Goal: Task Accomplishment & Management: Complete application form

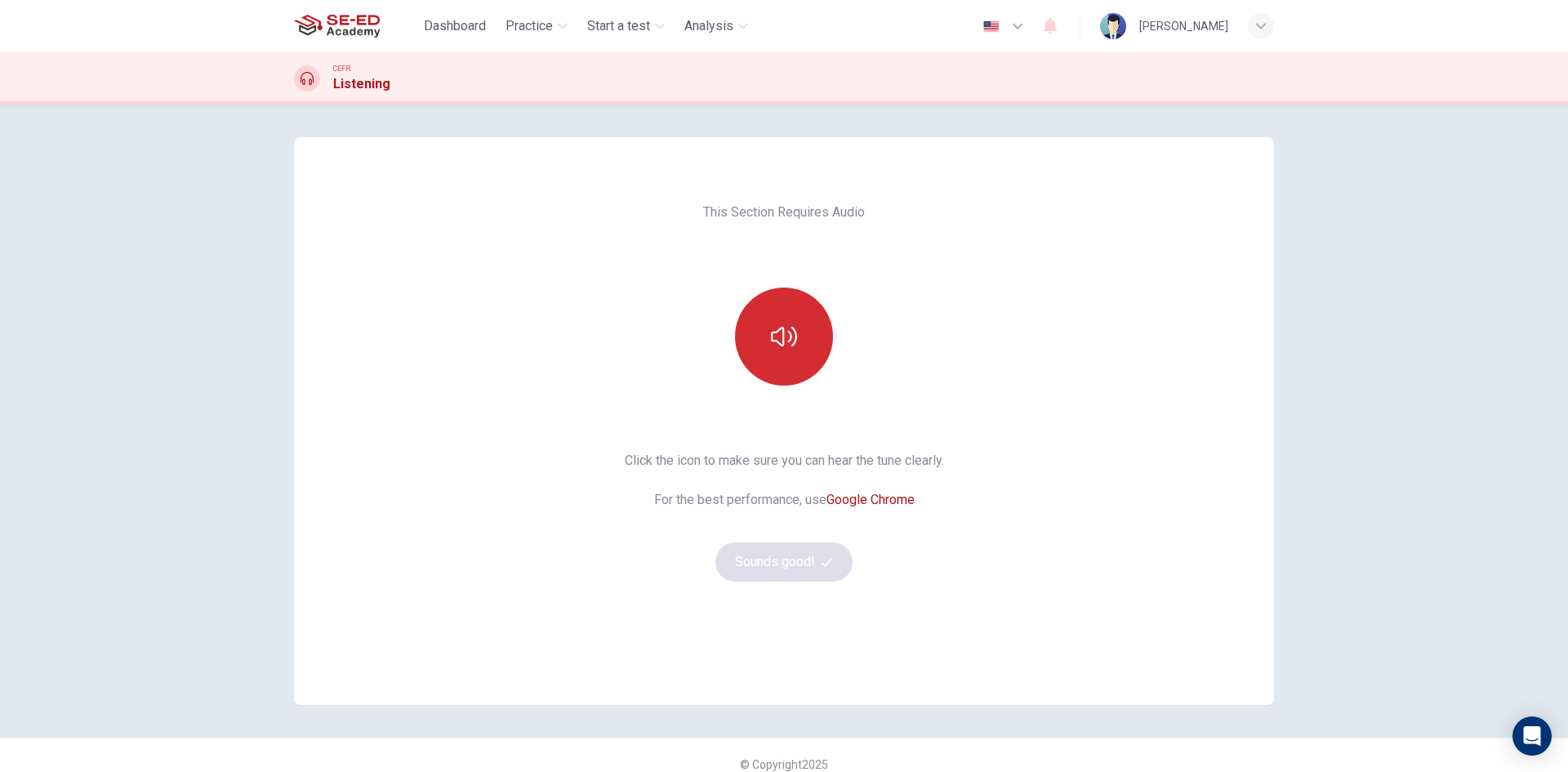
click at [763, 316] on button "button" at bounding box center [784, 336] width 98 height 98
click at [809, 557] on button "Sounds good!" at bounding box center [784, 562] width 137 height 39
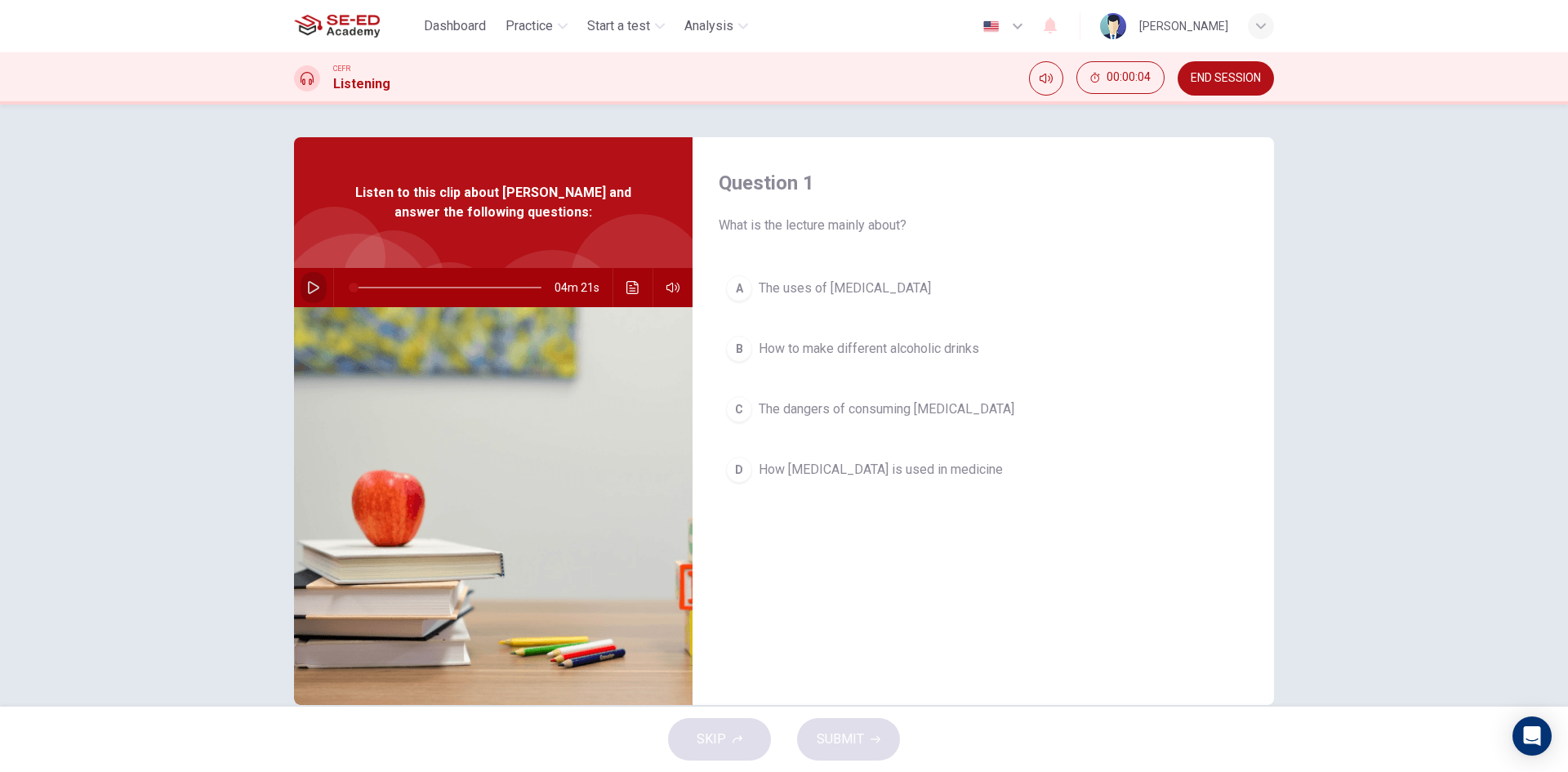
click at [307, 284] on icon "button" at bounding box center [313, 287] width 13 height 13
click at [1066, 597] on div "Question 1 What is the lecture mainly about? A The uses of ethanol B How to mak…" at bounding box center [983, 421] width 581 height 568
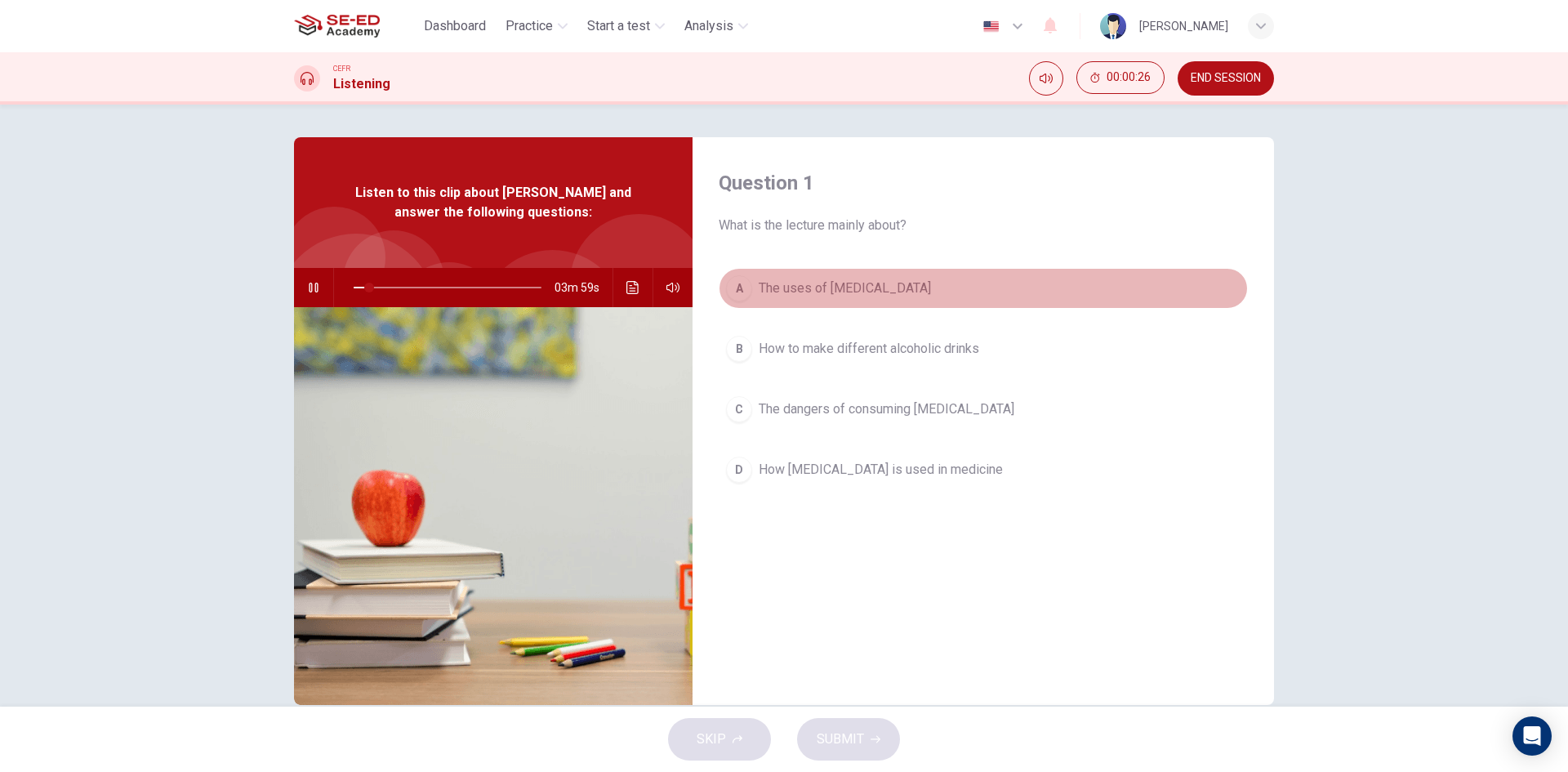
click at [743, 291] on div "A" at bounding box center [739, 288] width 26 height 26
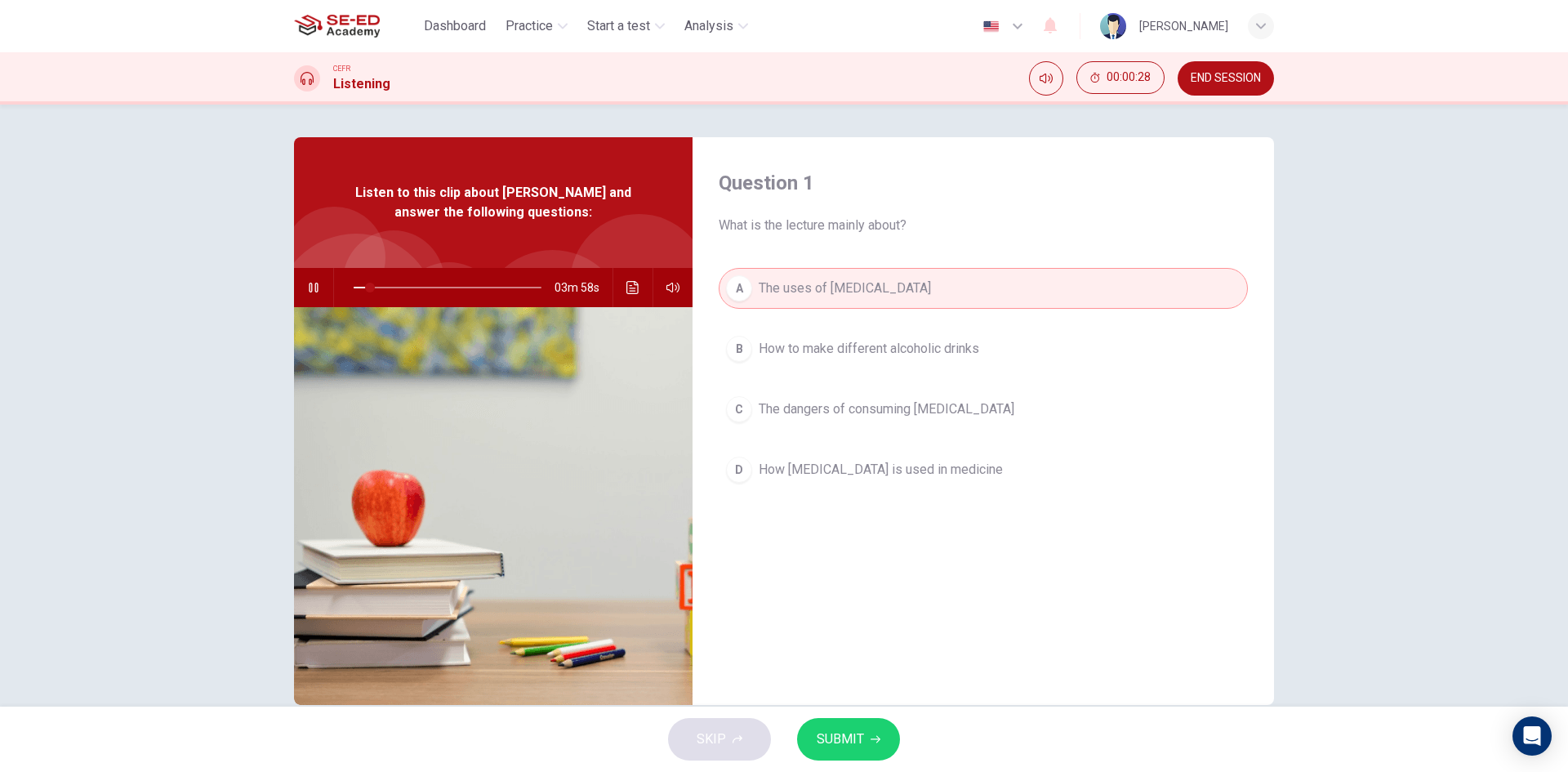
click at [862, 738] on span "SUBMIT" at bounding box center [840, 739] width 47 height 23
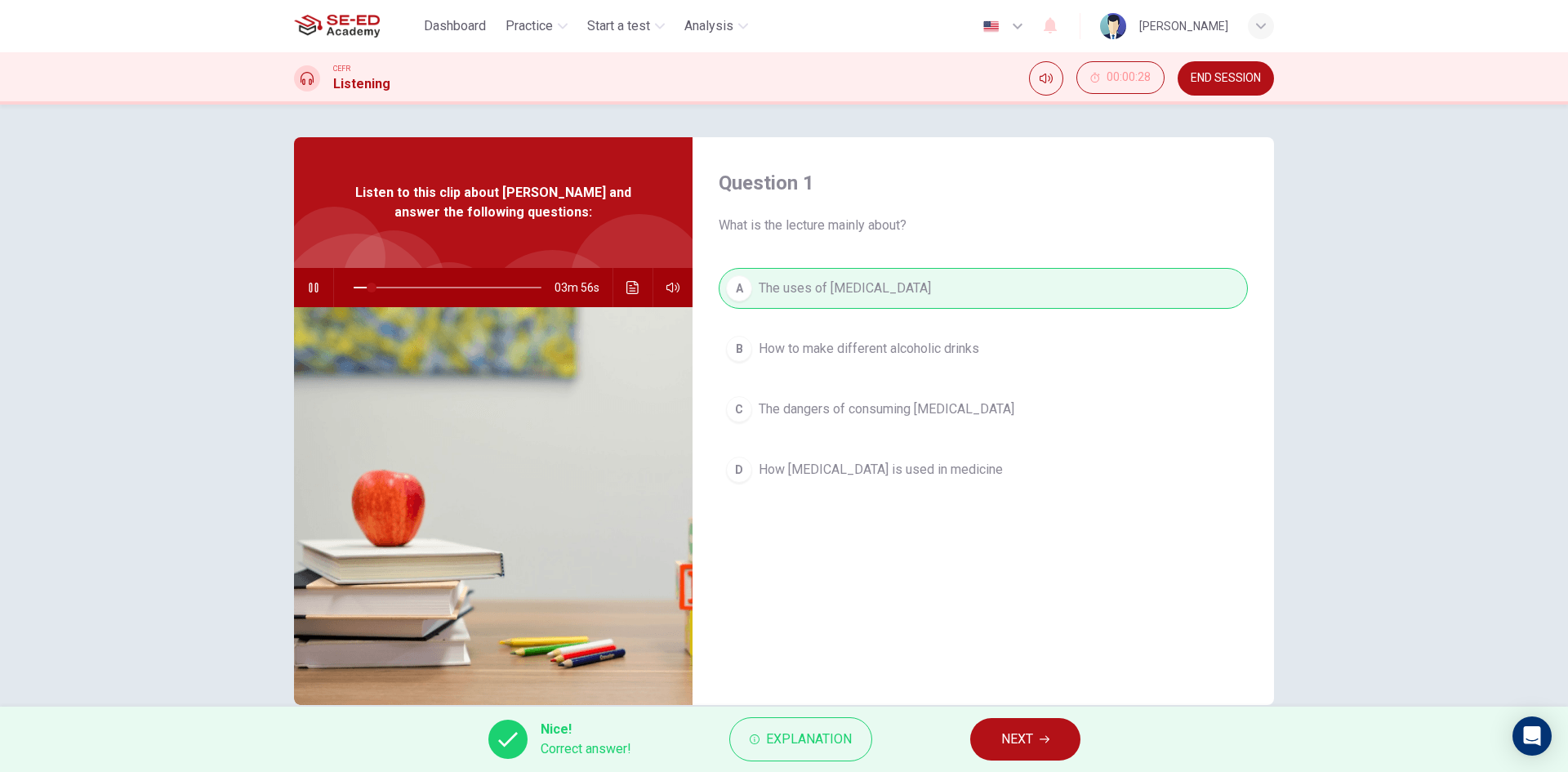
click at [313, 284] on icon "button" at bounding box center [313, 287] width 9 height 9
type input "10"
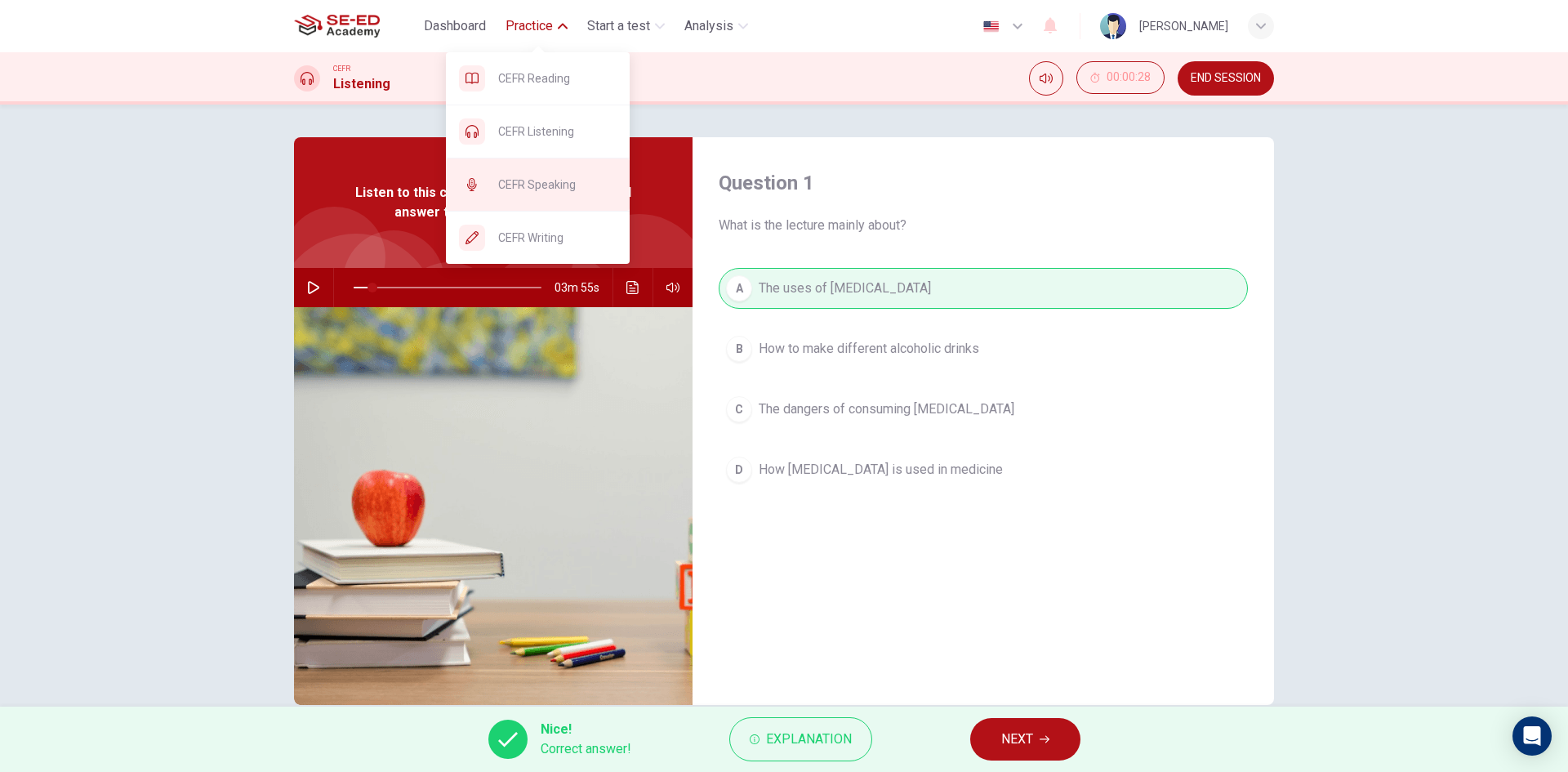
click at [551, 183] on span "CEFR Speaking" at bounding box center [557, 185] width 118 height 20
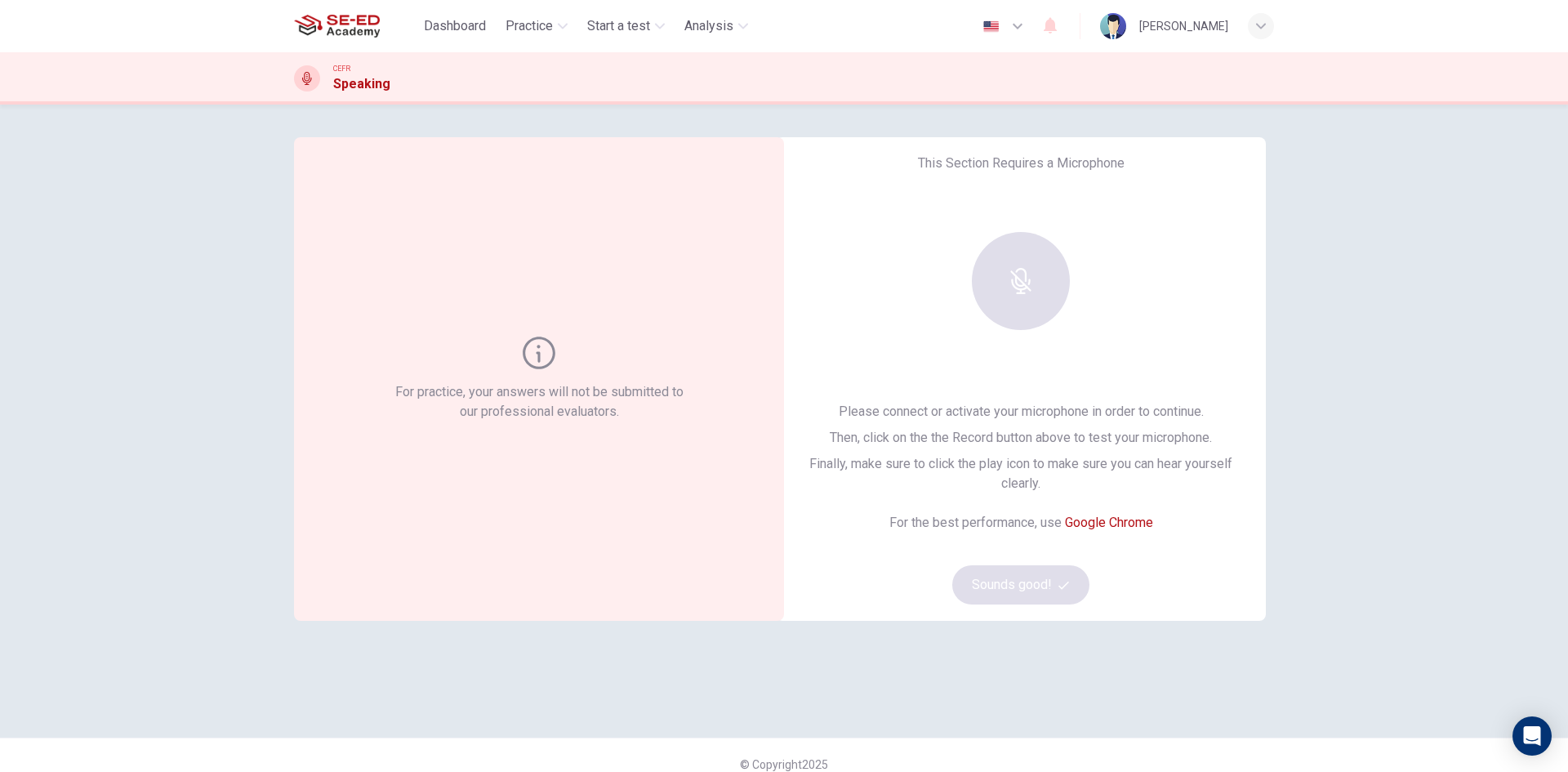
click at [1052, 422] on div "Please connect or activate your microphone in order to continue. Then, click on…" at bounding box center [1021, 448] width 438 height 91
click at [1013, 296] on div at bounding box center [1020, 281] width 177 height 98
click at [1013, 284] on div at bounding box center [1020, 281] width 177 height 98
click at [387, 235] on div "For practice, your answers will not be submitted to our professional evaluators." at bounding box center [539, 379] width 490 height 484
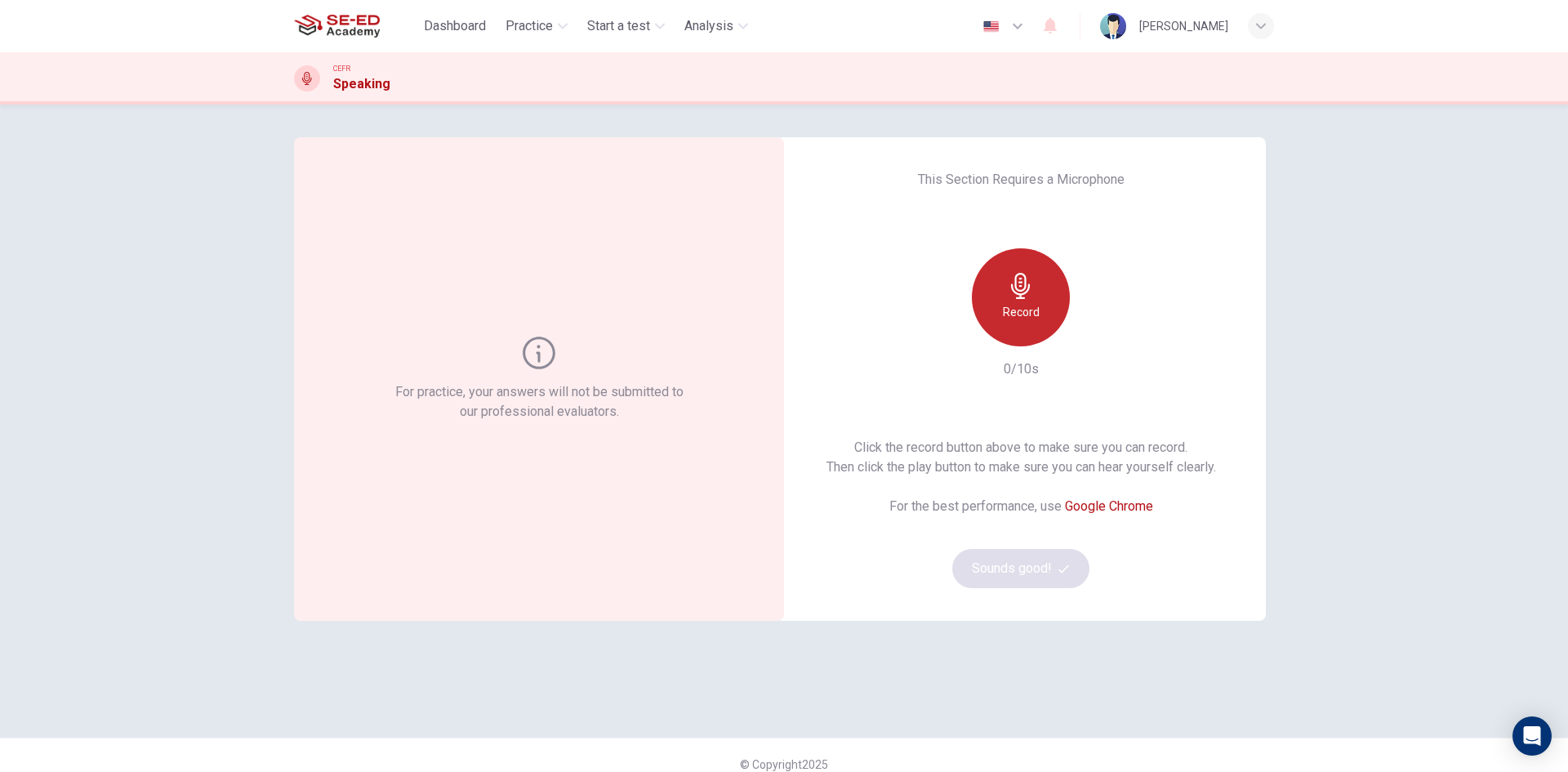
click at [1013, 320] on h6 "Record" at bounding box center [1021, 311] width 37 height 20
click at [1018, 317] on h6 "Stop" at bounding box center [1021, 311] width 24 height 20
click at [1029, 566] on button "Sounds good!" at bounding box center [1020, 568] width 137 height 39
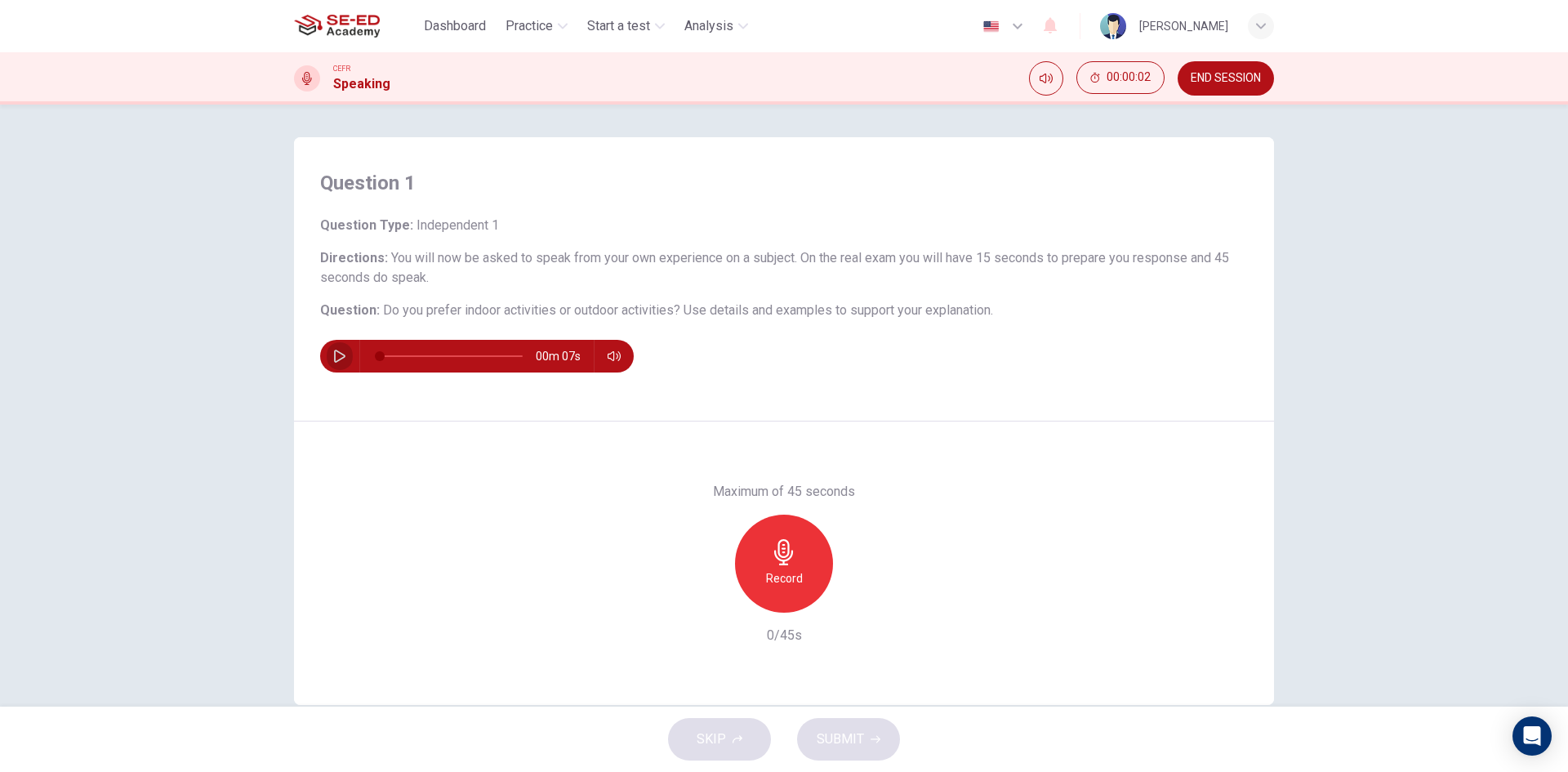
click at [338, 351] on icon "button" at bounding box center [339, 355] width 13 height 13
type input "0"
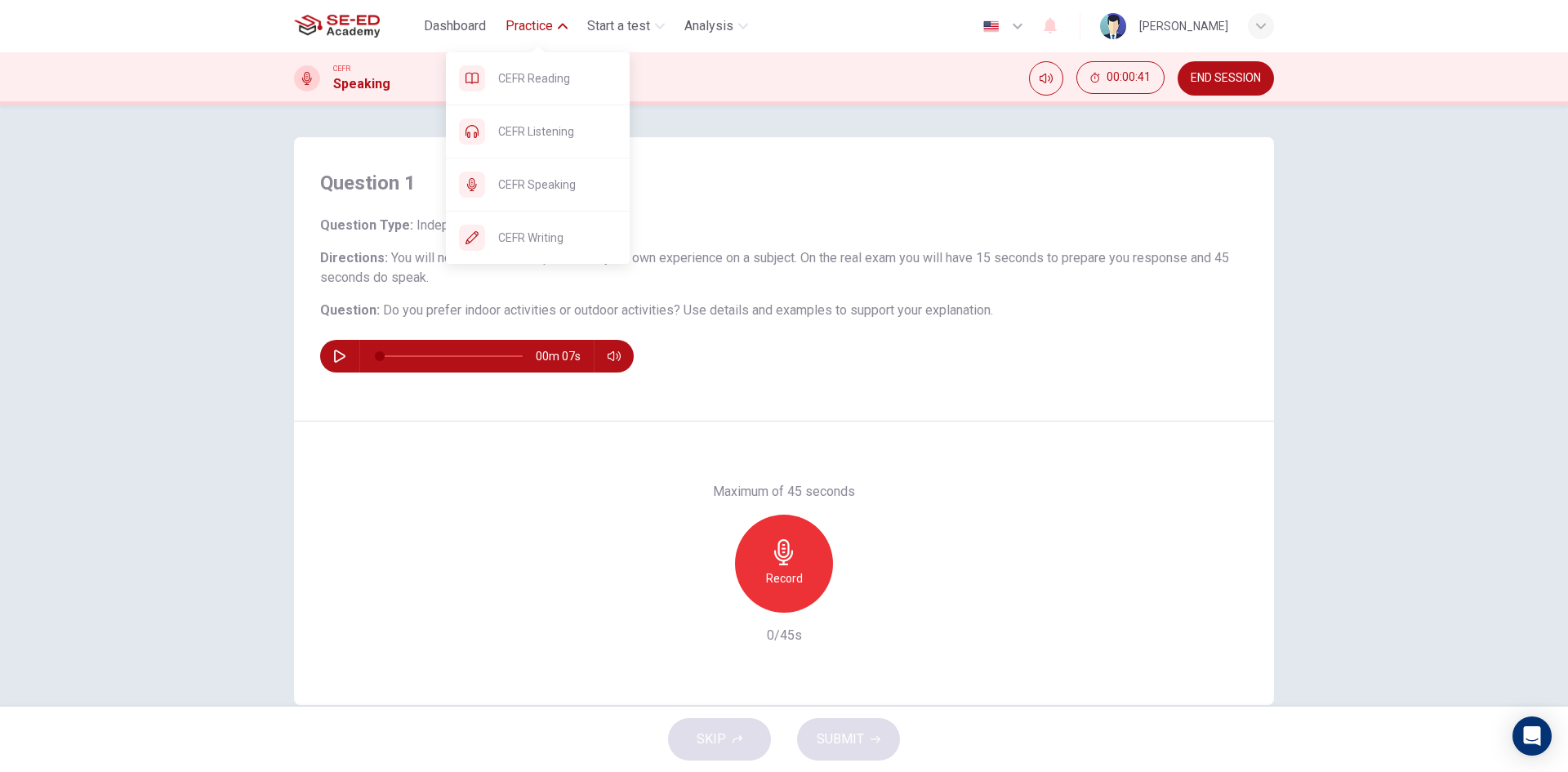
click at [536, 22] on span "Practice" at bounding box center [529, 26] width 47 height 20
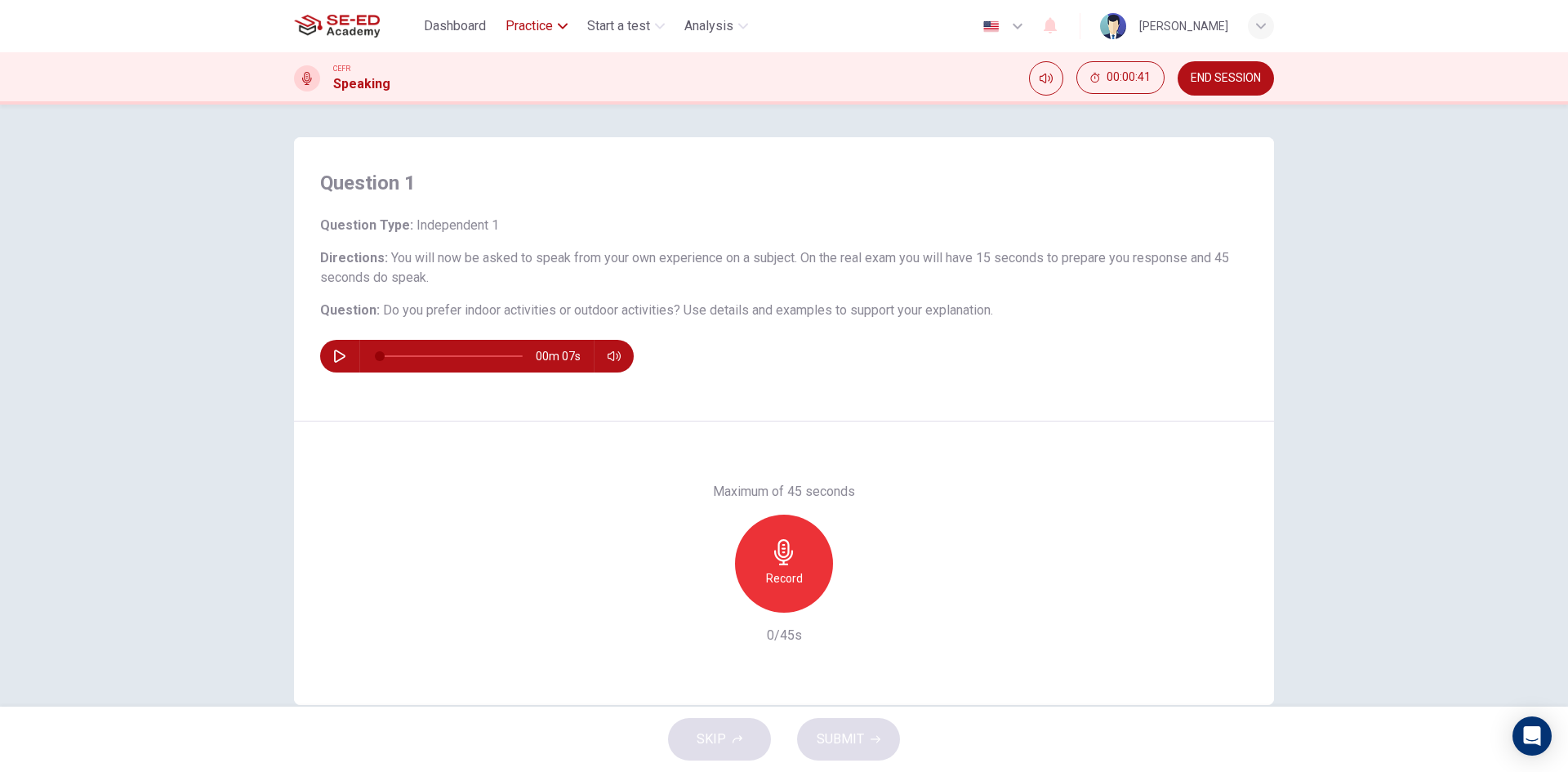
click at [536, 22] on span "Practice" at bounding box center [529, 26] width 47 height 20
drag, startPoint x: 1215, startPoint y: 78, endPoint x: 856, endPoint y: 104, distance: 359.9
click at [1216, 78] on span "END SESSION" at bounding box center [1226, 78] width 70 height 13
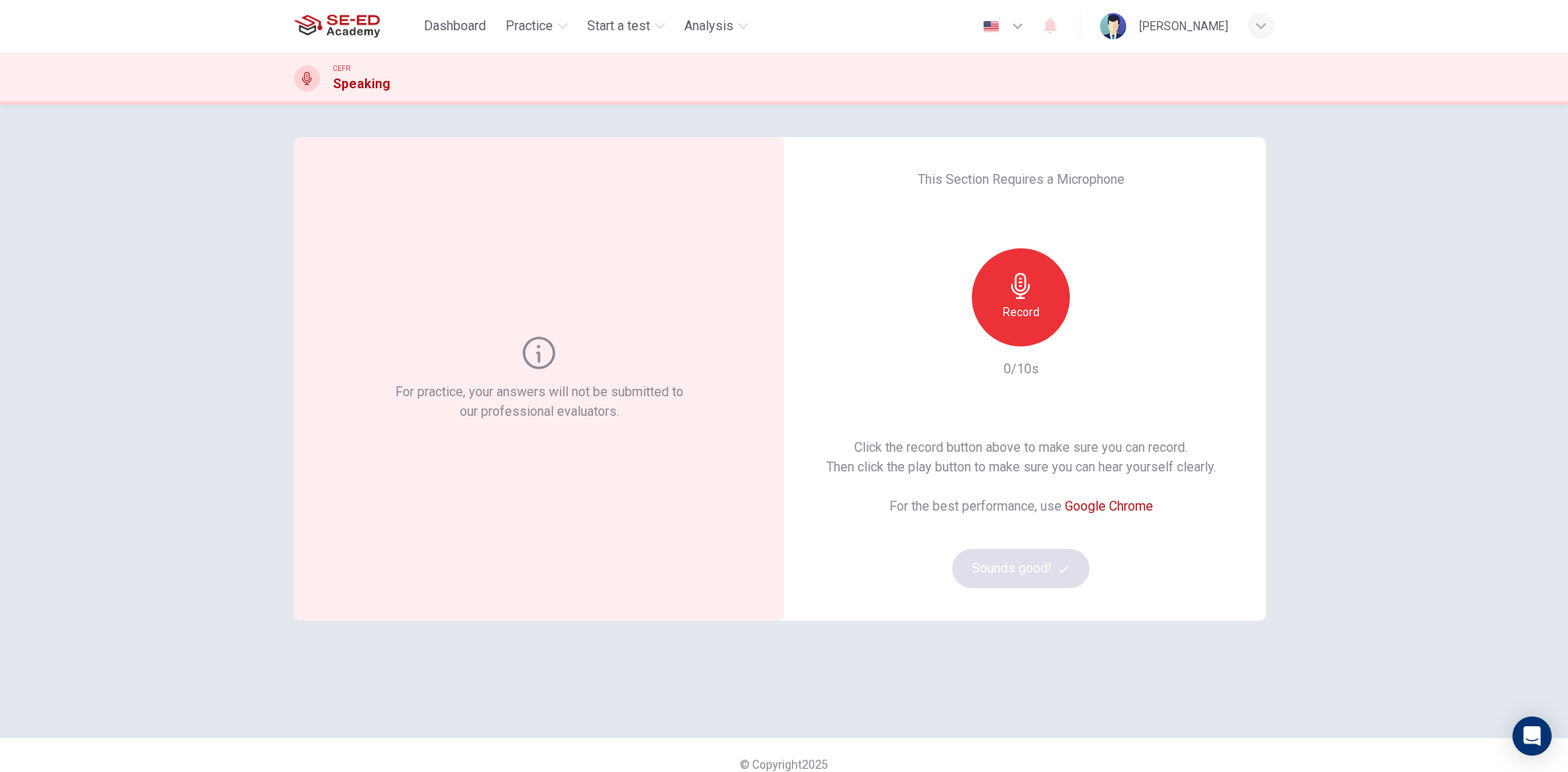
click at [1021, 305] on h6 "Record" at bounding box center [1021, 311] width 37 height 20
click at [1021, 305] on h6 "Stop" at bounding box center [1021, 311] width 24 height 20
click at [1099, 336] on icon "button" at bounding box center [1095, 333] width 16 height 16
click at [1095, 335] on icon "button" at bounding box center [1095, 333] width 16 height 16
drag, startPoint x: 484, startPoint y: 23, endPoint x: 863, endPoint y: 131, distance: 394.1
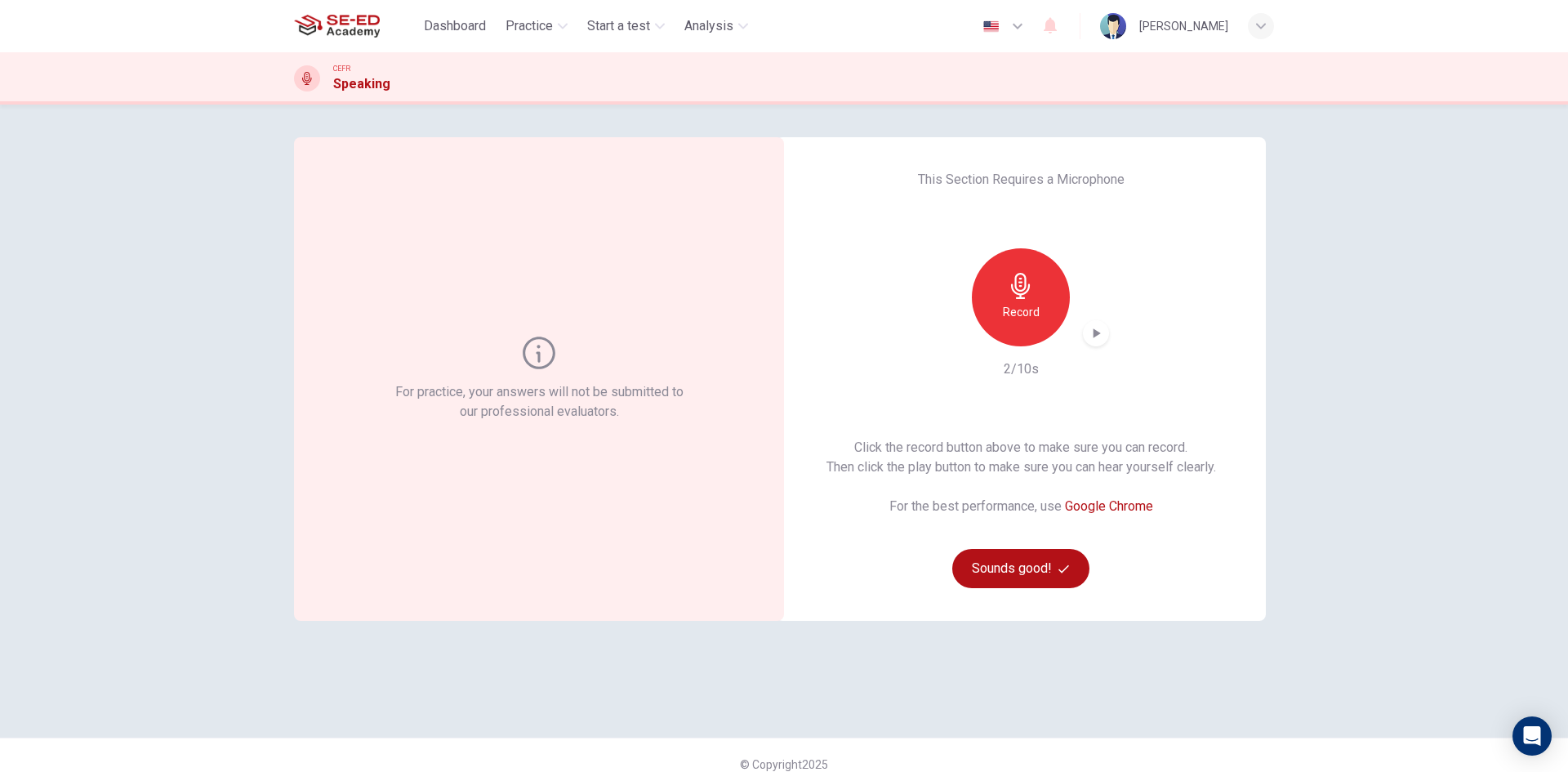
click at [484, 23] on span "Dashboard" at bounding box center [455, 26] width 62 height 20
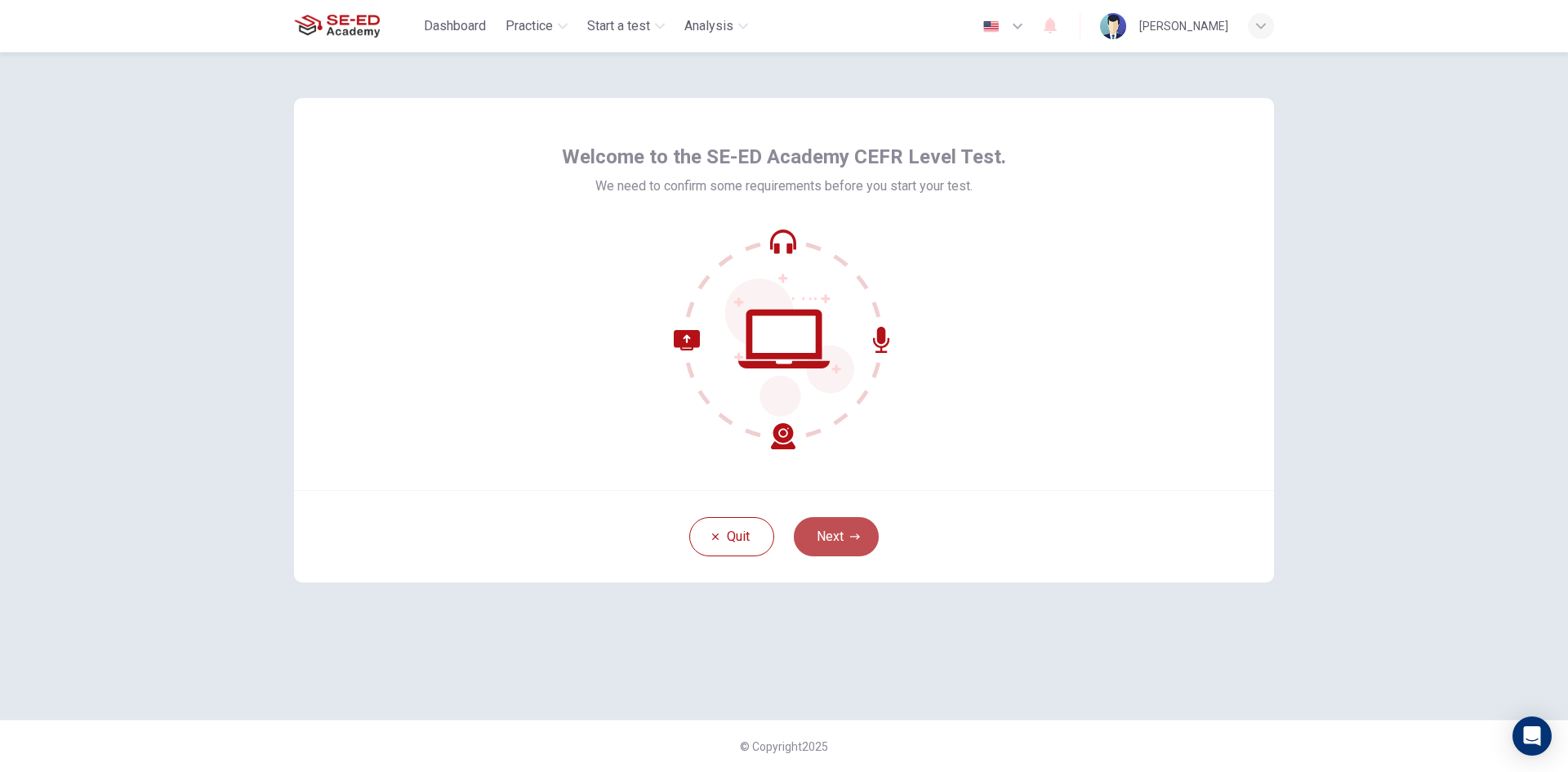
click at [838, 533] on button "Next" at bounding box center [836, 536] width 85 height 39
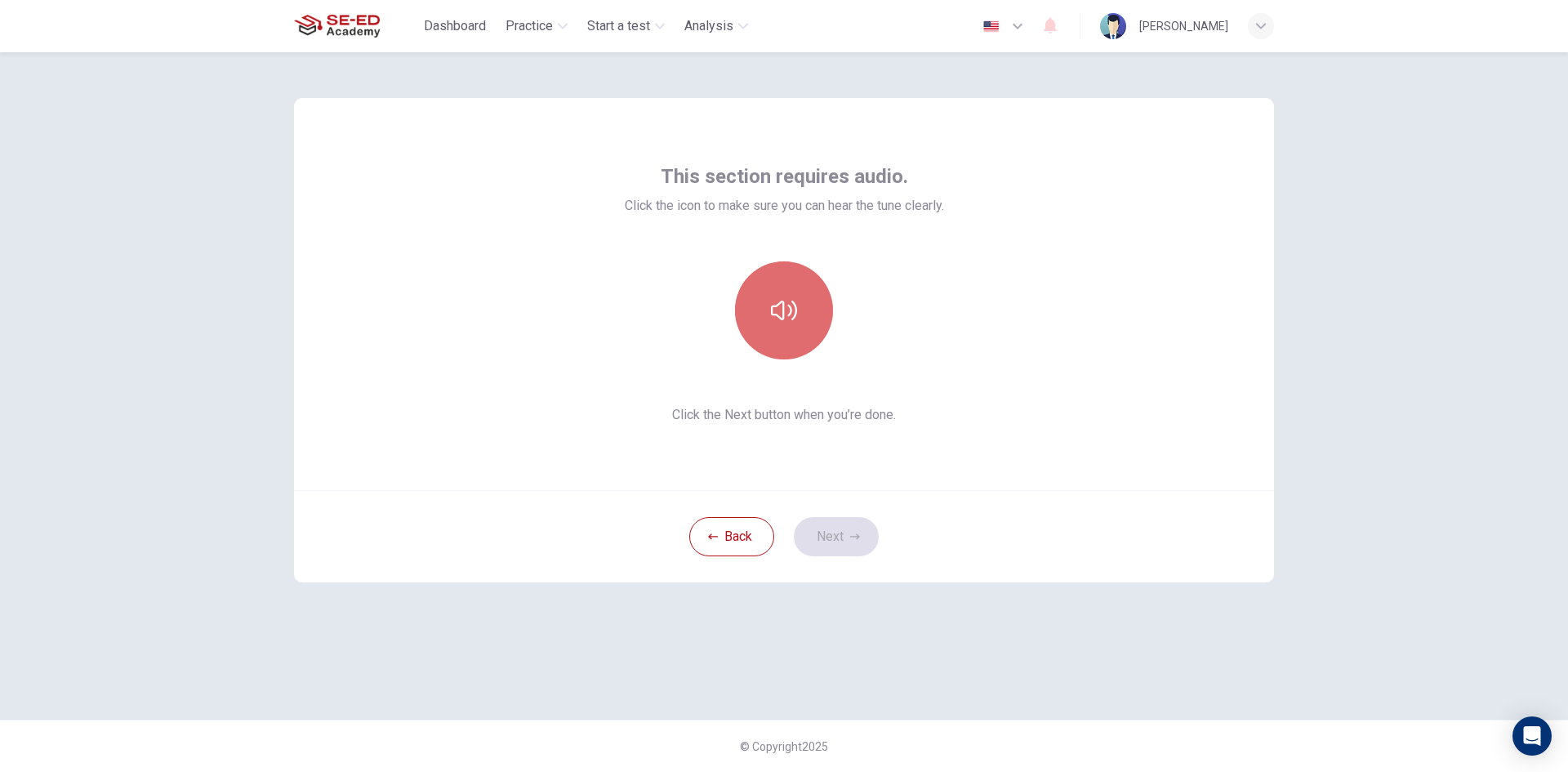
click at [790, 313] on icon "button" at bounding box center [784, 310] width 26 height 20
click at [844, 530] on button "Next" at bounding box center [836, 536] width 85 height 39
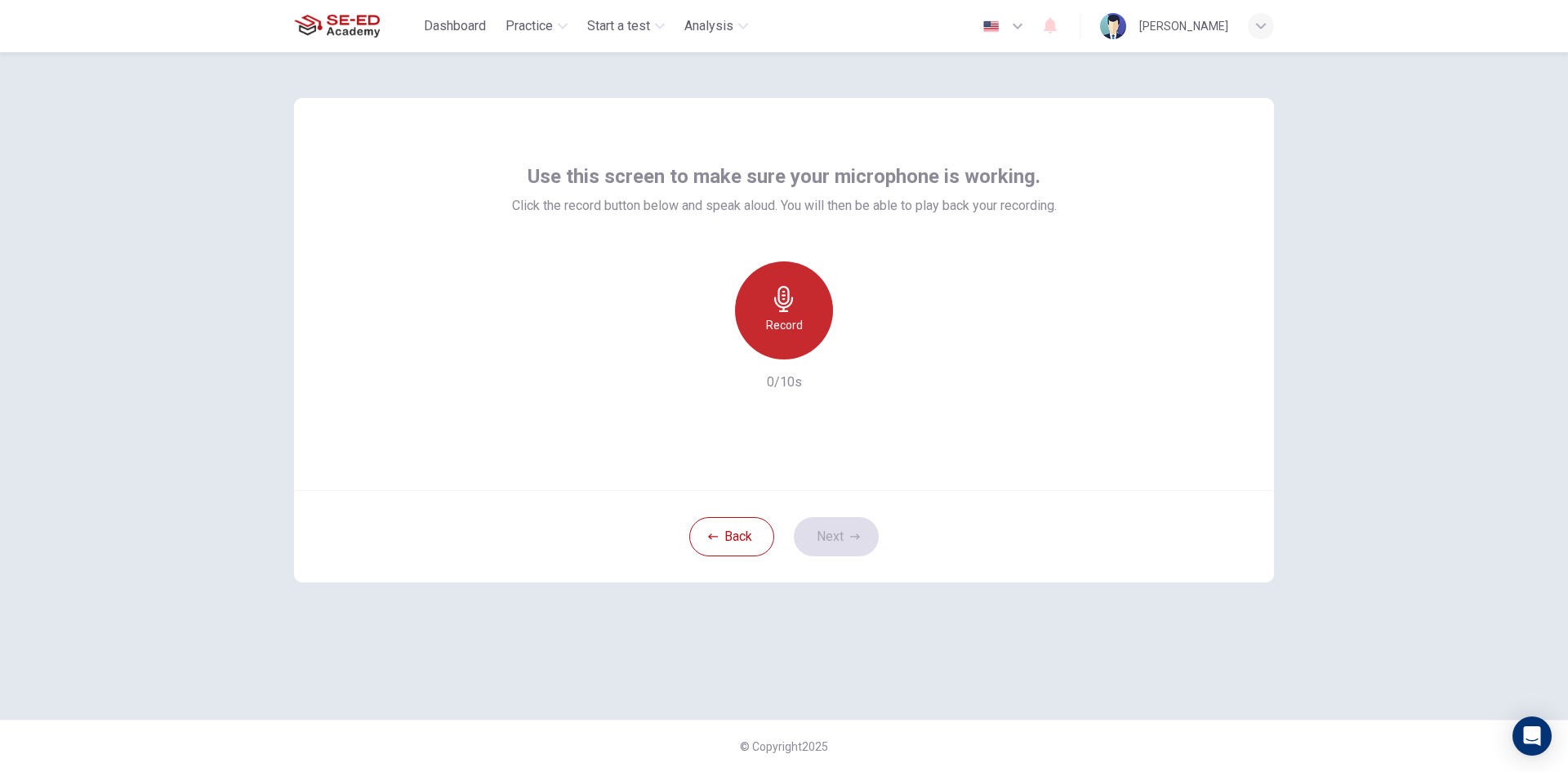
click at [781, 303] on icon "button" at bounding box center [784, 298] width 19 height 26
click at [788, 304] on icon "button" at bounding box center [784, 298] width 26 height 26
click at [856, 346] on icon "button" at bounding box center [859, 346] width 16 height 16
click at [850, 532] on icon "button" at bounding box center [855, 536] width 9 height 9
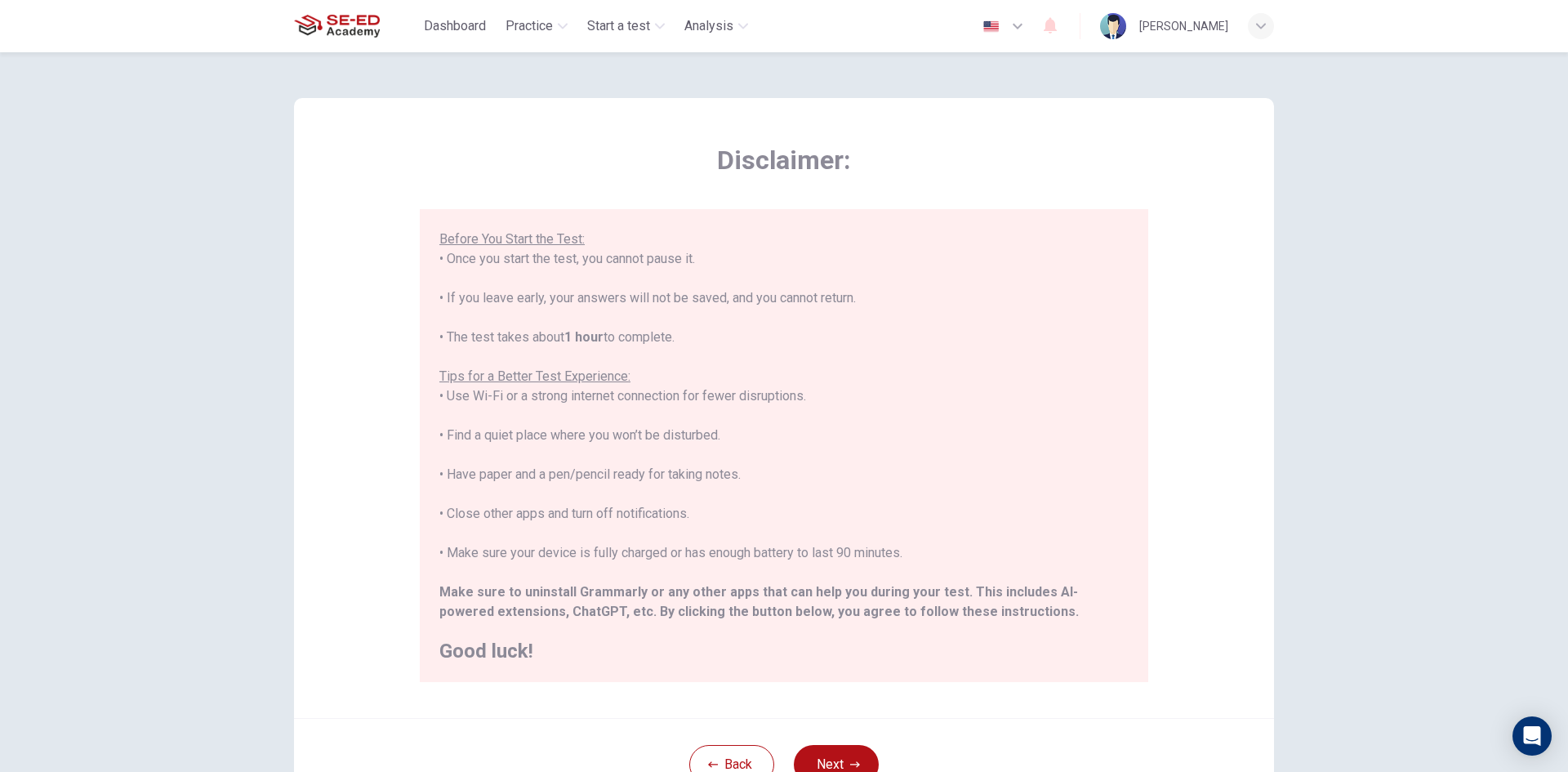
scroll to position [136, 0]
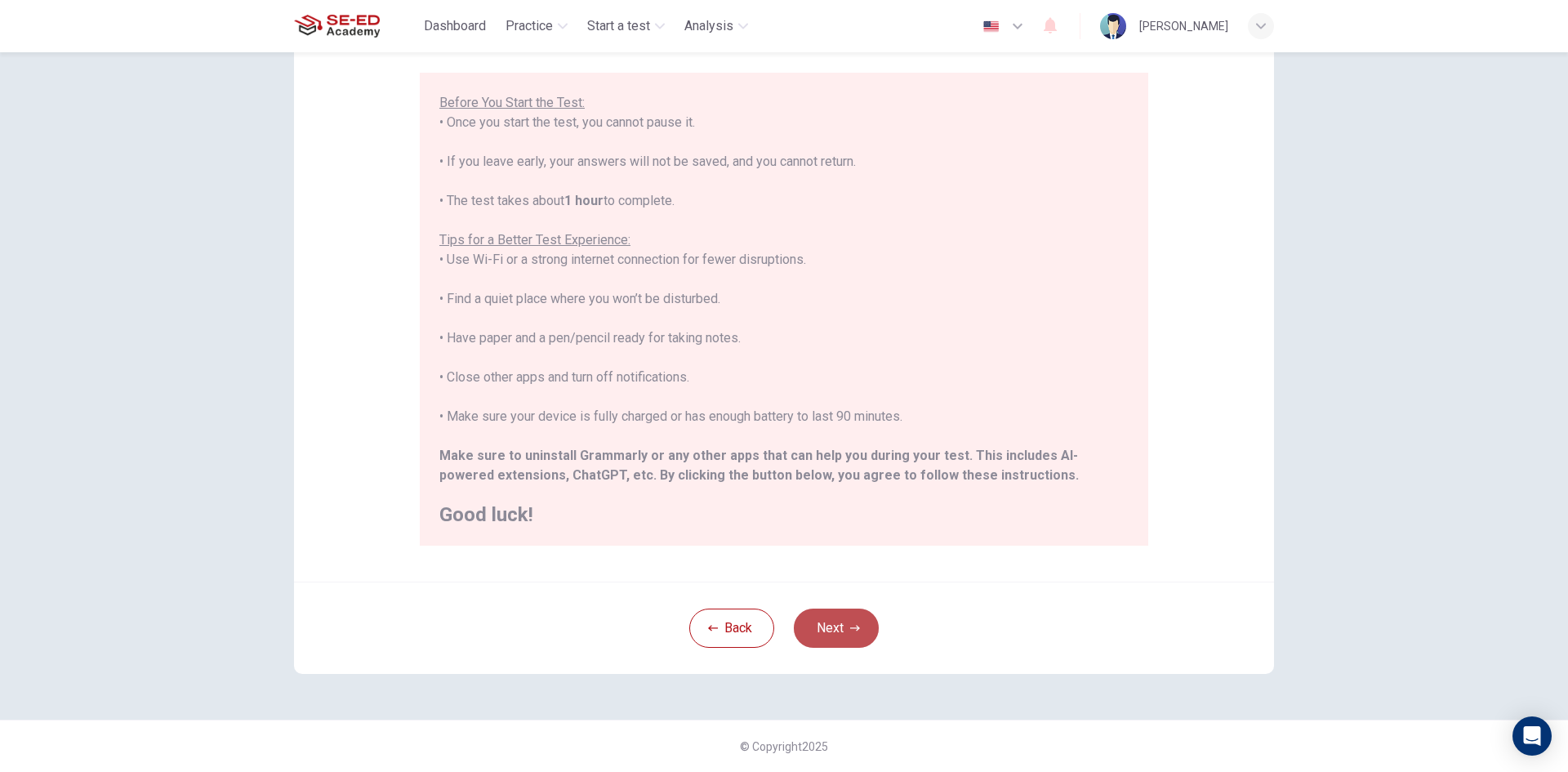
click at [836, 624] on button "Next" at bounding box center [836, 628] width 85 height 39
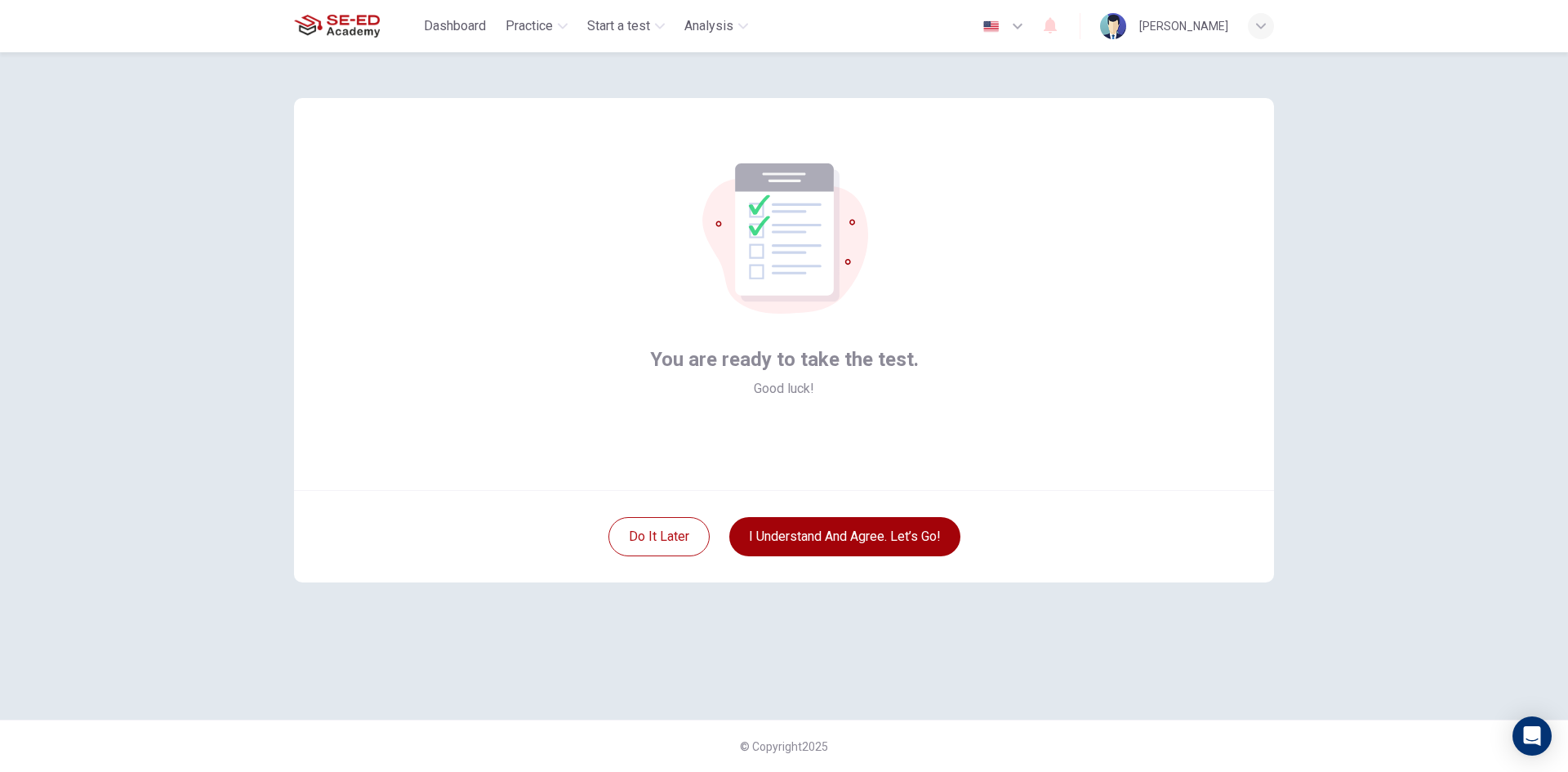
click at [842, 531] on button "I understand and agree. Let’s go!" at bounding box center [845, 536] width 231 height 39
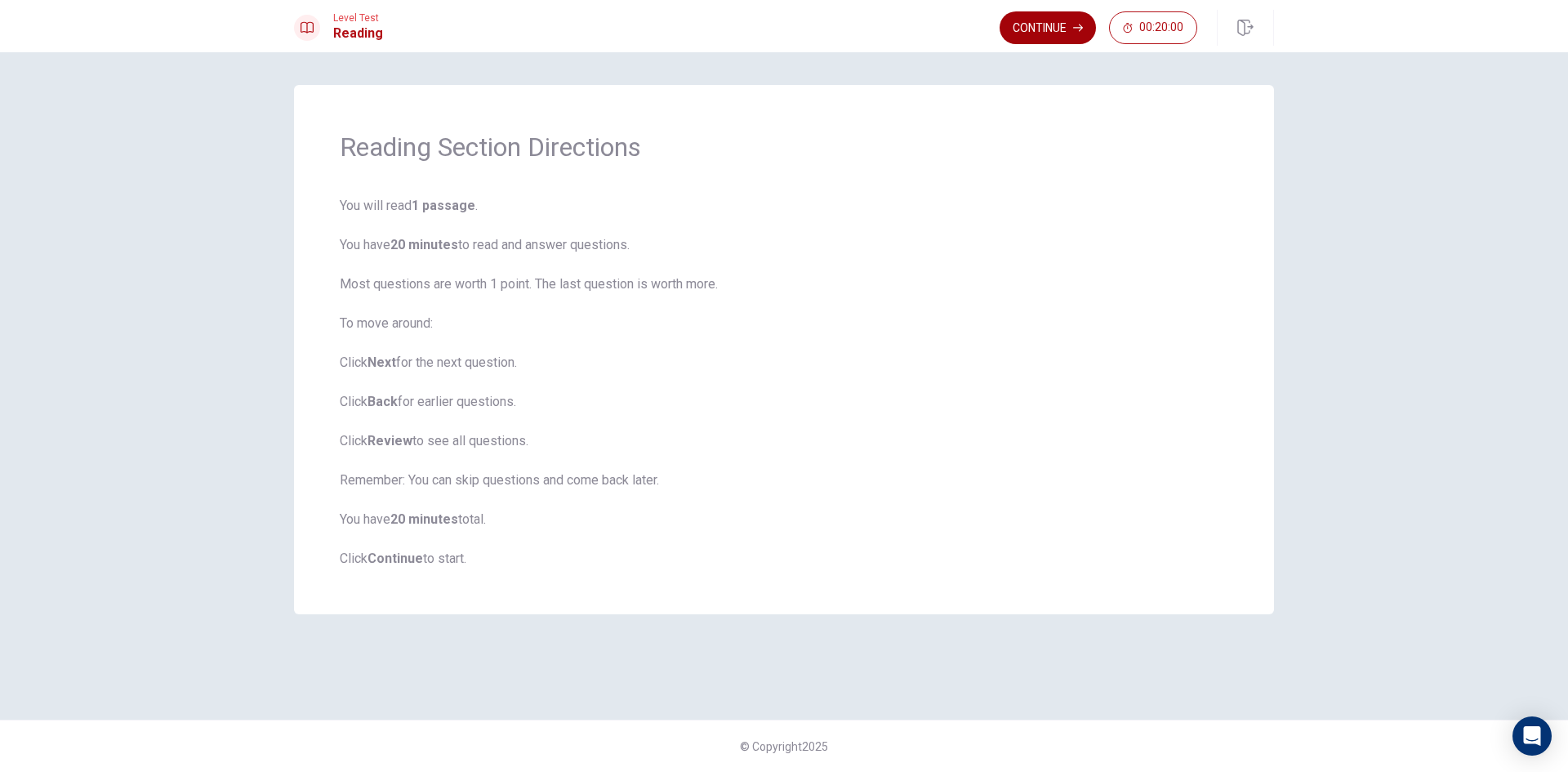
click at [1050, 23] on button "Continue" at bounding box center [1048, 28] width 97 height 33
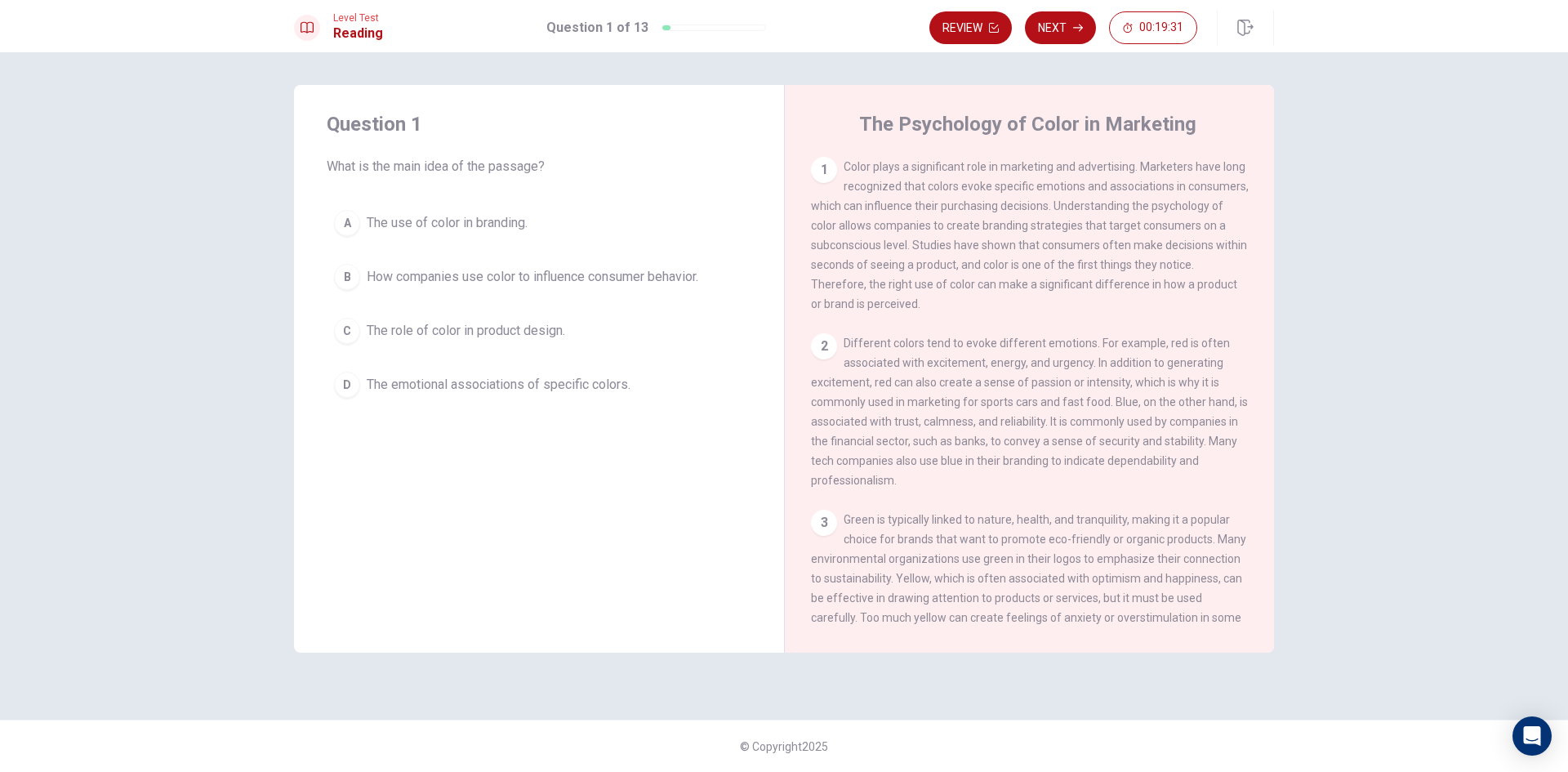
scroll to position [82, 0]
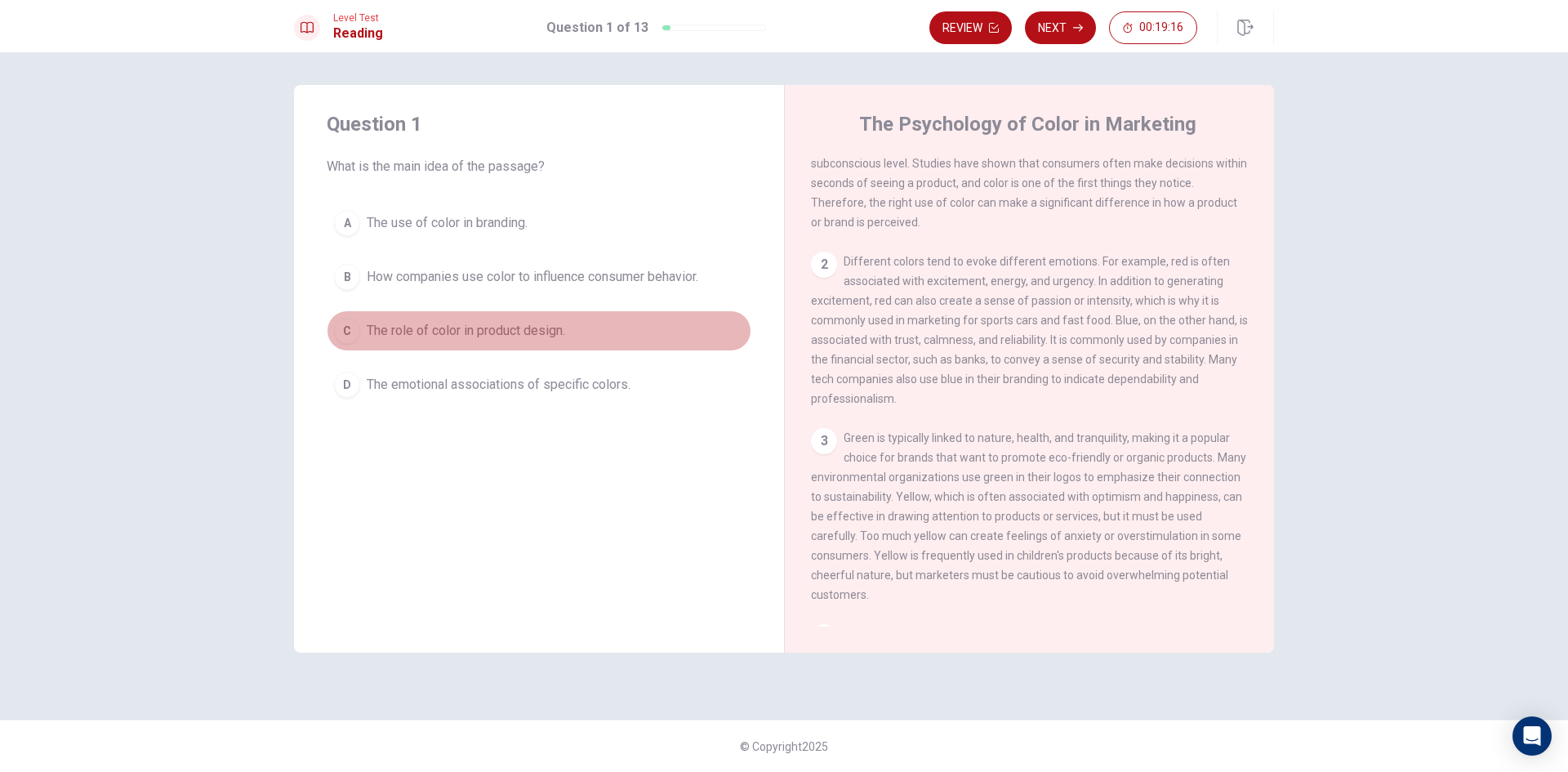
click at [348, 321] on div "C" at bounding box center [347, 330] width 26 height 26
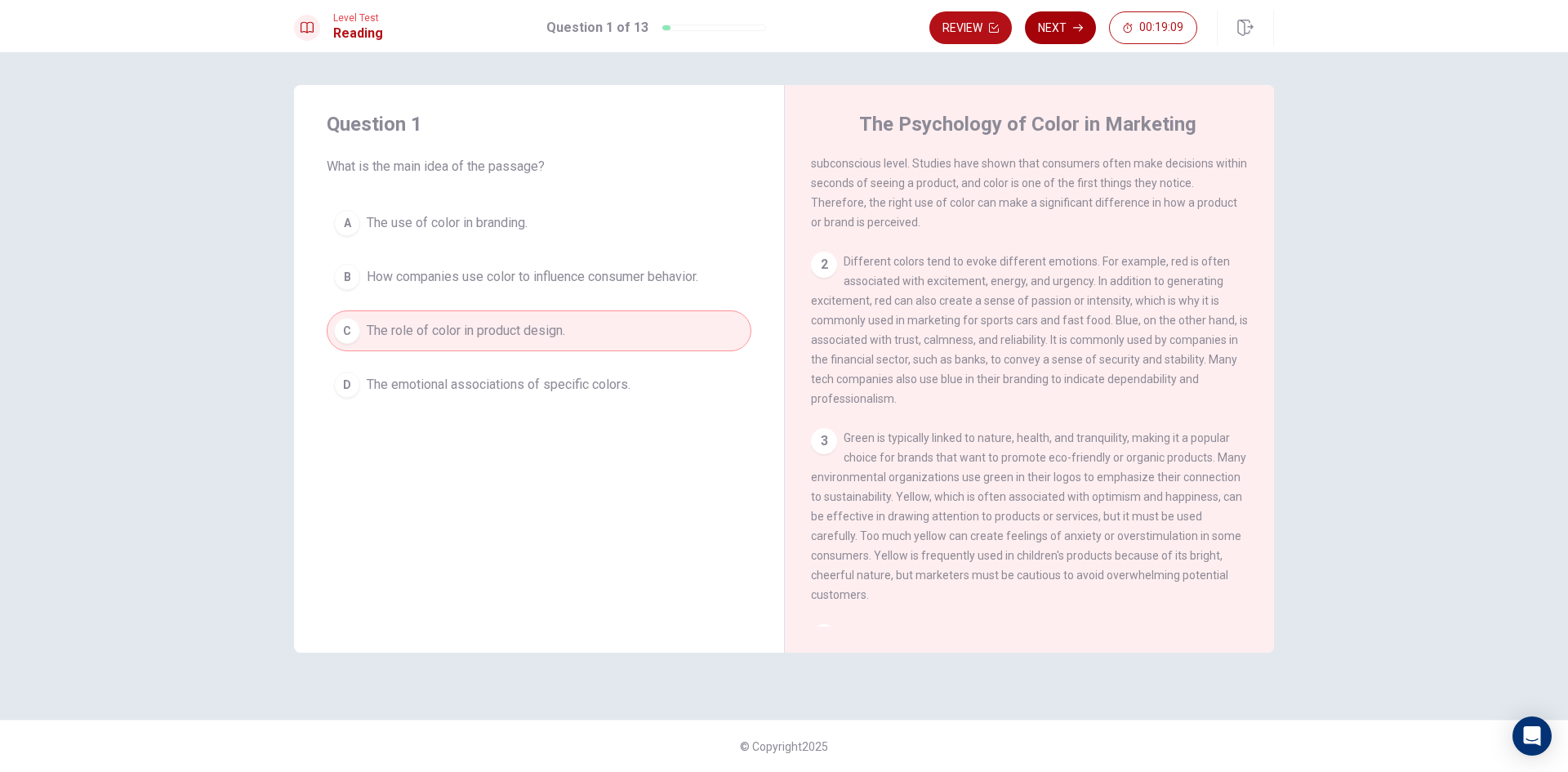
click at [1082, 23] on icon "button" at bounding box center [1077, 28] width 9 height 9
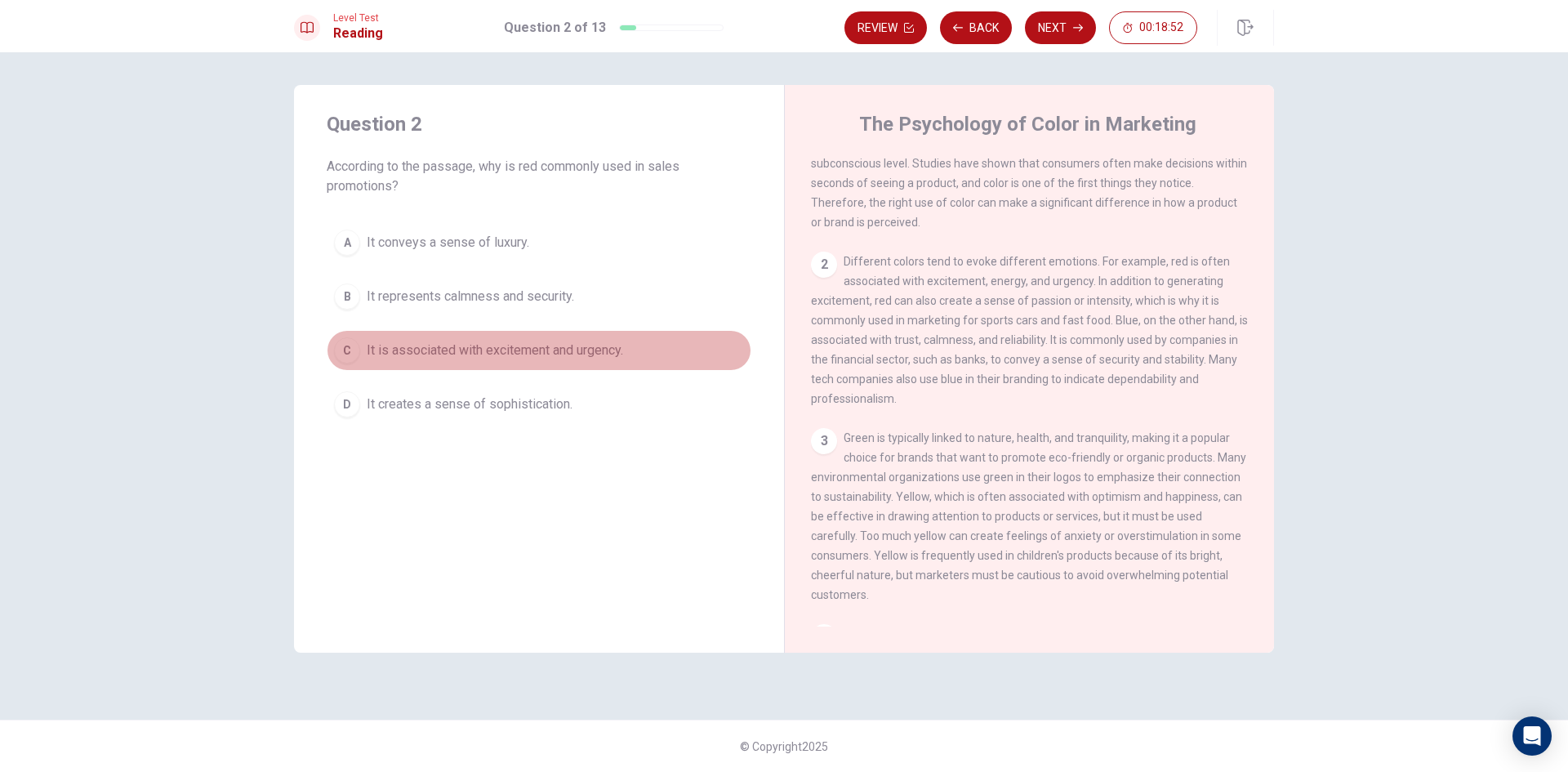
click at [489, 349] on span "It is associated with excitement and urgency." at bounding box center [494, 350] width 256 height 20
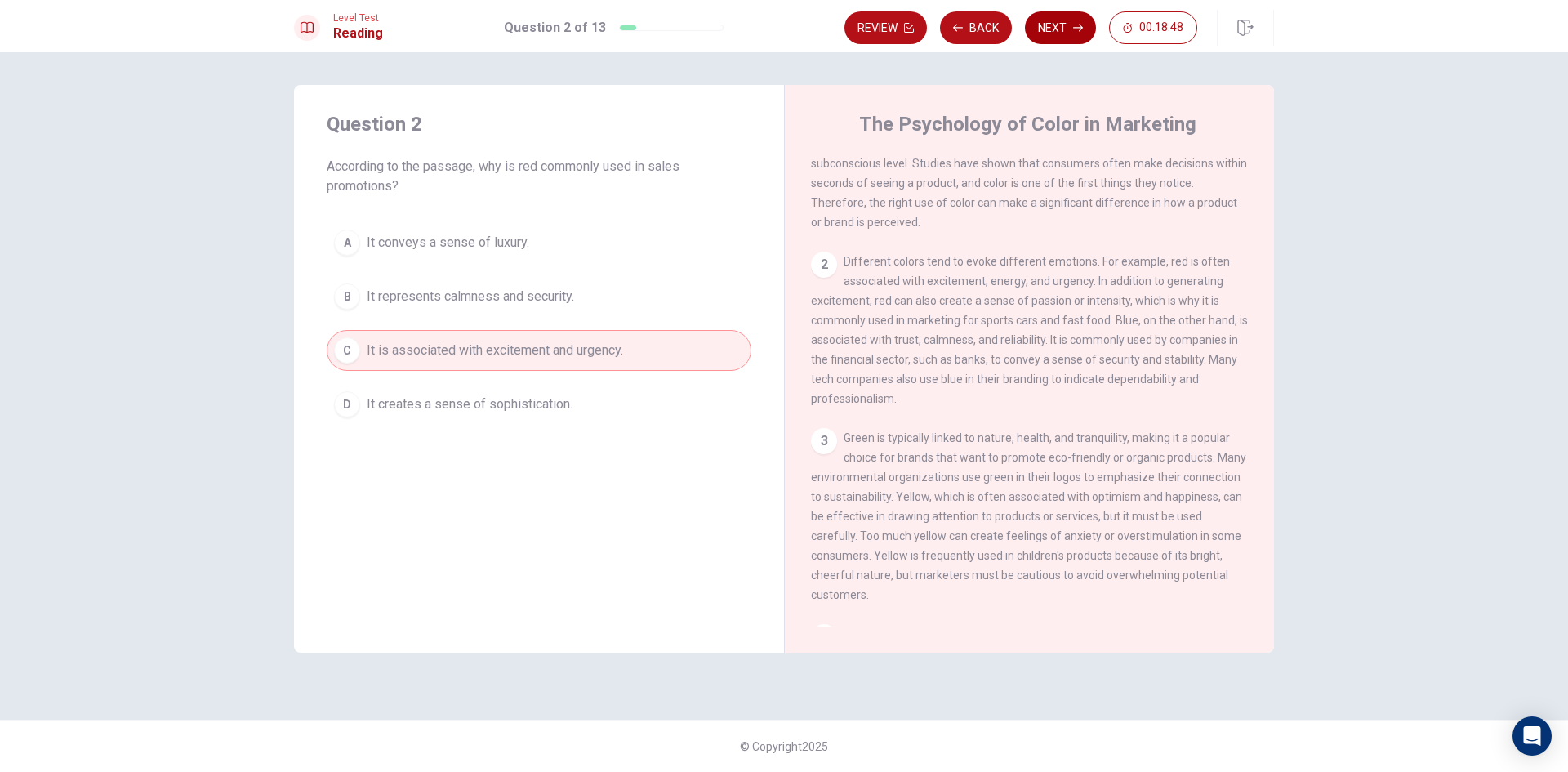
click at [1057, 16] on button "Next" at bounding box center [1060, 28] width 71 height 33
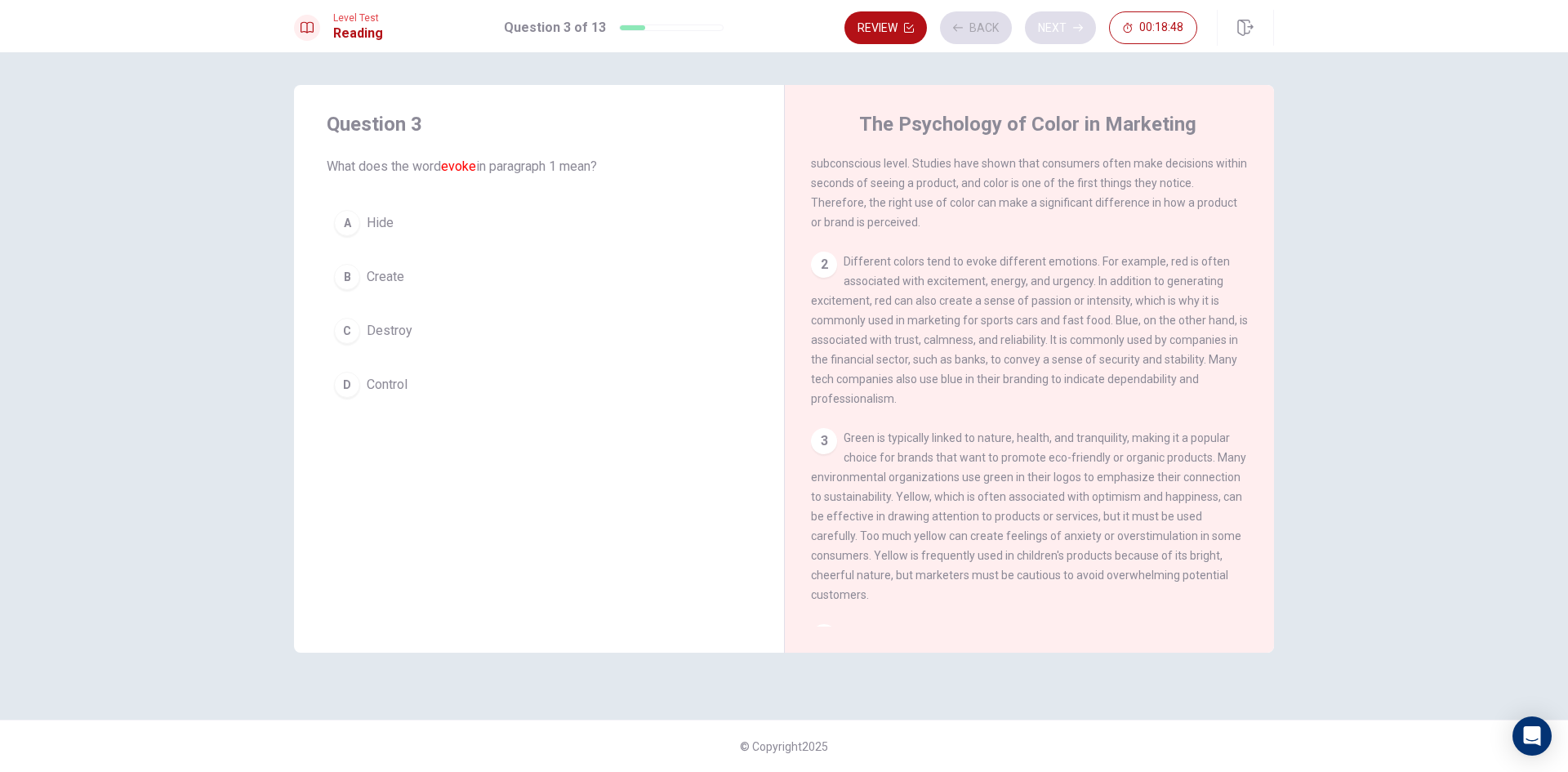
scroll to position [0, 0]
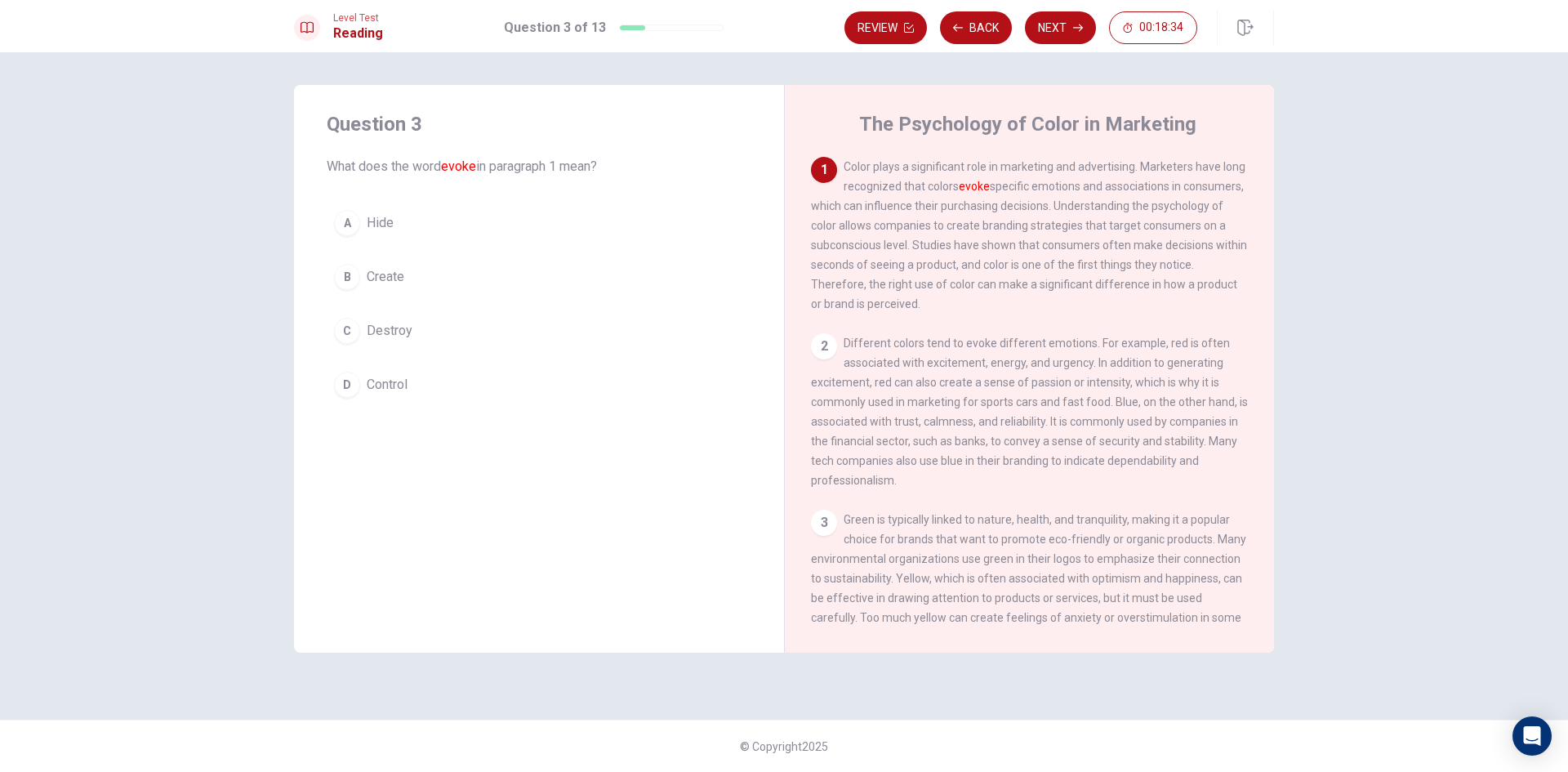
click at [352, 278] on div "B" at bounding box center [347, 277] width 26 height 26
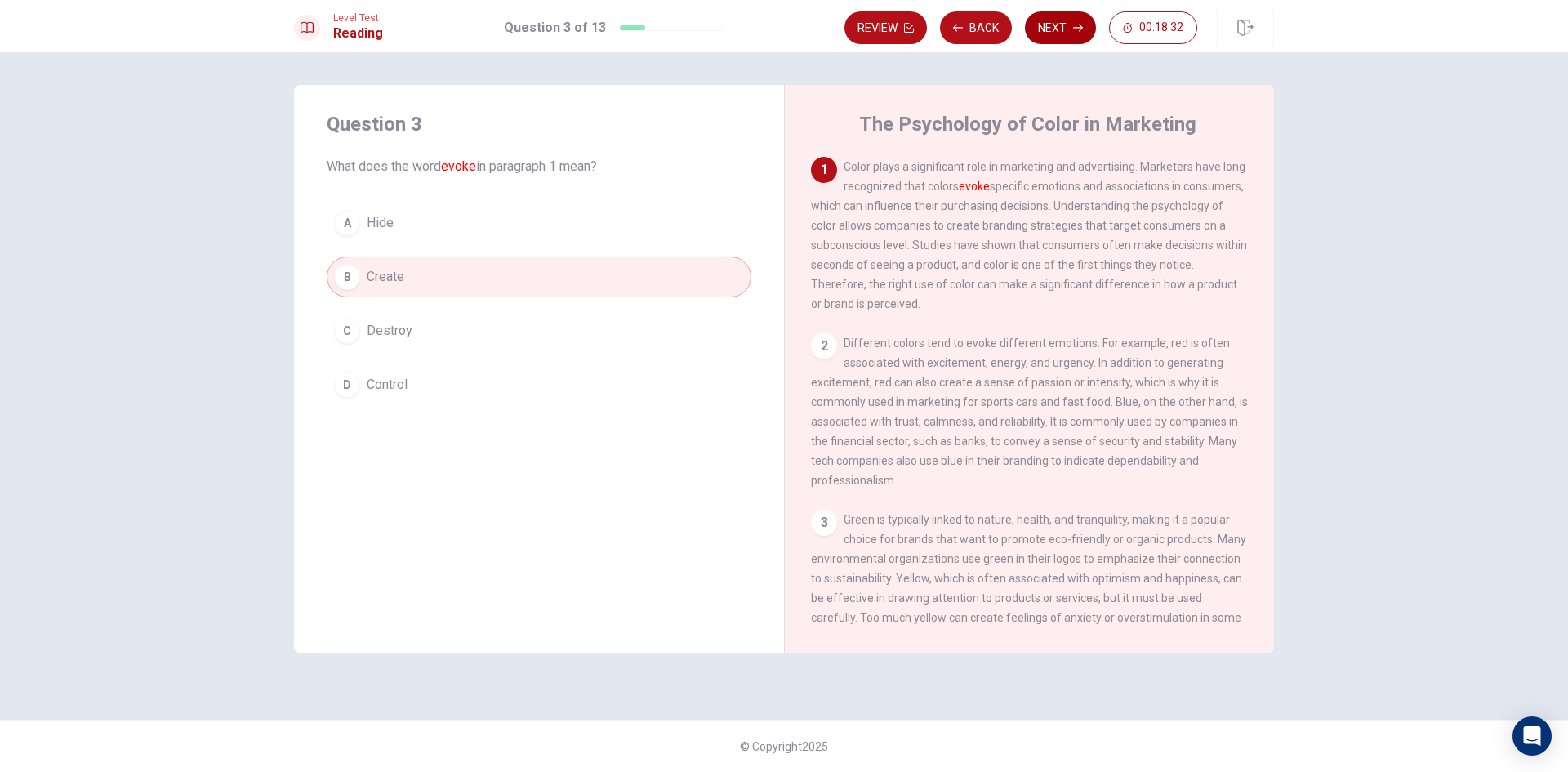
click at [1063, 23] on button "Next" at bounding box center [1060, 28] width 71 height 33
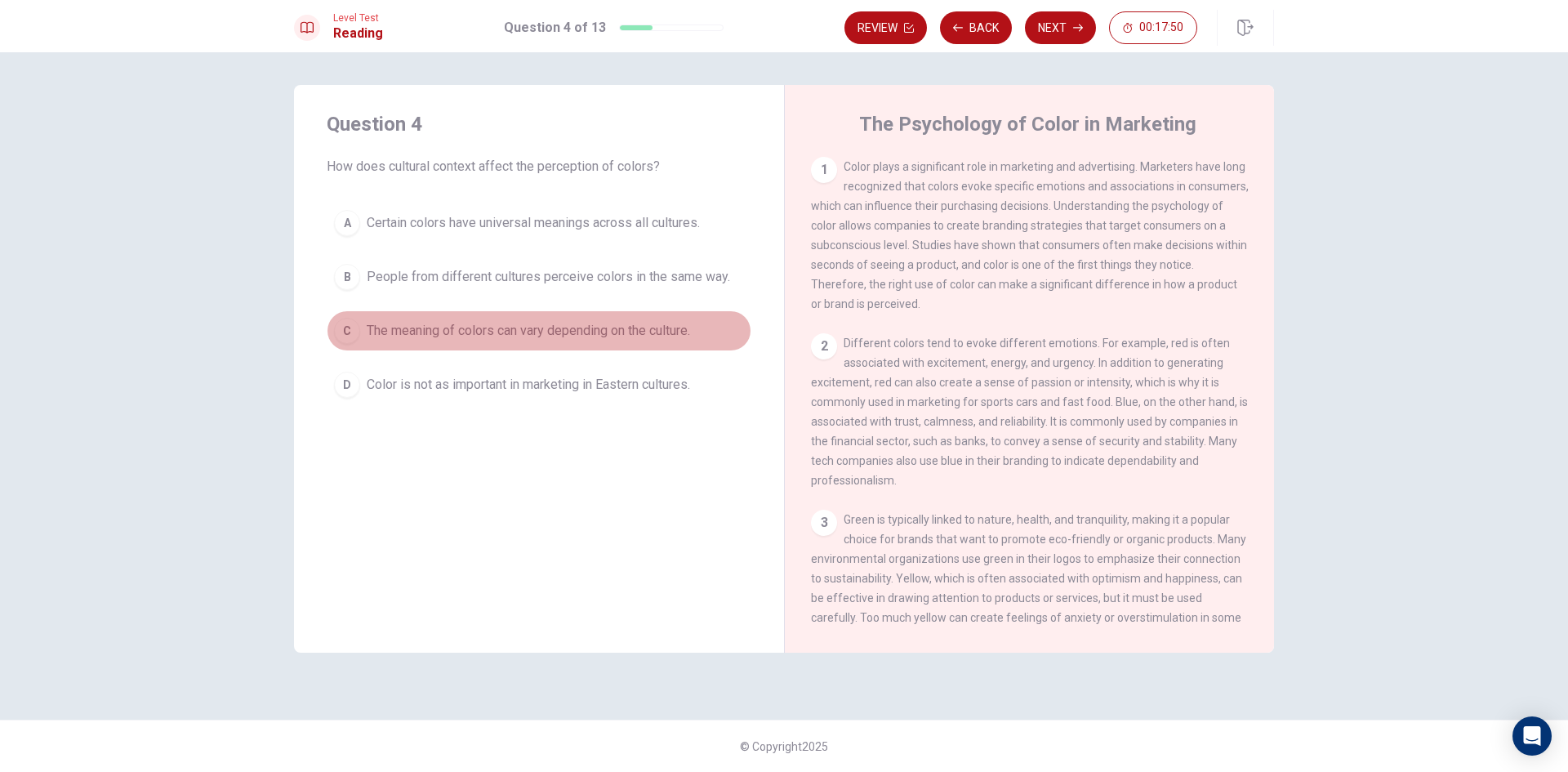
click at [560, 331] on span "The meaning of colors can vary depending on the culture." at bounding box center [528, 330] width 323 height 20
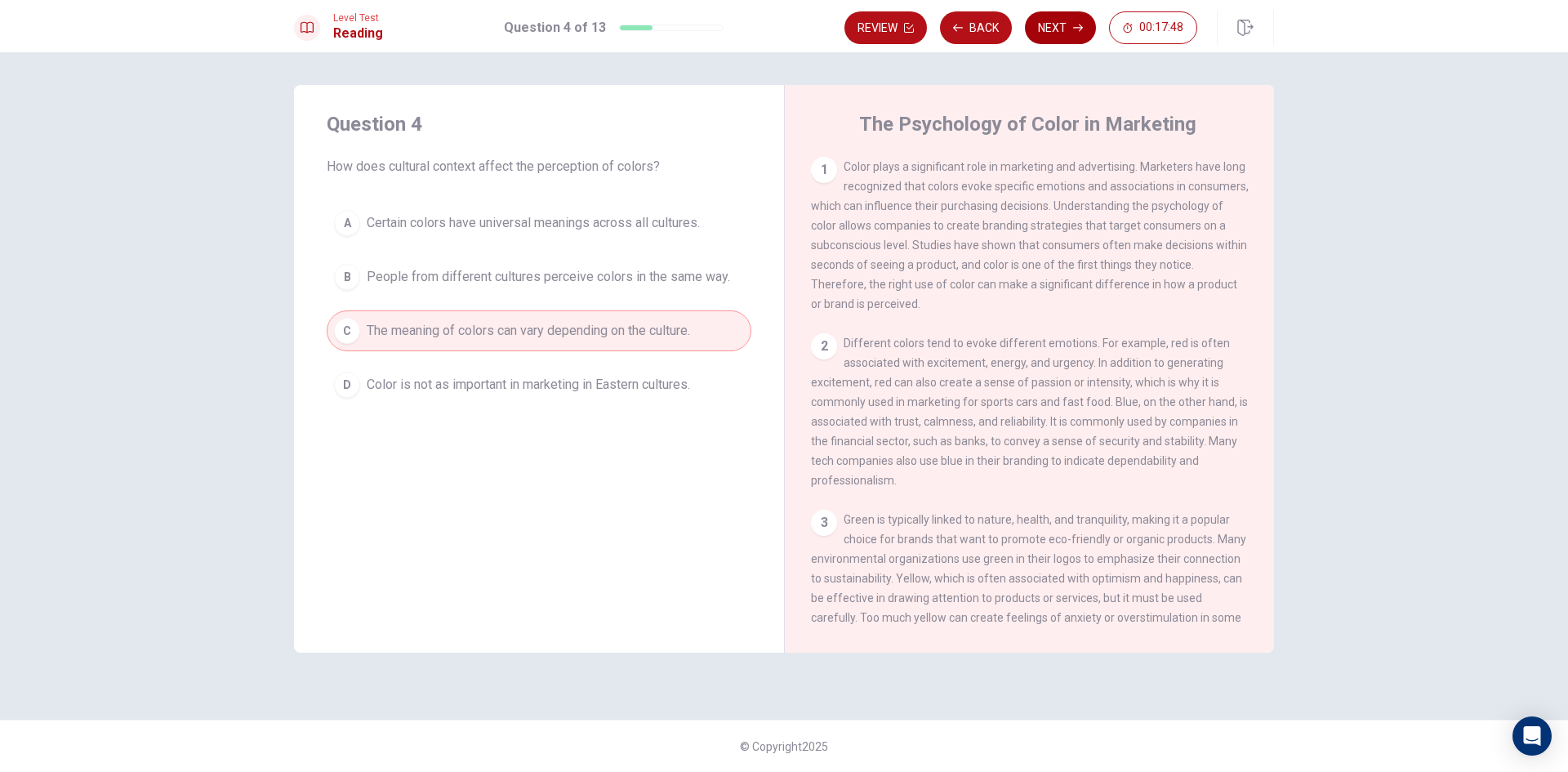
click at [1056, 22] on button "Next" at bounding box center [1060, 28] width 71 height 33
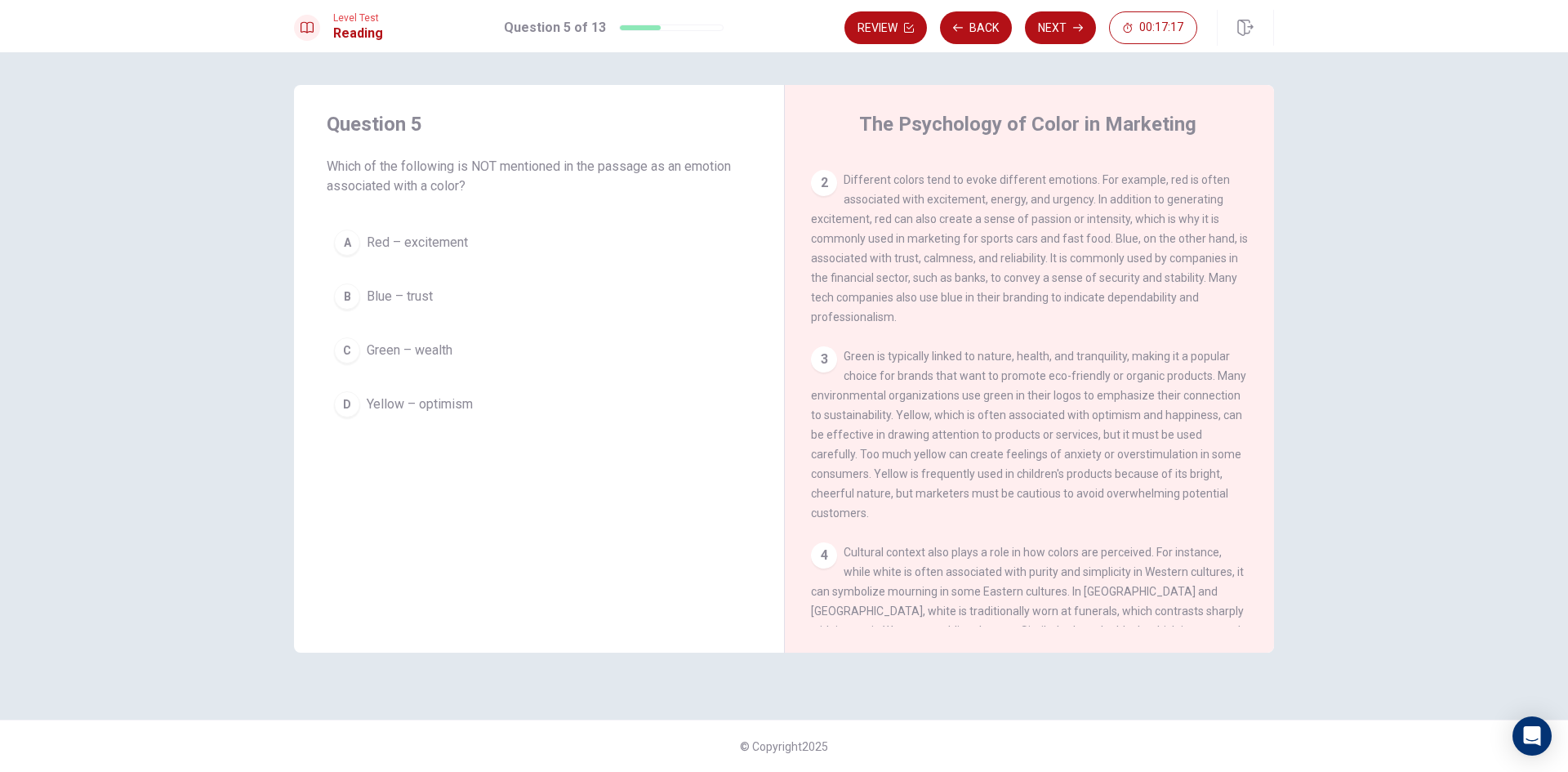
scroll to position [245, 0]
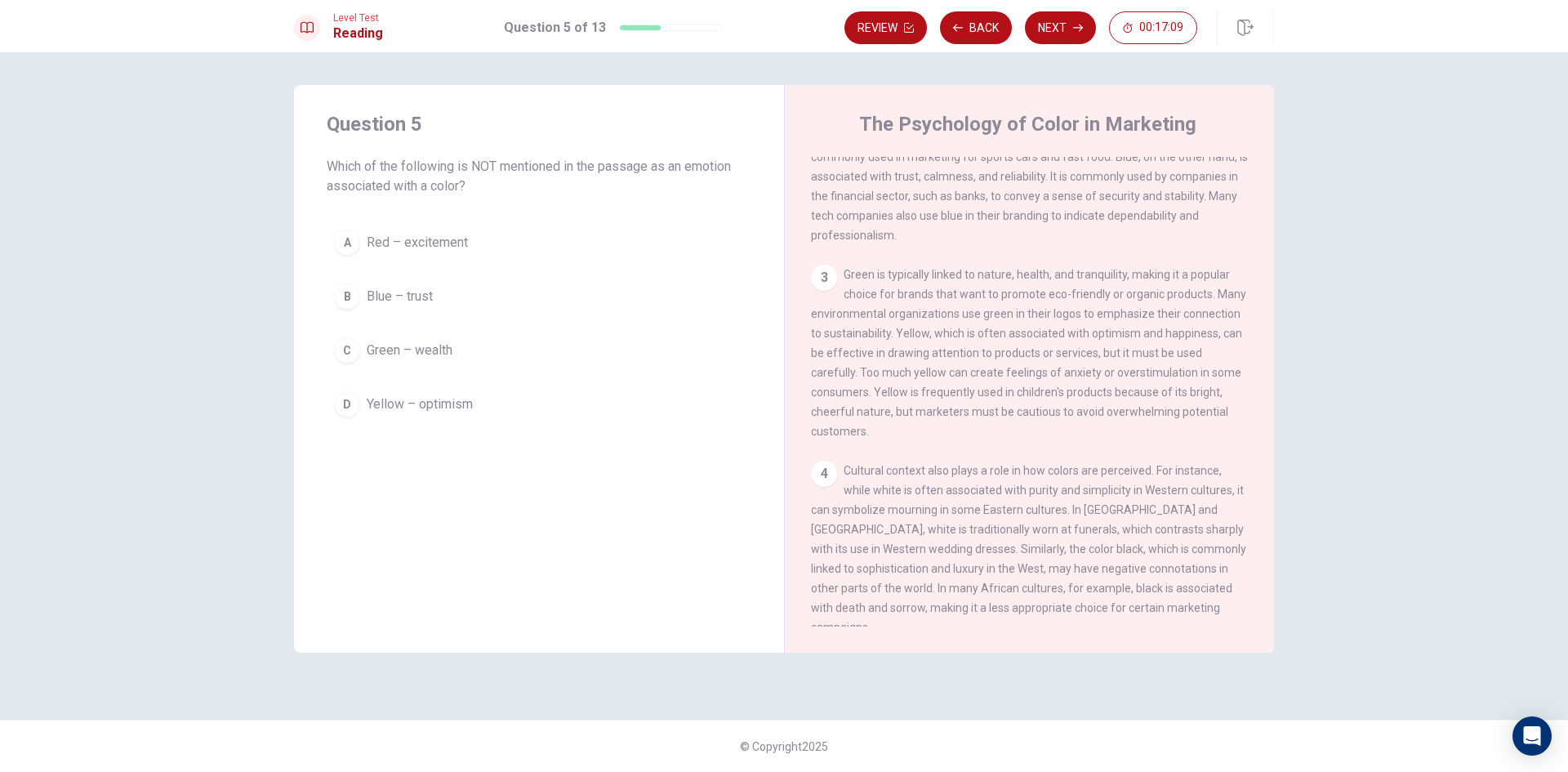
click at [374, 347] on span "Green – wealth" at bounding box center [409, 350] width 85 height 20
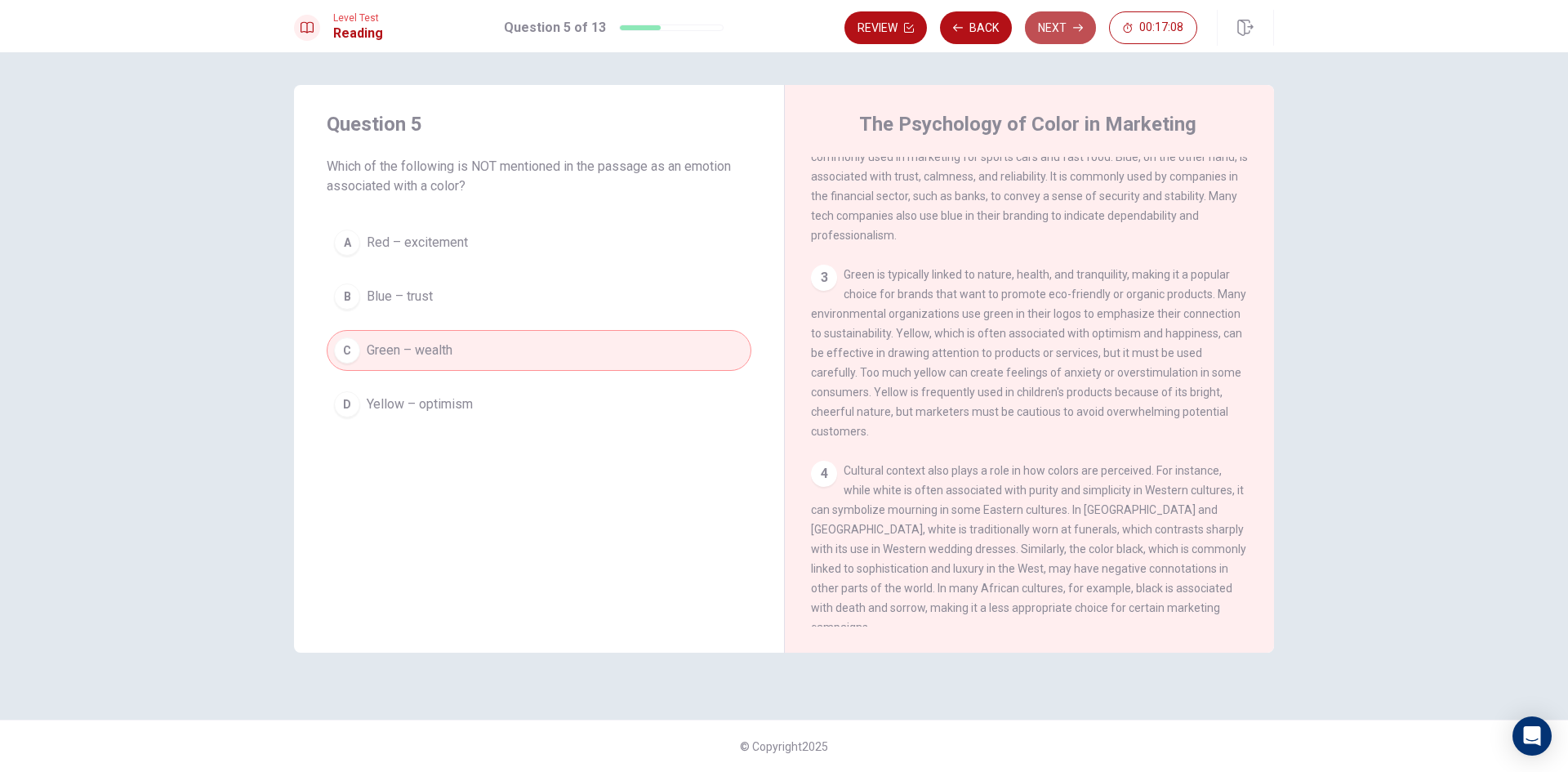
click at [1073, 22] on button "Next" at bounding box center [1060, 28] width 71 height 33
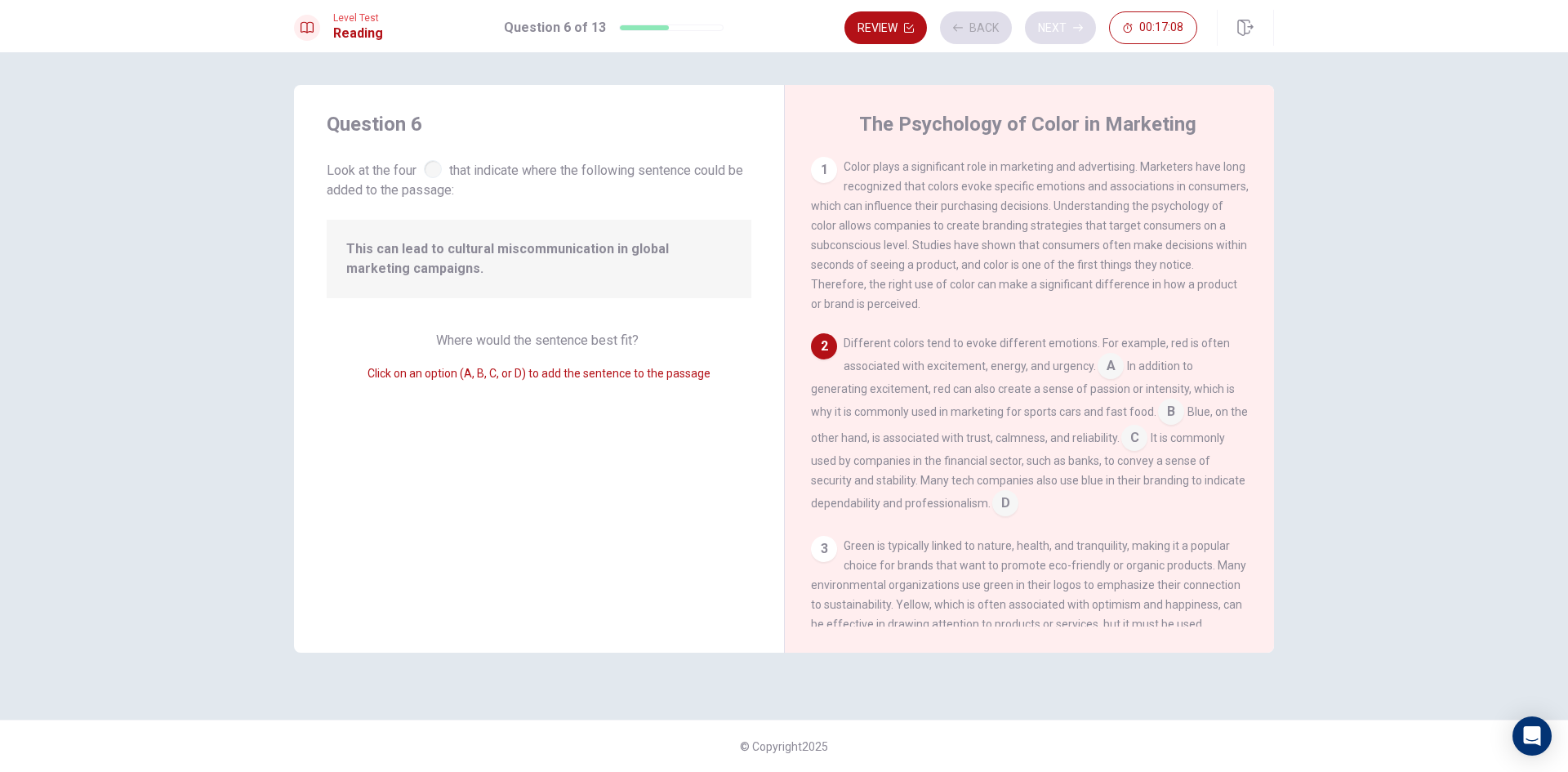
scroll to position [60, 0]
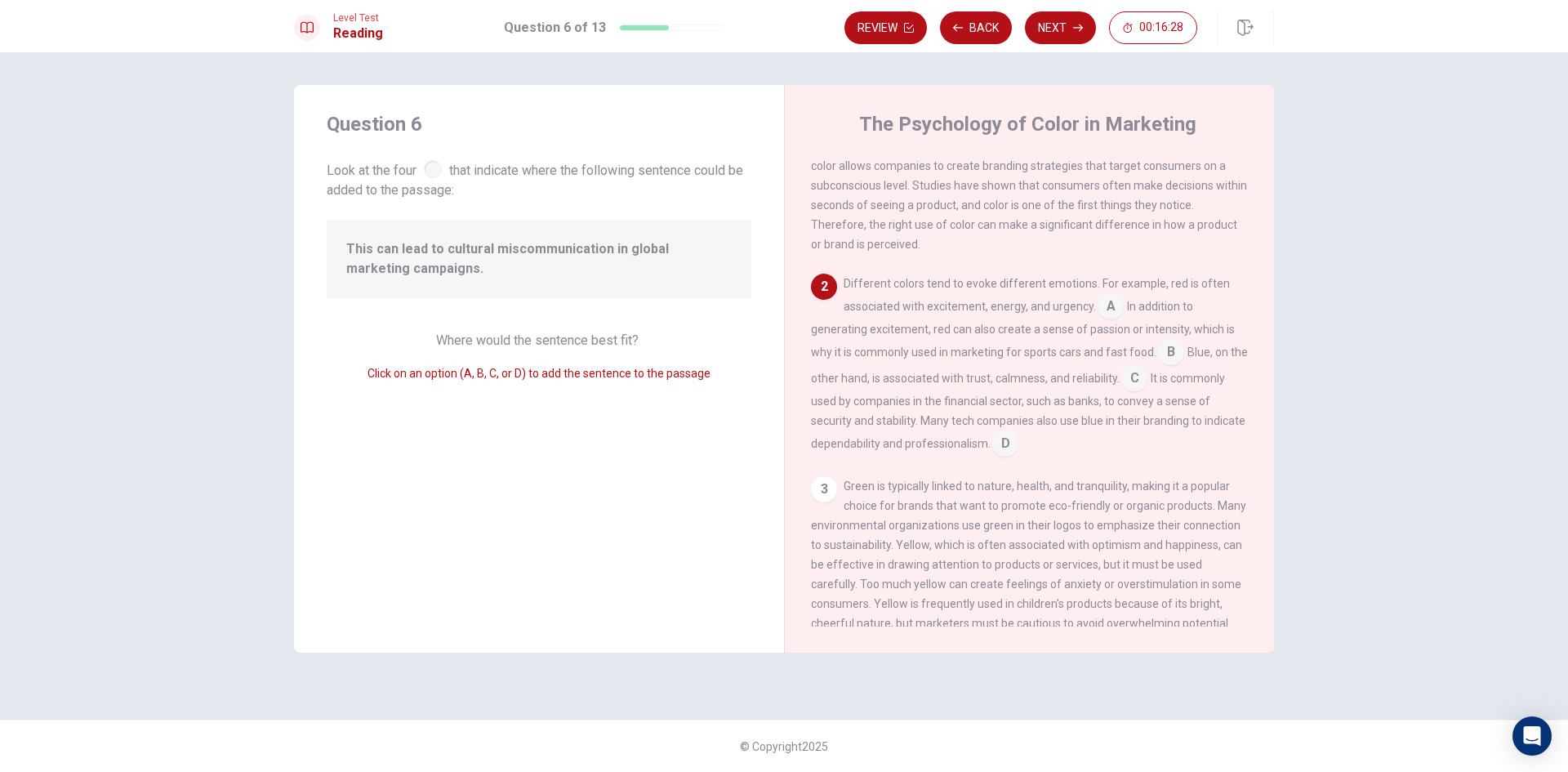
click at [1019, 448] on input at bounding box center [1006, 445] width 26 height 26
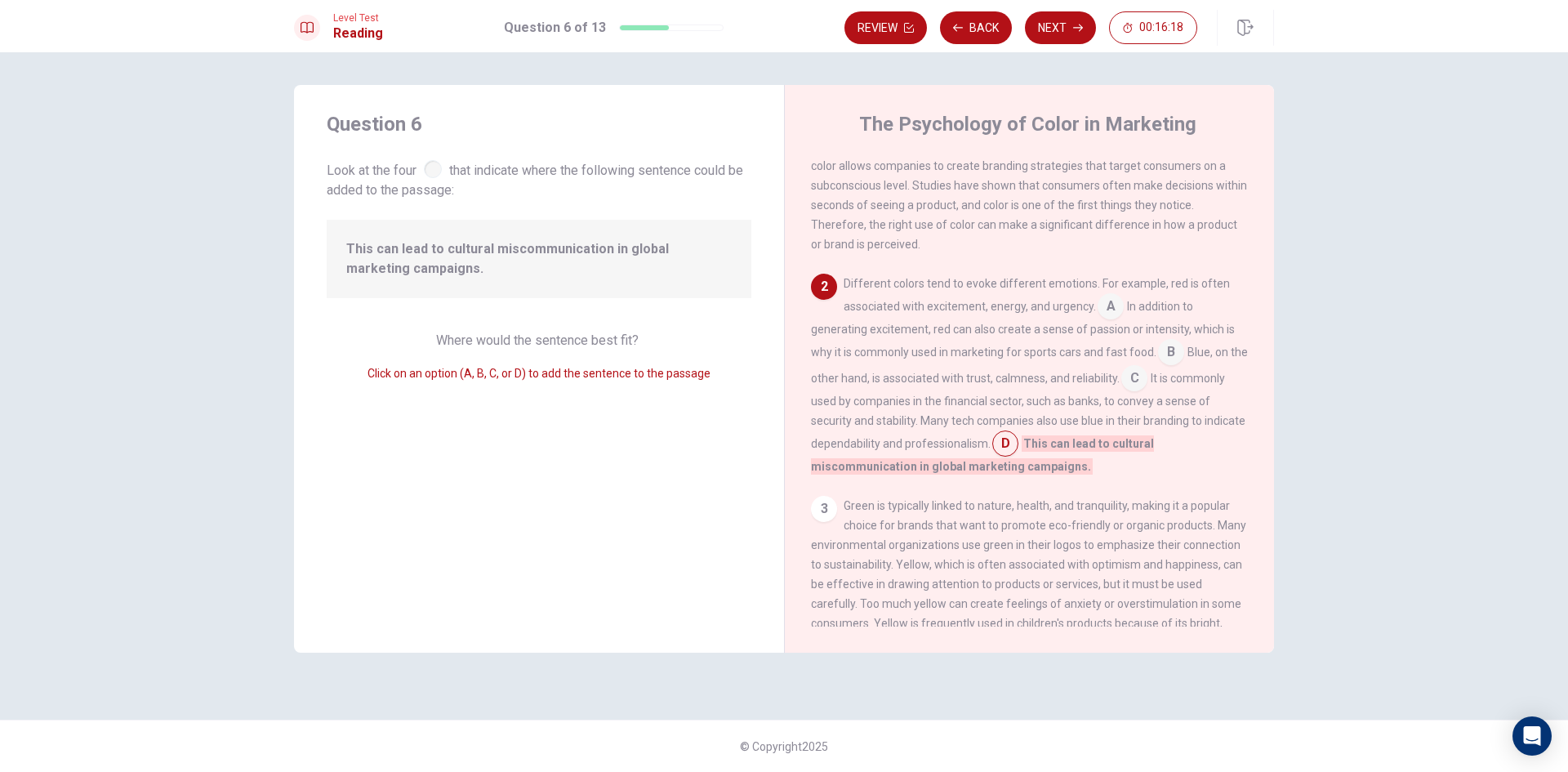
click at [1019, 454] on input at bounding box center [1006, 445] width 26 height 26
click at [1054, 27] on button "Next" at bounding box center [1060, 28] width 71 height 33
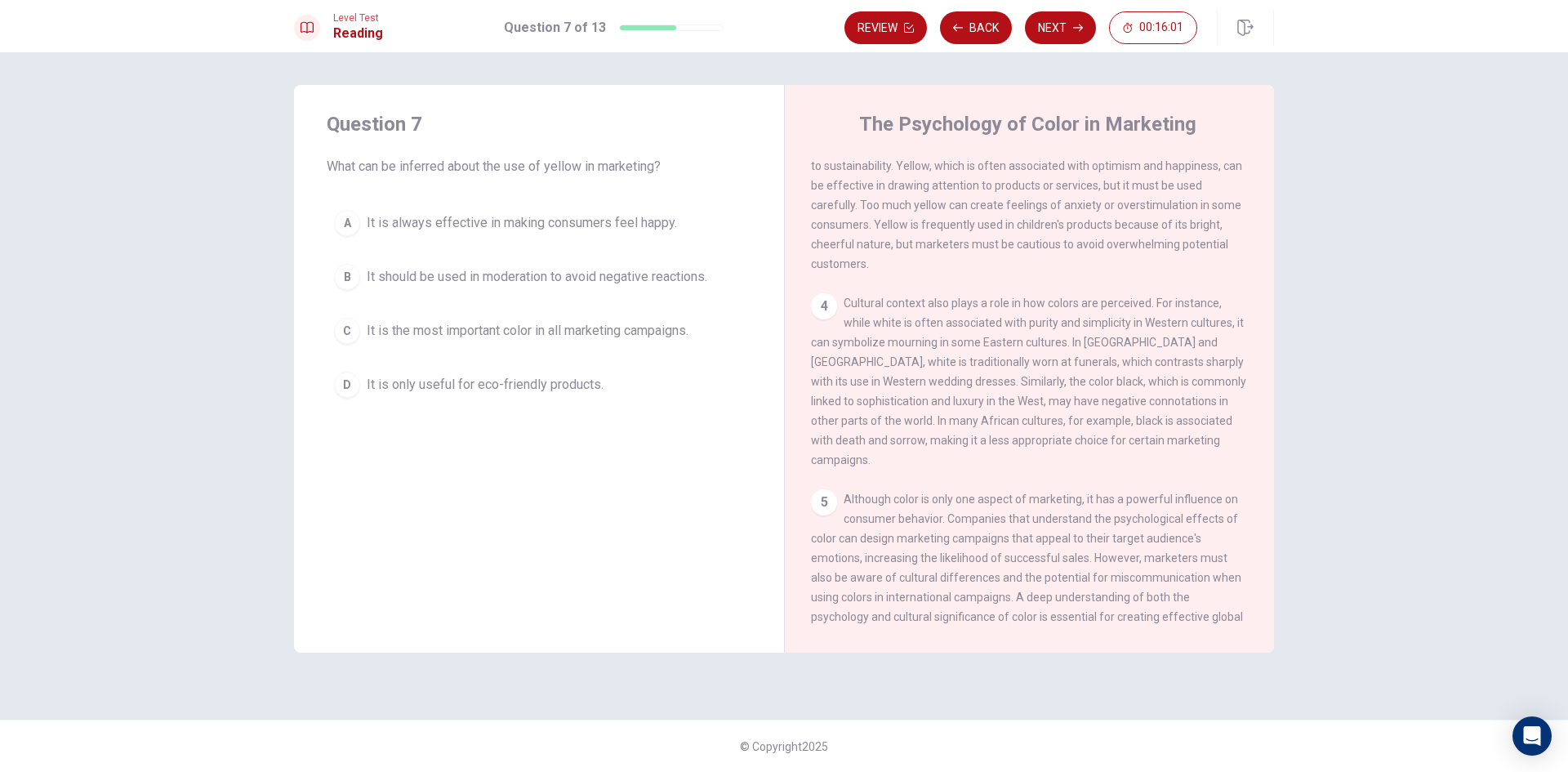
scroll to position [384, 0]
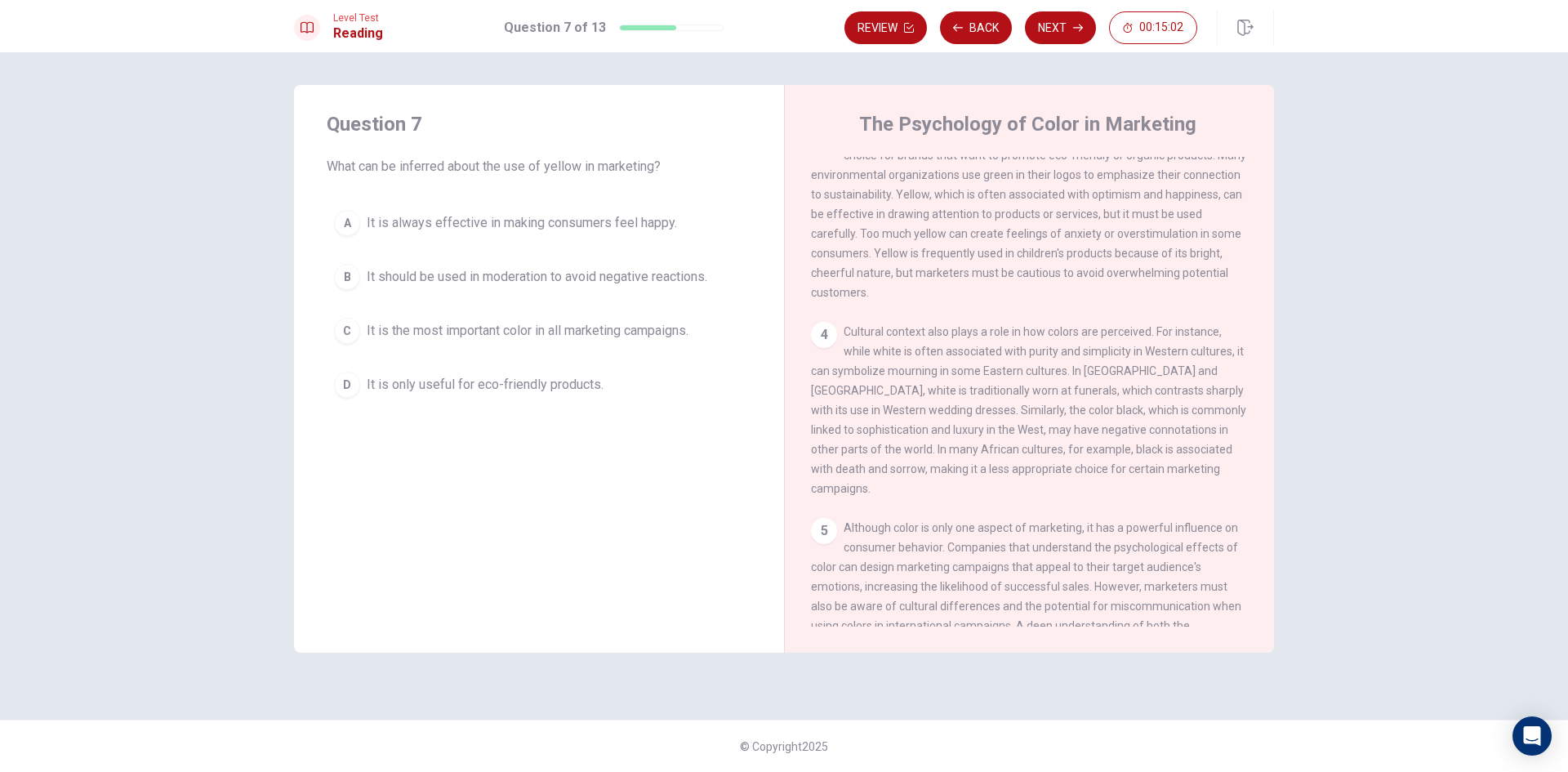
click at [447, 279] on span "It should be used in moderation to avoid negative reactions." at bounding box center [536, 277] width 341 height 20
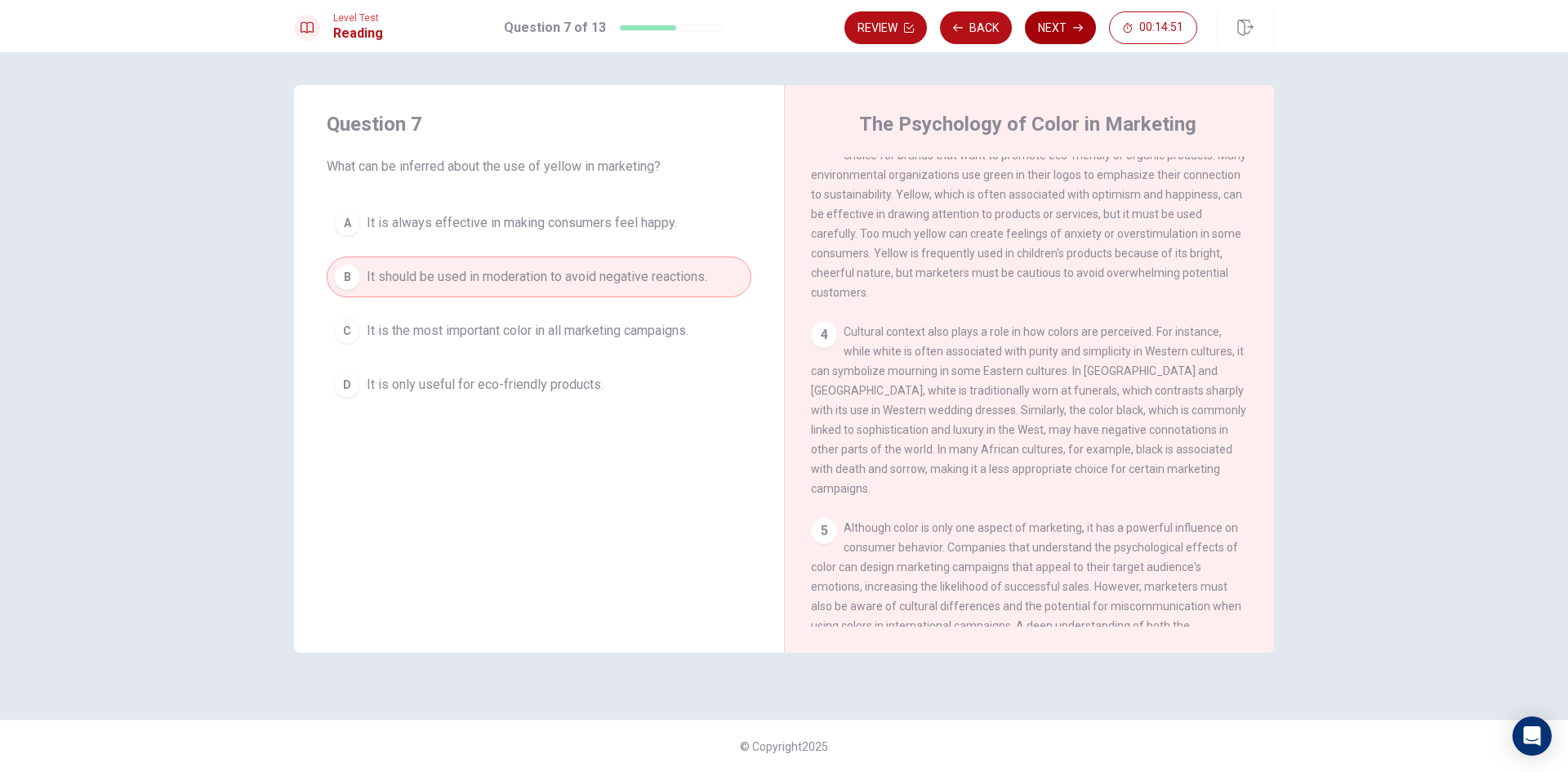
click at [1071, 29] on button "Next" at bounding box center [1060, 28] width 71 height 33
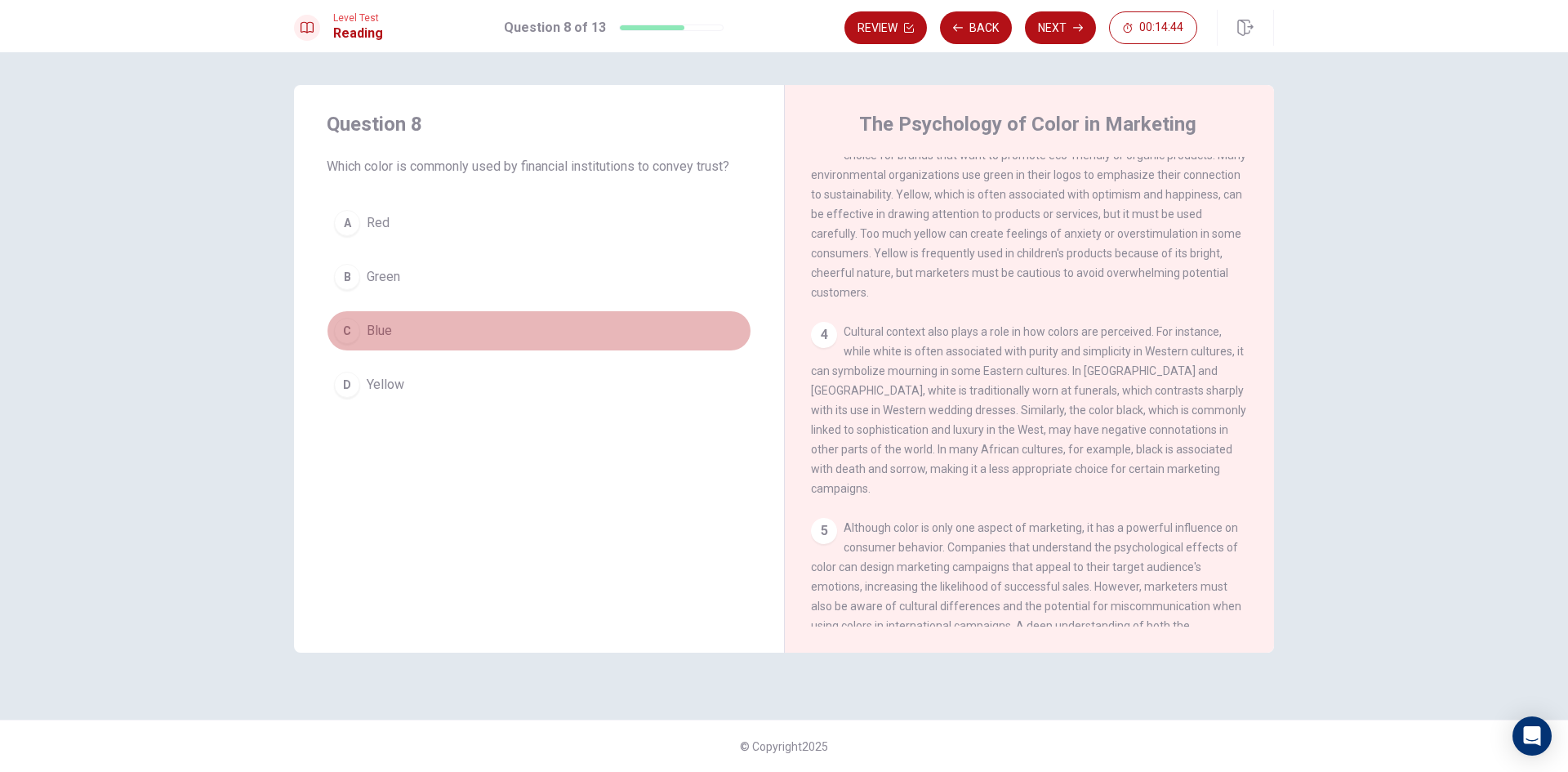
click at [342, 326] on div "C" at bounding box center [347, 330] width 26 height 26
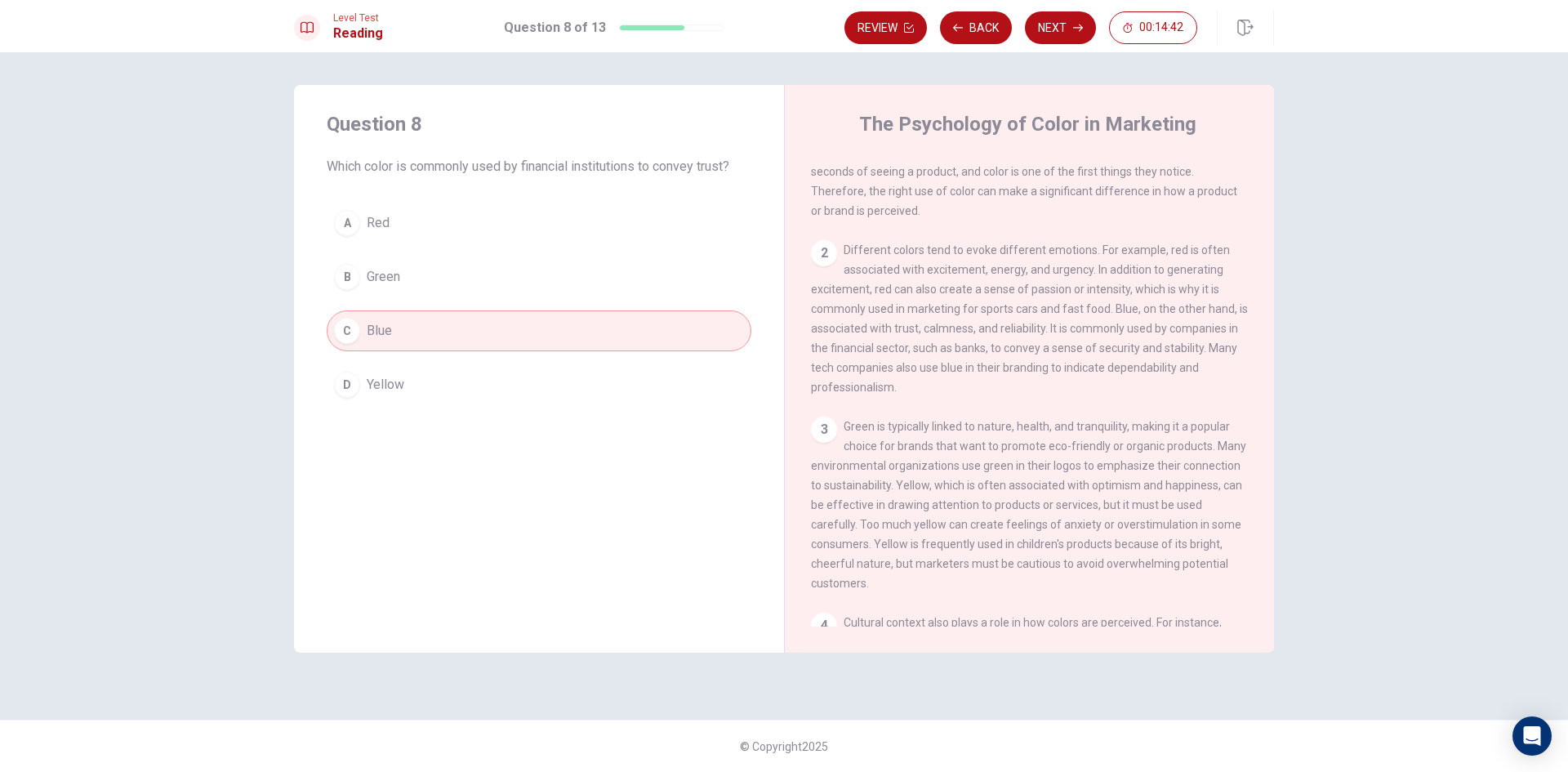
scroll to position [57, 0]
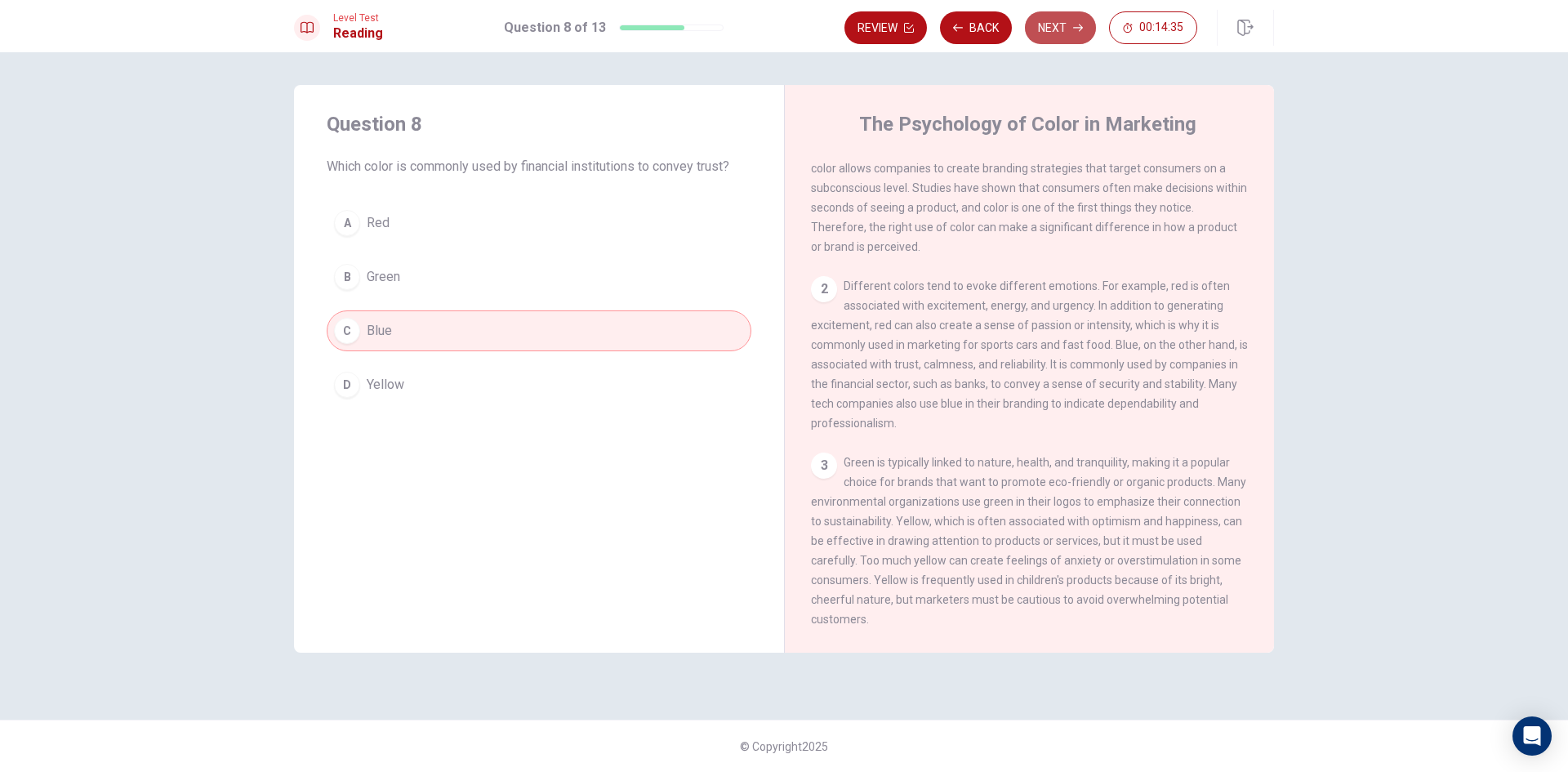
click at [1046, 28] on button "Next" at bounding box center [1060, 28] width 71 height 33
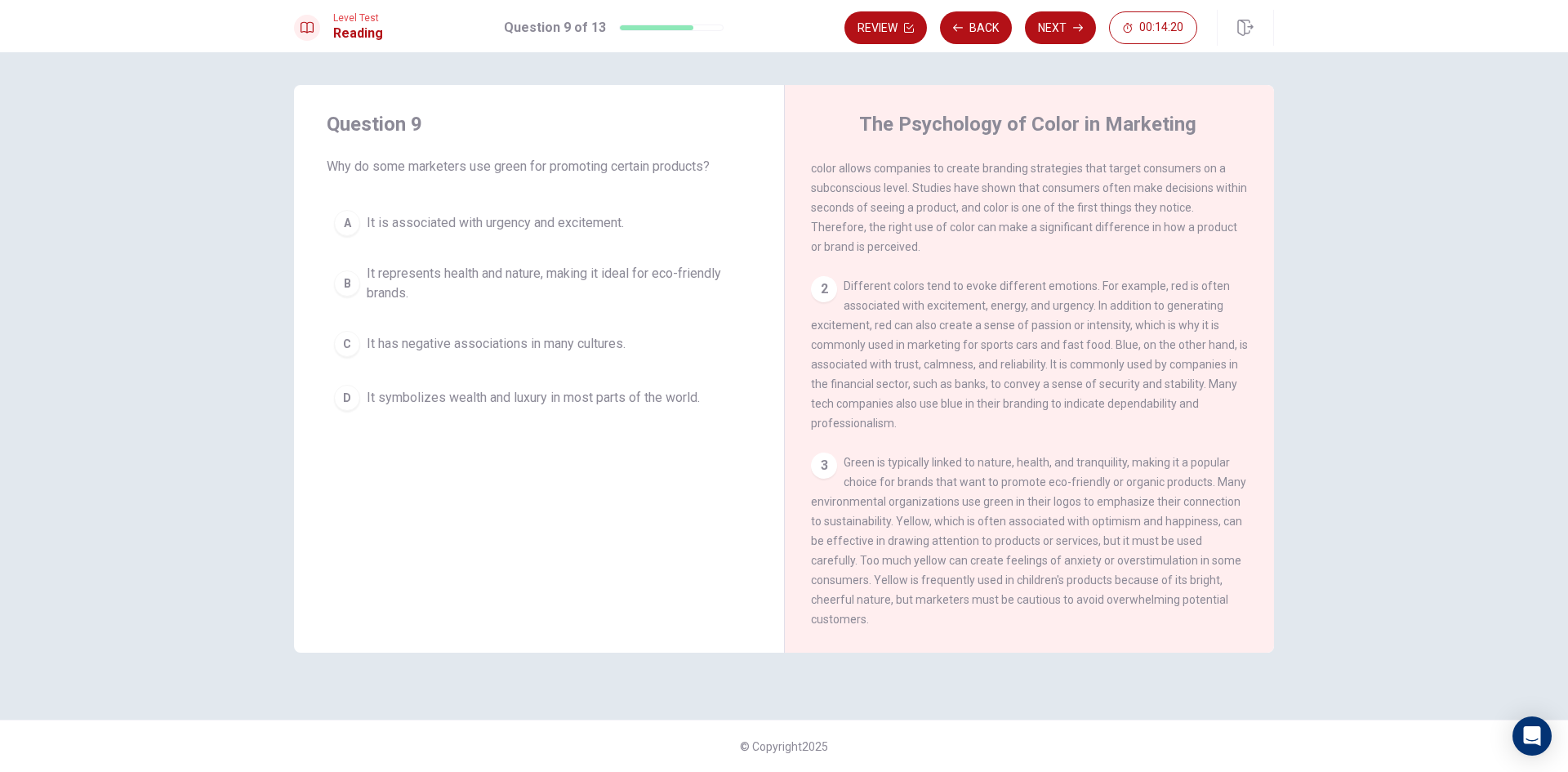
click at [576, 281] on span "It represents health and nature, making it ideal for eco-friendly brands." at bounding box center [555, 283] width 378 height 39
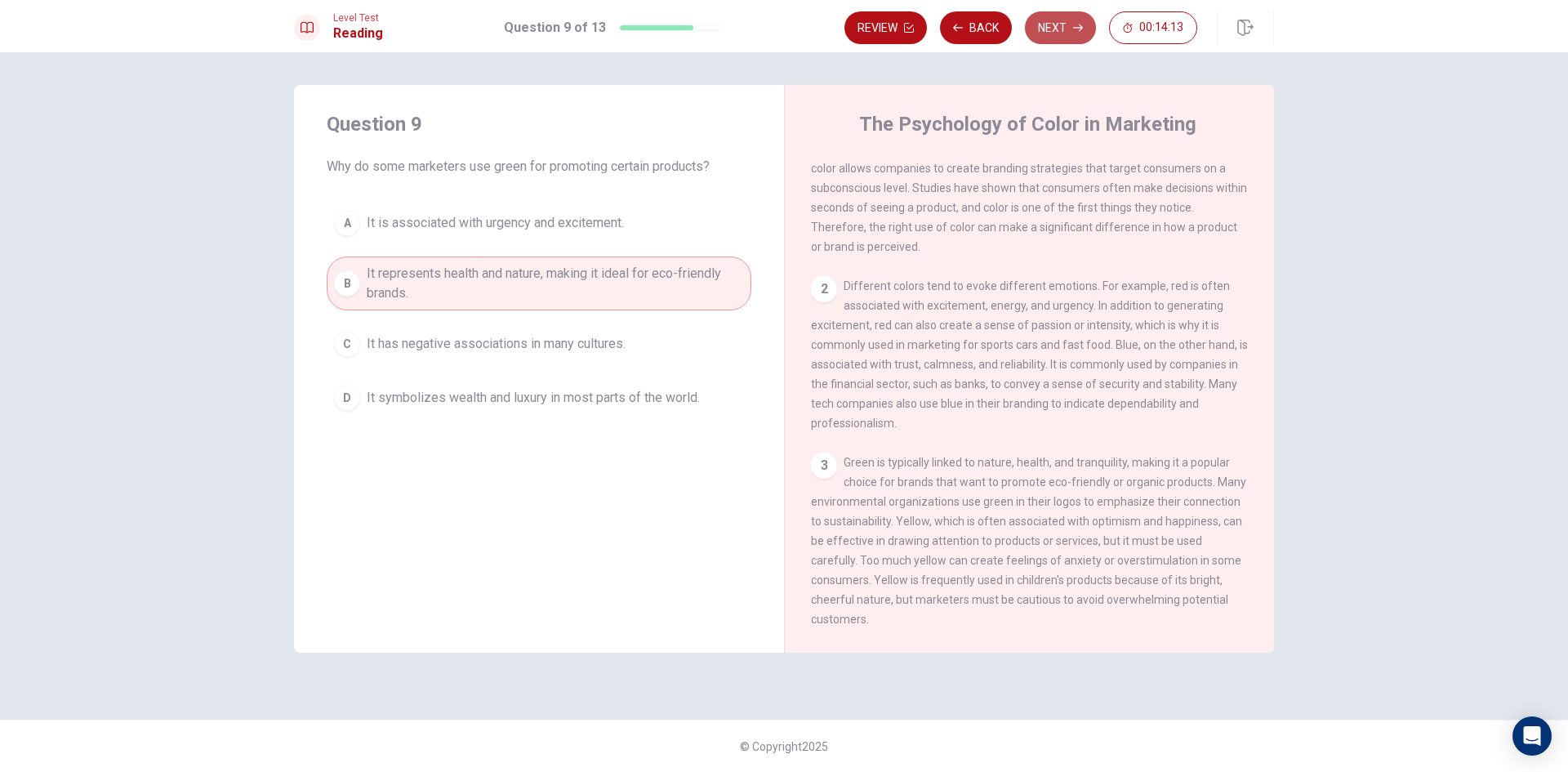
click at [1069, 28] on button "Next" at bounding box center [1060, 28] width 71 height 33
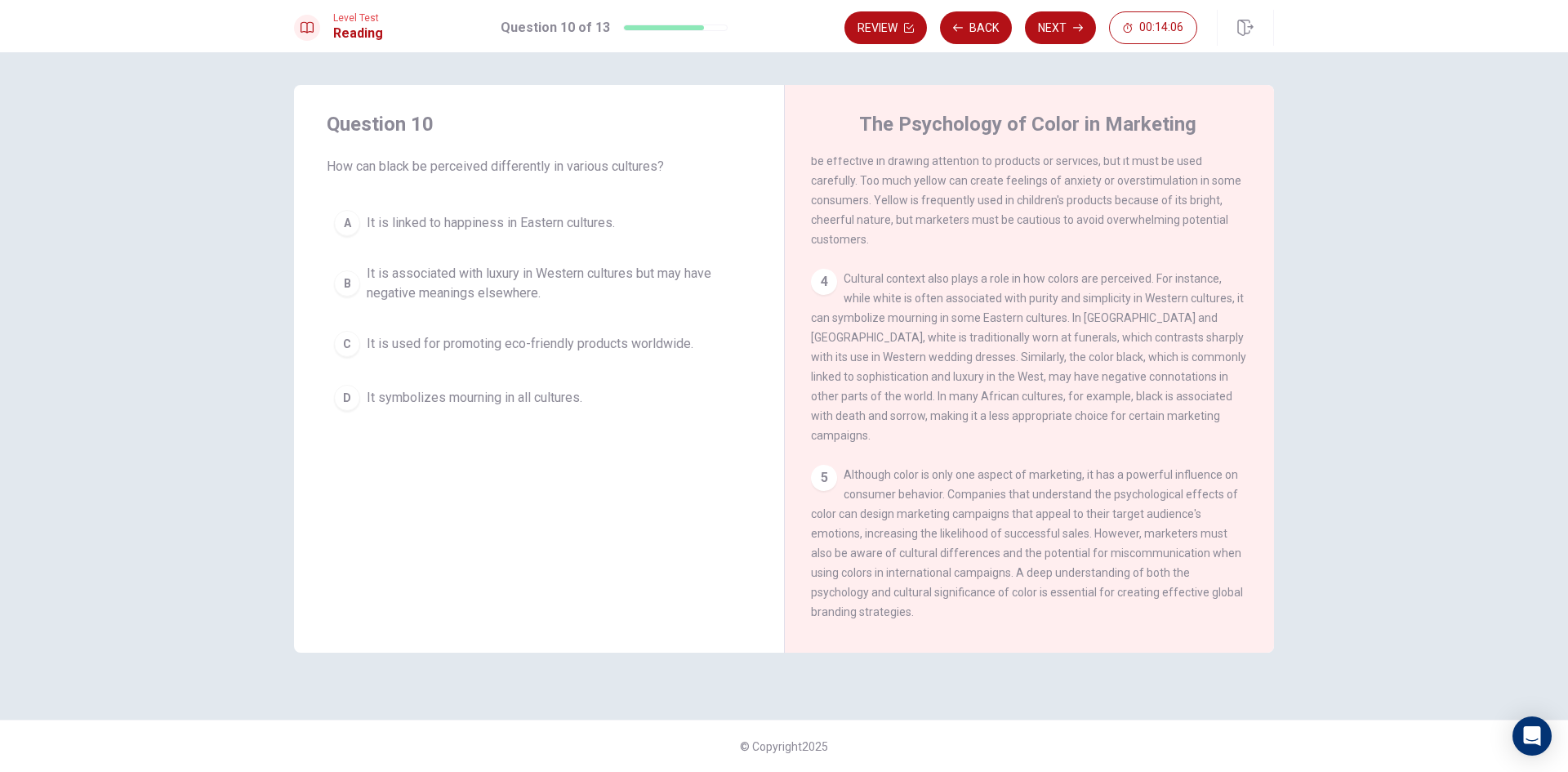
scroll to position [466, 0]
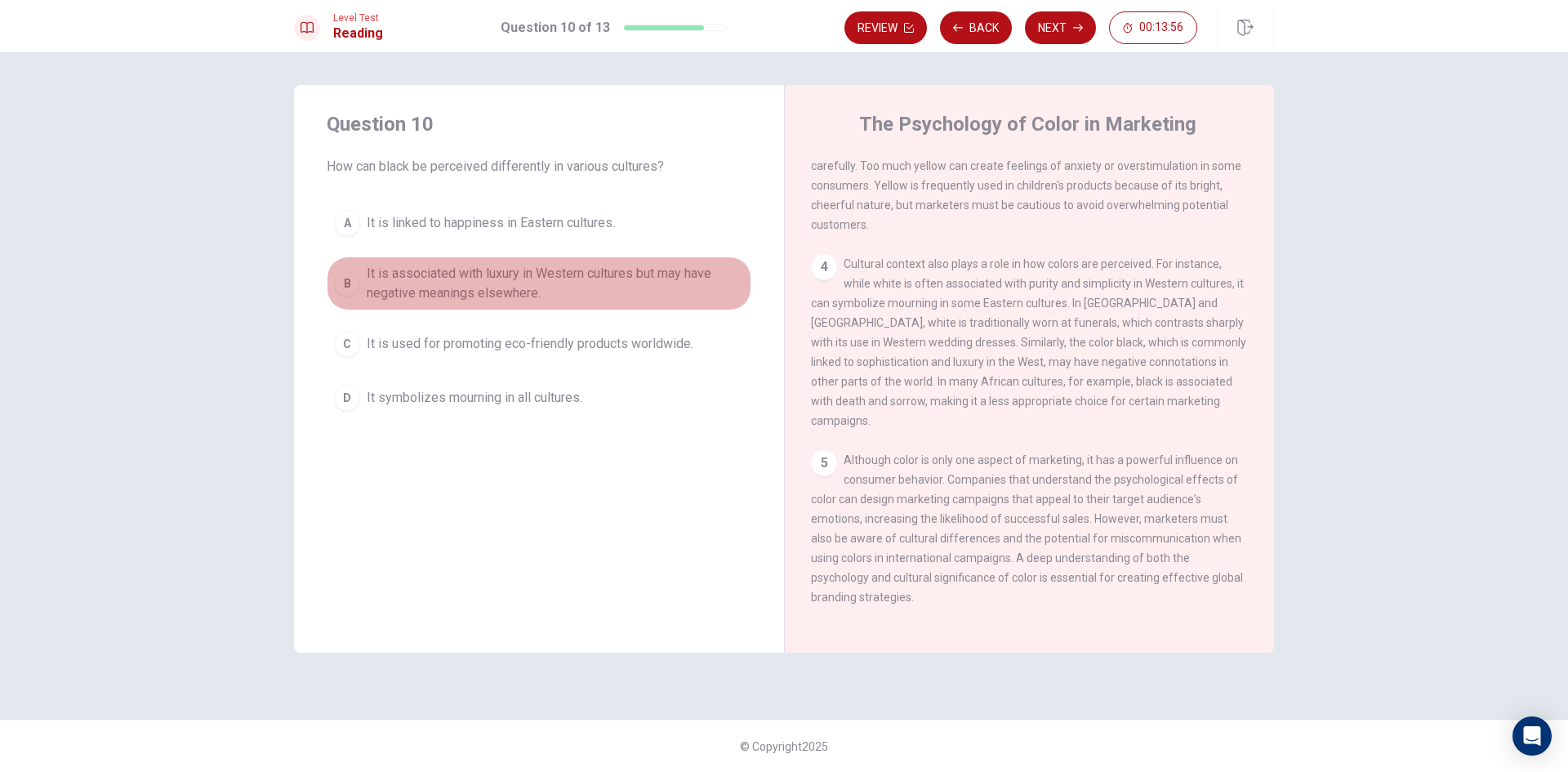
click at [513, 280] on span "It is associated with luxury in Western cultures but may have negative meanings…" at bounding box center [555, 283] width 378 height 39
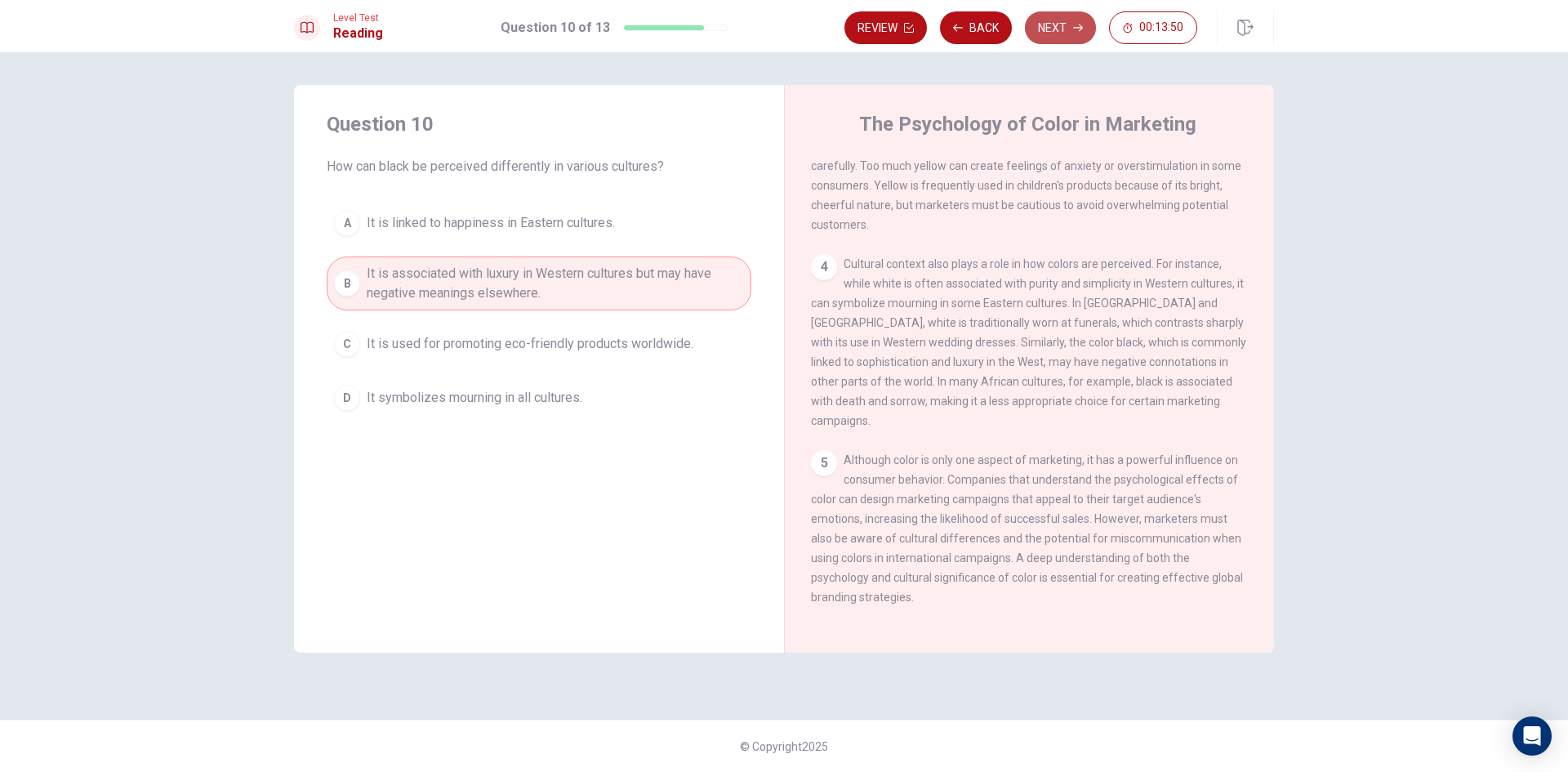
click at [1058, 31] on button "Next" at bounding box center [1060, 28] width 71 height 33
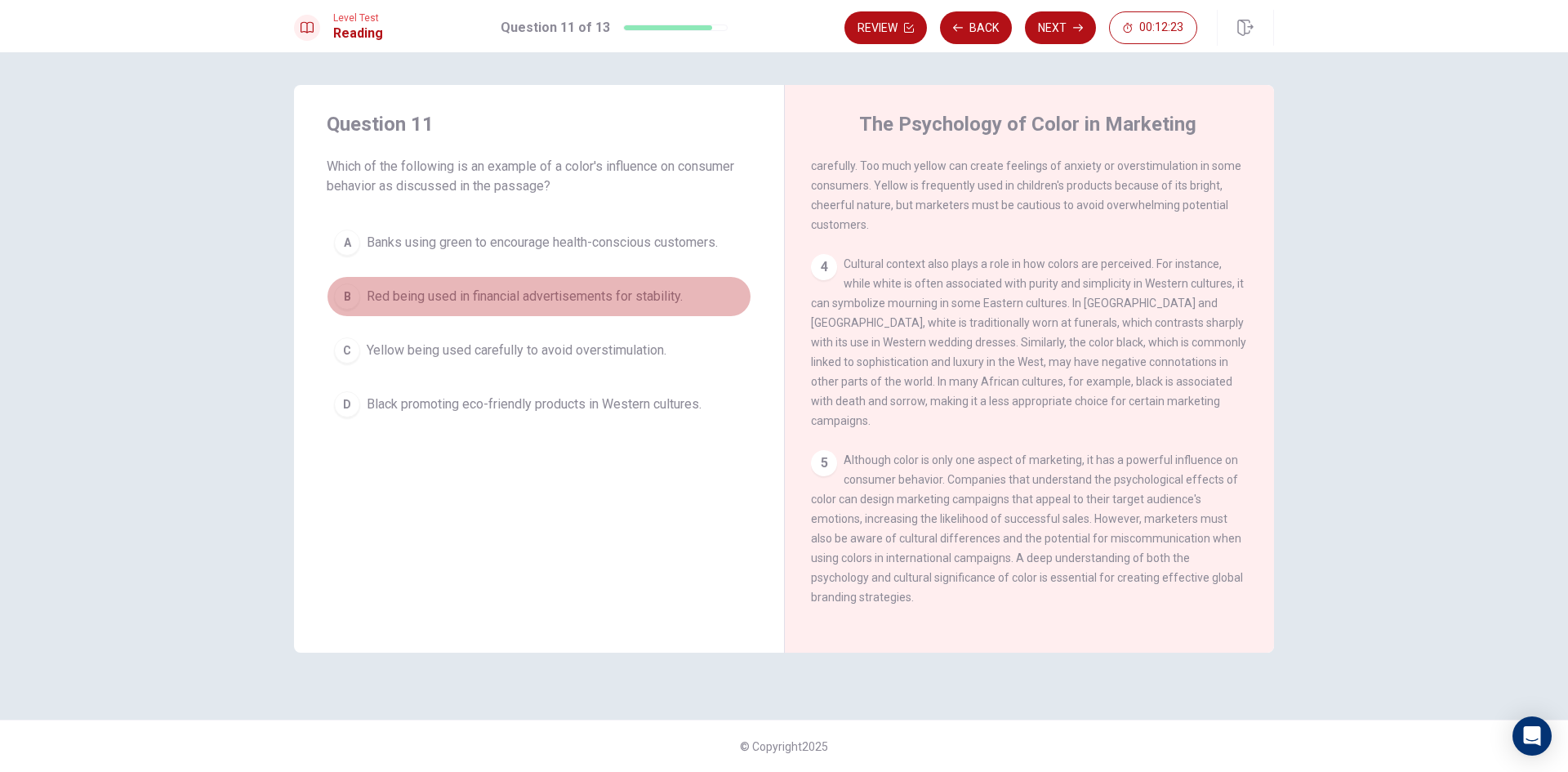
click at [636, 299] on span "Red being used in financial advertisements for stability." at bounding box center [524, 296] width 316 height 20
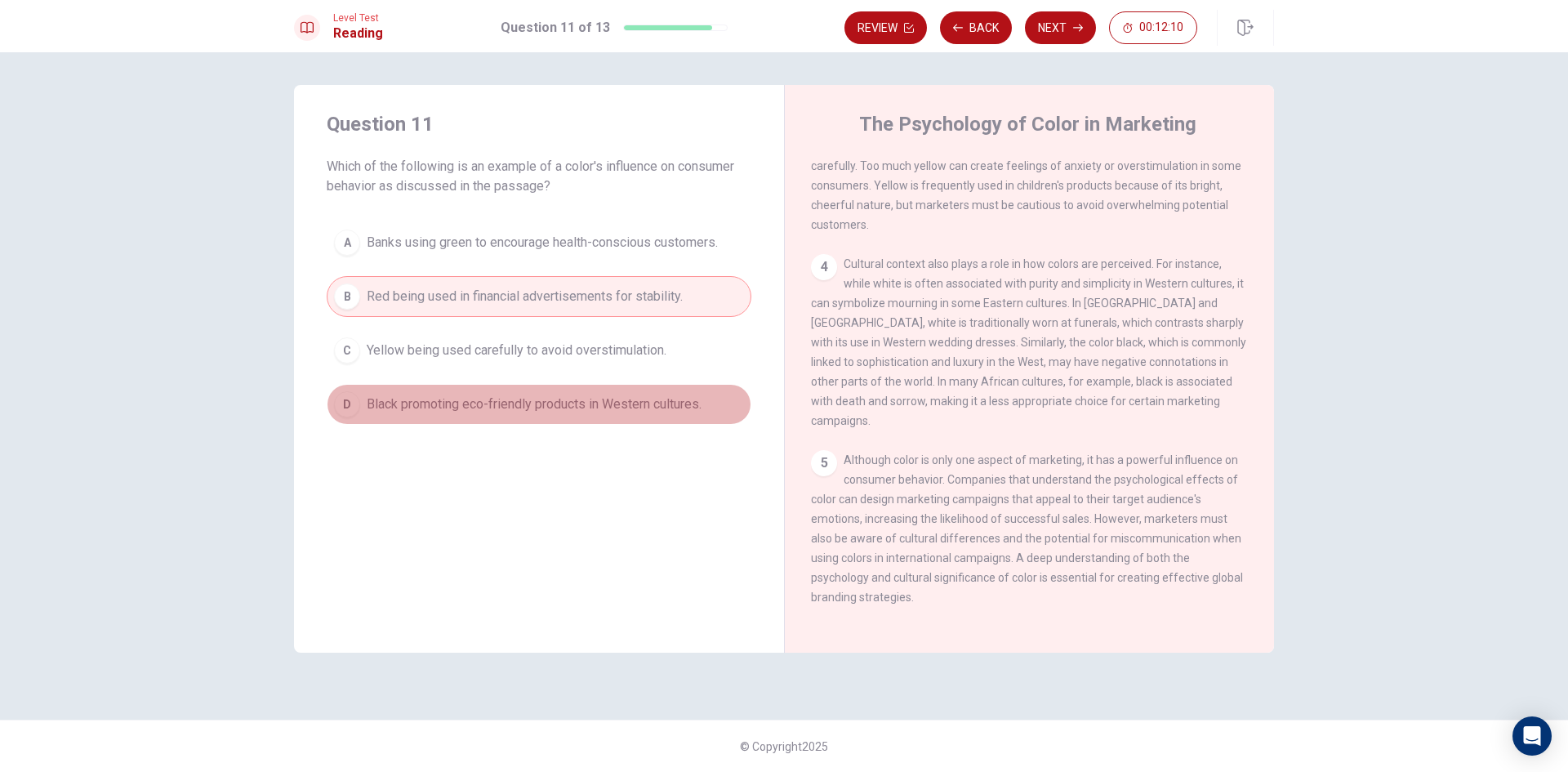
click at [482, 387] on button "D Black promoting eco-friendly products in Western cultures." at bounding box center [539, 404] width 424 height 41
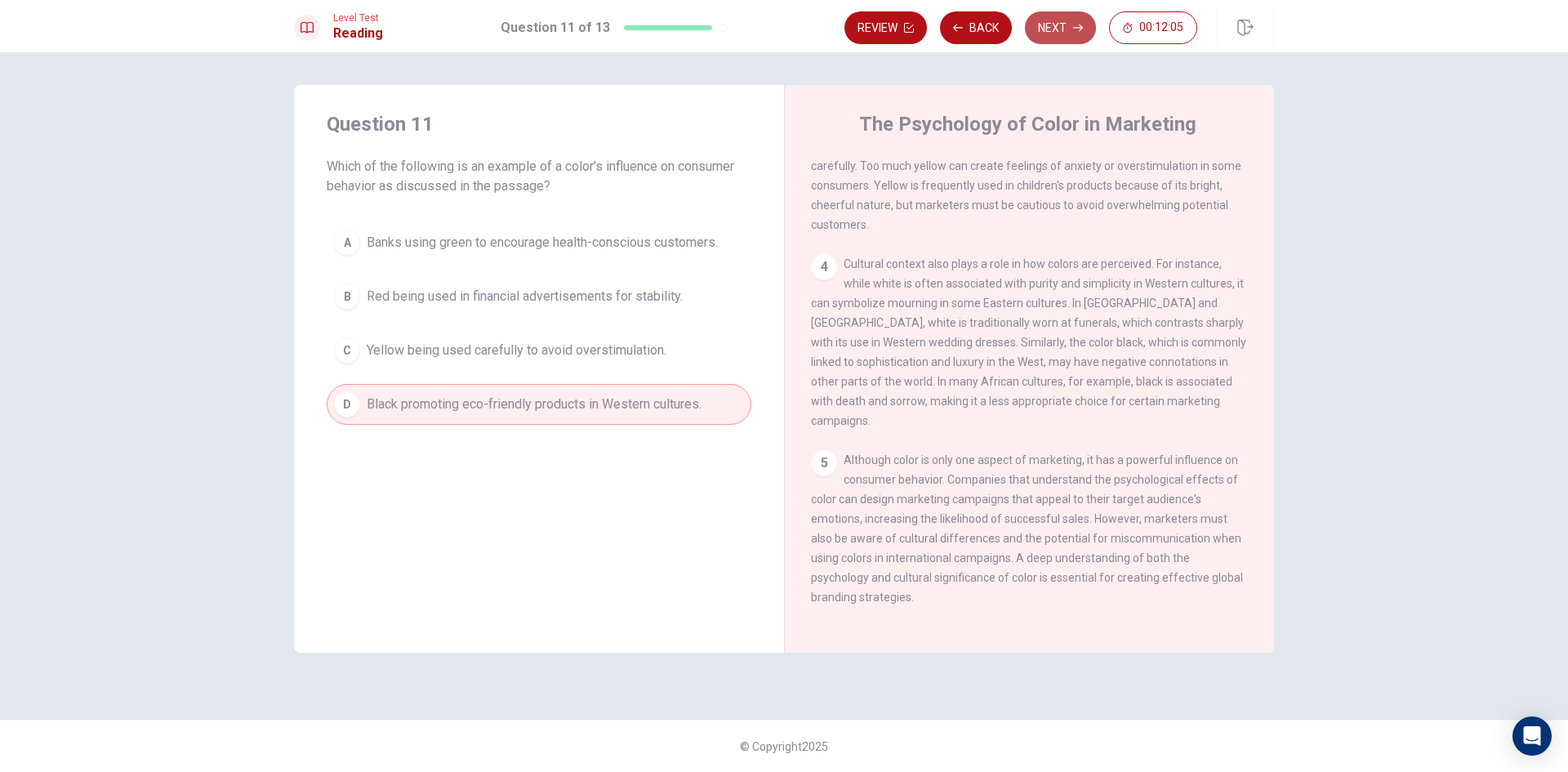
click at [1073, 30] on icon "button" at bounding box center [1077, 28] width 9 height 9
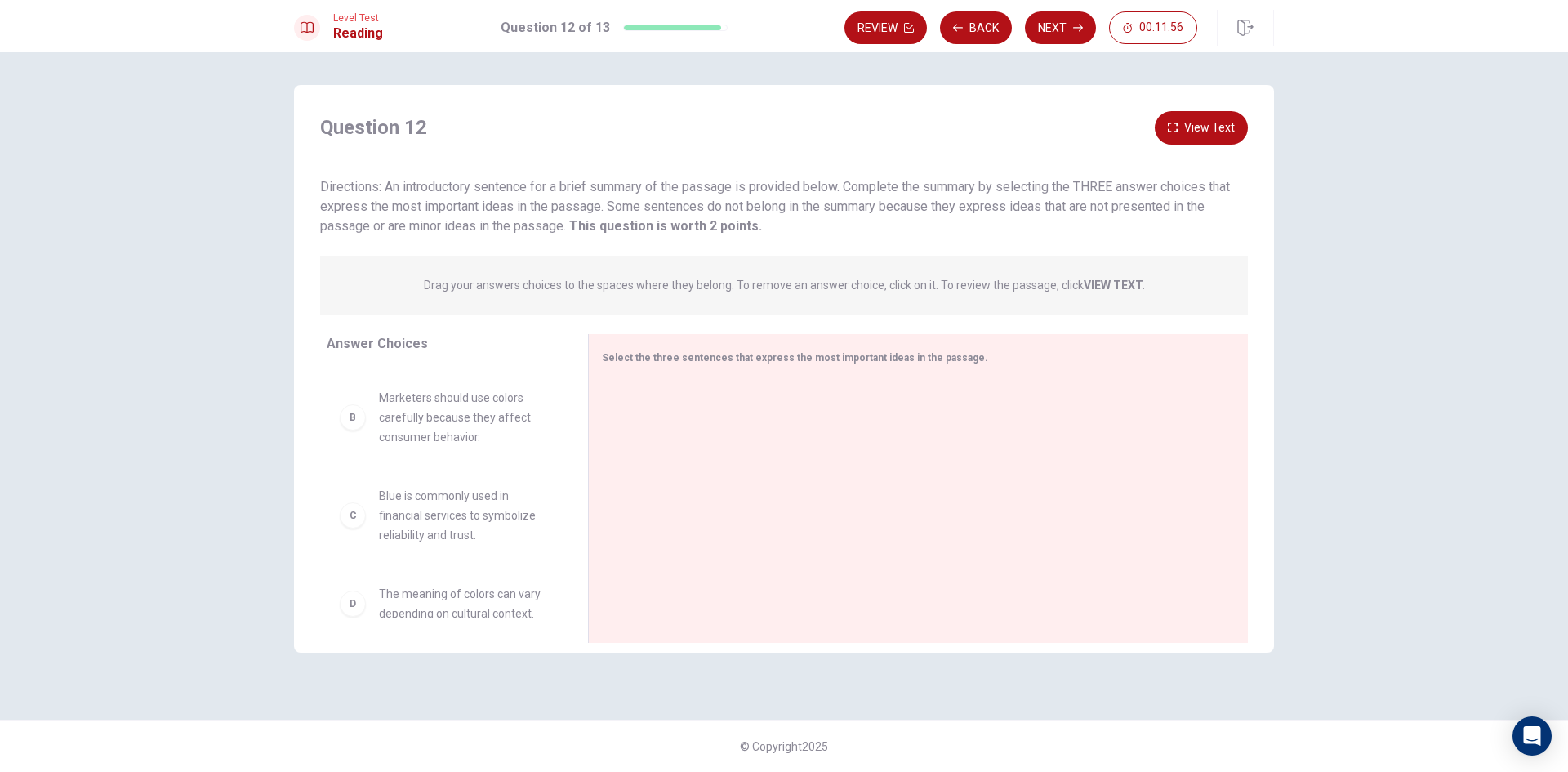
scroll to position [0, 0]
drag, startPoint x: 355, startPoint y: 410, endPoint x: 665, endPoint y: 405, distance: 310.0
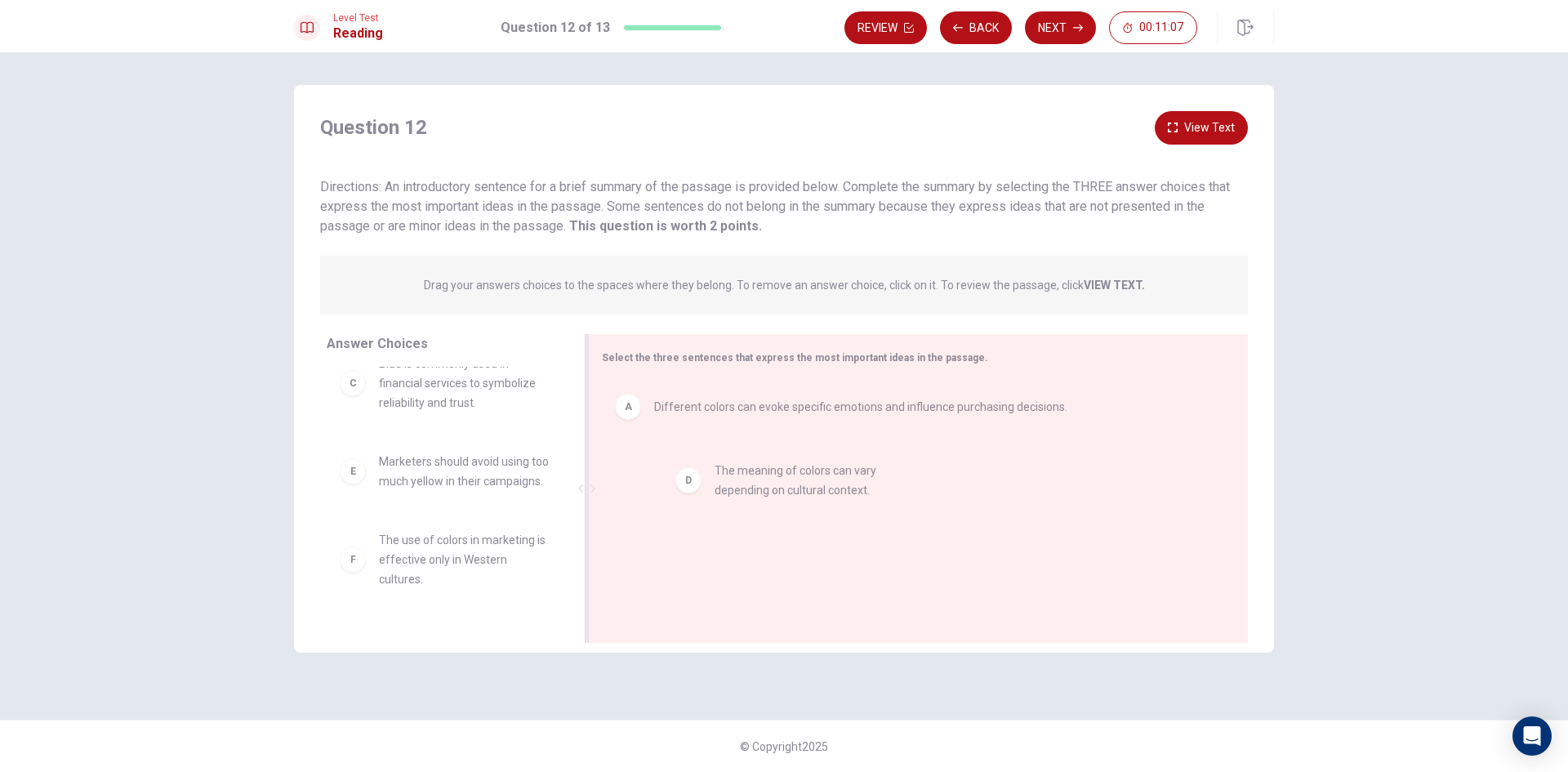
drag, startPoint x: 340, startPoint y: 478, endPoint x: 680, endPoint y: 480, distance: 340.0
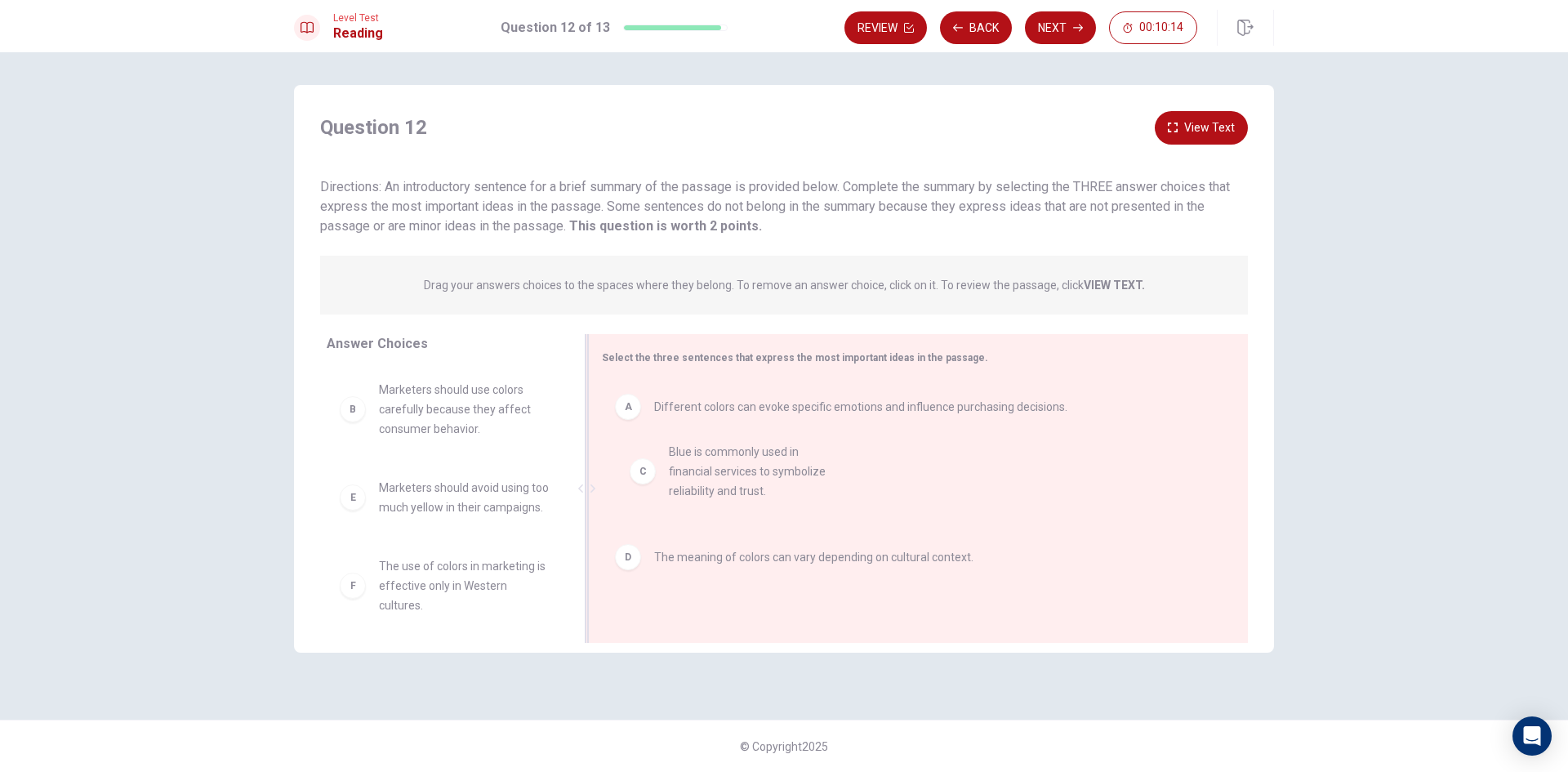
drag, startPoint x: 353, startPoint y: 518, endPoint x: 647, endPoint y: 483, distance: 296.1
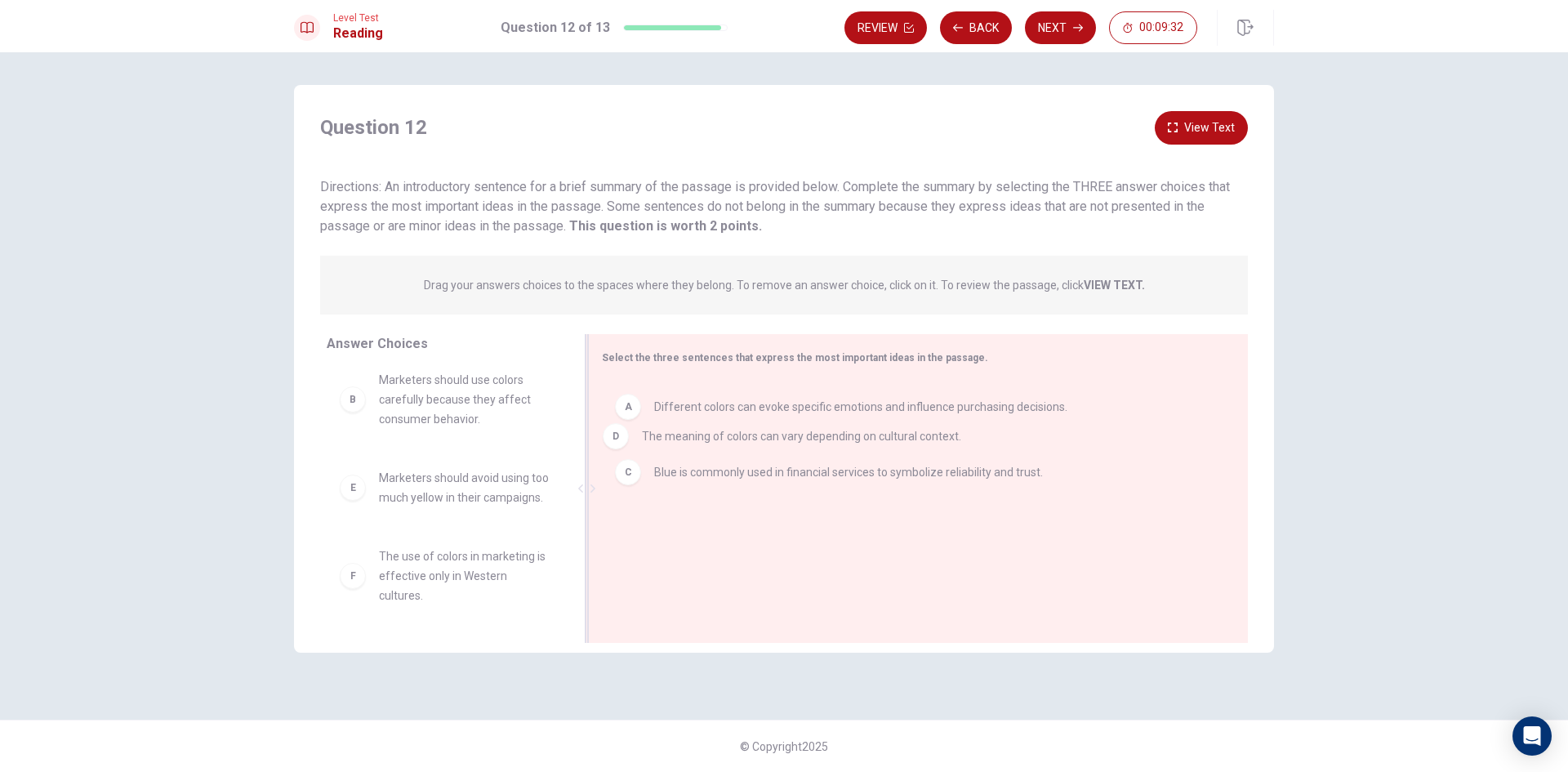
drag, startPoint x: 632, startPoint y: 537, endPoint x: 627, endPoint y: 424, distance: 113.1
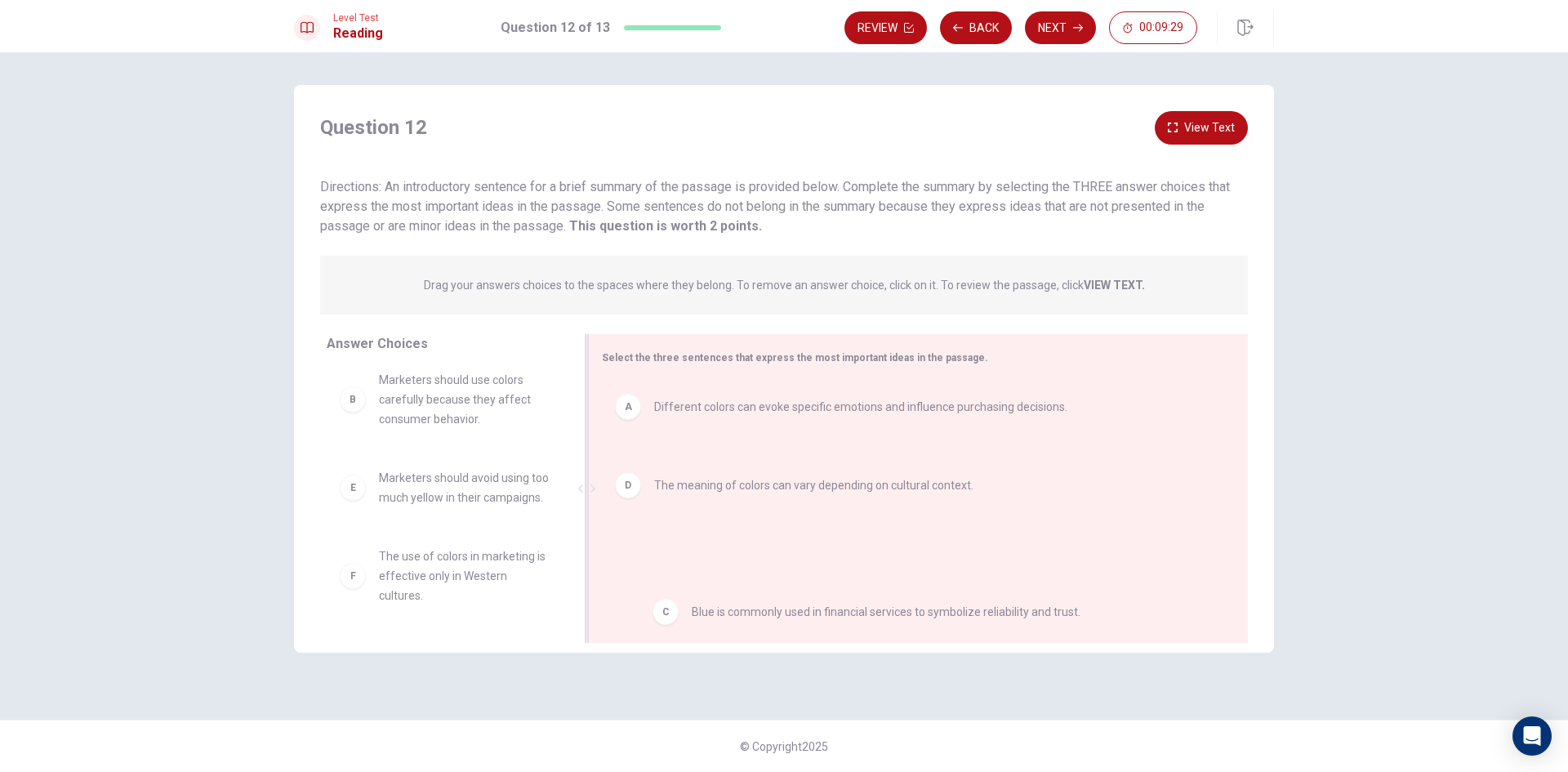
drag, startPoint x: 633, startPoint y: 466, endPoint x: 657, endPoint y: 599, distance: 135.1
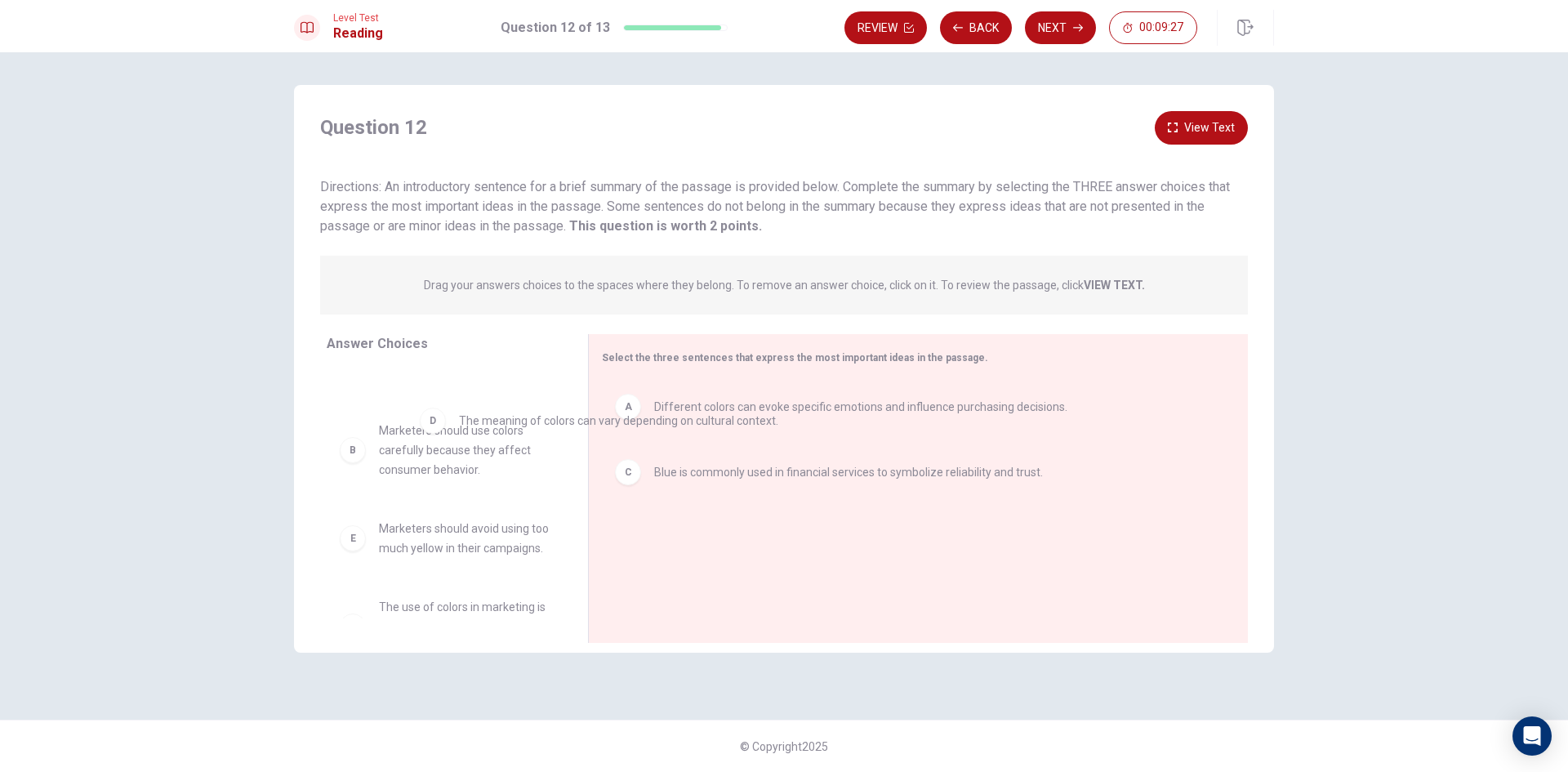
scroll to position [0, 0]
drag, startPoint x: 629, startPoint y: 539, endPoint x: 298, endPoint y: 424, distance: 350.4
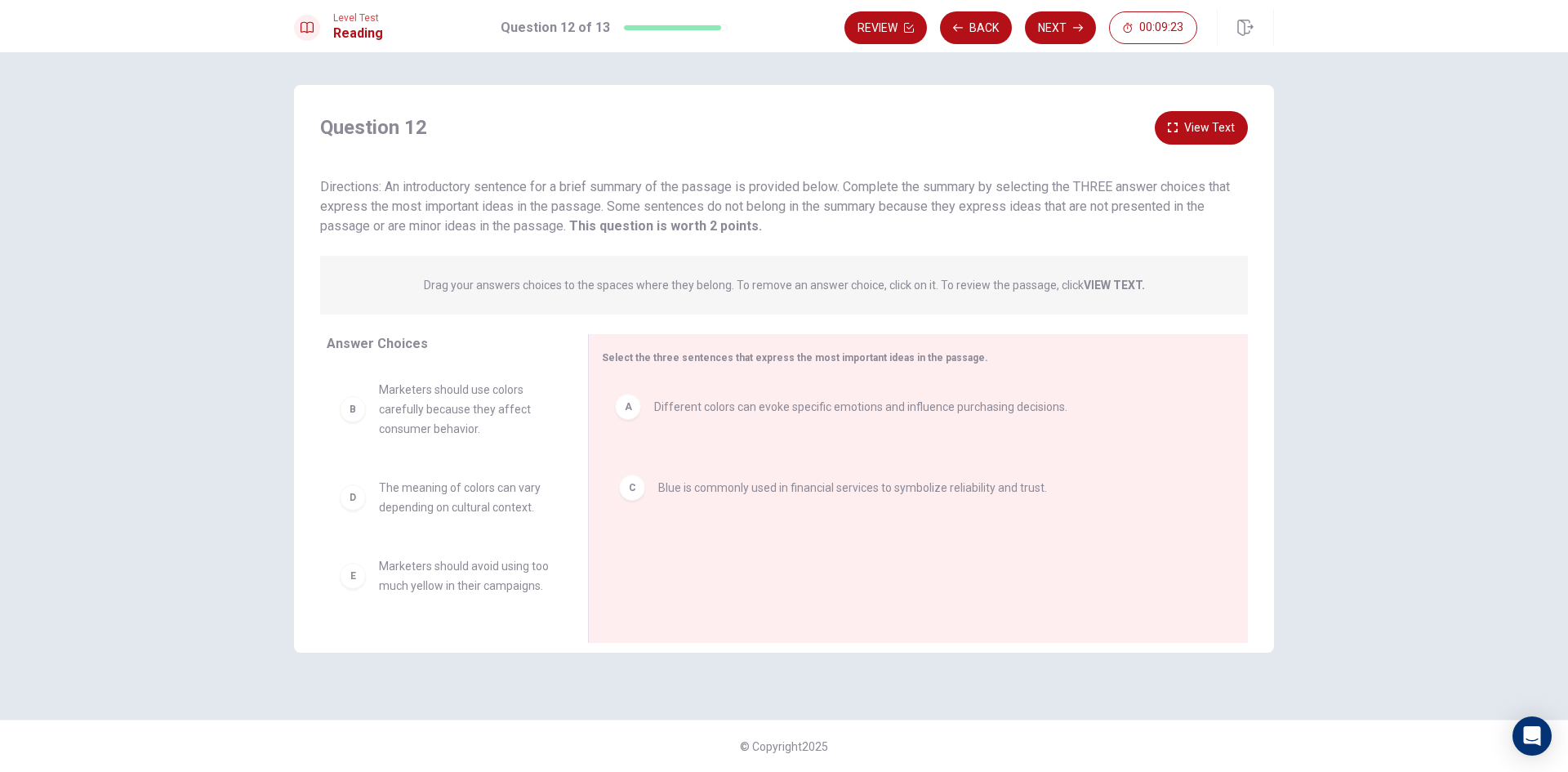
drag, startPoint x: 638, startPoint y: 483, endPoint x: 643, endPoint y: 491, distance: 9.4
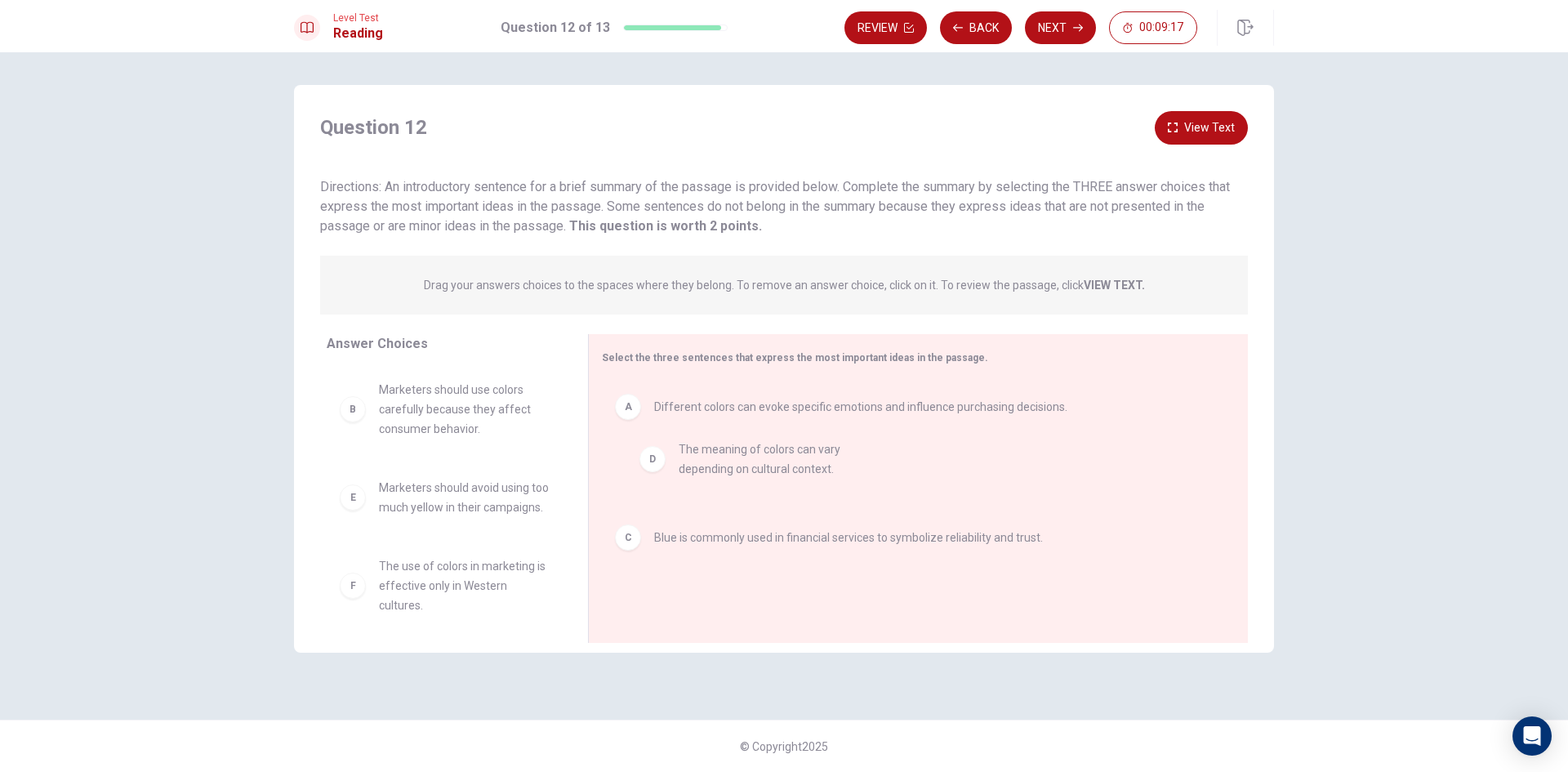
drag, startPoint x: 370, startPoint y: 508, endPoint x: 671, endPoint y: 465, distance: 304.1
drag, startPoint x: 624, startPoint y: 537, endPoint x: 647, endPoint y: 463, distance: 77.5
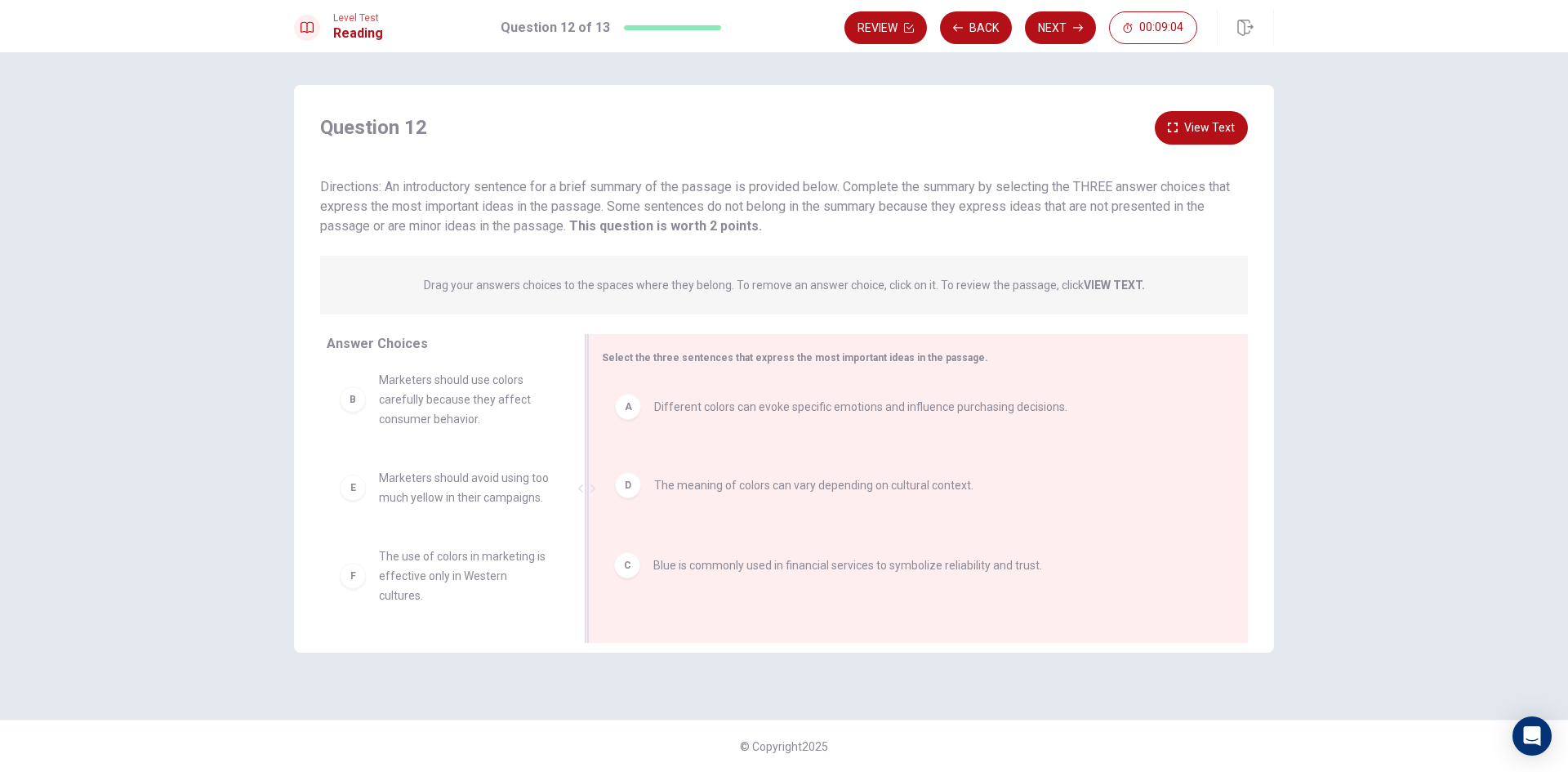
drag, startPoint x: 635, startPoint y: 473, endPoint x: 634, endPoint y: 572, distance: 99.0
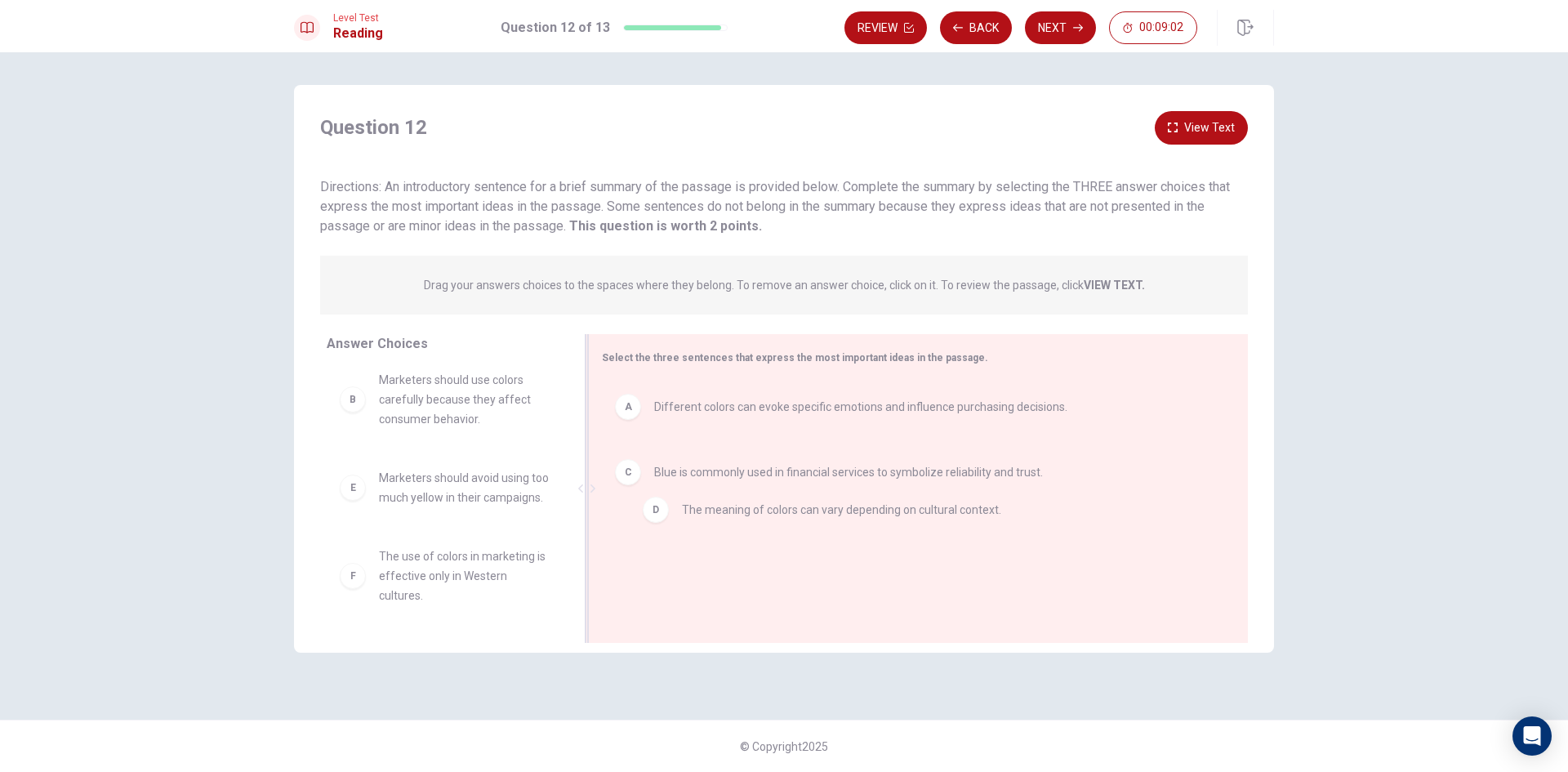
drag, startPoint x: 635, startPoint y: 542, endPoint x: 665, endPoint y: 506, distance: 46.9
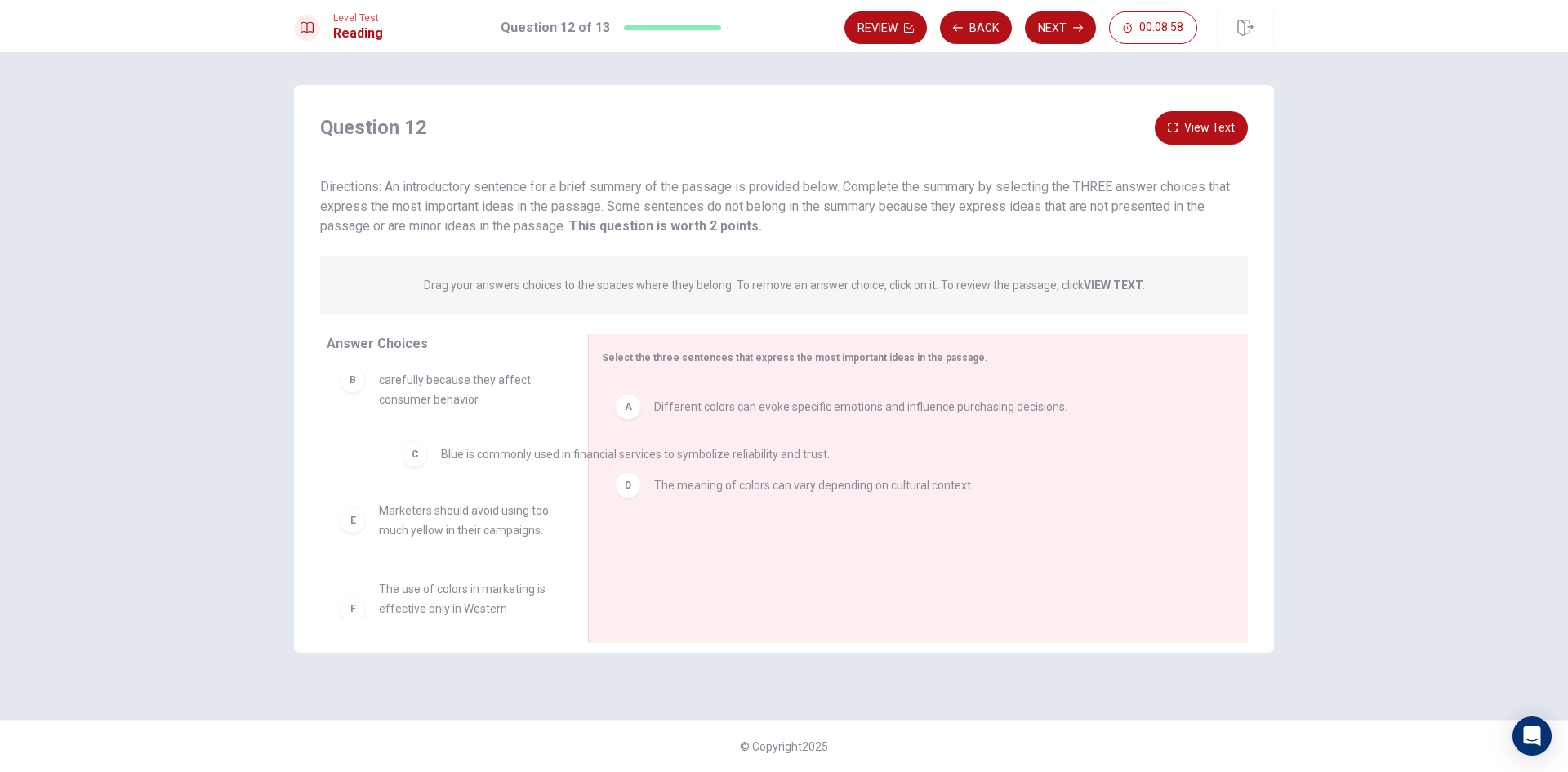
drag, startPoint x: 640, startPoint y: 468, endPoint x: 417, endPoint y: 452, distance: 223.6
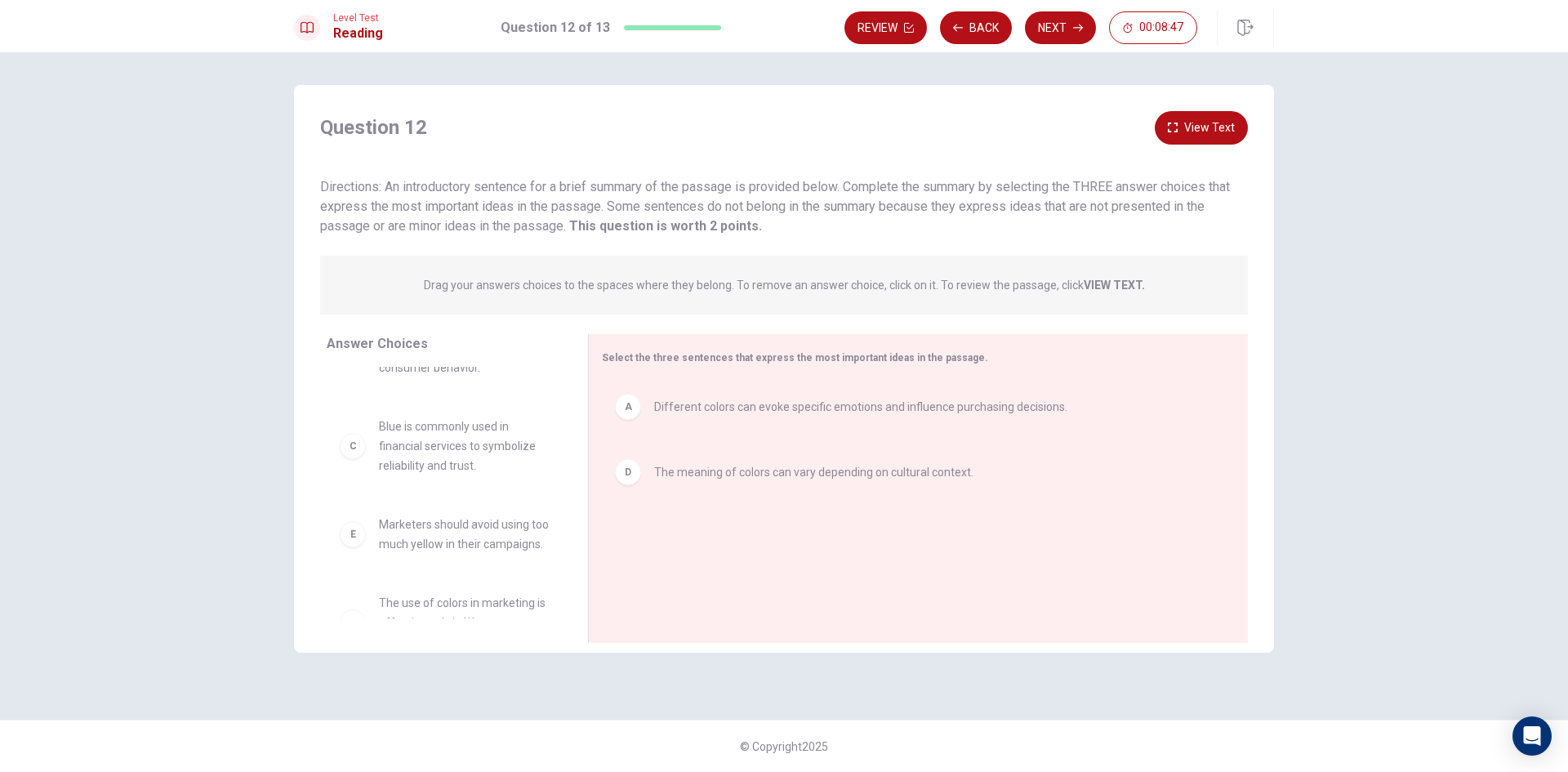
scroll to position [0, 0]
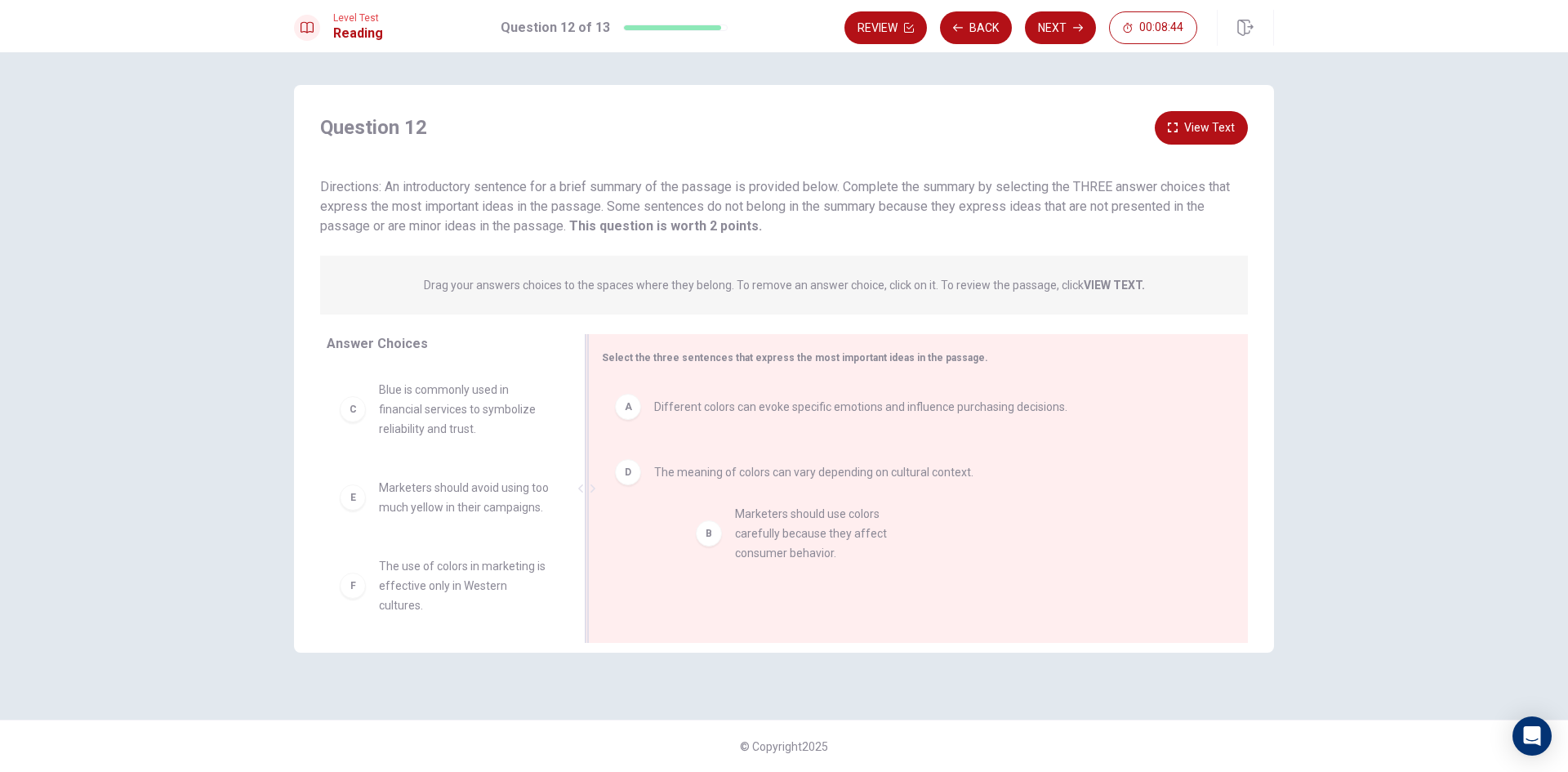
drag, startPoint x: 365, startPoint y: 416, endPoint x: 723, endPoint y: 549, distance: 381.9
click at [1055, 24] on button "Next" at bounding box center [1060, 28] width 71 height 33
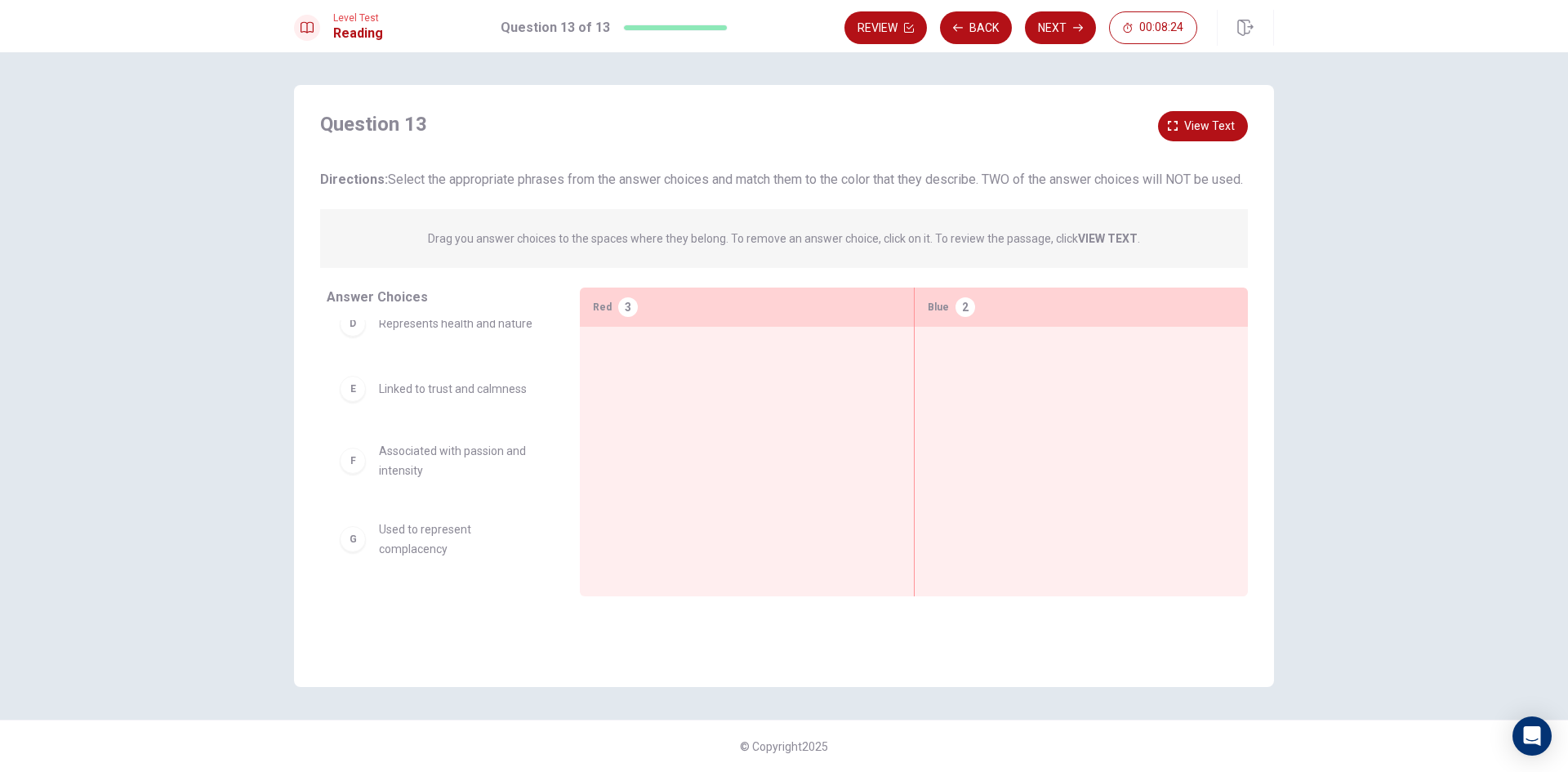
scroll to position [0, 0]
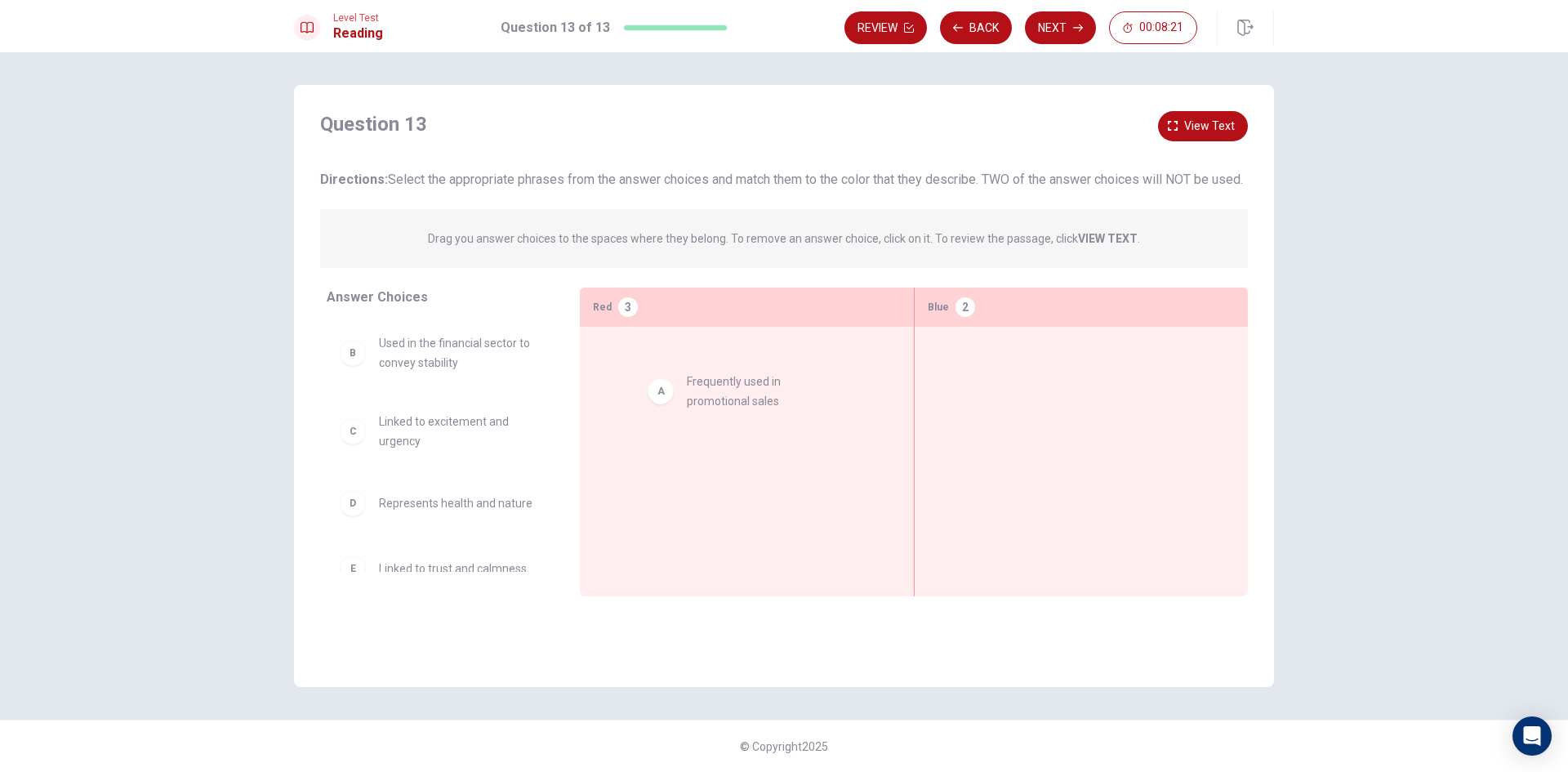
drag, startPoint x: 373, startPoint y: 378, endPoint x: 706, endPoint y: 394, distance: 333.4
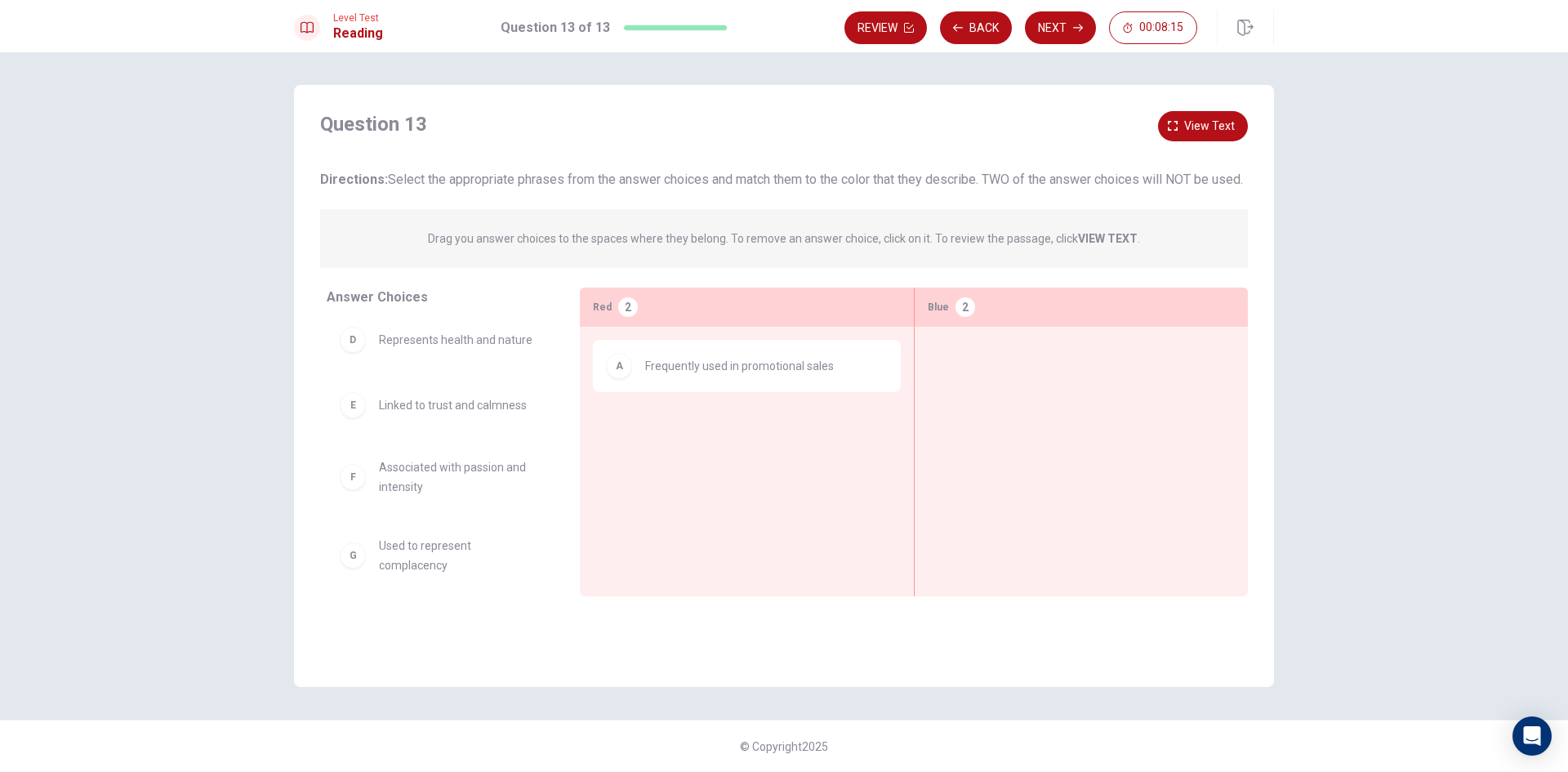
scroll to position [179, 0]
drag, startPoint x: 353, startPoint y: 415, endPoint x: 1005, endPoint y: 392, distance: 652.4
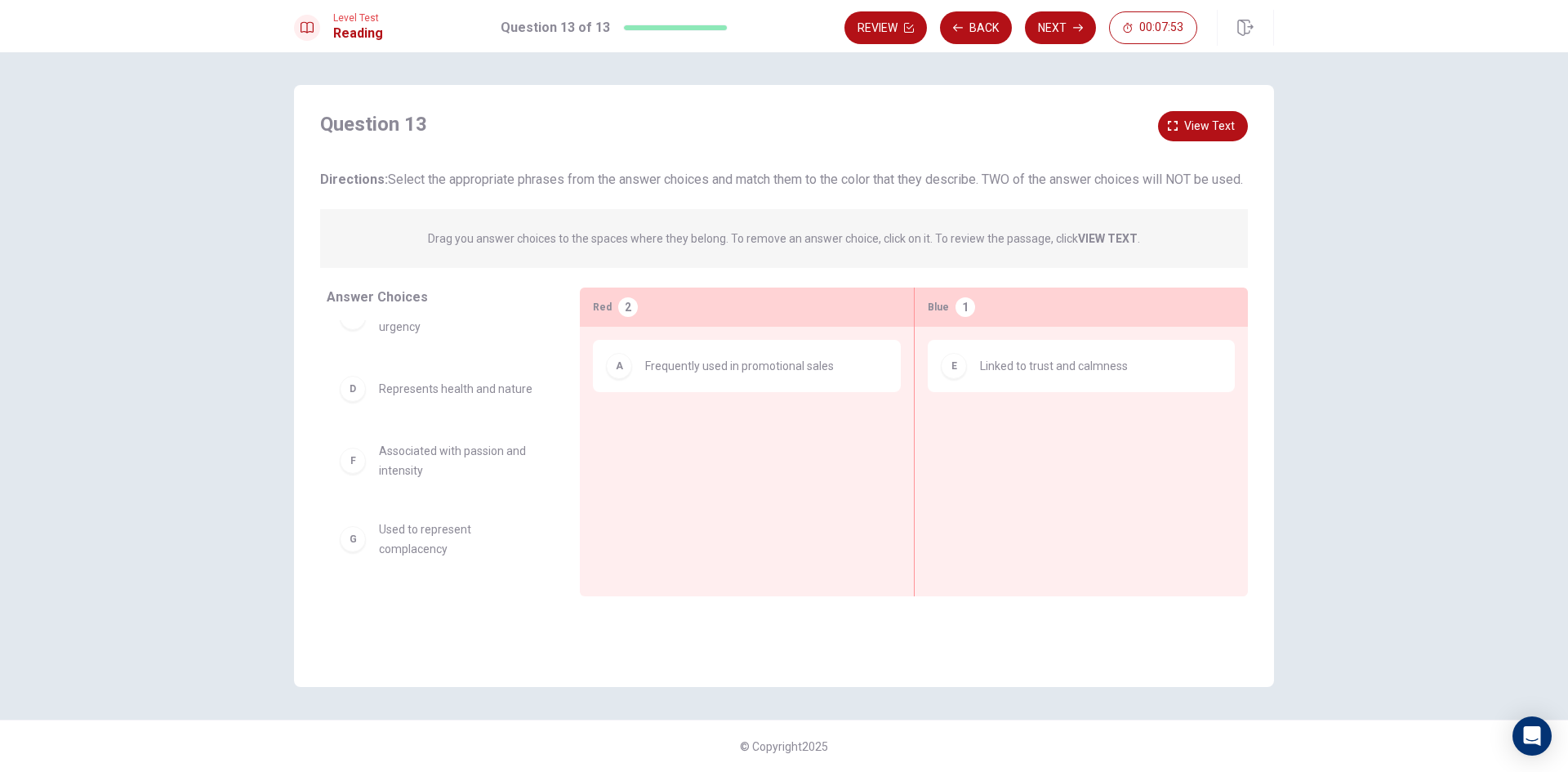
scroll to position [0, 0]
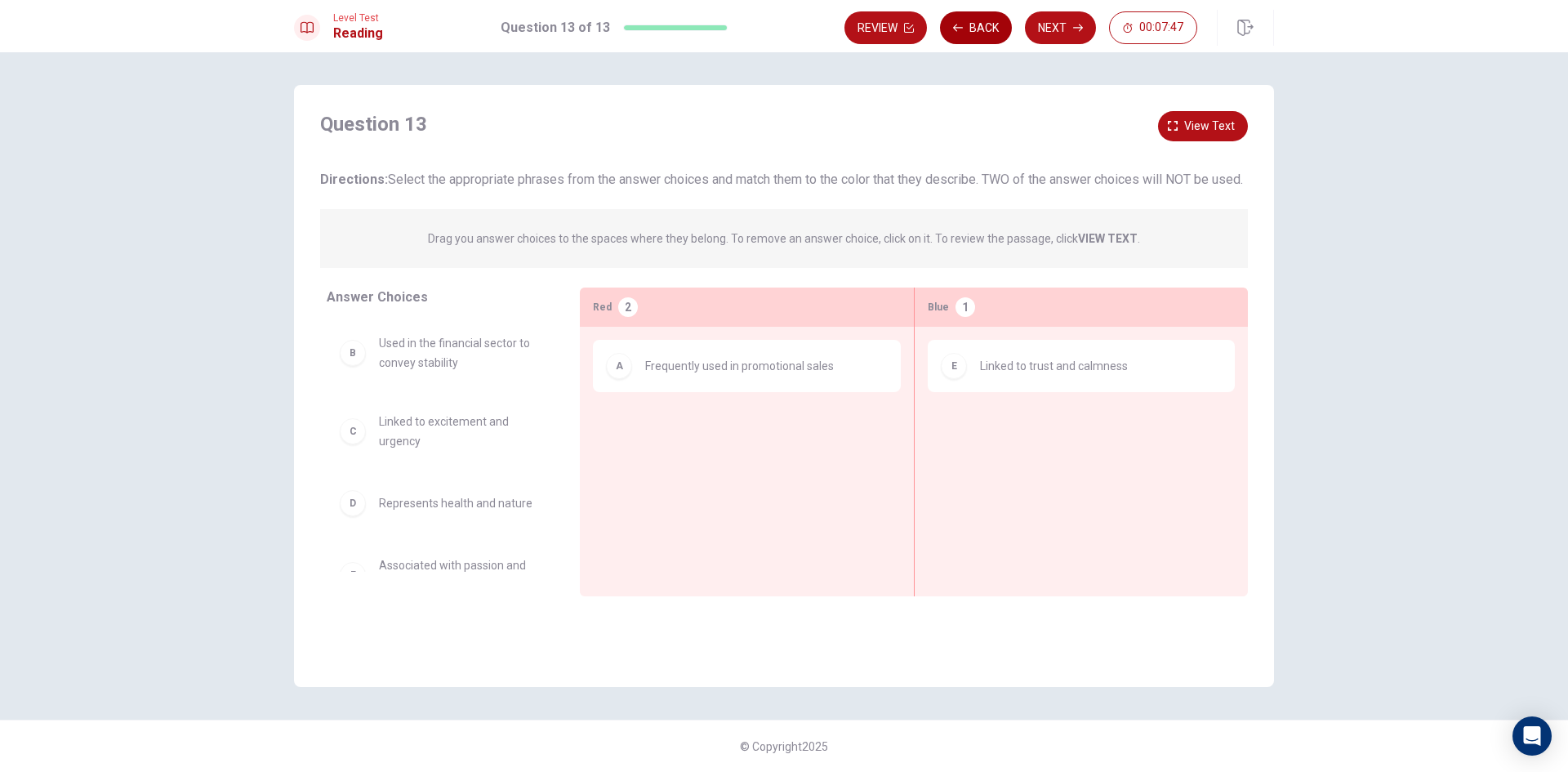
click at [972, 29] on button "Back" at bounding box center [975, 28] width 72 height 33
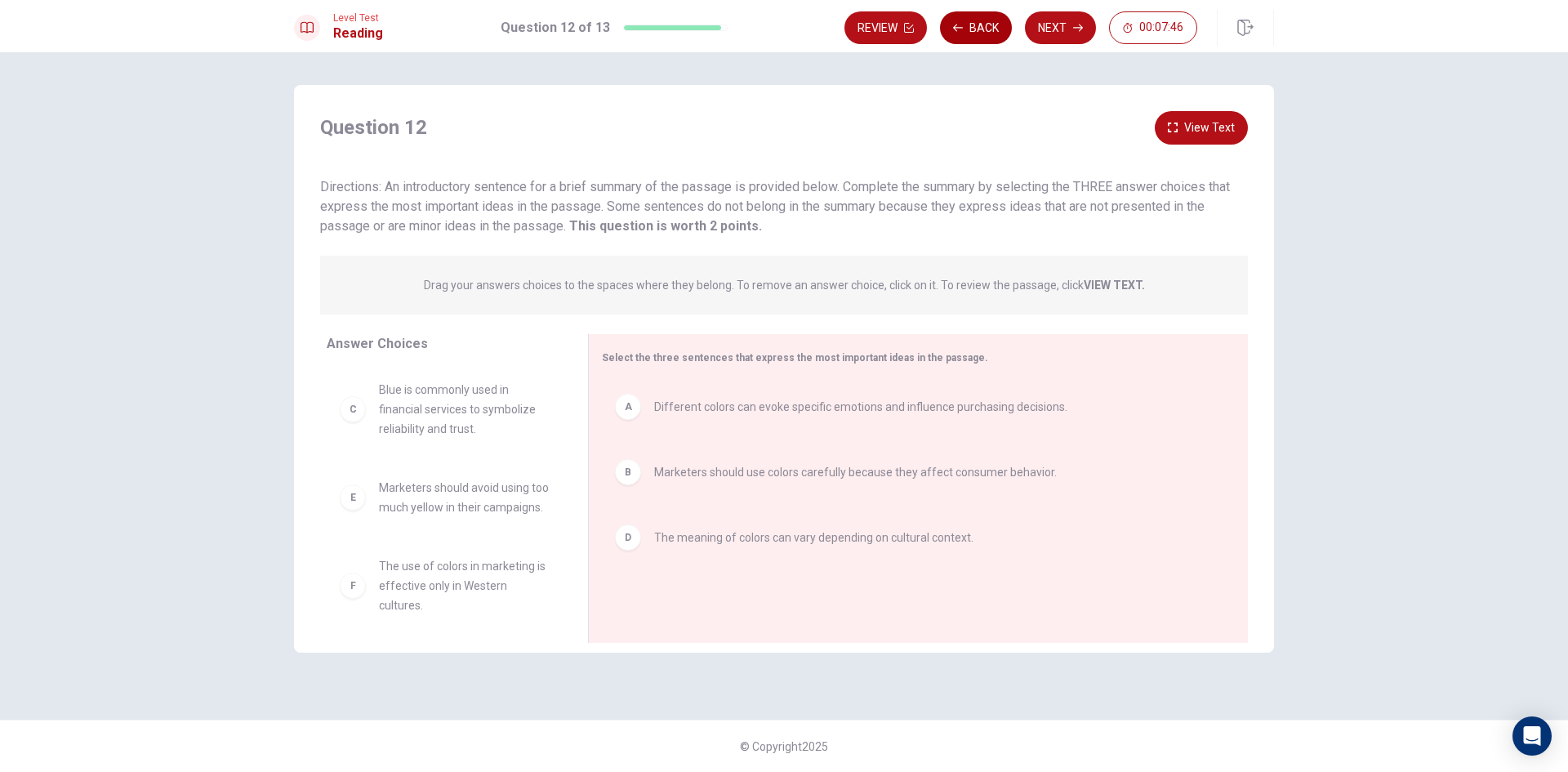
click at [972, 29] on button "Back" at bounding box center [975, 28] width 72 height 33
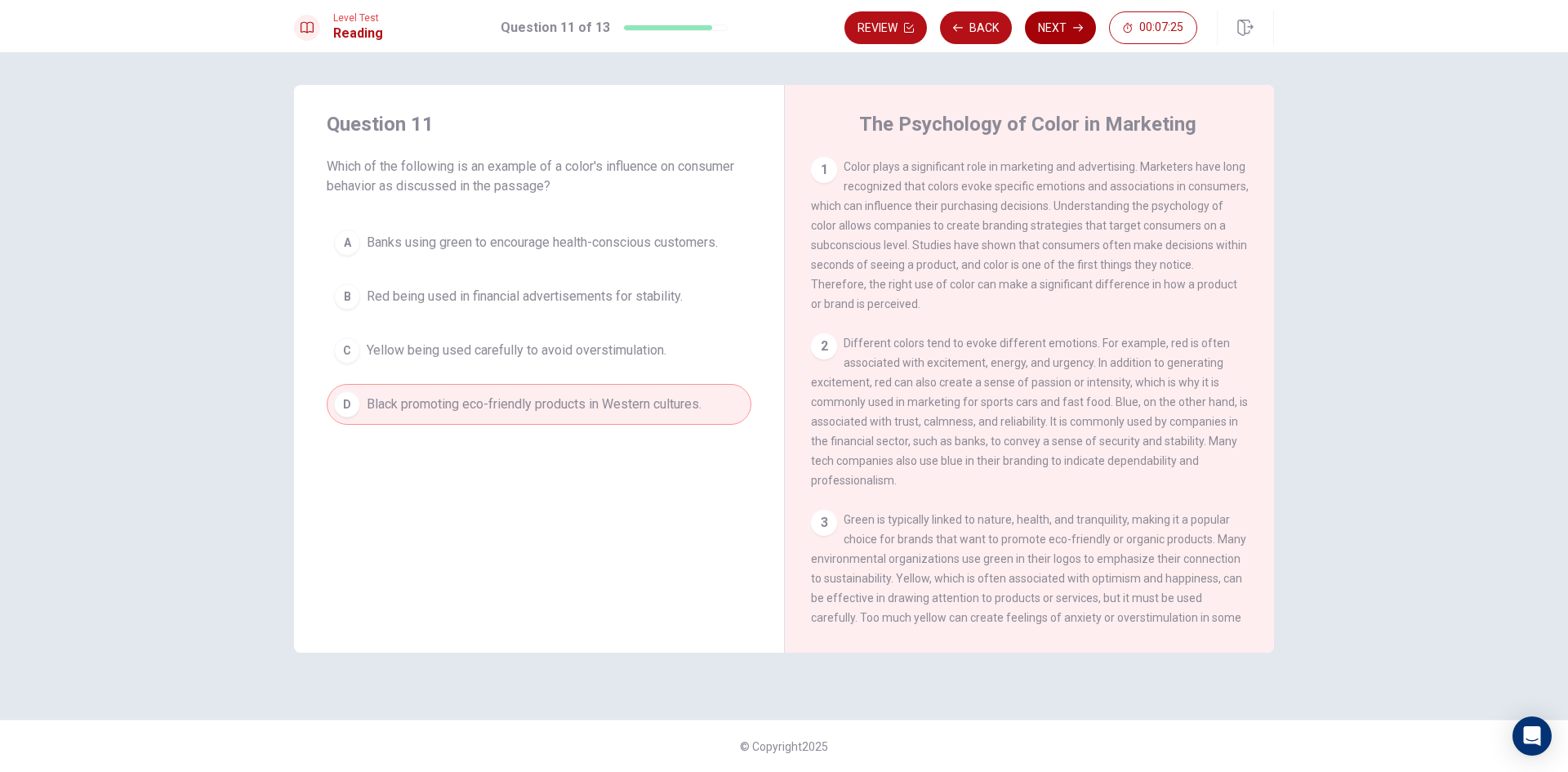
click at [1052, 23] on button "Next" at bounding box center [1060, 28] width 71 height 33
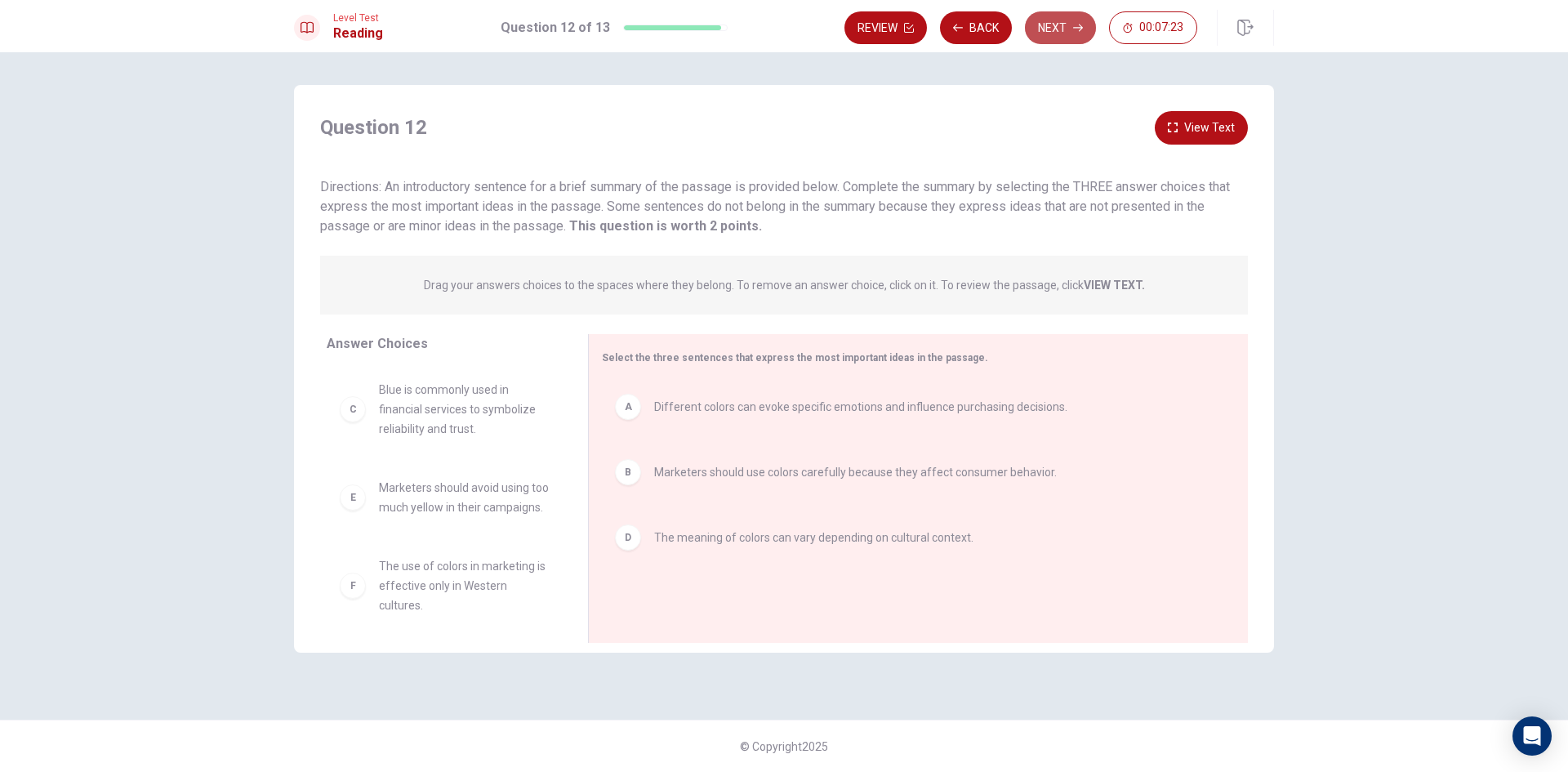
click at [1063, 27] on button "Next" at bounding box center [1060, 28] width 71 height 33
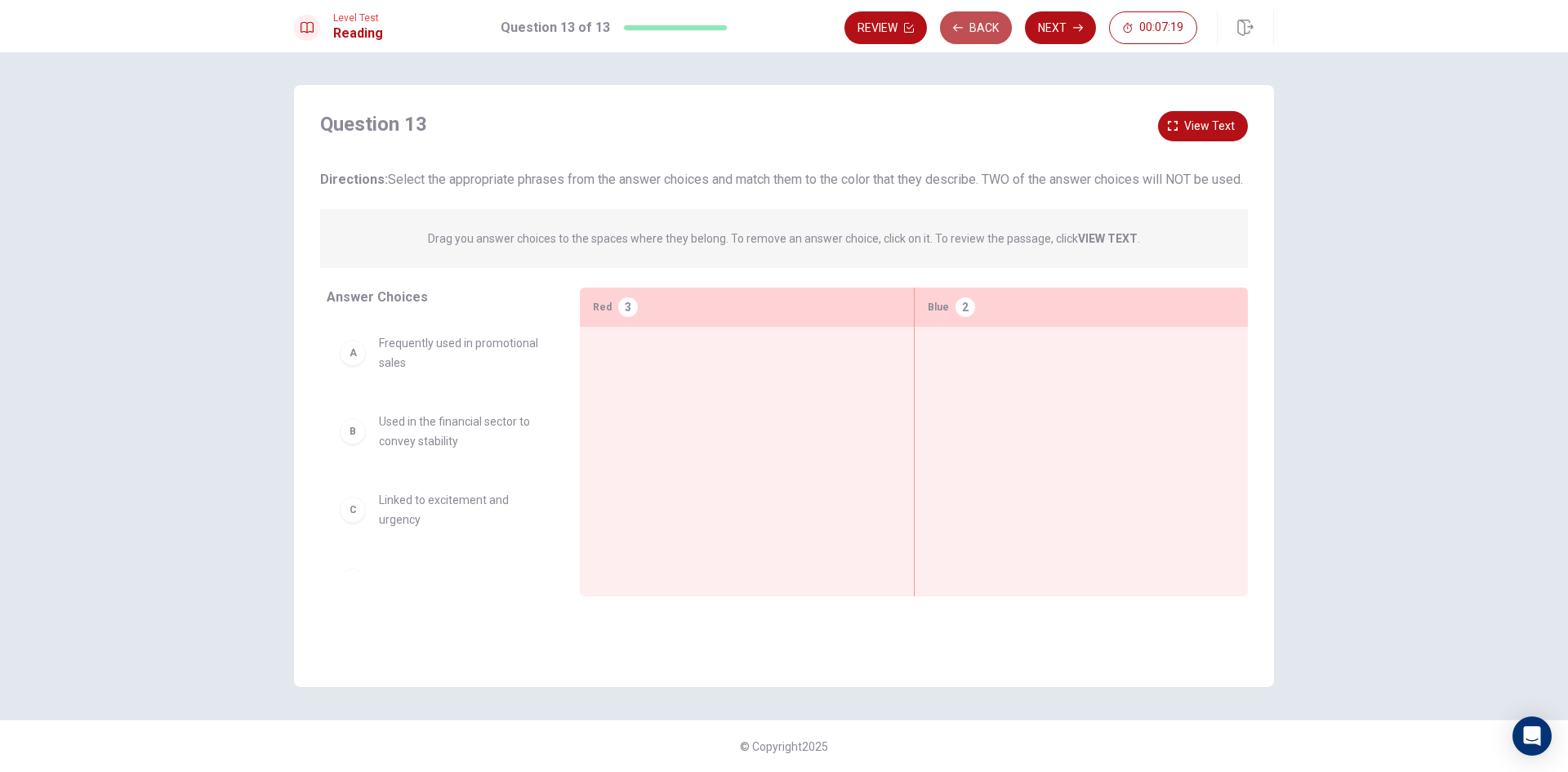
click at [977, 21] on button "Back" at bounding box center [975, 28] width 72 height 33
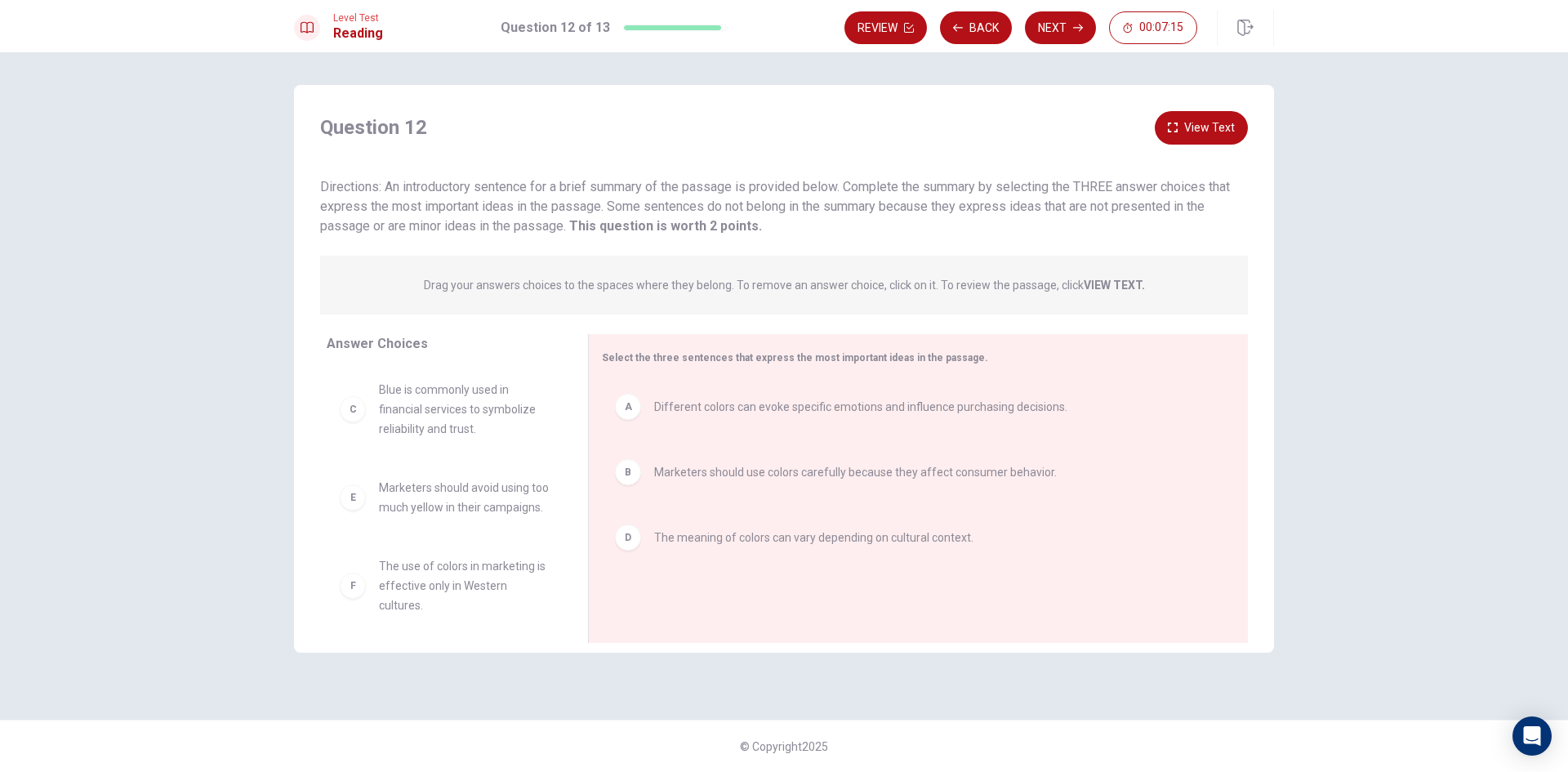
click at [1063, 22] on button "Next" at bounding box center [1060, 28] width 71 height 33
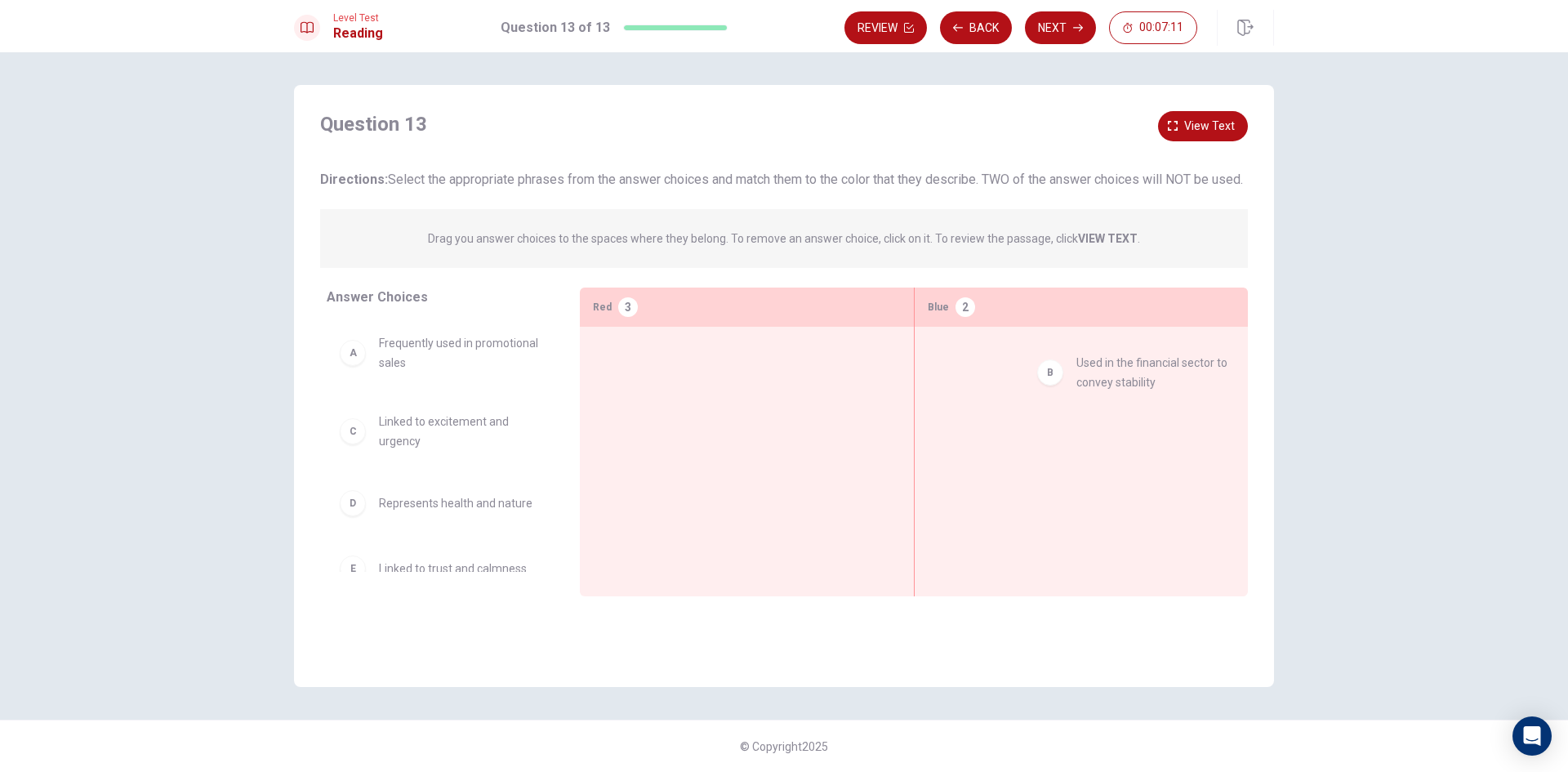
drag, startPoint x: 367, startPoint y: 455, endPoint x: 1072, endPoint y: 378, distance: 709.2
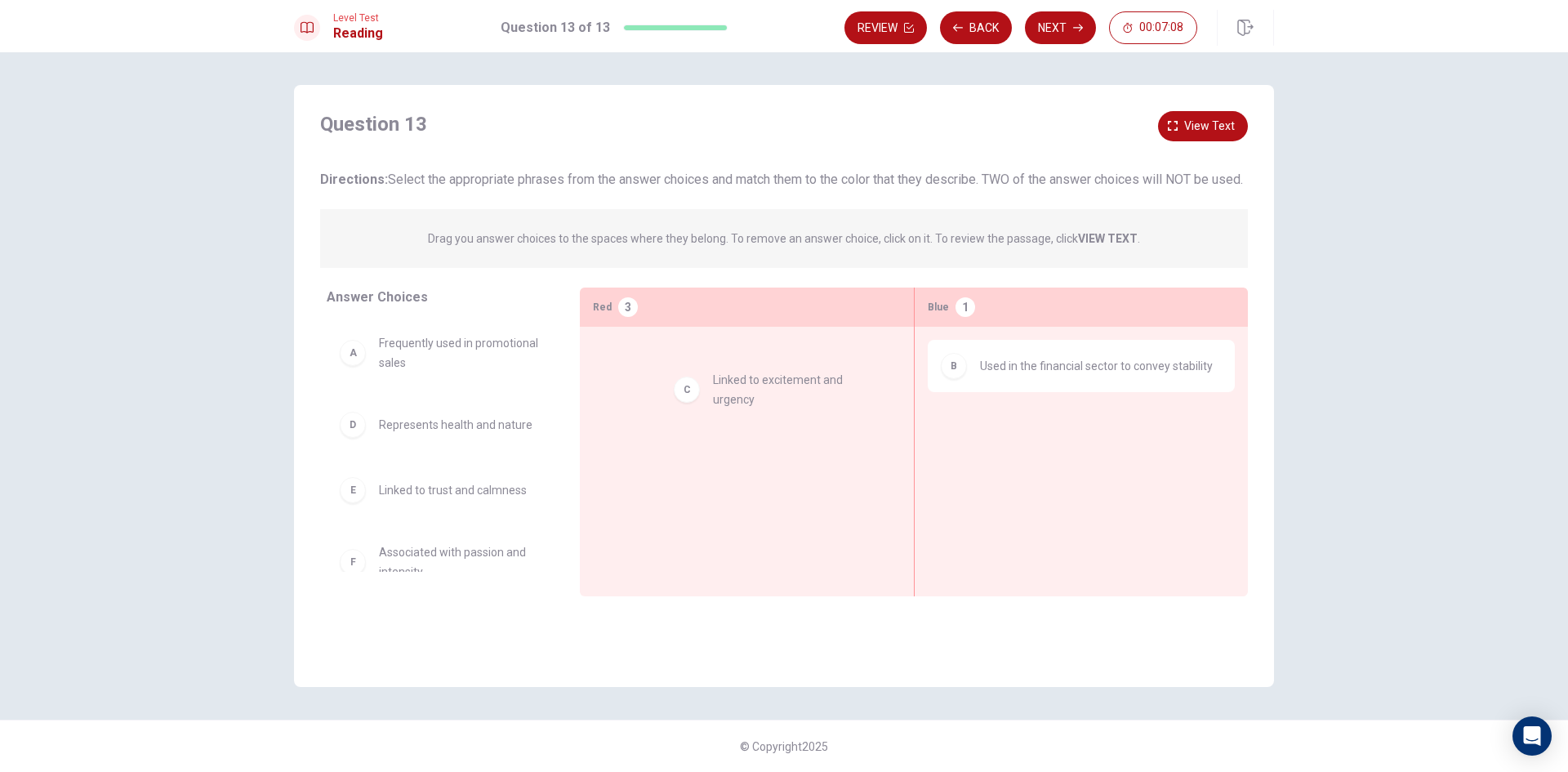
drag, startPoint x: 396, startPoint y: 460, endPoint x: 739, endPoint y: 392, distance: 349.7
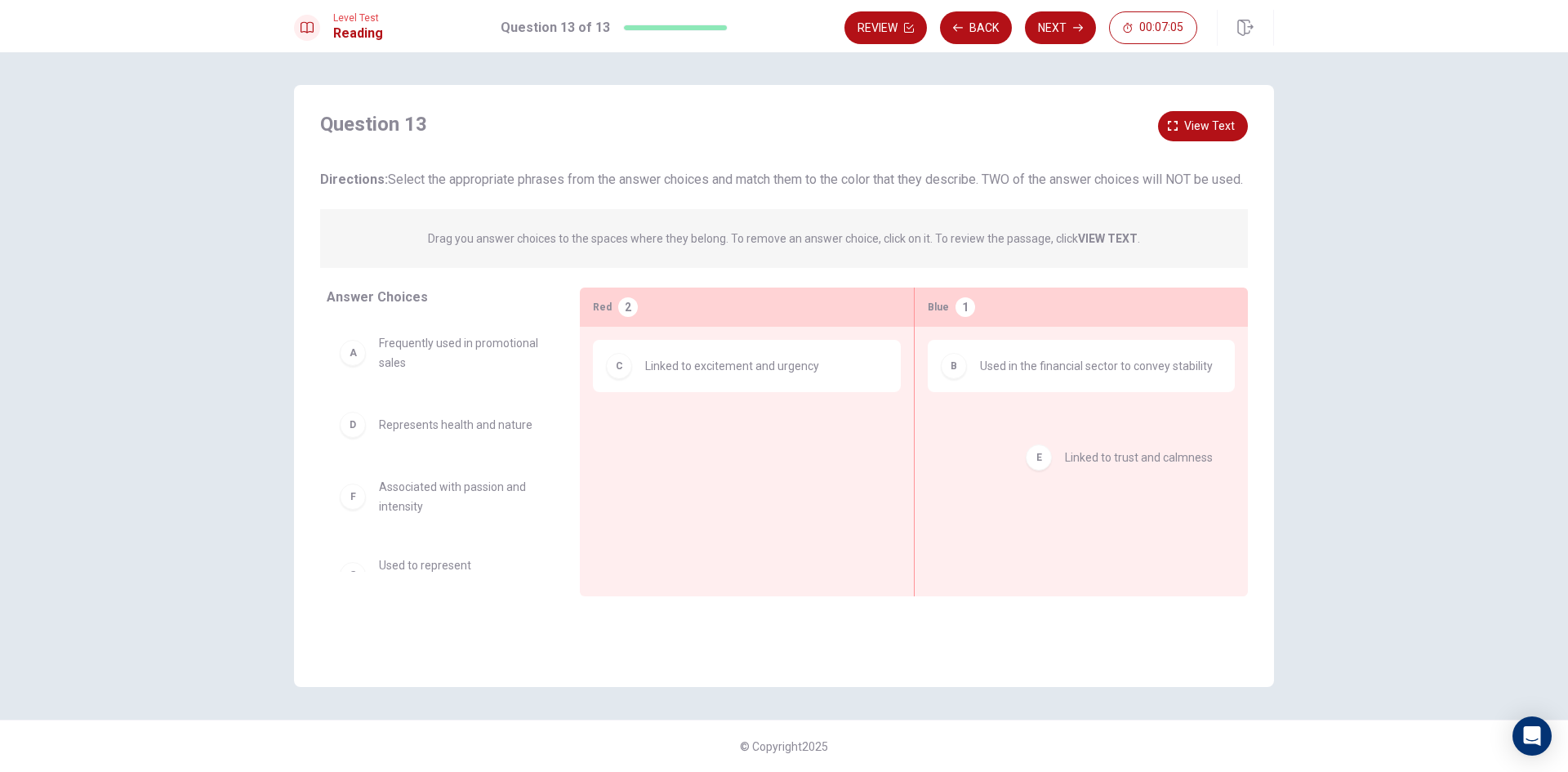
drag, startPoint x: 389, startPoint y: 517, endPoint x: 1085, endPoint y: 461, distance: 698.2
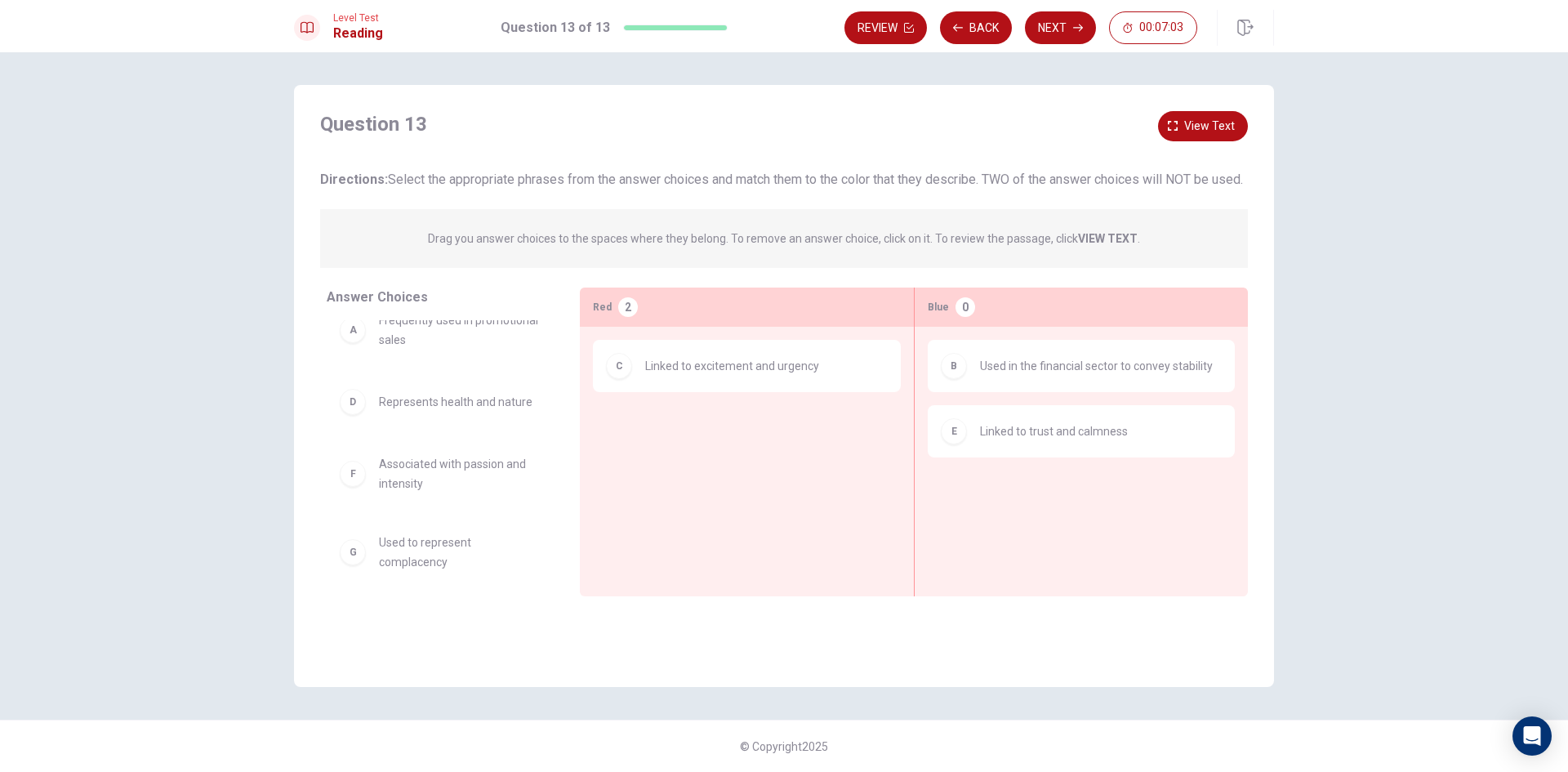
scroll to position [36, 0]
drag, startPoint x: 436, startPoint y: 489, endPoint x: 746, endPoint y: 451, distance: 312.3
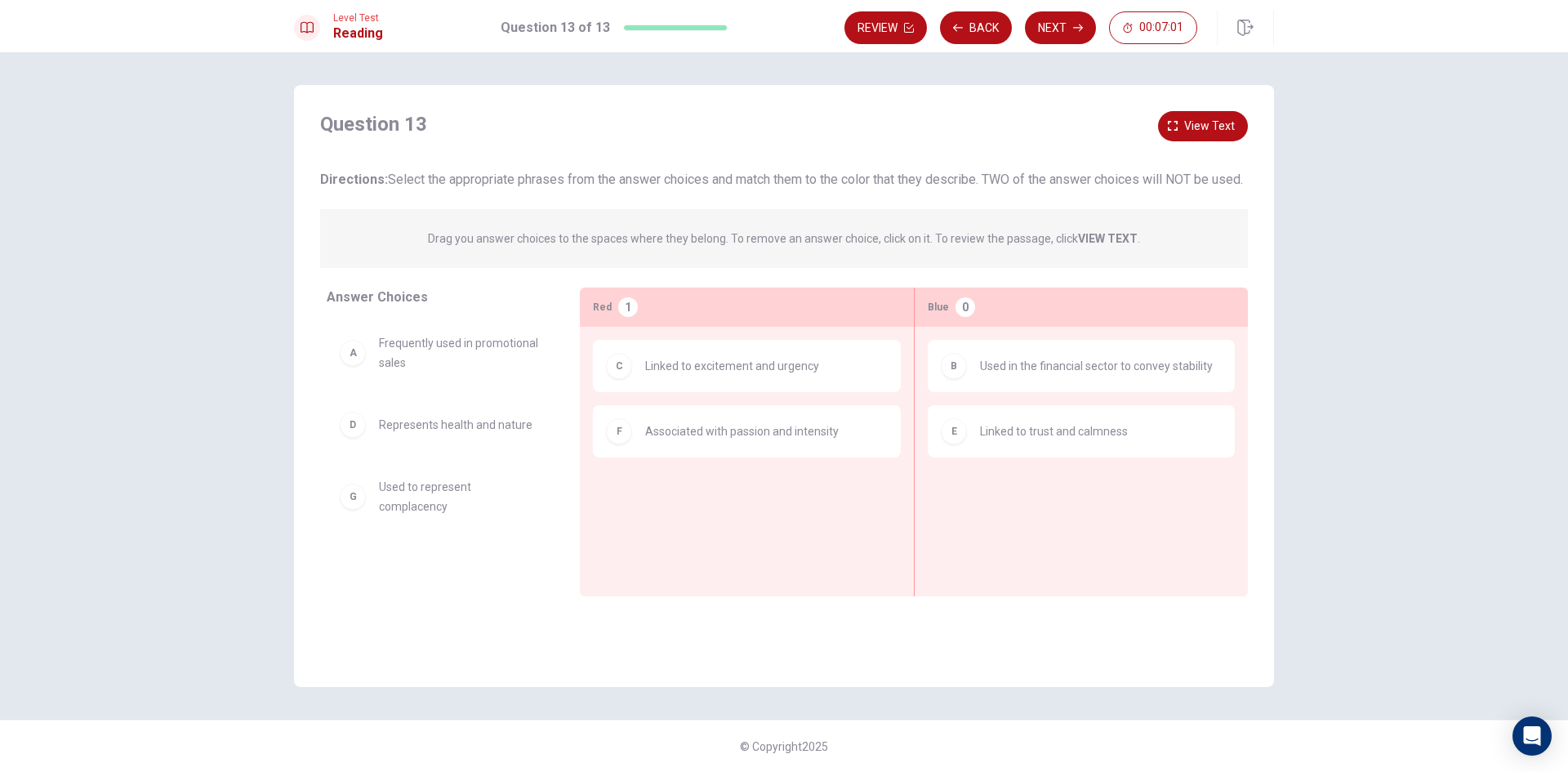
scroll to position [0, 0]
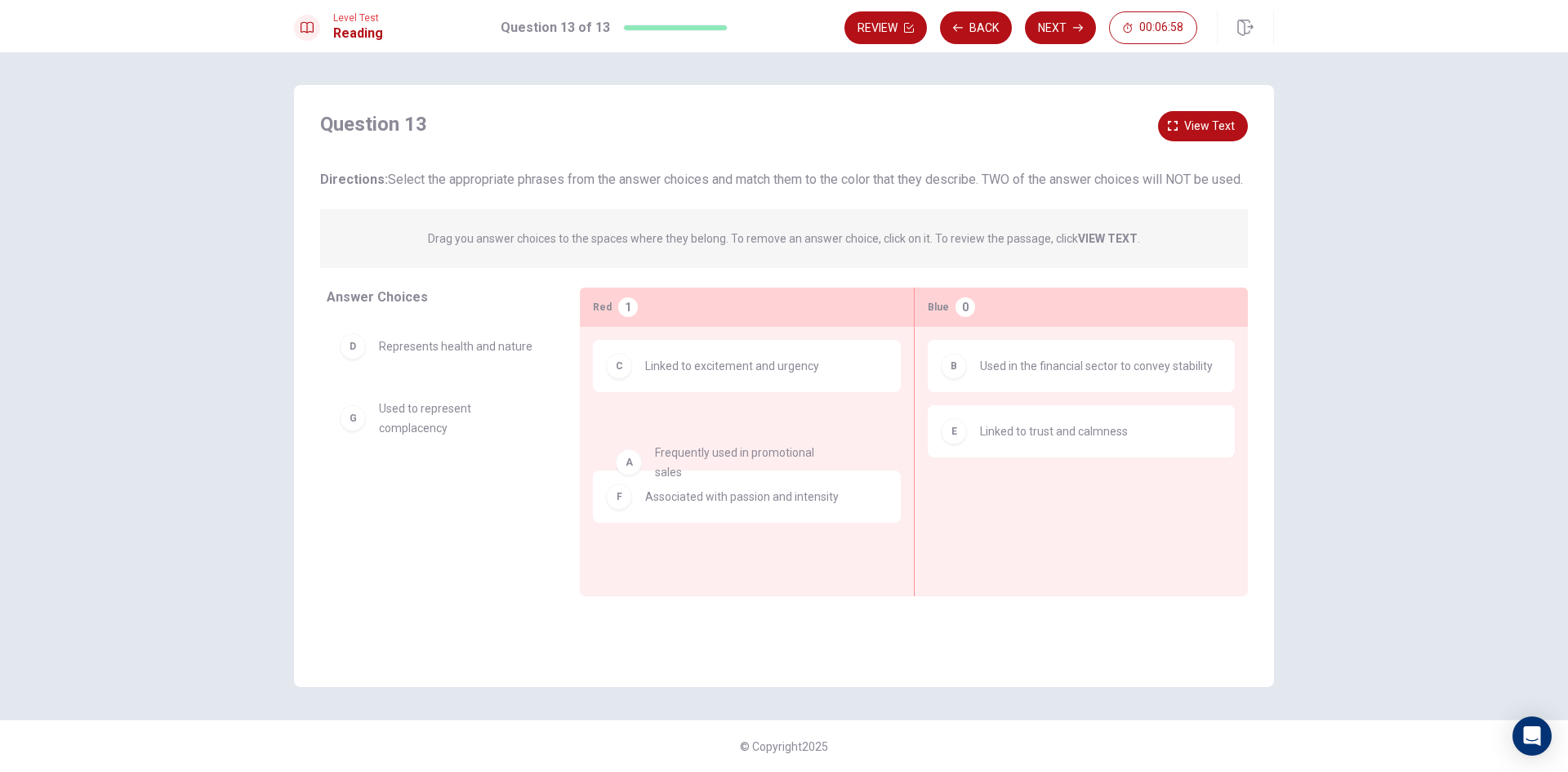
drag, startPoint x: 417, startPoint y: 371, endPoint x: 707, endPoint y: 472, distance: 307.1
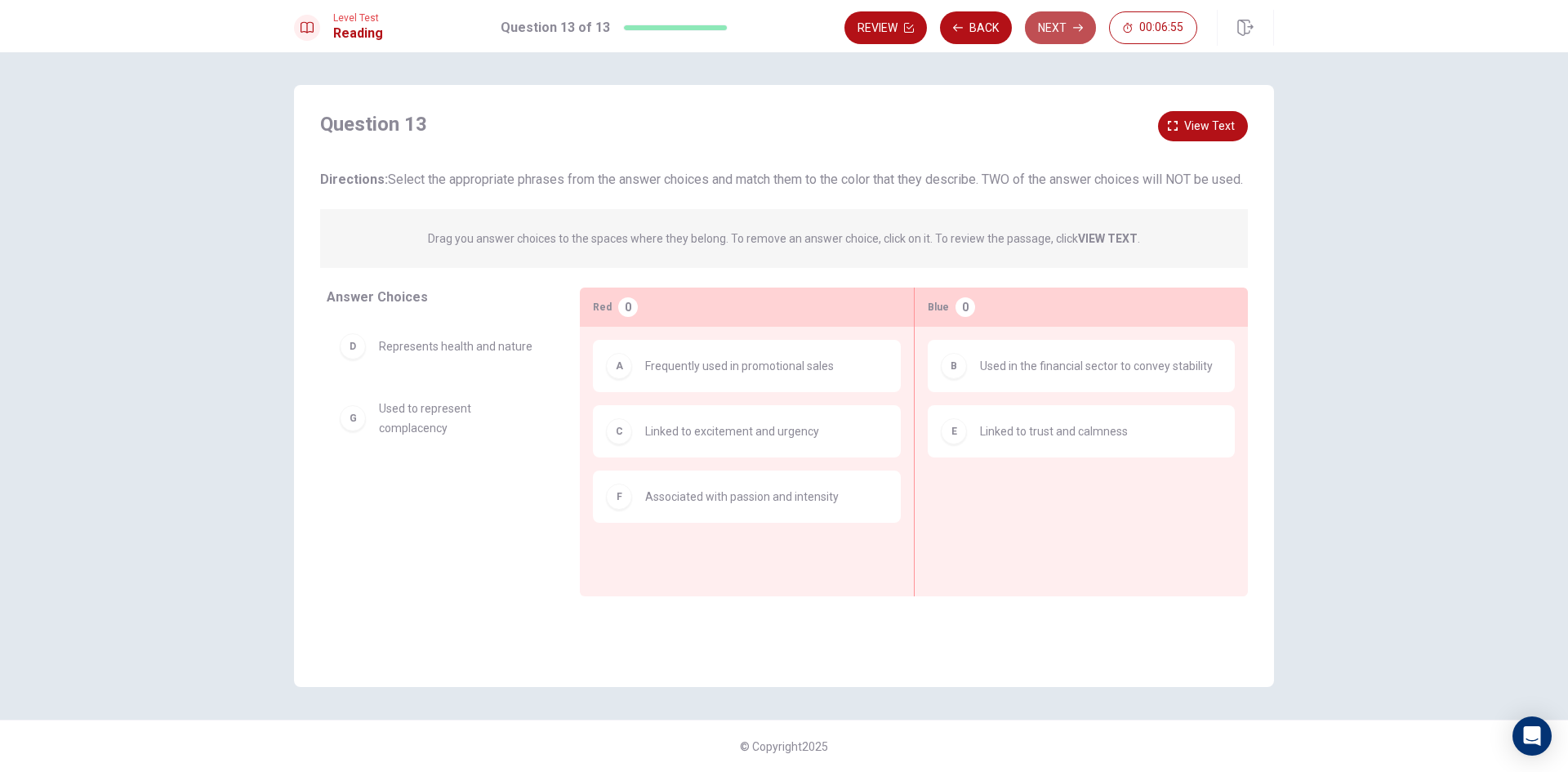
click at [1065, 26] on button "Next" at bounding box center [1060, 28] width 71 height 33
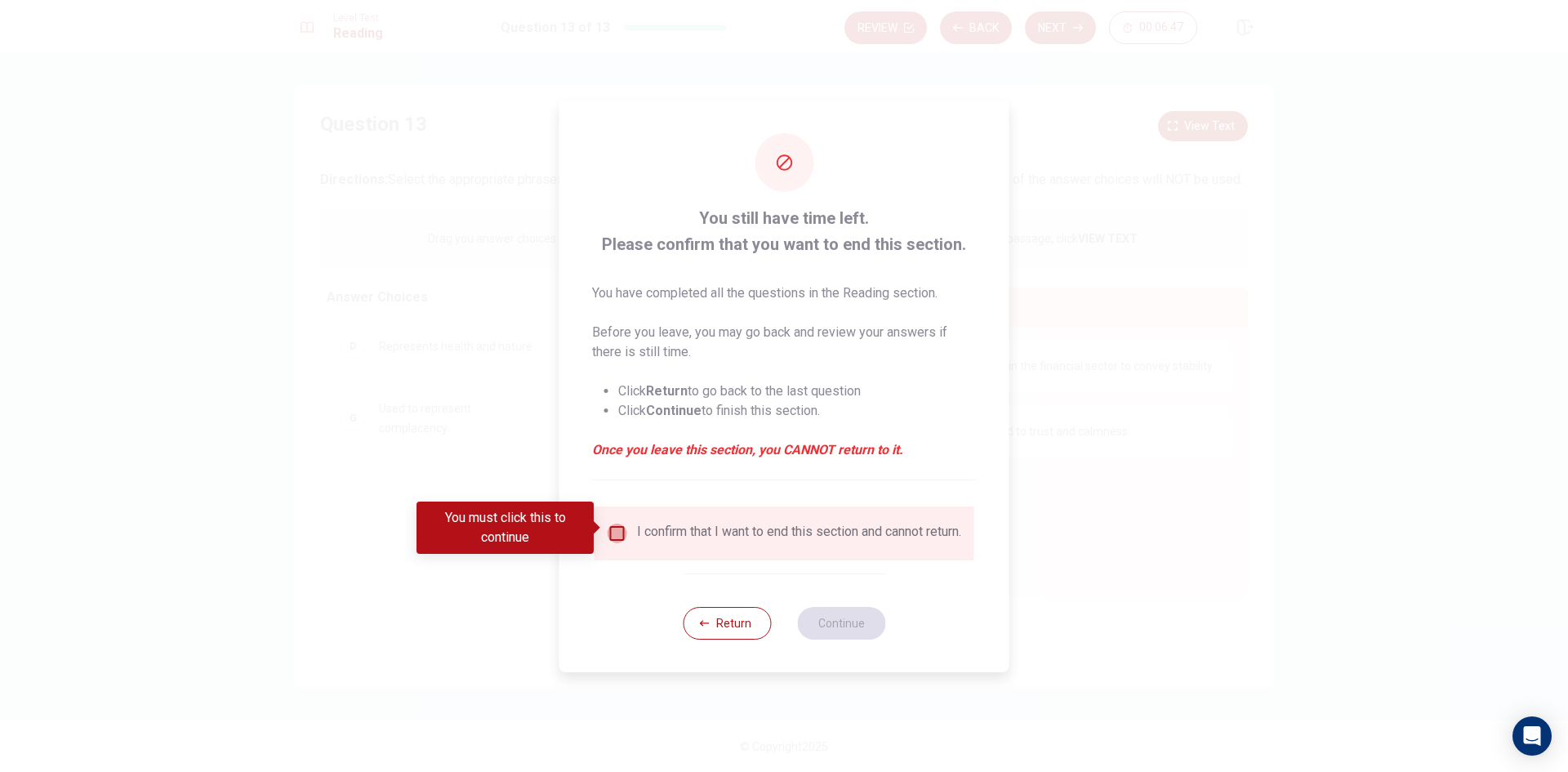
click at [620, 524] on input "You must click this to continue" at bounding box center [618, 533] width 20 height 20
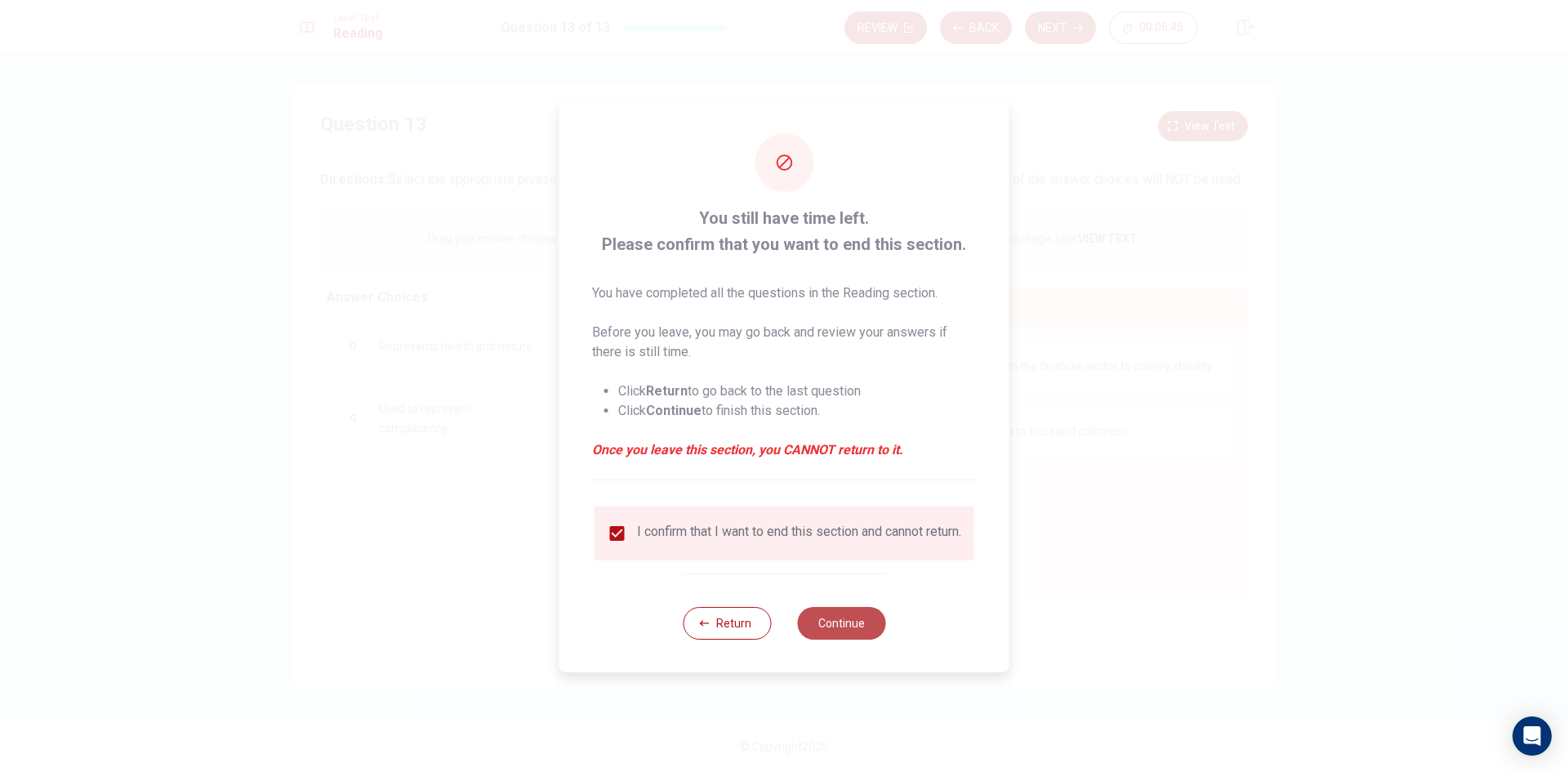
click at [859, 632] on button "Continue" at bounding box center [841, 624] width 88 height 33
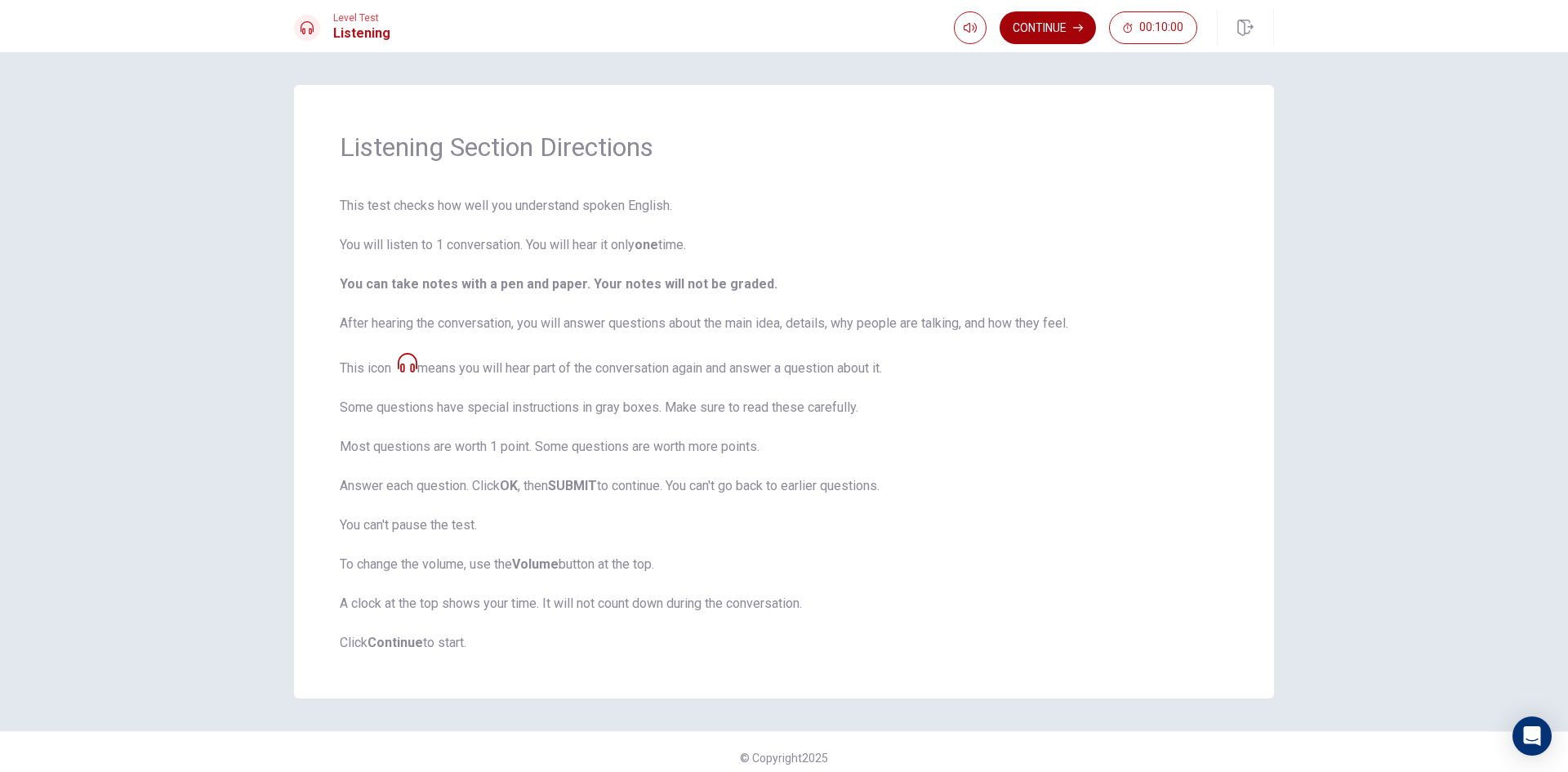
click at [1062, 23] on button "Continue" at bounding box center [1048, 28] width 97 height 33
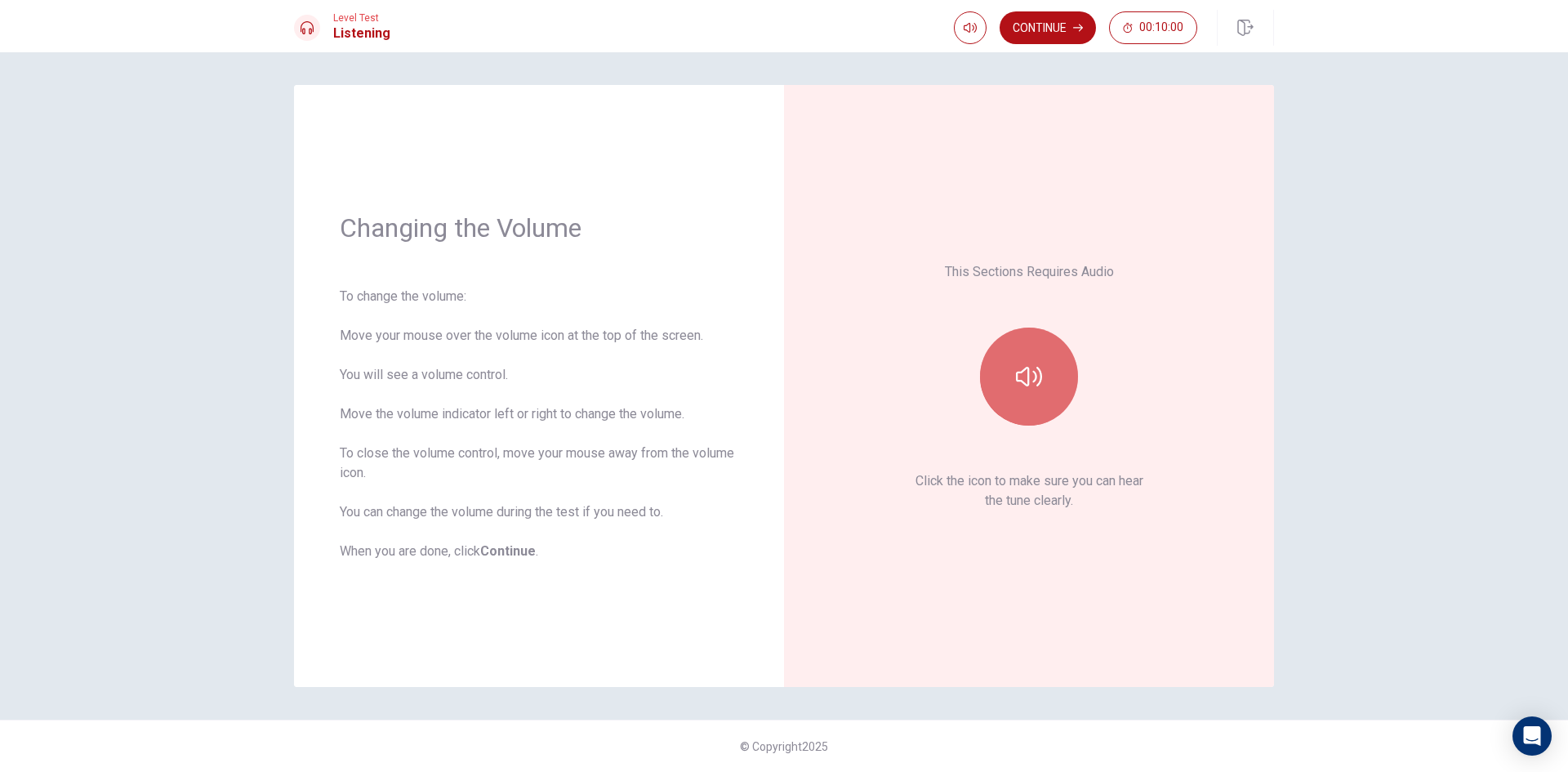
click at [1039, 376] on icon "button" at bounding box center [1029, 376] width 26 height 26
click at [1043, 28] on button "Continue" at bounding box center [1048, 28] width 97 height 33
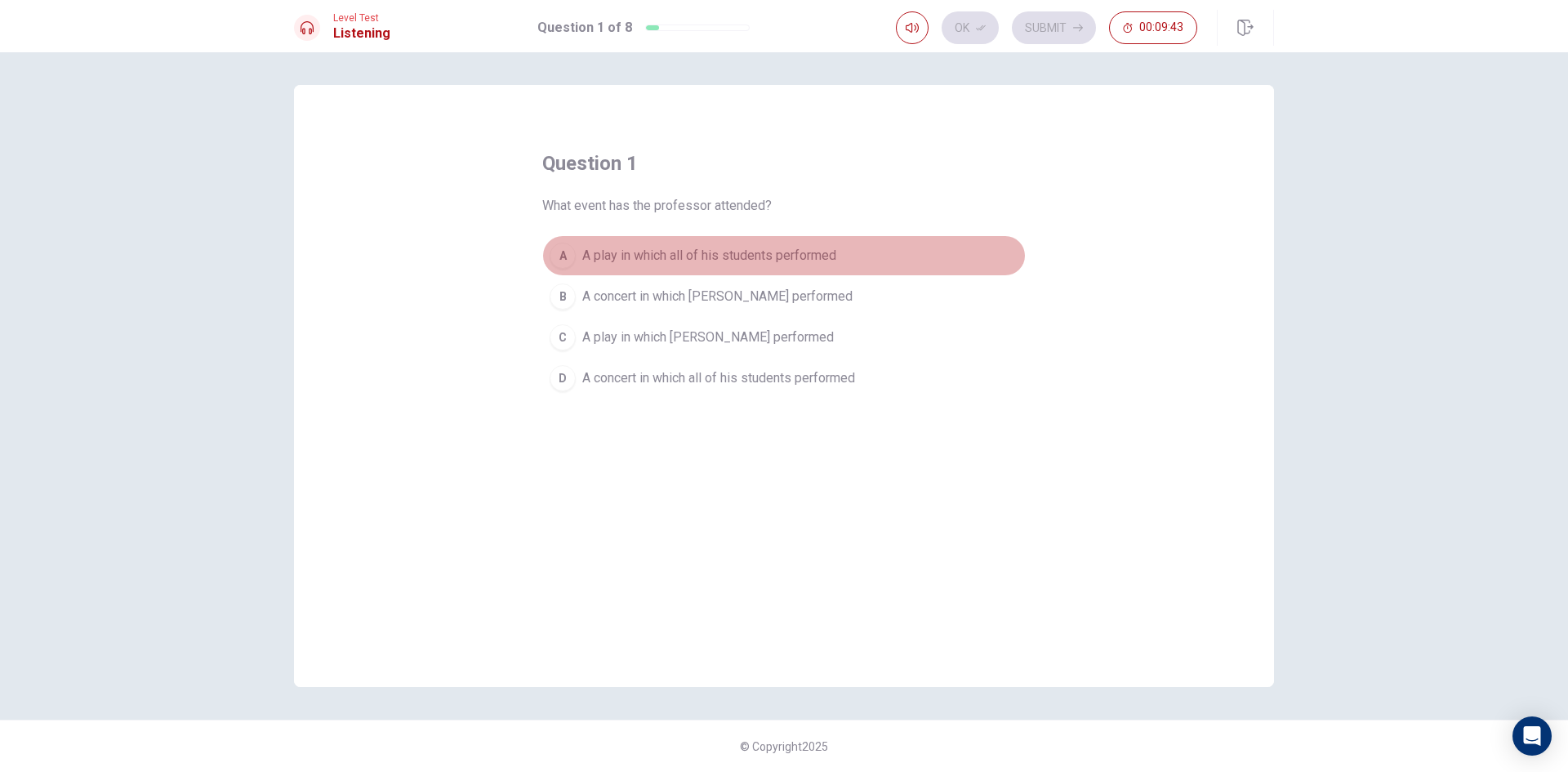
click at [562, 251] on div "A" at bounding box center [562, 255] width 26 height 26
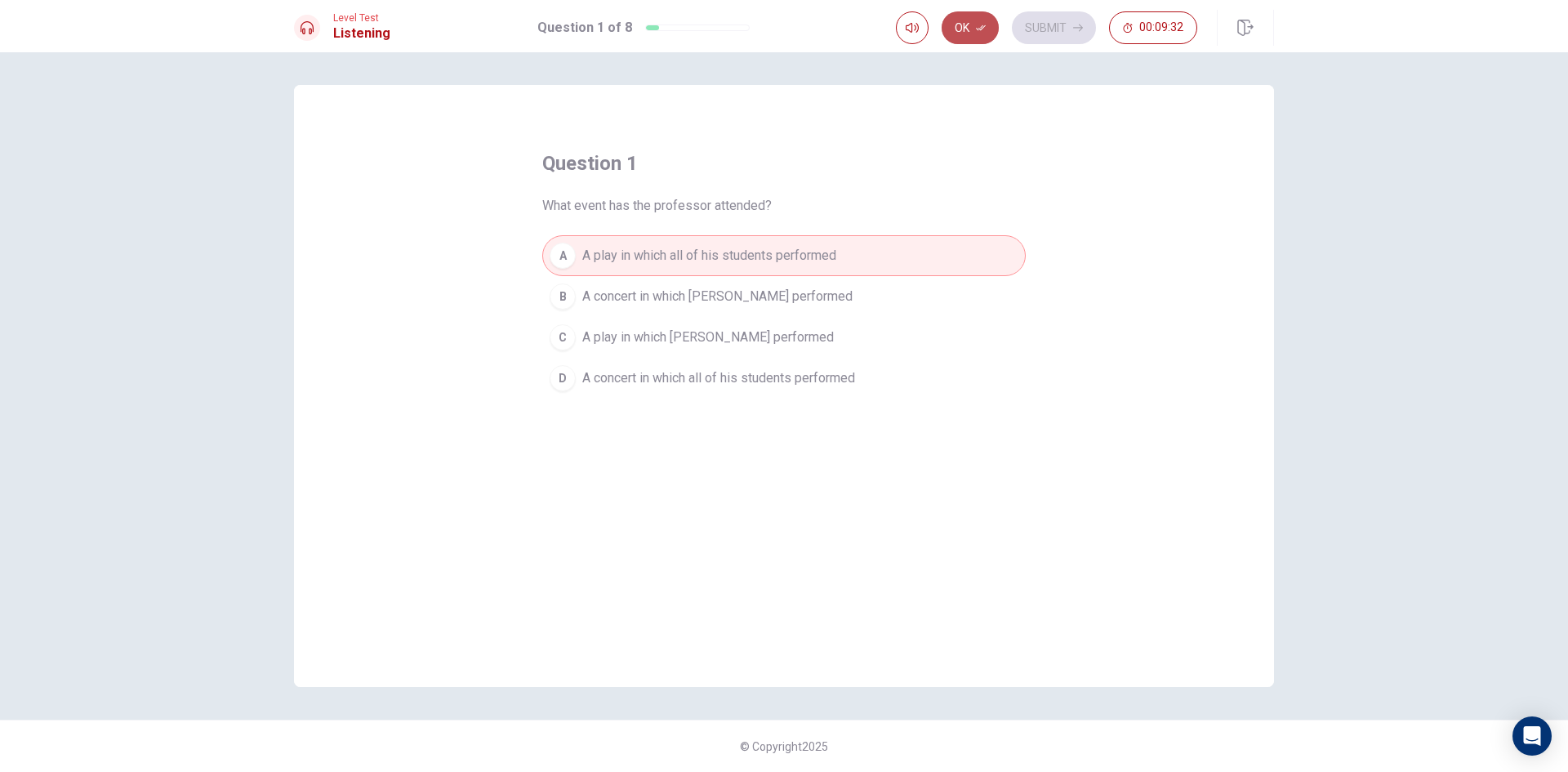
click at [974, 23] on button "Ok" at bounding box center [970, 28] width 57 height 33
click at [1056, 32] on button "Submit" at bounding box center [1054, 28] width 85 height 33
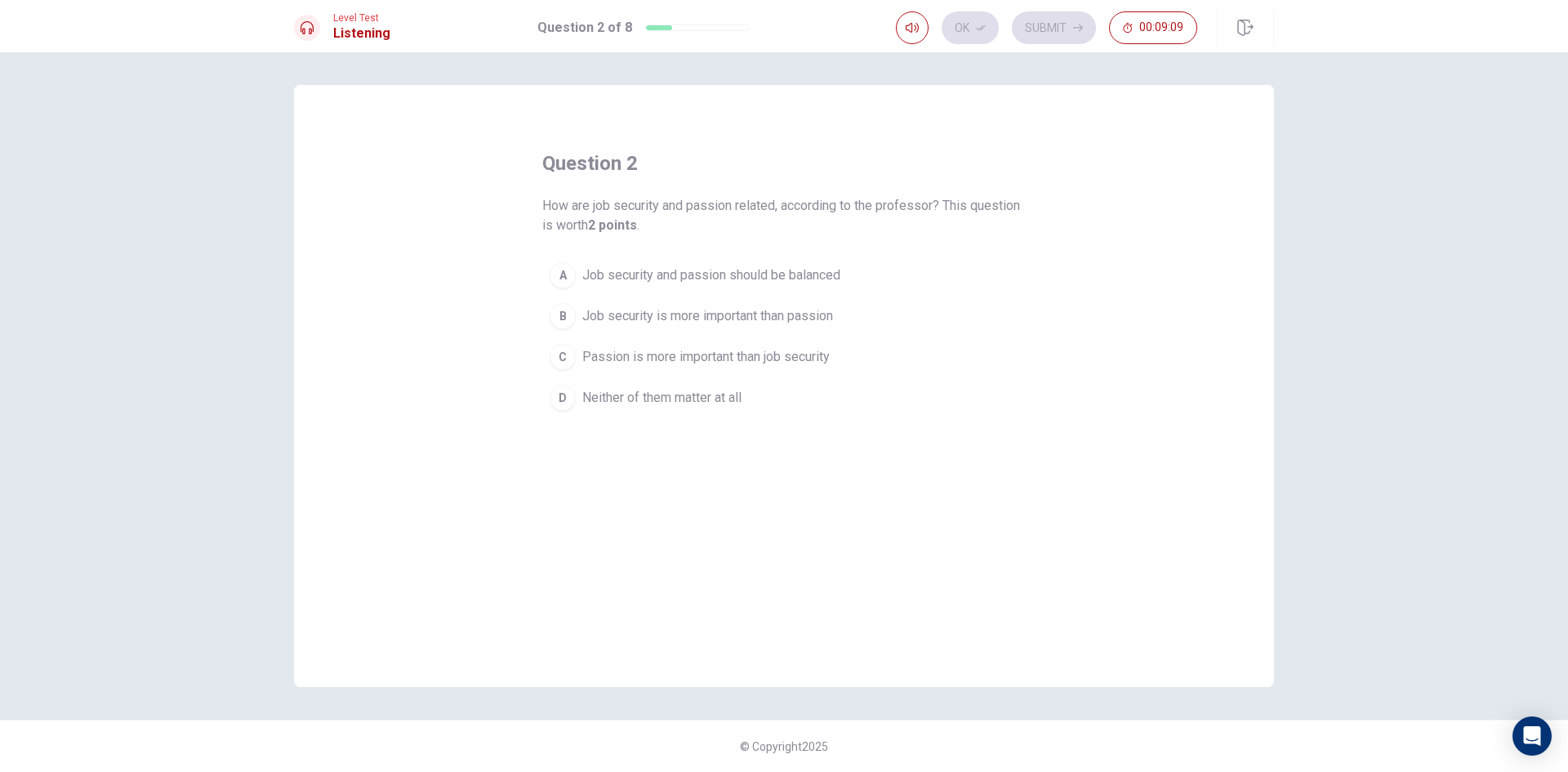
click at [615, 272] on span "Job security and passion should be balanced" at bounding box center [711, 275] width 258 height 20
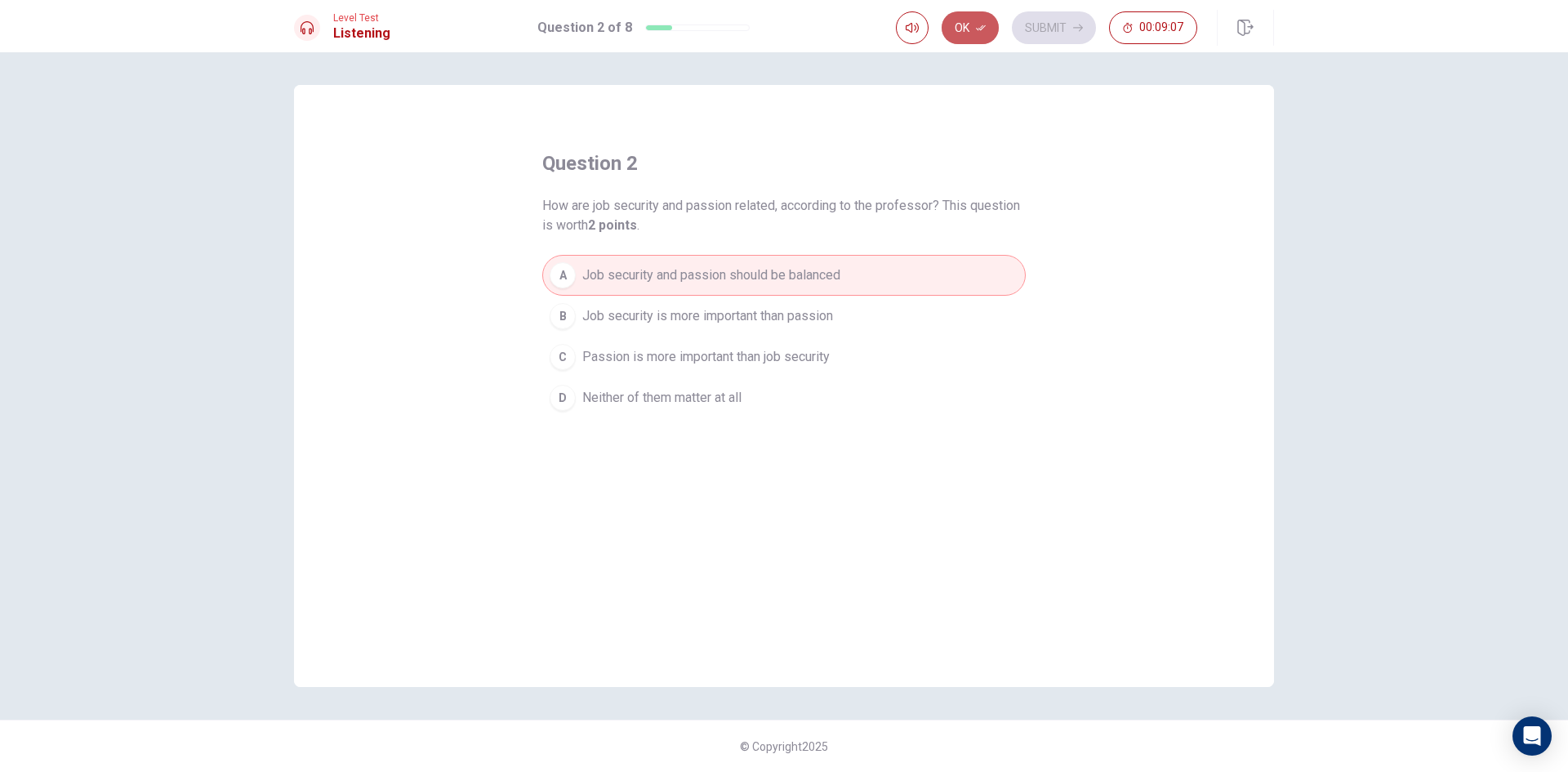
drag, startPoint x: 958, startPoint y: 23, endPoint x: 1034, endPoint y: 44, distance: 78.8
click at [959, 24] on button "Ok" at bounding box center [970, 28] width 57 height 33
click at [1069, 25] on button "Submit" at bounding box center [1054, 28] width 85 height 33
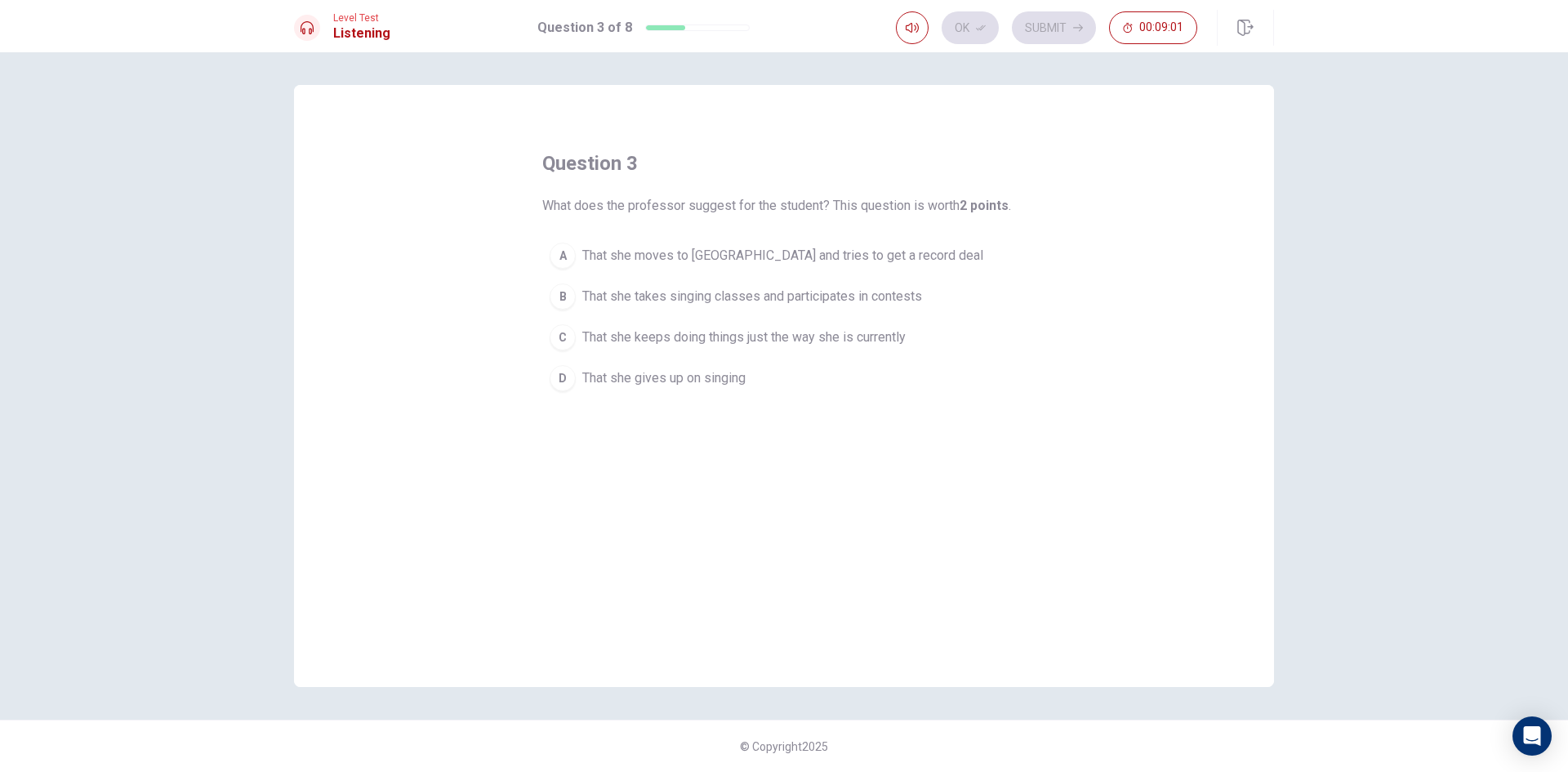
click at [565, 252] on div "A" at bounding box center [562, 255] width 26 height 26
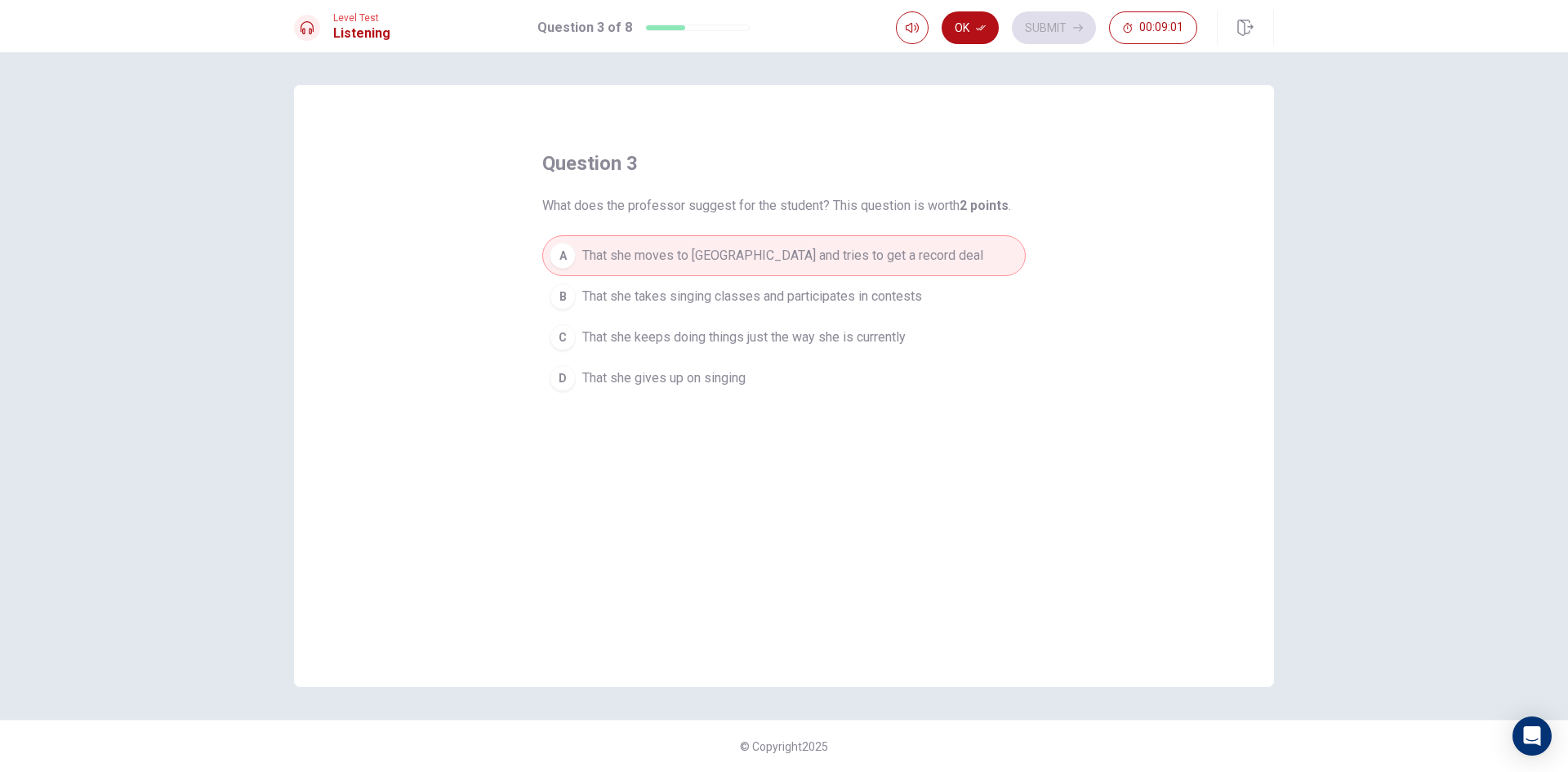
click at [568, 284] on button "B That she takes singing classes and participates in contests" at bounding box center [784, 296] width 484 height 41
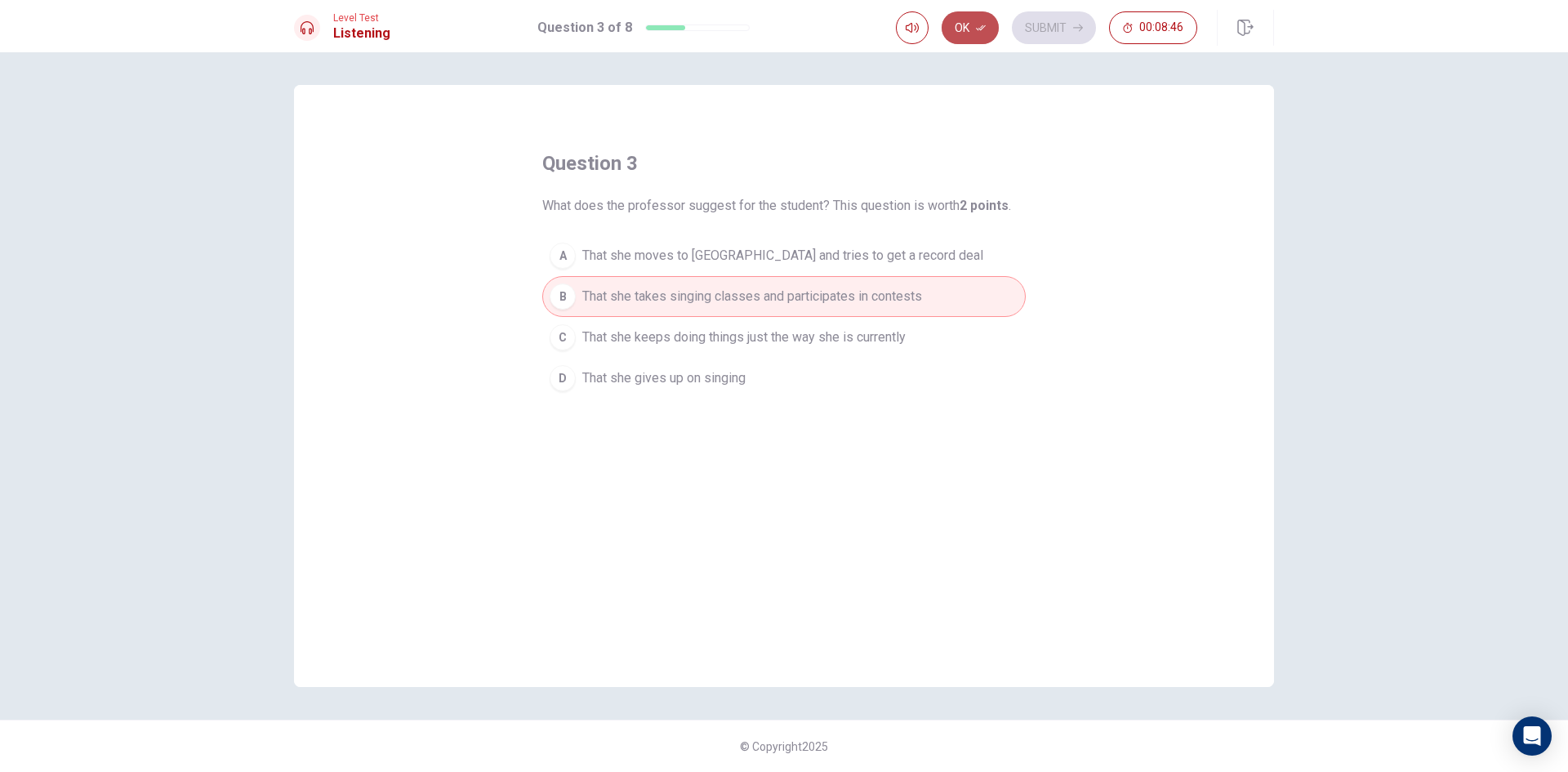
click at [980, 25] on icon "button" at bounding box center [981, 28] width 9 height 9
click at [1060, 22] on button "Submit" at bounding box center [1054, 28] width 85 height 33
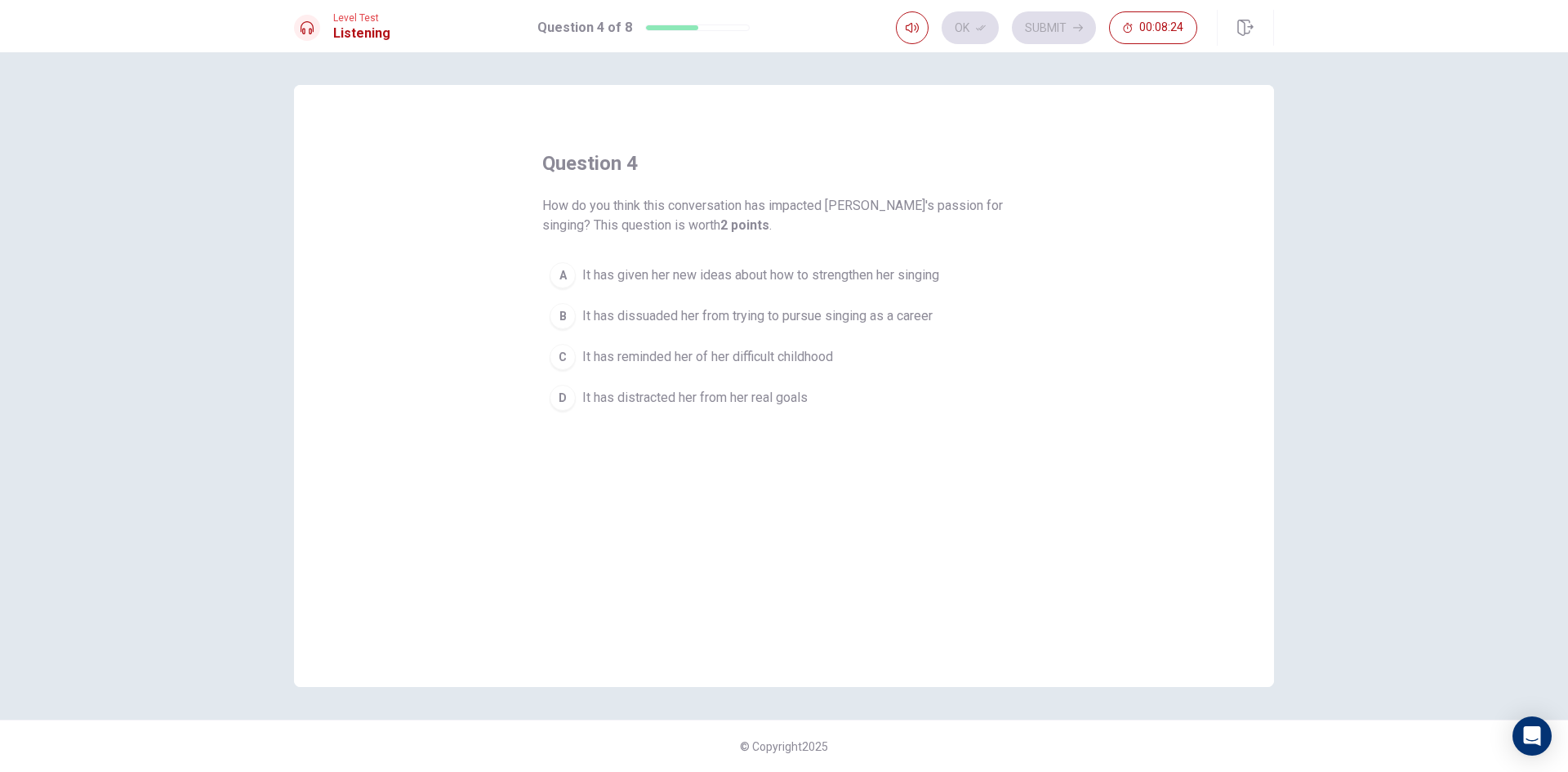
click at [616, 268] on span "It has given her new ideas about how to strengthen her singing" at bounding box center [761, 275] width 357 height 20
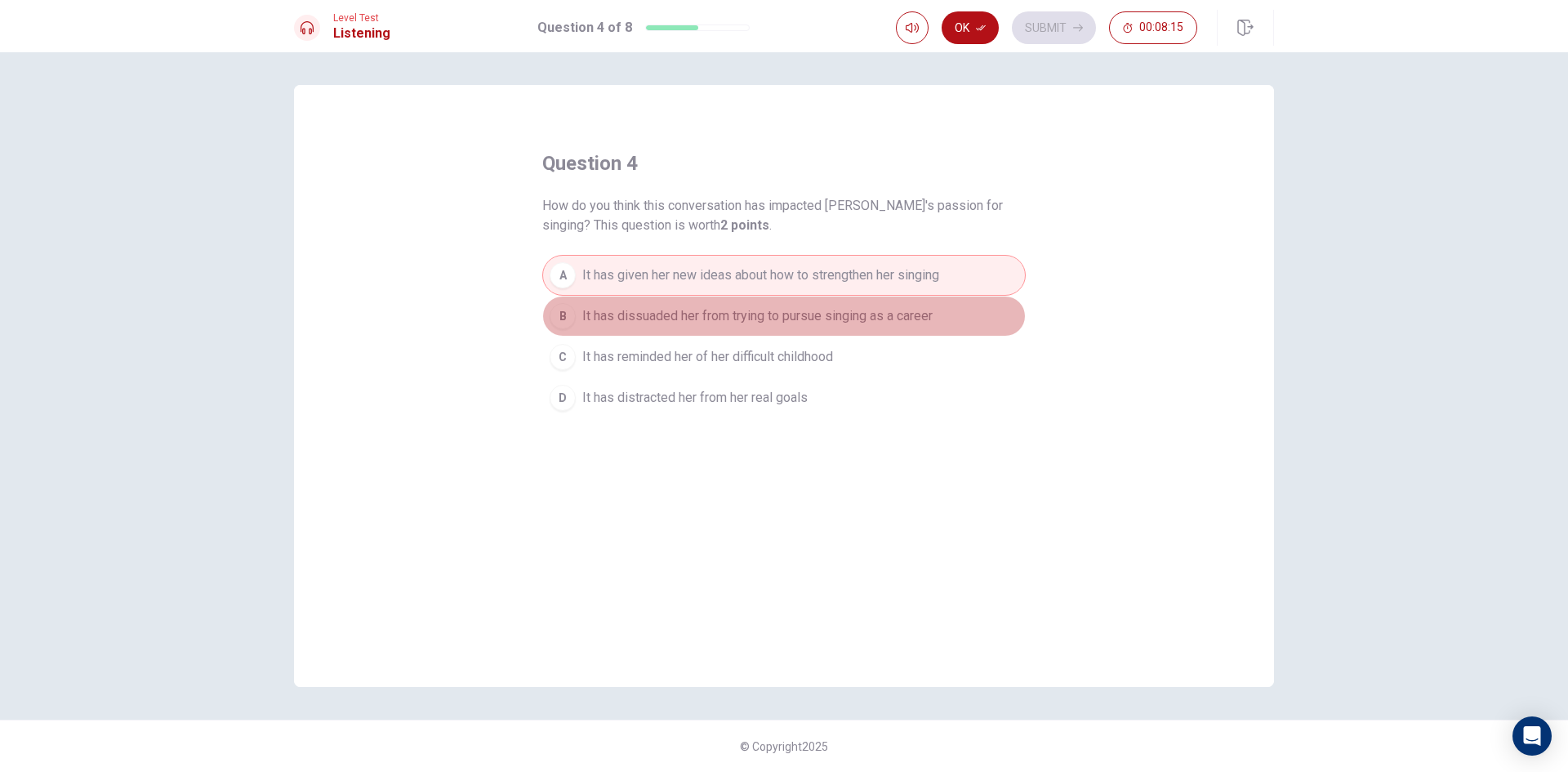
click at [590, 310] on span "It has dissuaded her from trying to pursue singing as a career" at bounding box center [757, 316] width 350 height 20
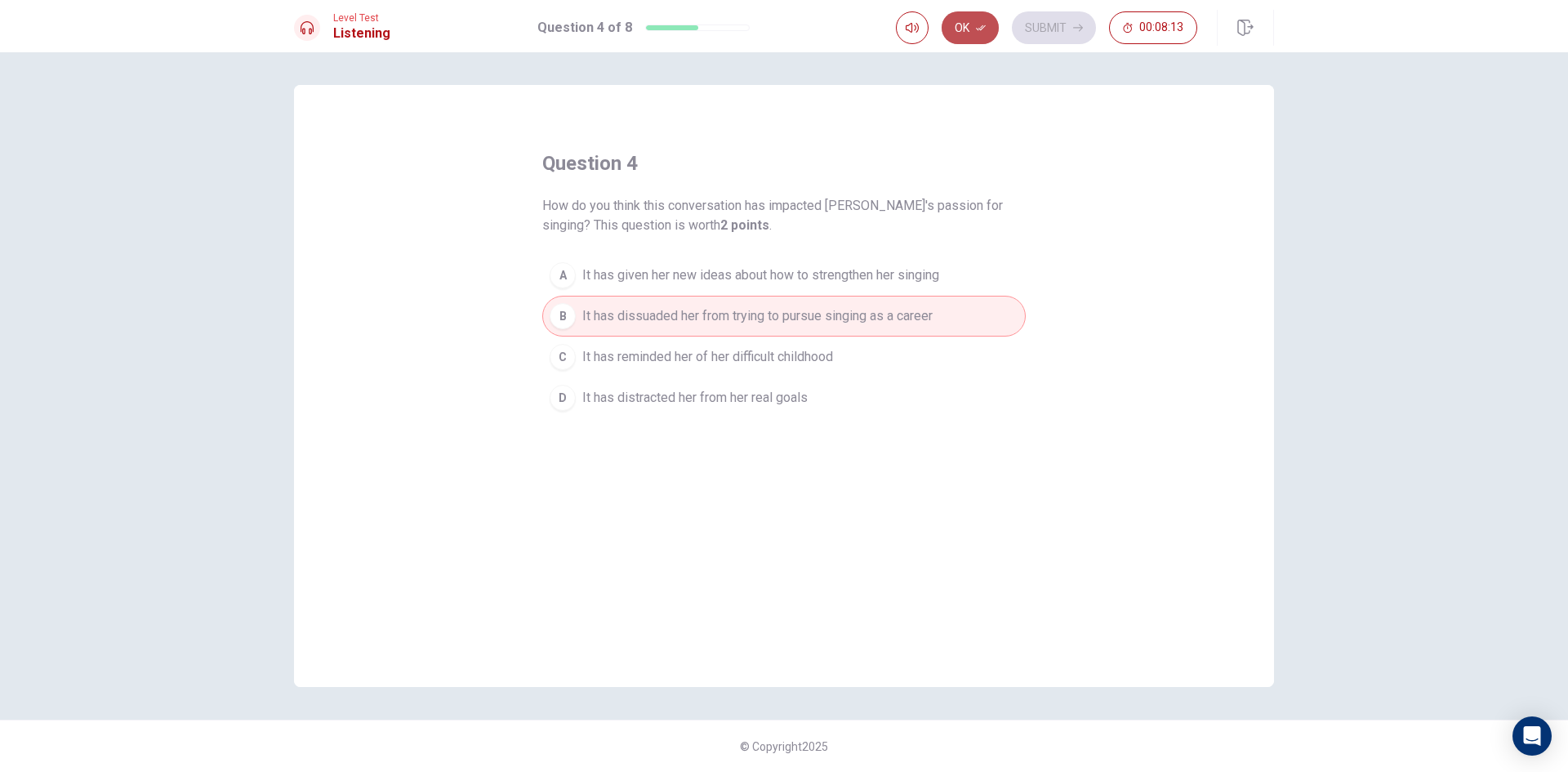
click at [967, 25] on button "Ok" at bounding box center [970, 28] width 57 height 33
click at [1049, 22] on button "Submit" at bounding box center [1054, 28] width 85 height 33
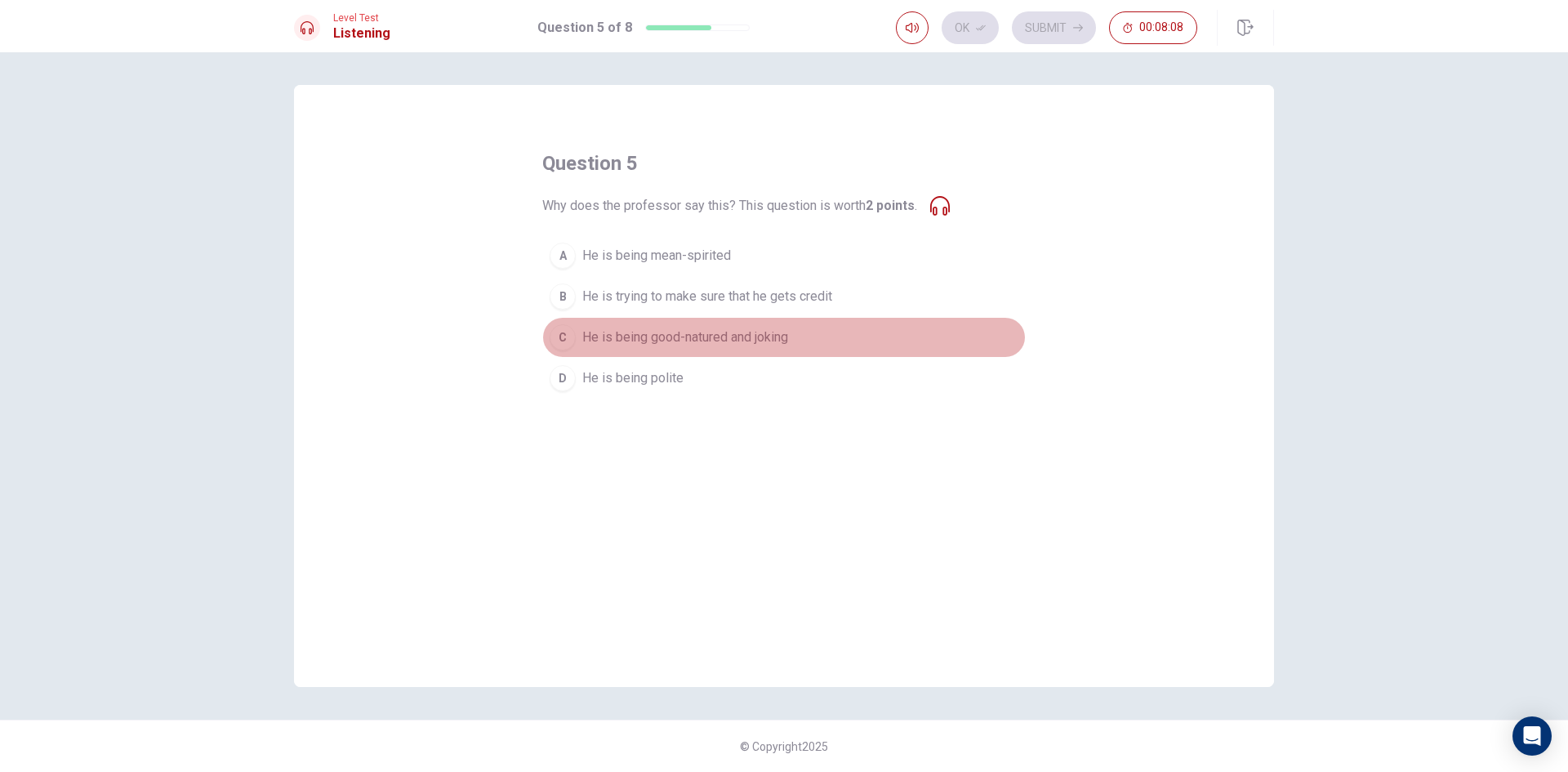
click at [740, 331] on span "He is being good-natured and joking" at bounding box center [685, 337] width 206 height 20
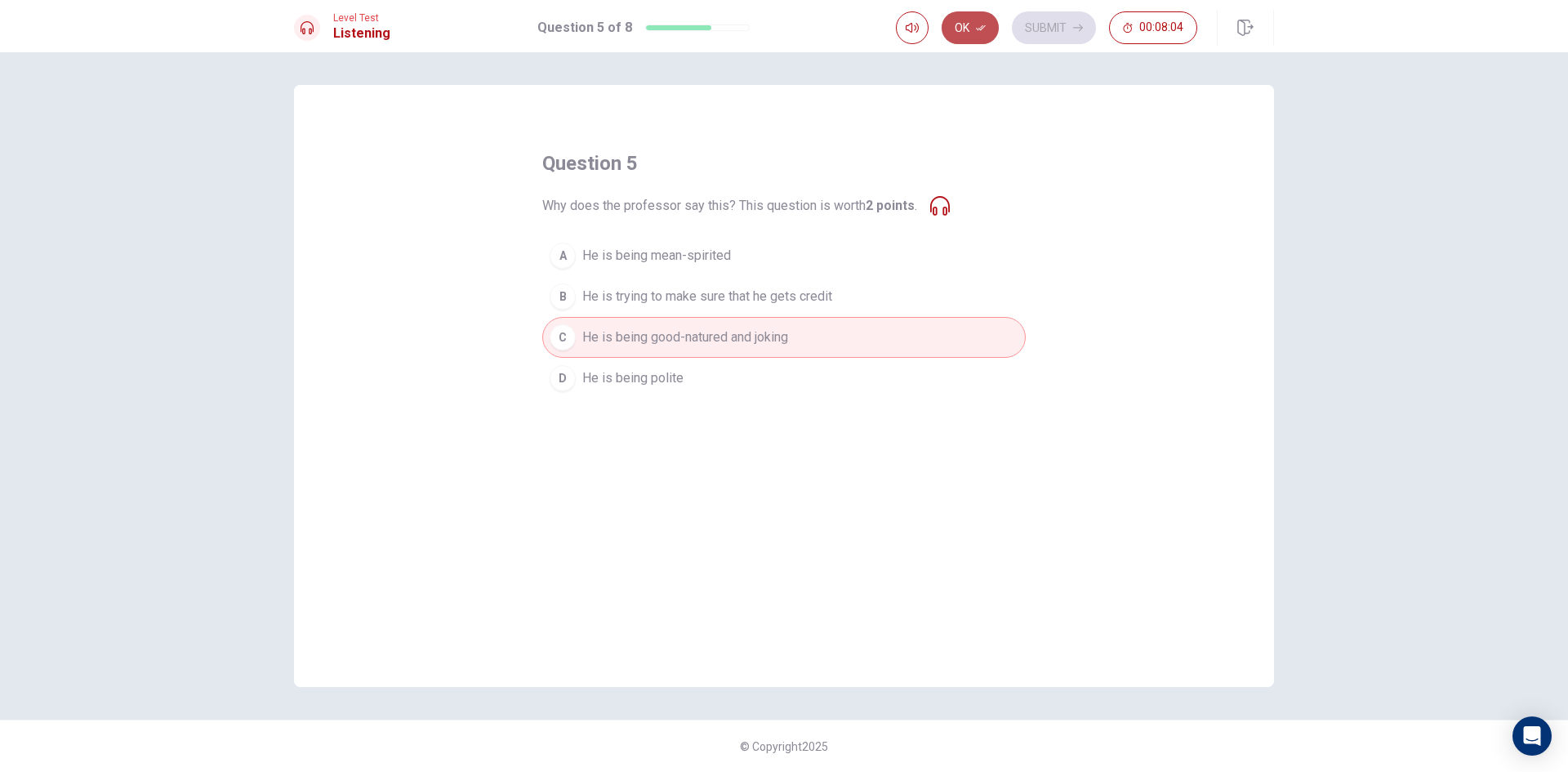
click at [968, 29] on button "Ok" at bounding box center [970, 28] width 57 height 33
click at [1053, 22] on button "Submit" at bounding box center [1054, 28] width 85 height 33
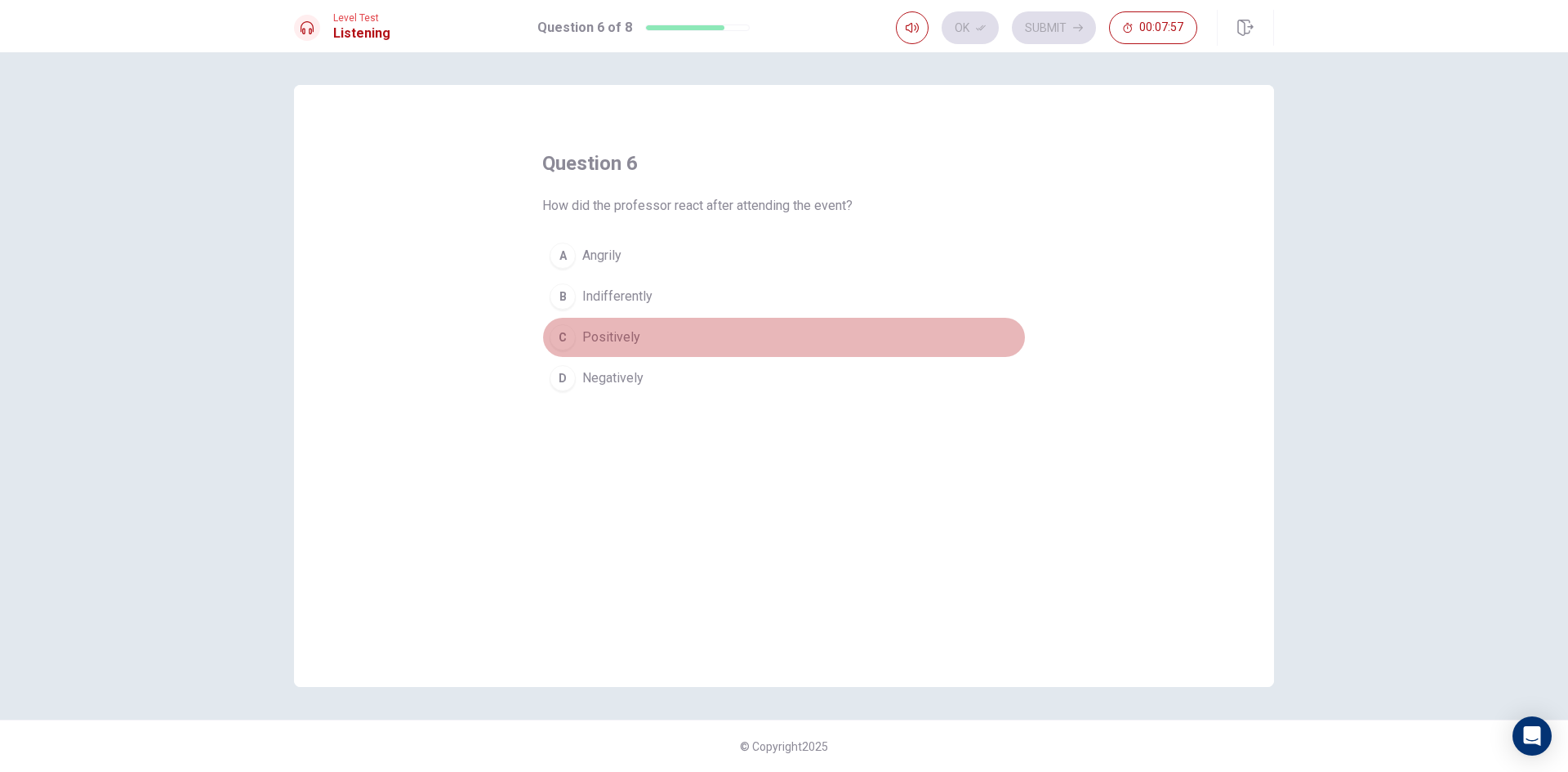
click at [618, 344] on span "Positively" at bounding box center [611, 337] width 58 height 20
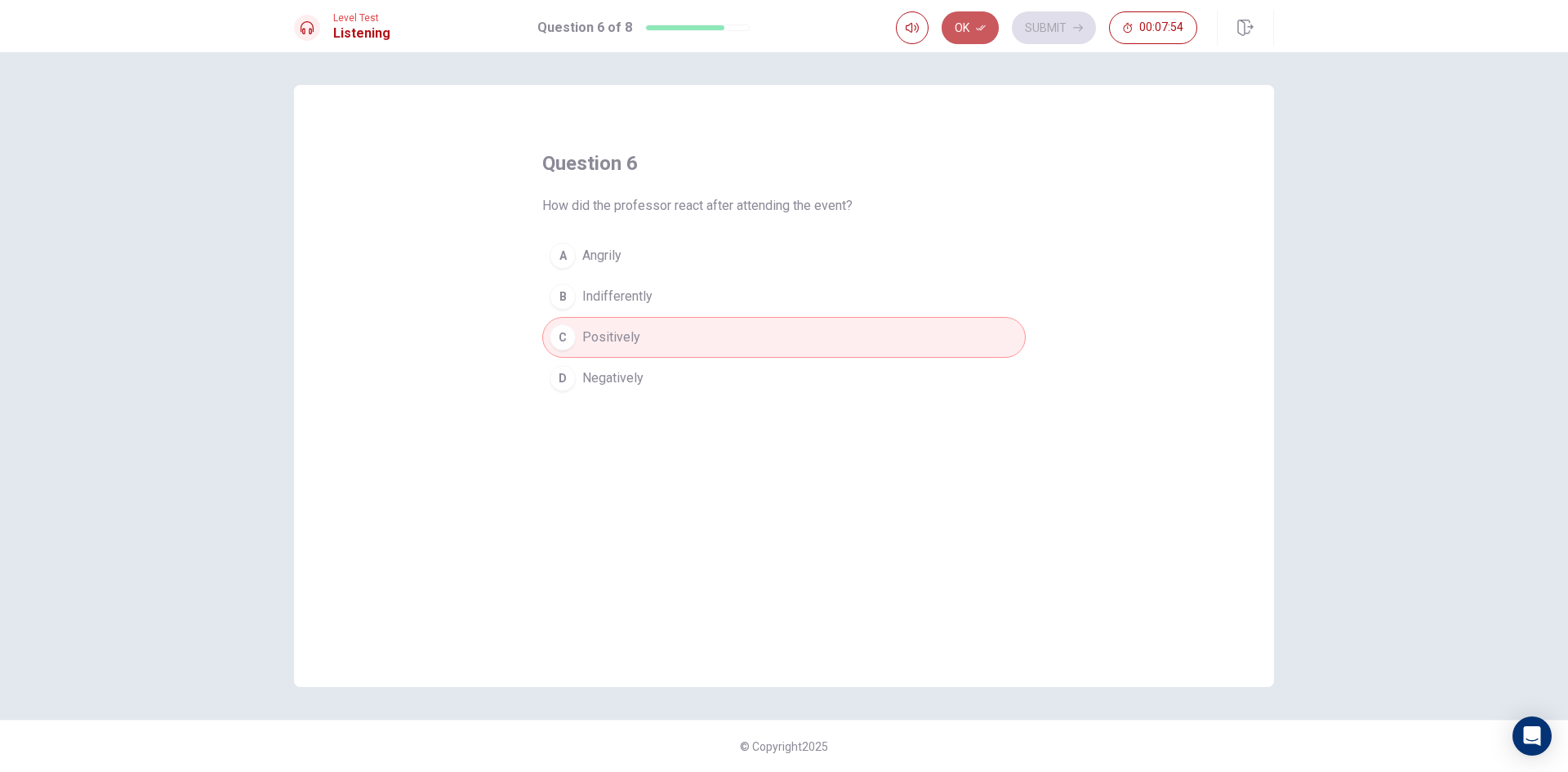
drag, startPoint x: 971, startPoint y: 28, endPoint x: 1000, endPoint y: 33, distance: 29.4
click at [974, 29] on button "Ok" at bounding box center [970, 28] width 57 height 33
click at [1066, 26] on button "Submit" at bounding box center [1054, 28] width 85 height 33
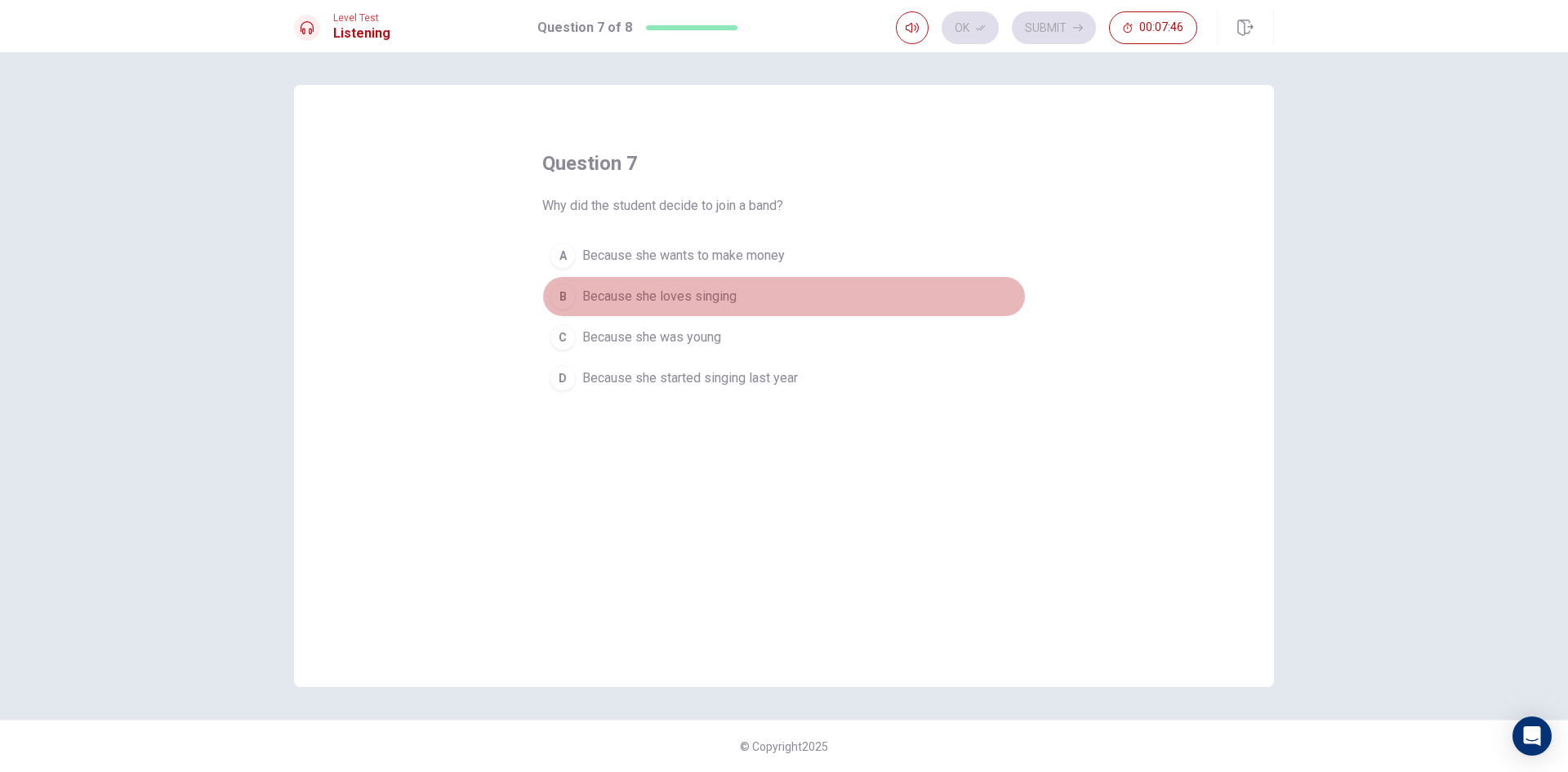
click at [692, 292] on span "Because she loves singing" at bounding box center [659, 296] width 154 height 20
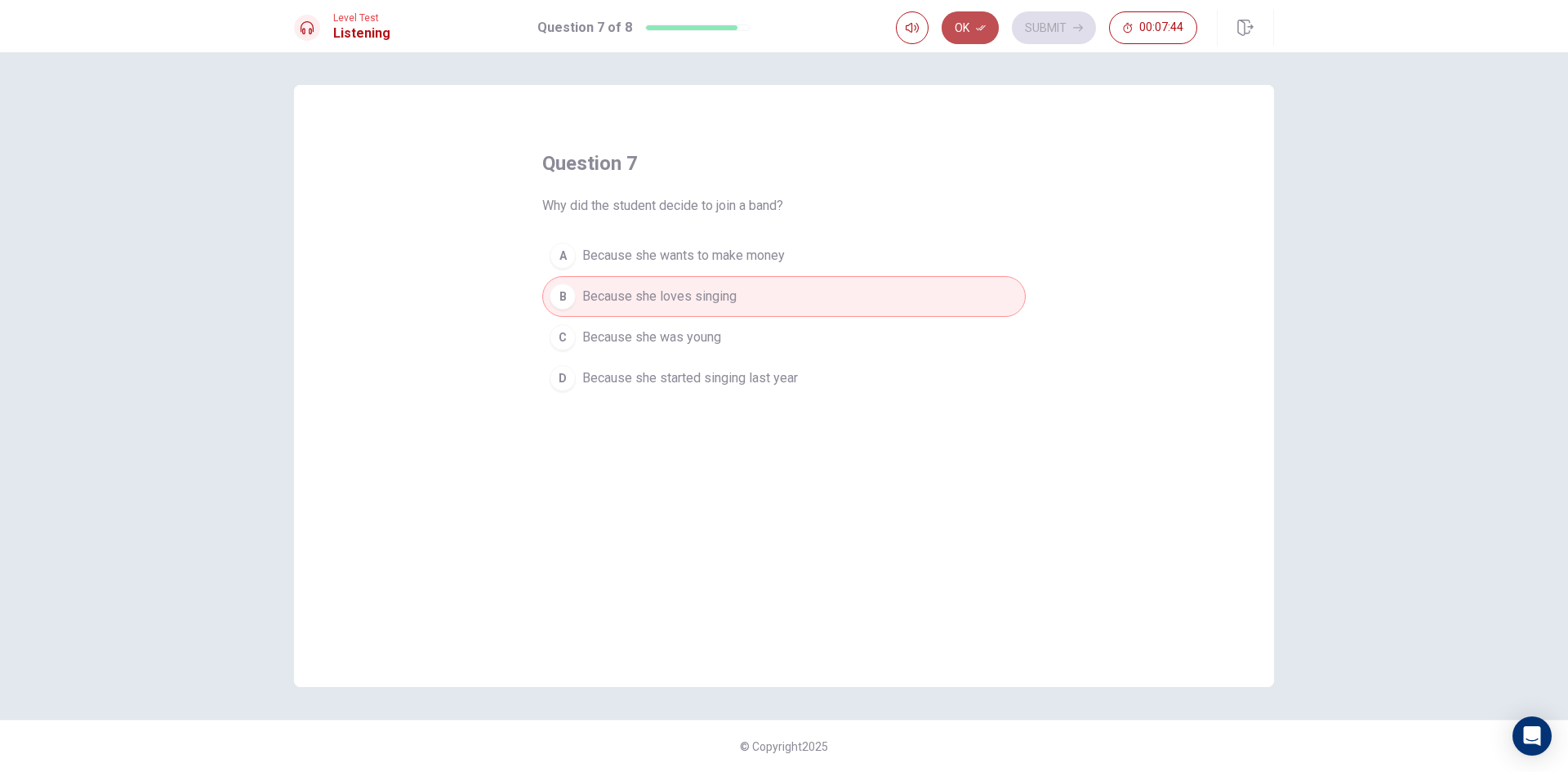
click at [958, 22] on button "Ok" at bounding box center [970, 28] width 57 height 33
click at [1034, 22] on button "Submit" at bounding box center [1054, 28] width 85 height 33
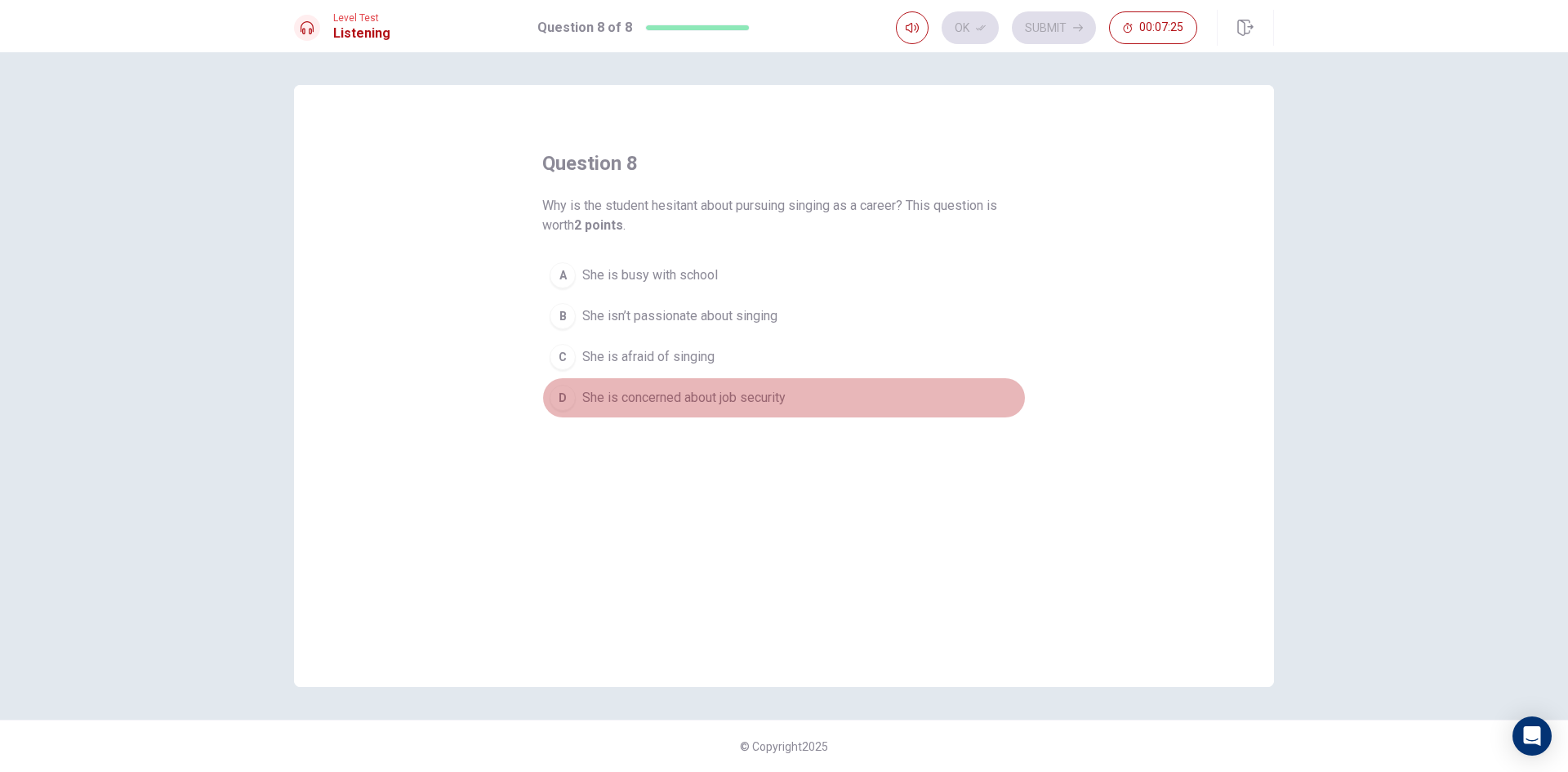
drag, startPoint x: 681, startPoint y: 395, endPoint x: 689, endPoint y: 373, distance: 23.4
click at [682, 394] on span "She is concerned about job security" at bounding box center [684, 398] width 204 height 20
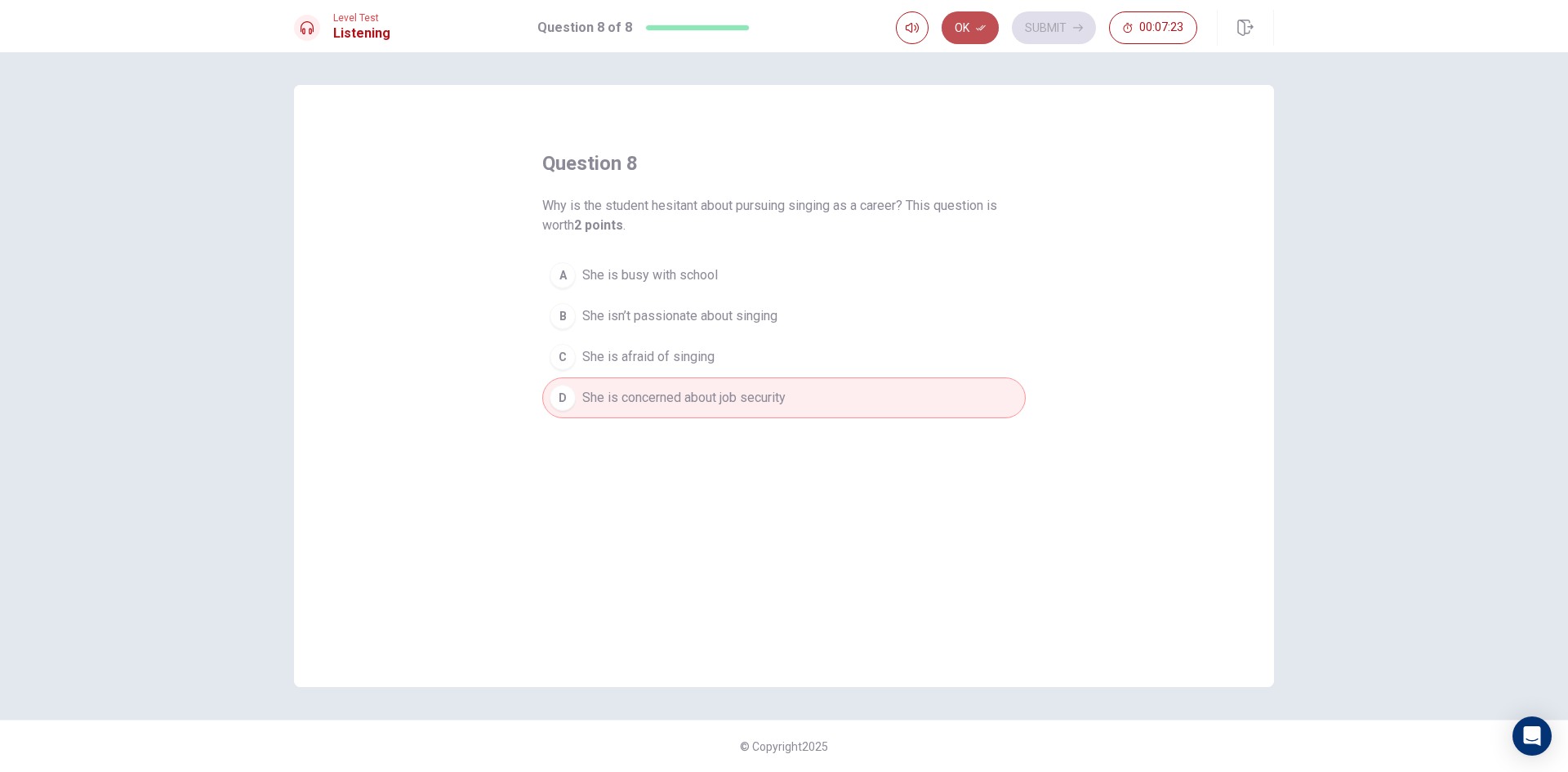
click at [978, 23] on icon "button" at bounding box center [981, 28] width 9 height 9
click at [1039, 24] on button "Submit" at bounding box center [1054, 28] width 85 height 33
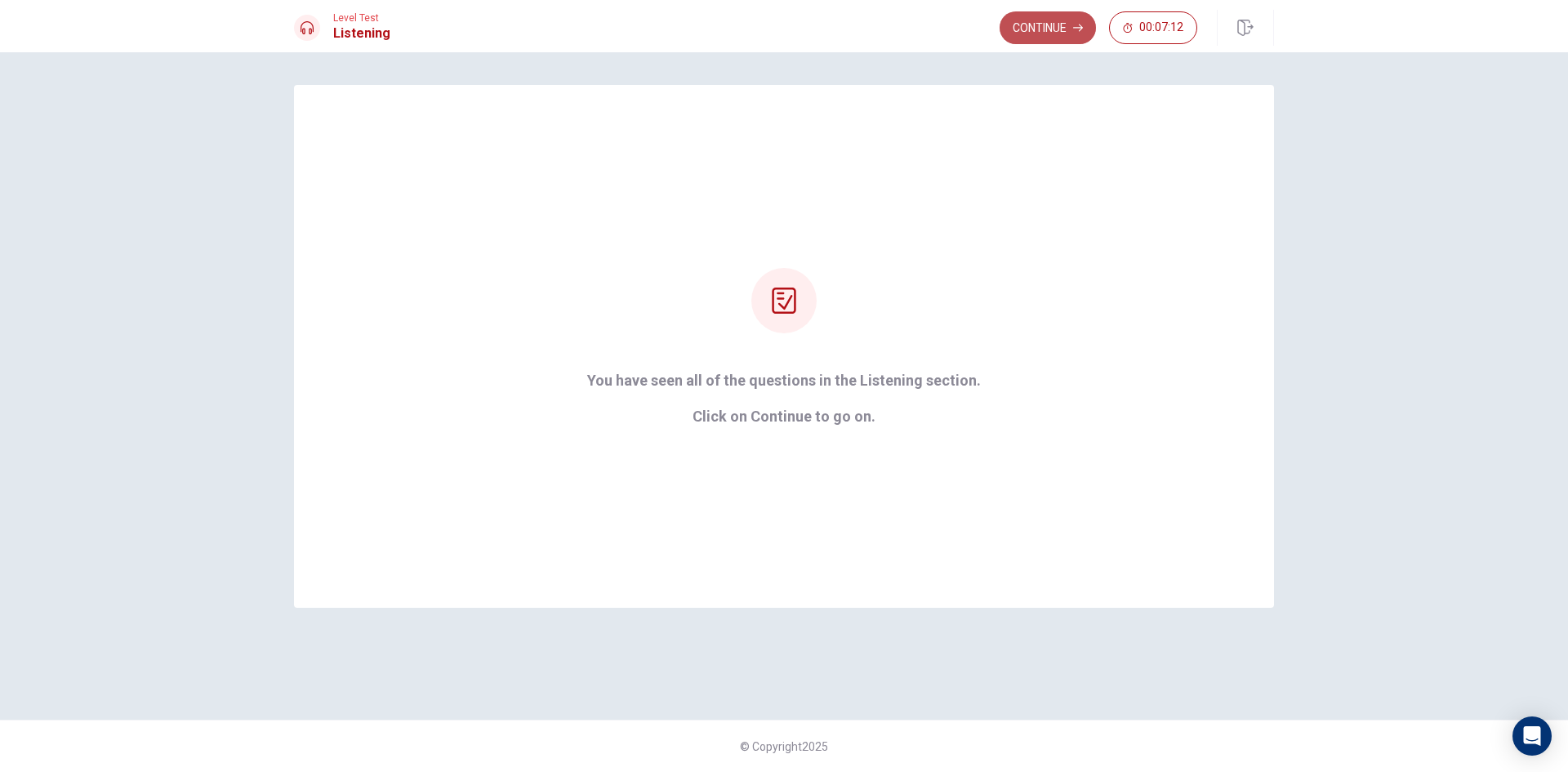
click at [1062, 20] on button "Continue" at bounding box center [1048, 28] width 97 height 33
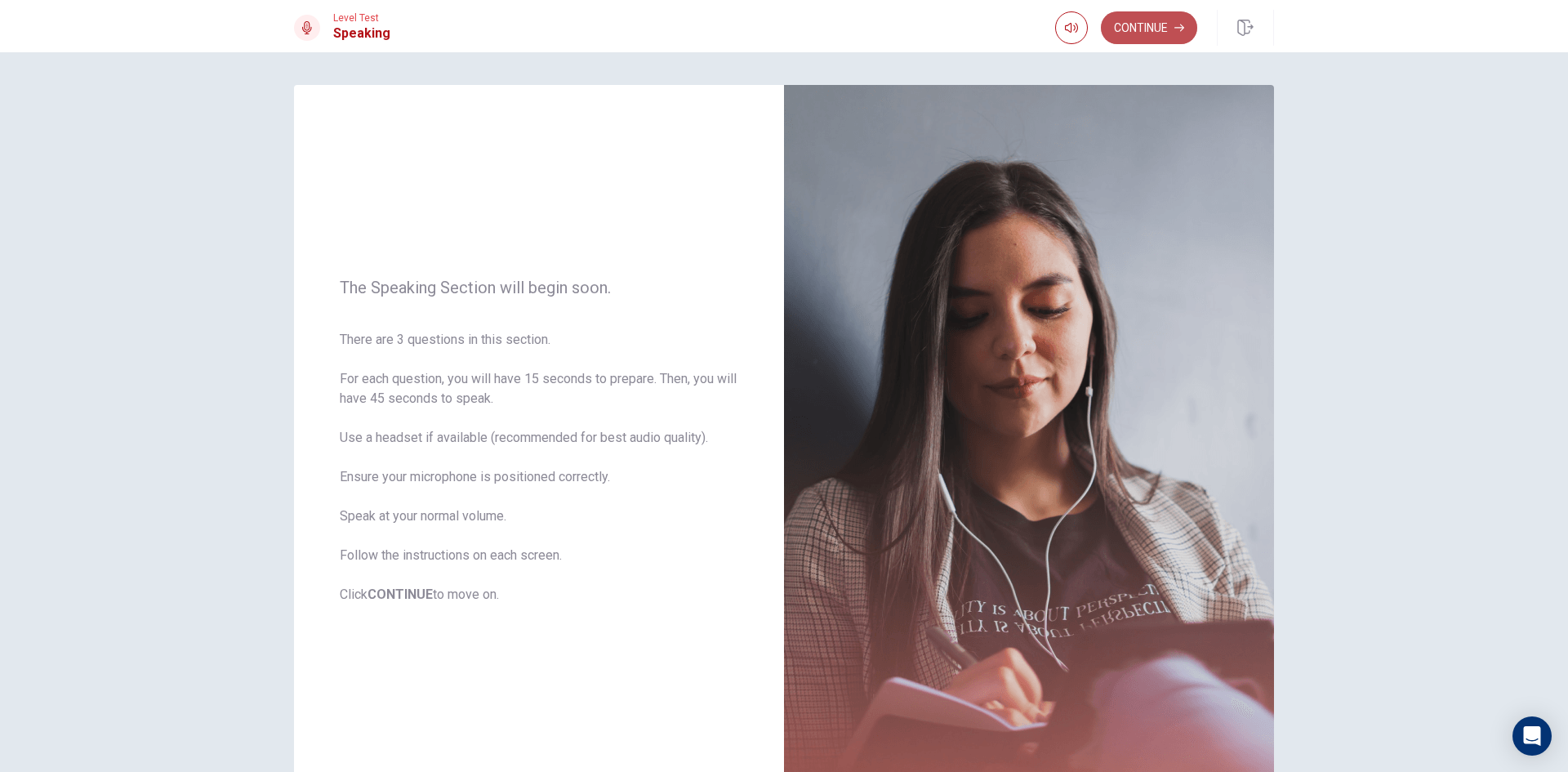
click at [1128, 26] on button "Continue" at bounding box center [1150, 28] width 97 height 33
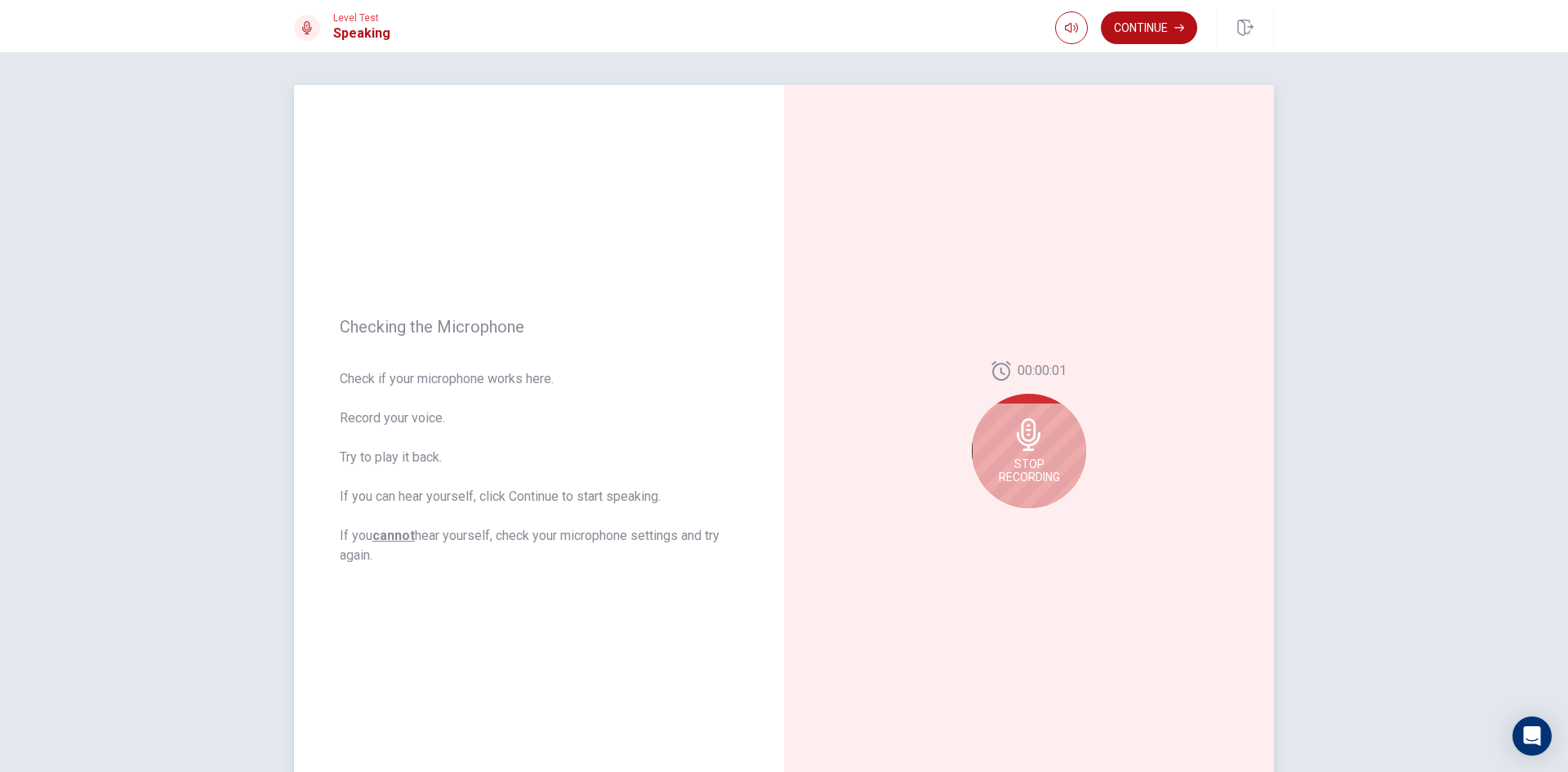
click at [1019, 449] on icon at bounding box center [1029, 435] width 33 height 33
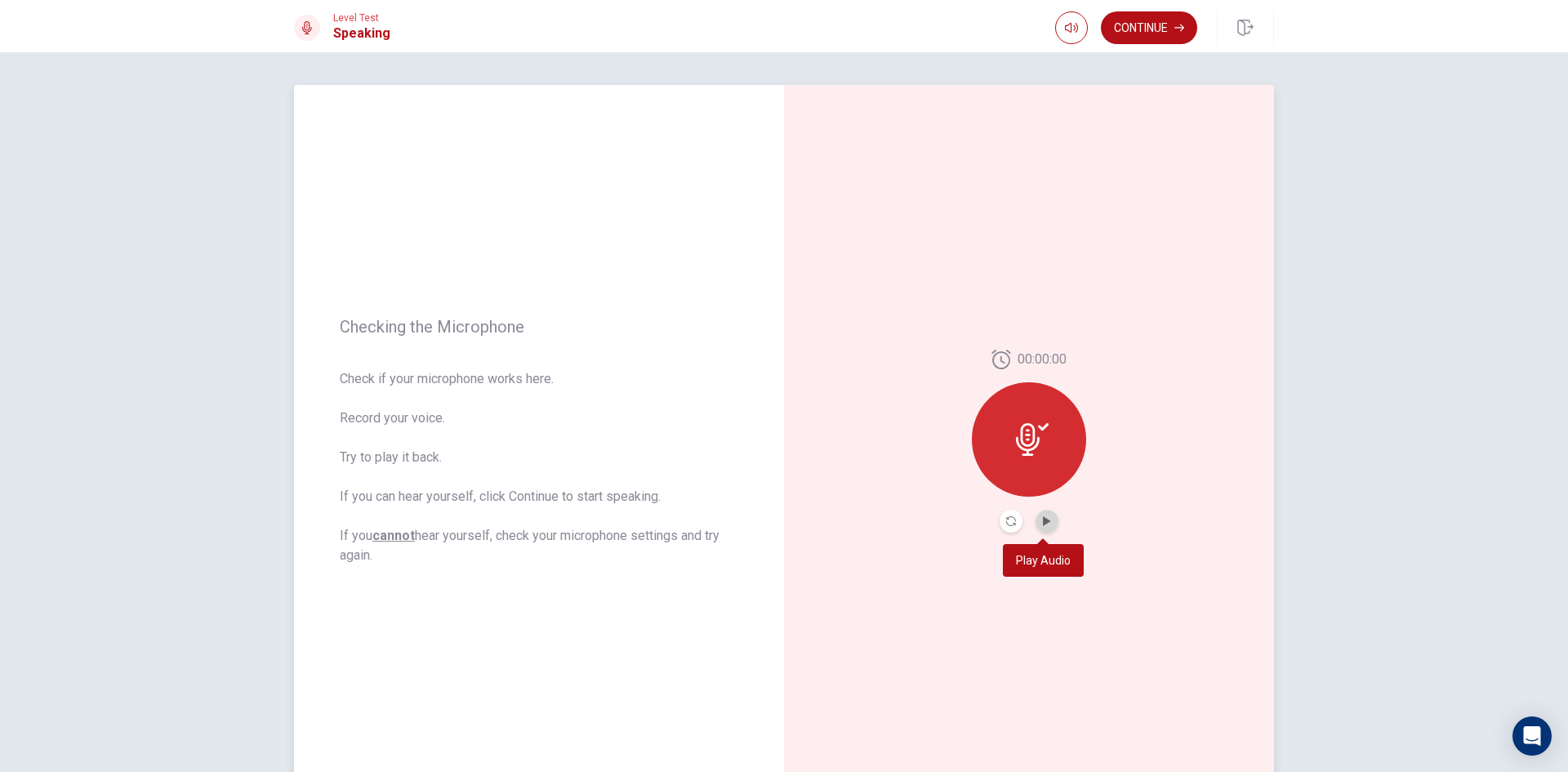
click at [1048, 523] on button "Play Audio" at bounding box center [1047, 521] width 23 height 23
click at [1007, 524] on icon "Record Again" at bounding box center [1011, 521] width 9 height 9
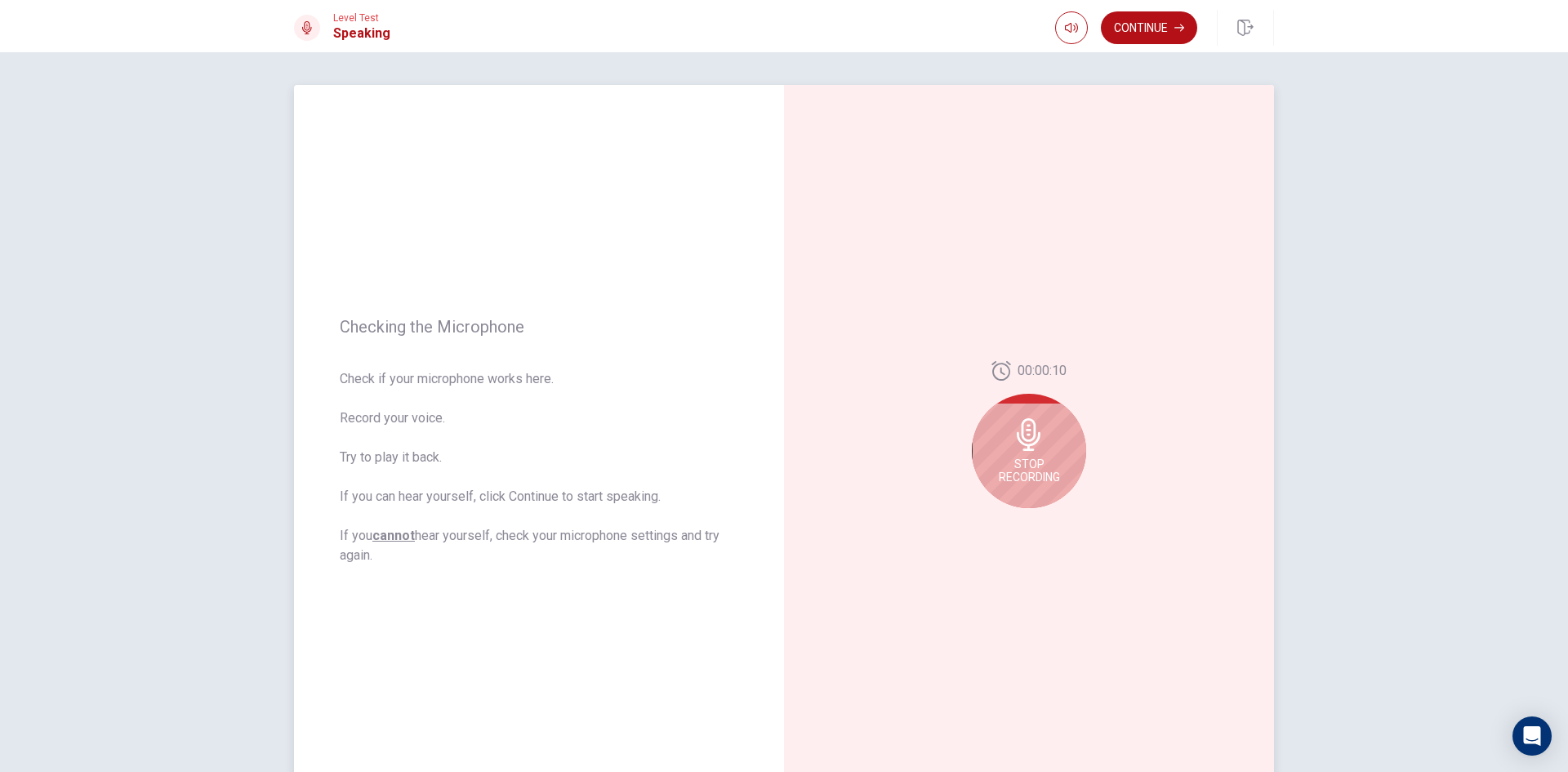
drag, startPoint x: 1019, startPoint y: 451, endPoint x: 1029, endPoint y: 455, distance: 10.8
click at [1029, 455] on div "Stop Recording" at bounding box center [1029, 450] width 115 height 115
click at [1044, 518] on icon "Play Audio" at bounding box center [1046, 521] width 9 height 9
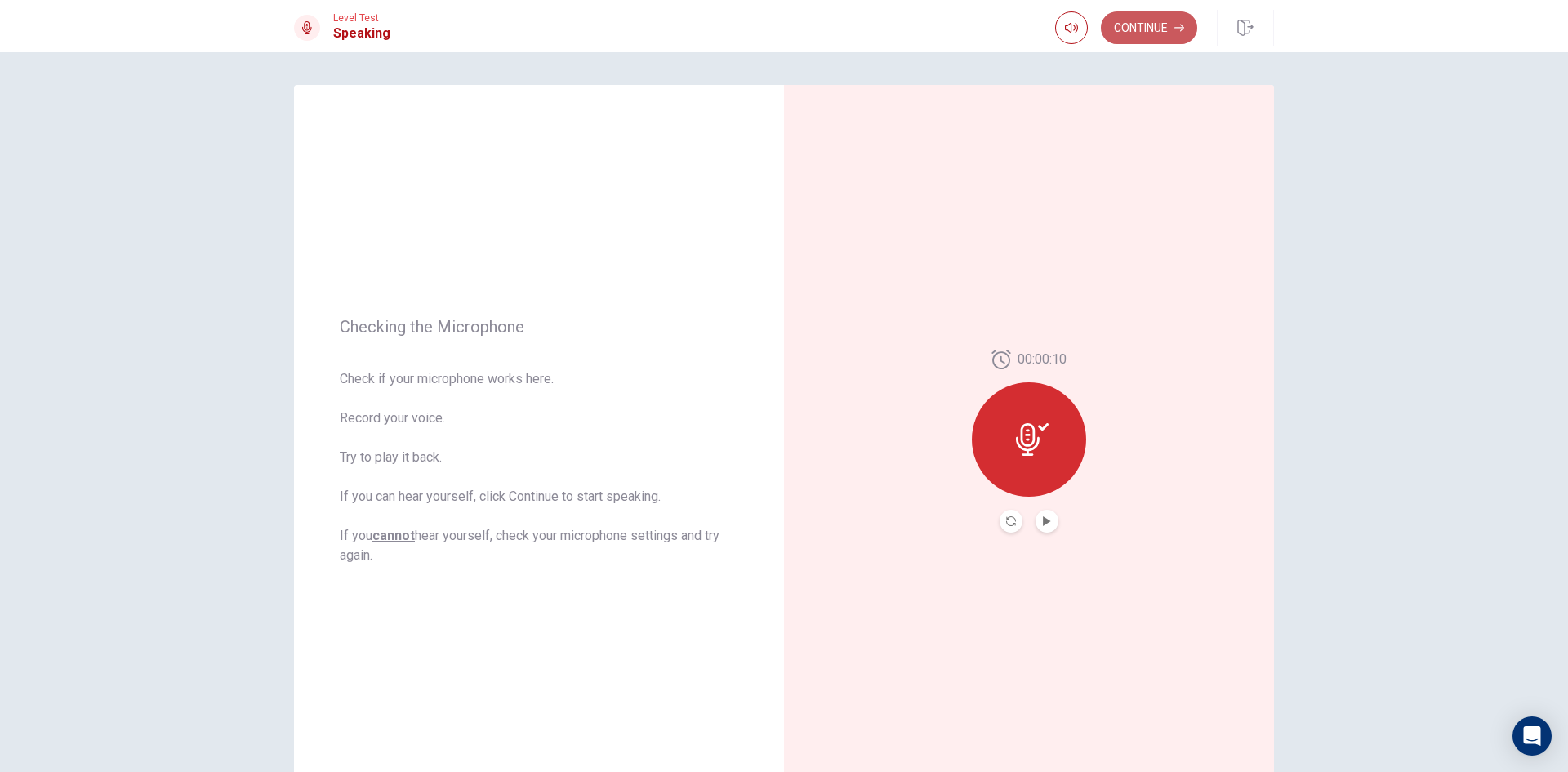
click at [1151, 27] on button "Continue" at bounding box center [1150, 28] width 97 height 33
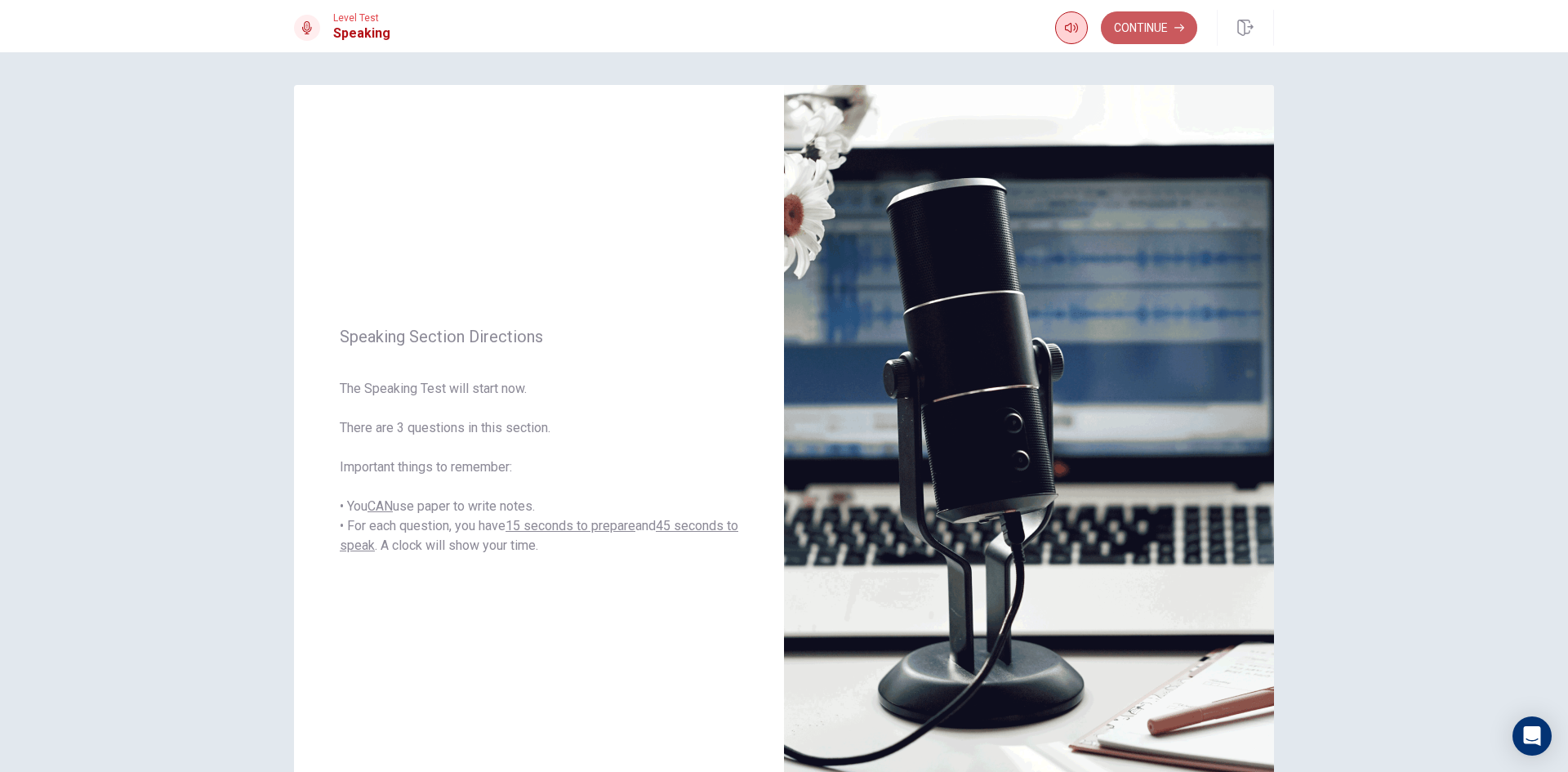
click at [1167, 23] on button "Continue" at bounding box center [1150, 28] width 97 height 33
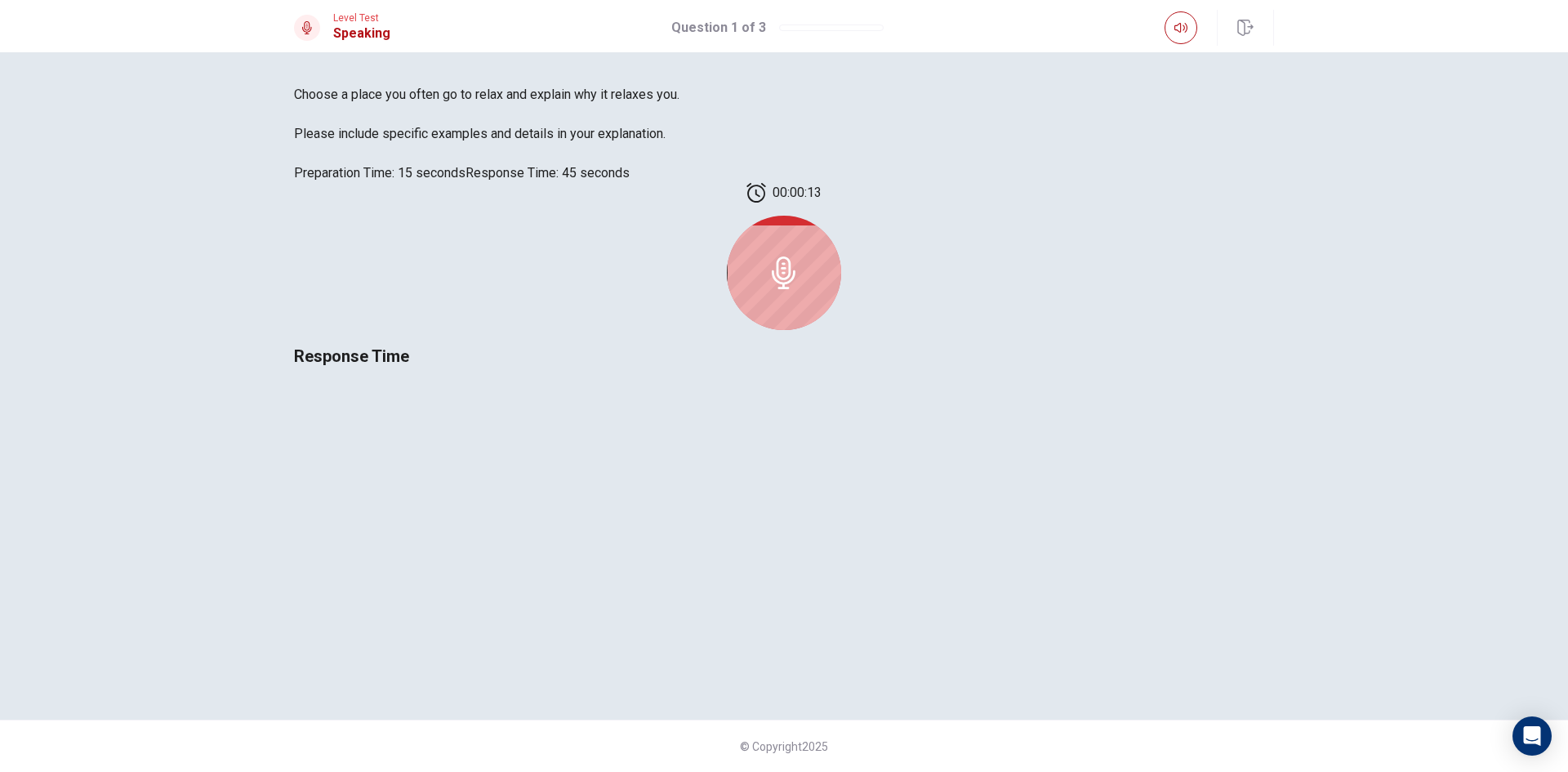
click at [795, 289] on icon at bounding box center [783, 273] width 23 height 33
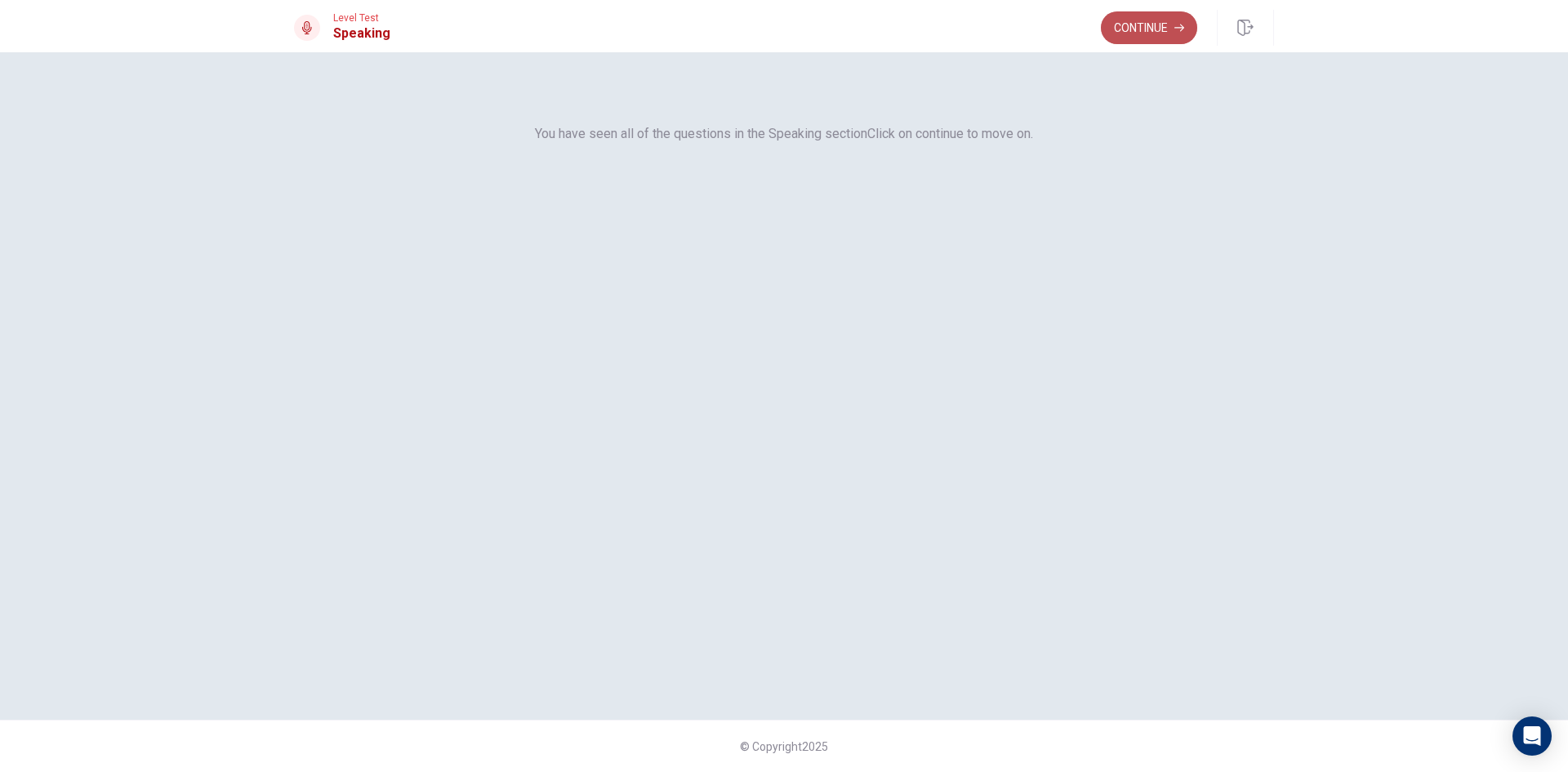
click at [1144, 35] on button "Continue" at bounding box center [1150, 28] width 97 height 33
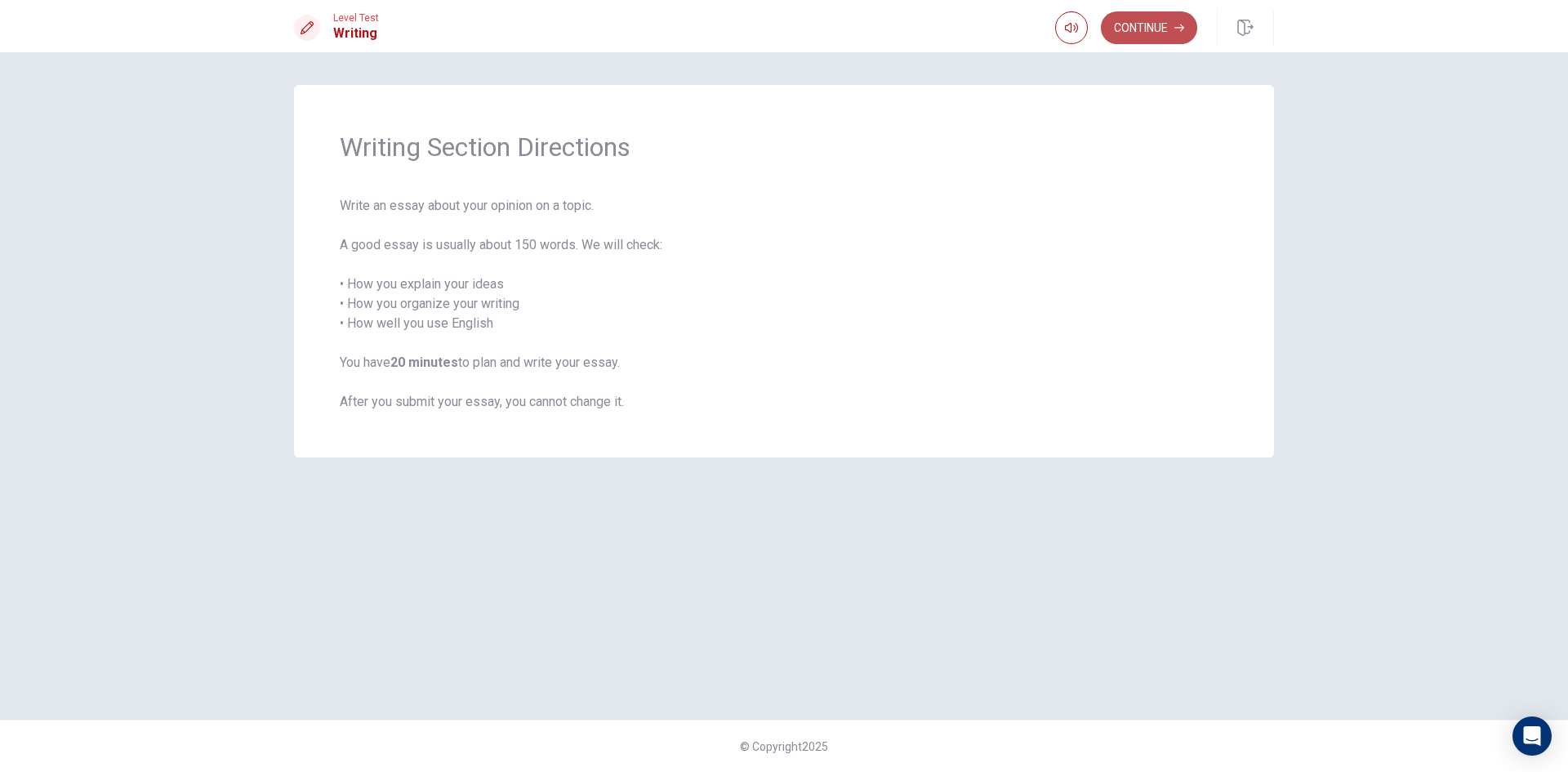
click at [1173, 25] on button "Continue" at bounding box center [1150, 28] width 97 height 33
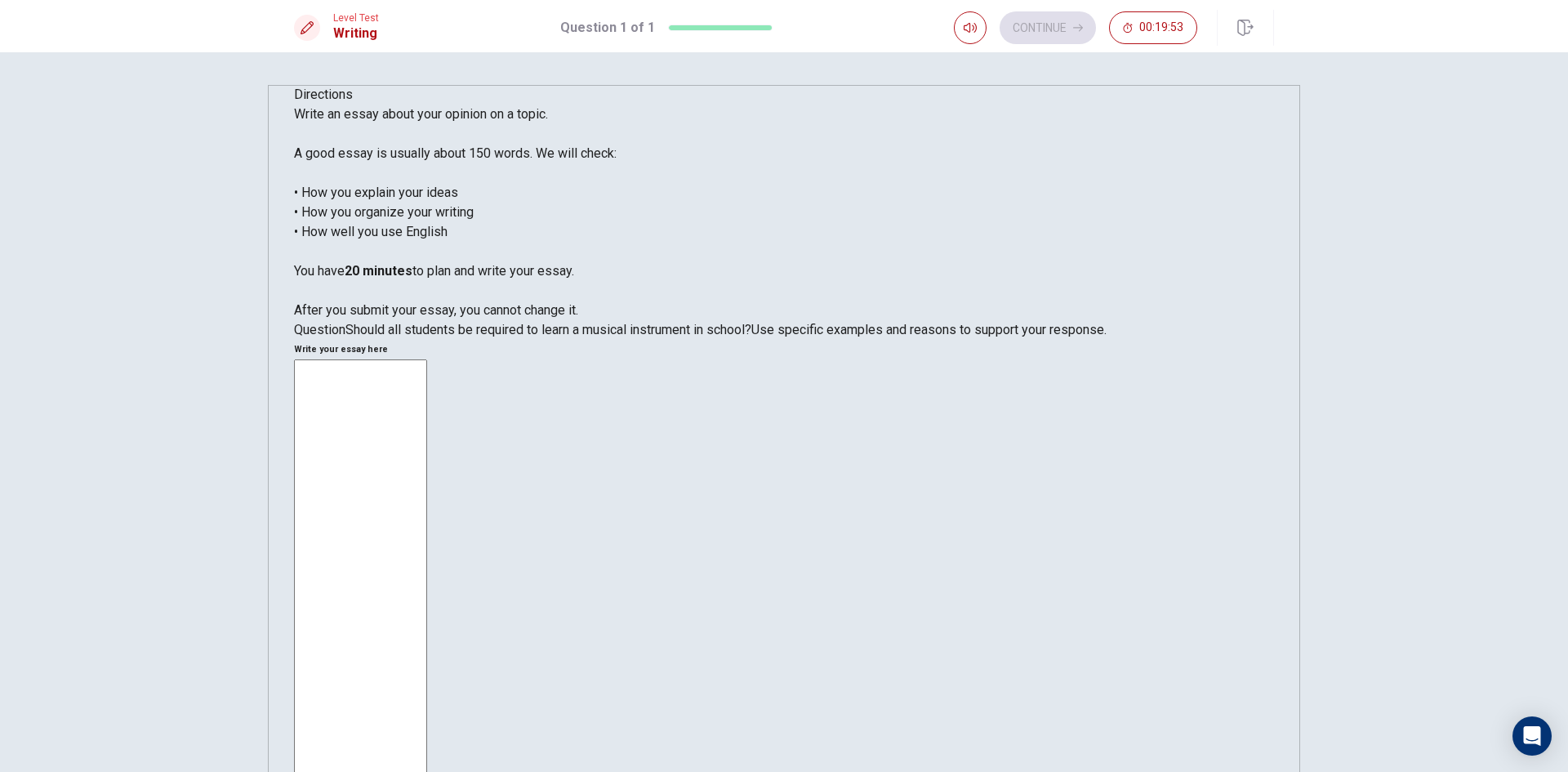
click at [427, 360] on textarea at bounding box center [361, 602] width 133 height 486
click at [427, 360] on textarea "fo" at bounding box center [361, 602] width 133 height 486
type textarea "f"
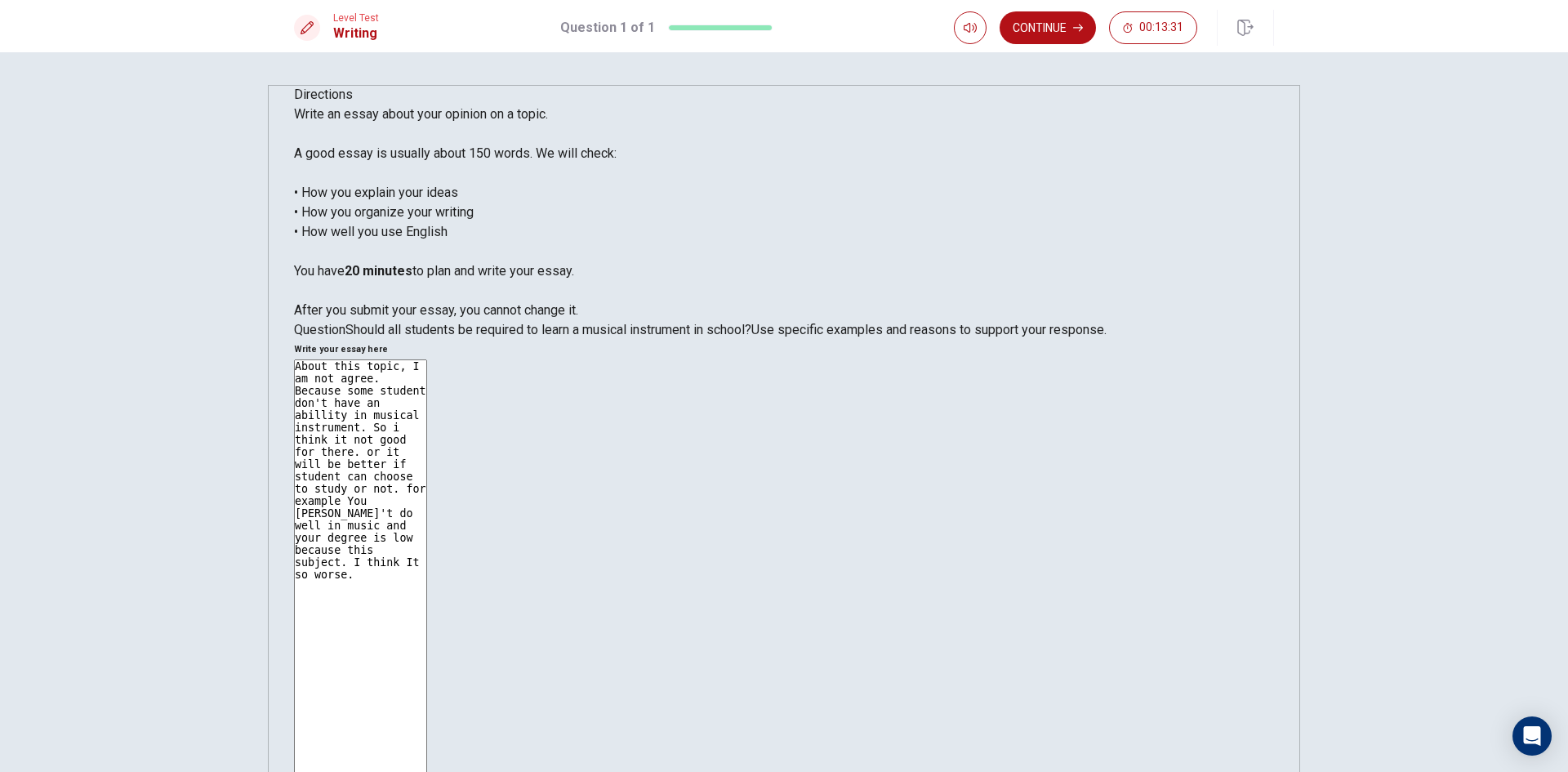
drag, startPoint x: 1063, startPoint y: 170, endPoint x: 1098, endPoint y: 254, distance: 91.0
click at [427, 360] on textarea "About this topic, I am not agree. Because some student don't have an abillity i…" at bounding box center [361, 602] width 133 height 486
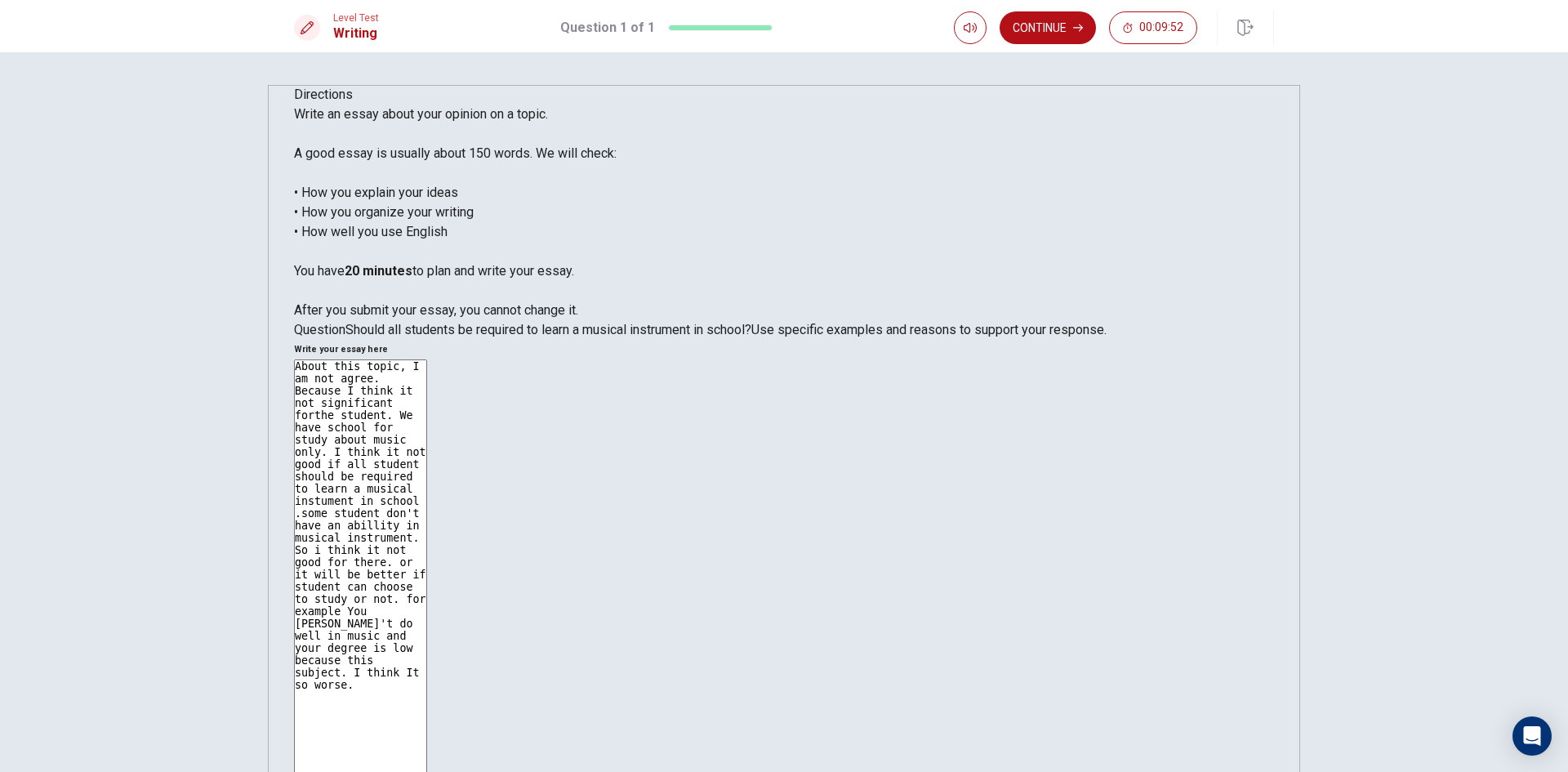
click at [427, 360] on textarea "About this topic, I am not agree. Because I think it not significant forthe stu…" at bounding box center [361, 602] width 133 height 486
drag, startPoint x: 837, startPoint y: 241, endPoint x: 855, endPoint y: 232, distance: 20.1
click at [427, 360] on textarea "About this topic, I am not agree. Because I think it not significant forthe stu…" at bounding box center [361, 602] width 133 height 486
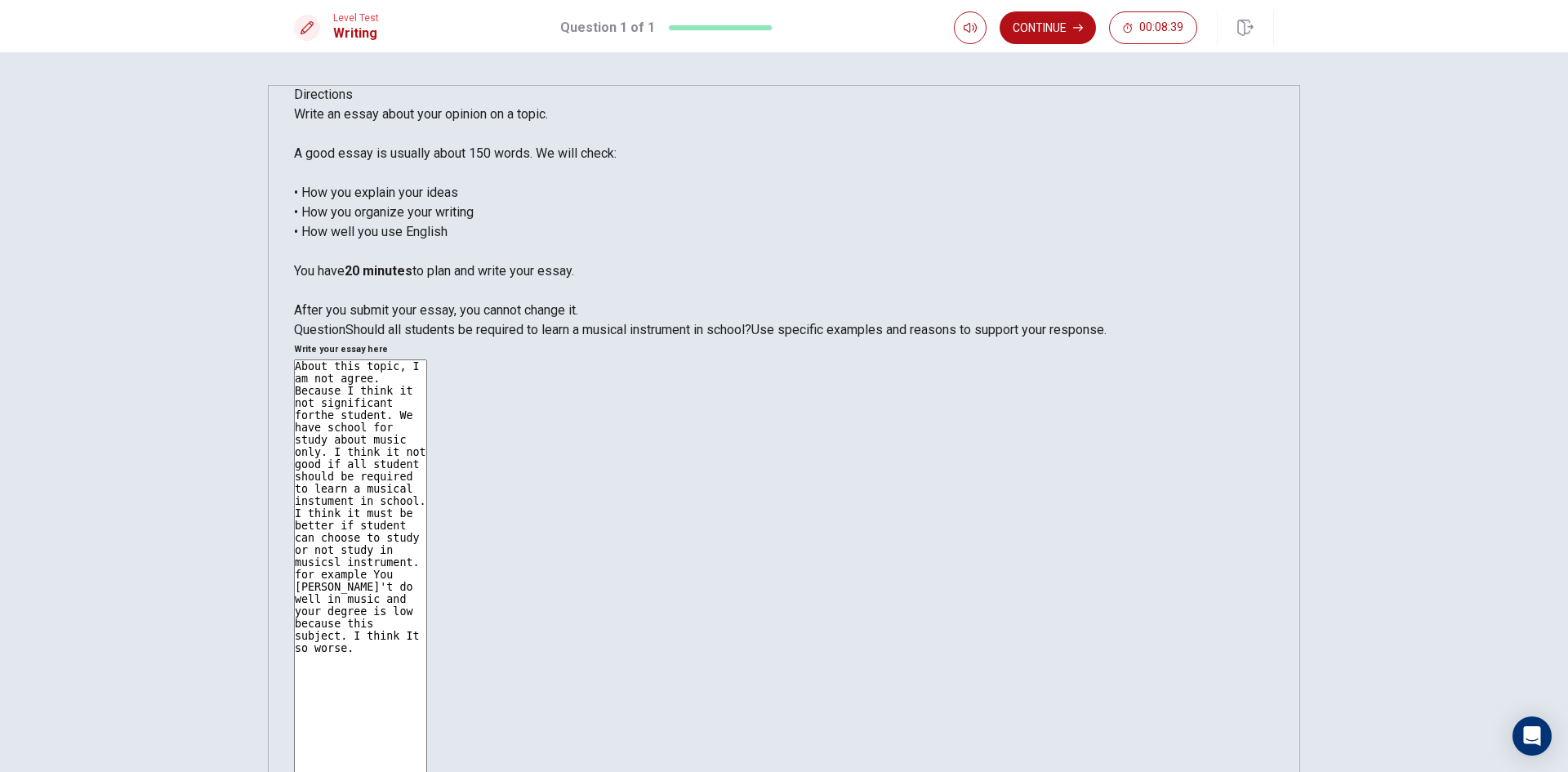
click at [427, 360] on textarea "About this topic, I am not agree. Because I think it not significant forthe stu…" at bounding box center [361, 602] width 133 height 486
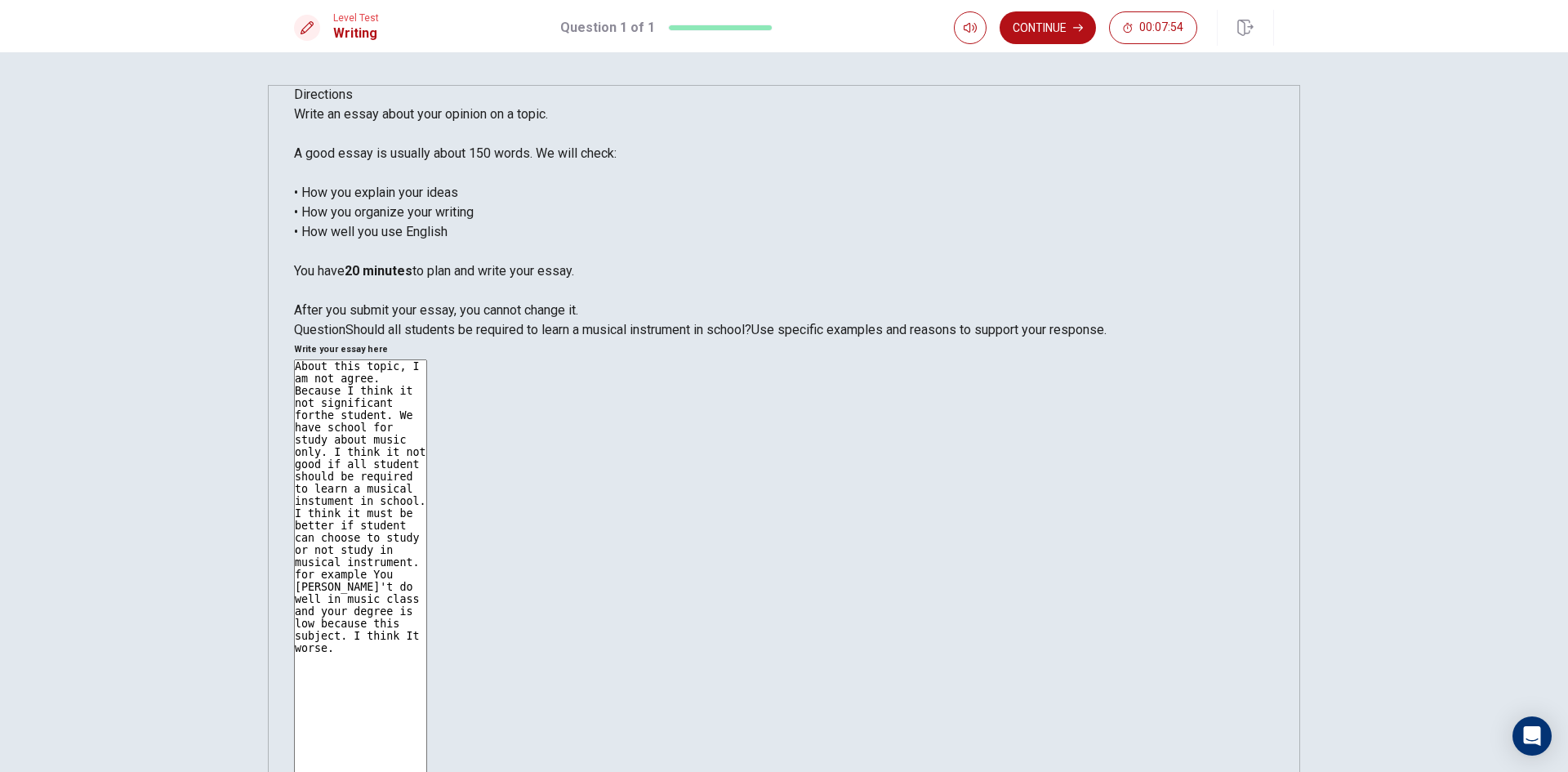
click at [427, 360] on textarea "About this topic, I am not agree. Because I think it not significant forthe stu…" at bounding box center [361, 602] width 133 height 486
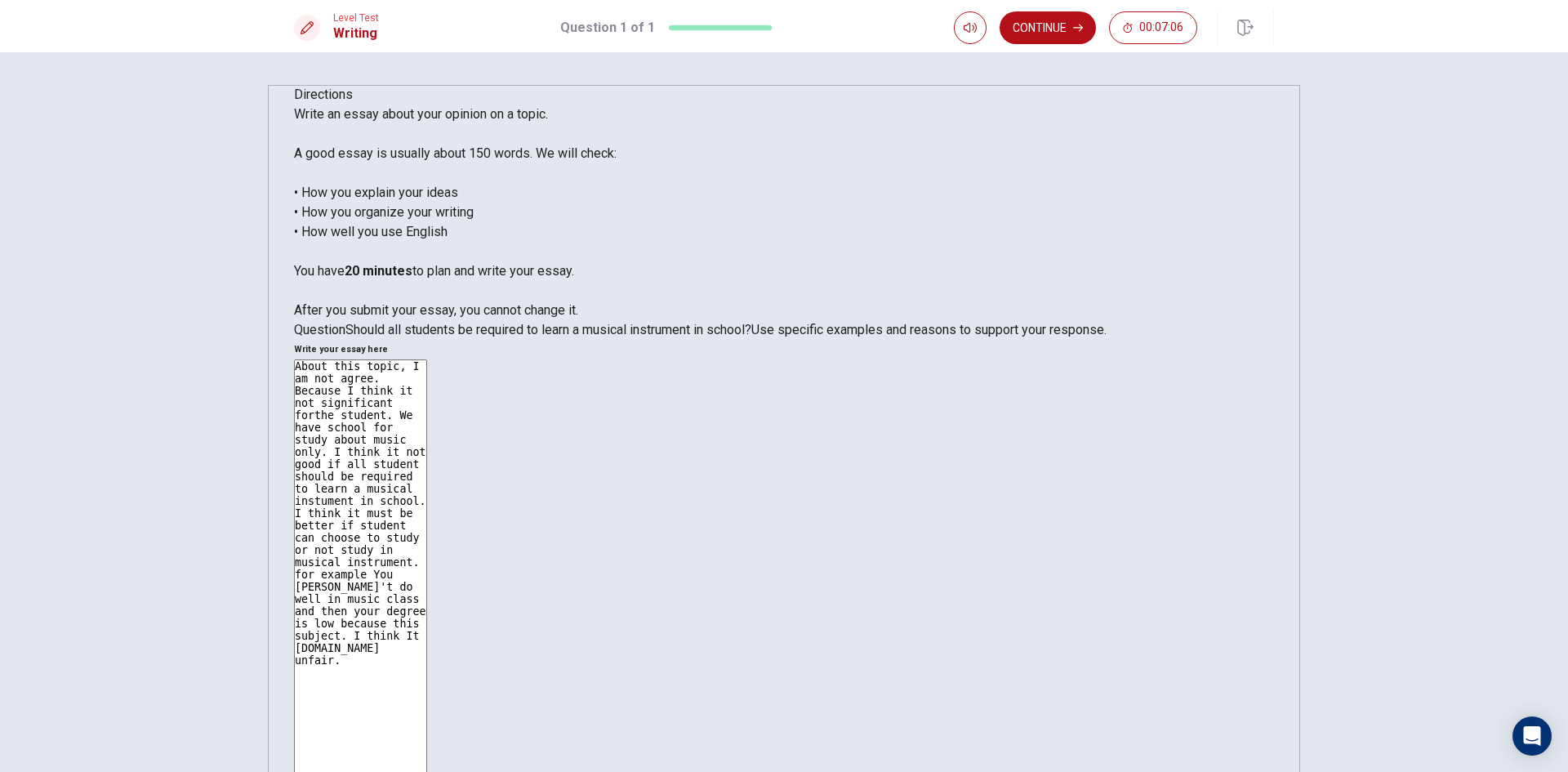
type textarea "About this topic, I am not agree. Because I think it not significant forthe stu…"
click at [821, 360] on div "About this topic, I am not agree. Because I think it not significant forthe stu…" at bounding box center [784, 606] width 980 height 492
click at [427, 360] on textarea "About this topic, I am not agree. Because I think it not significant forthe stu…" at bounding box center [361, 602] width 133 height 486
click at [821, 360] on div "About this topic, I am not agree. Because I think it not significant forthe stu…" at bounding box center [784, 606] width 980 height 492
click at [427, 360] on textarea "About this topic, I am not agree. Because I think it not significant forthe stu…" at bounding box center [361, 602] width 133 height 486
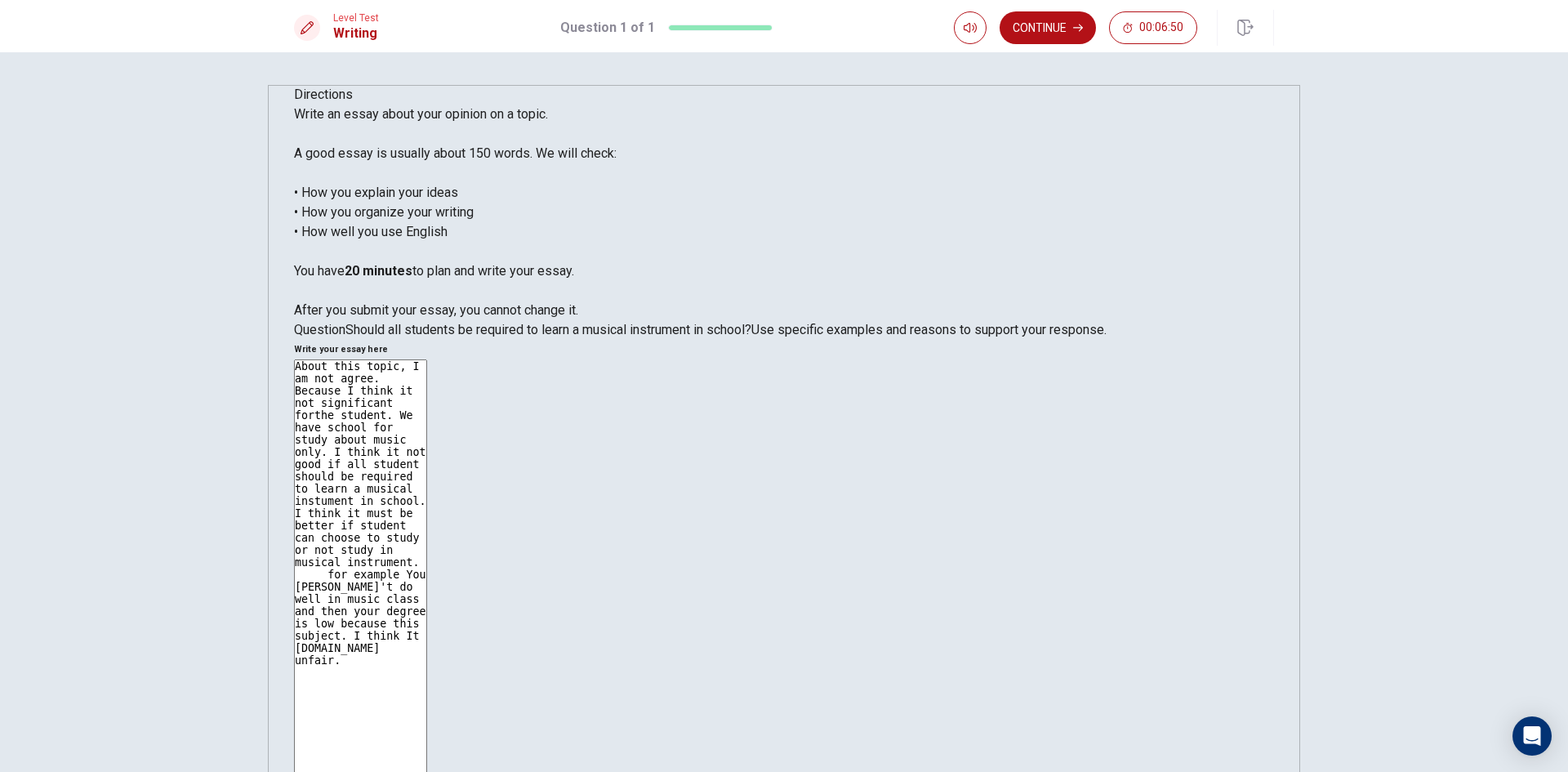
click at [427, 360] on textarea "About this topic, I am not agree. Because I think it not significant forthe stu…" at bounding box center [361, 602] width 133 height 486
drag, startPoint x: 1070, startPoint y: 282, endPoint x: 1080, endPoint y: 281, distance: 10.0
click at [427, 360] on textarea "About this topic, I am not agree. Because I think it not significant forthe stu…" at bounding box center [361, 602] width 133 height 486
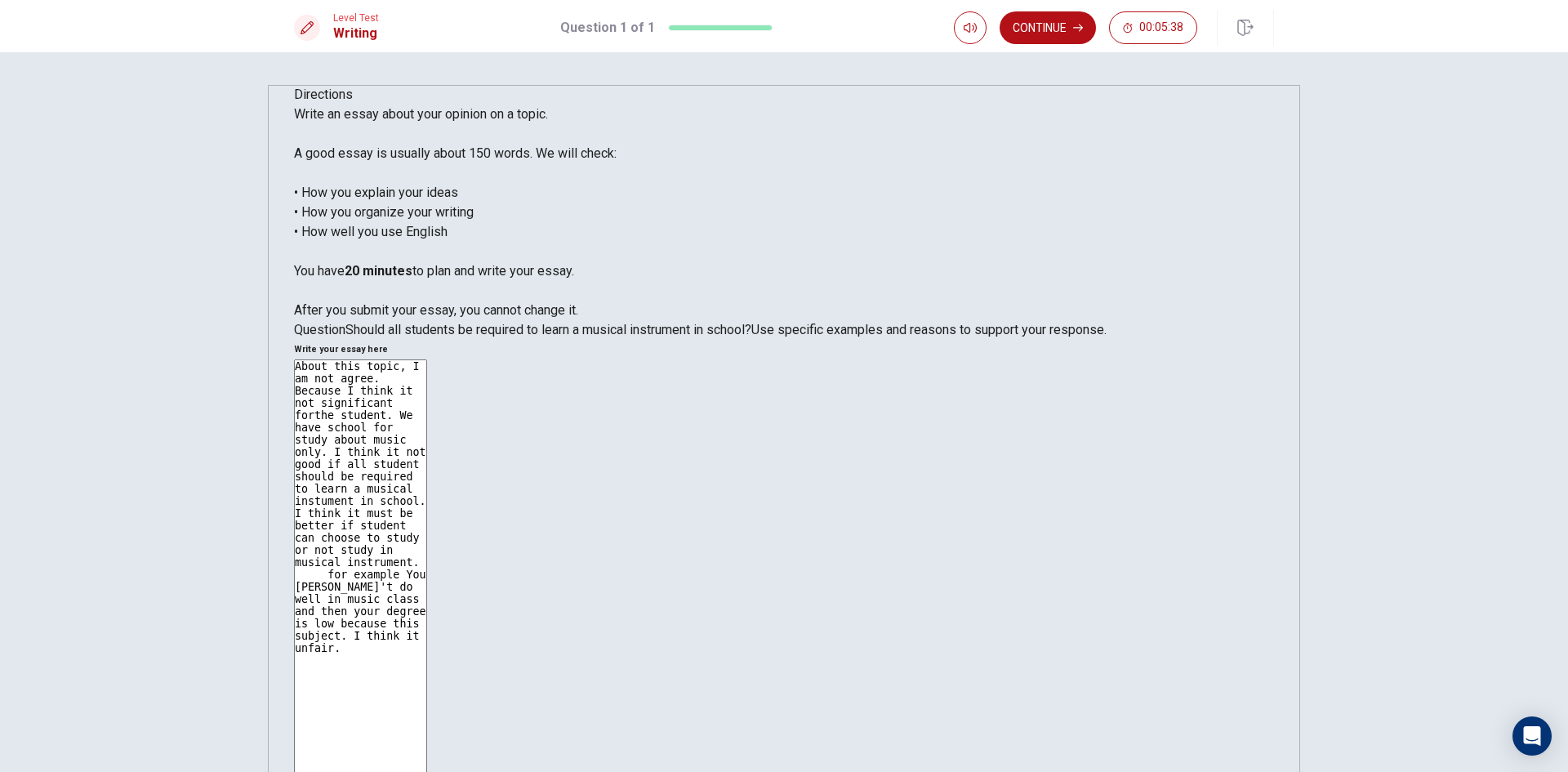
click at [427, 360] on textarea "About this topic, I am not agree. Because I think it not significant forthe stu…" at bounding box center [361, 602] width 133 height 486
click at [427, 360] on textarea "About this topic, I not agree. Because I think it not significant forthe studen…" at bounding box center [361, 602] width 133 height 486
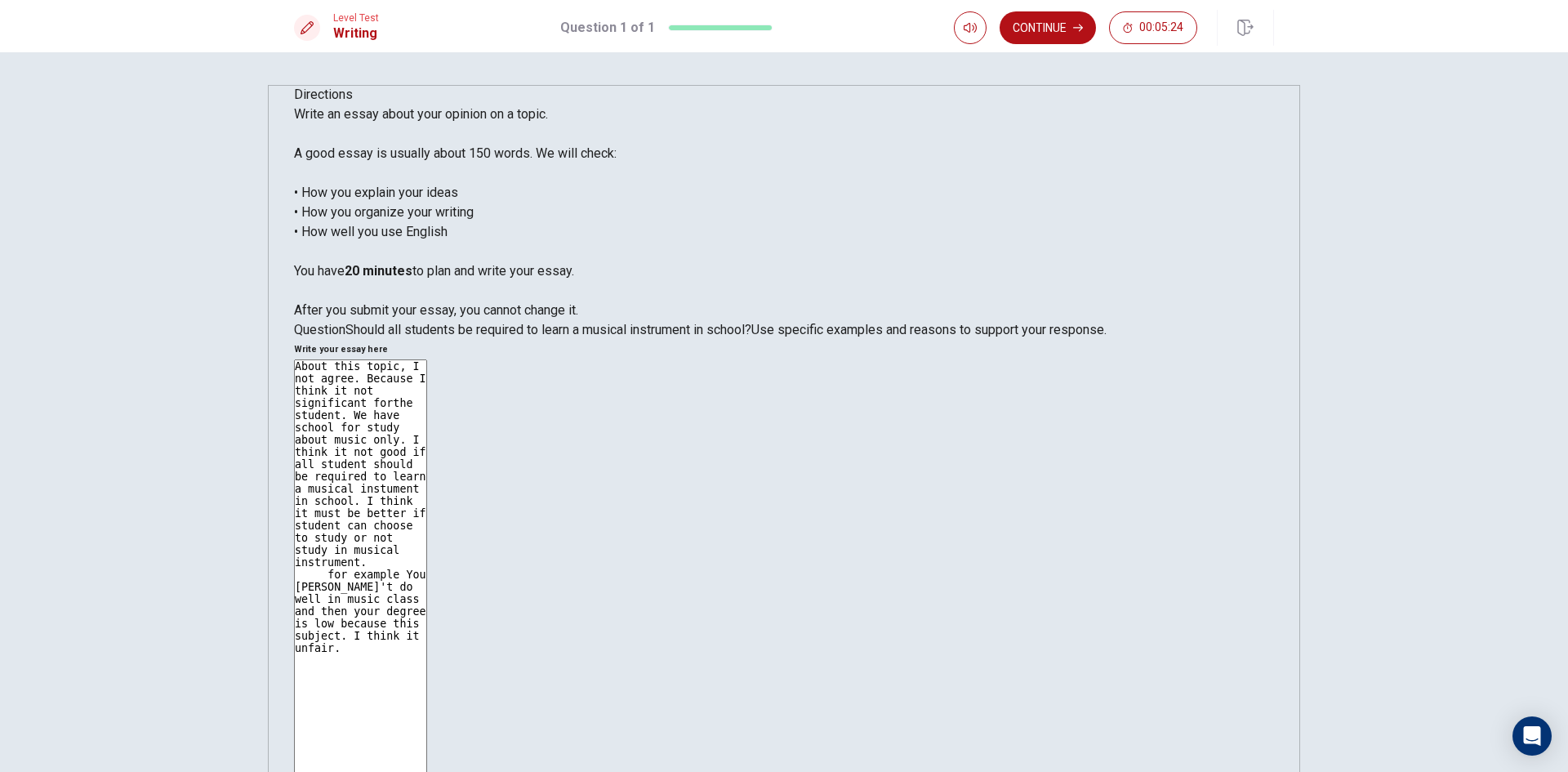
click at [427, 360] on textarea "About this topic, I not agree. Because I think it not significant forthe studen…" at bounding box center [361, 602] width 133 height 486
click at [427, 360] on textarea "About this topic, I not agree. Because I think it not significant for the stude…" at bounding box center [361, 602] width 133 height 486
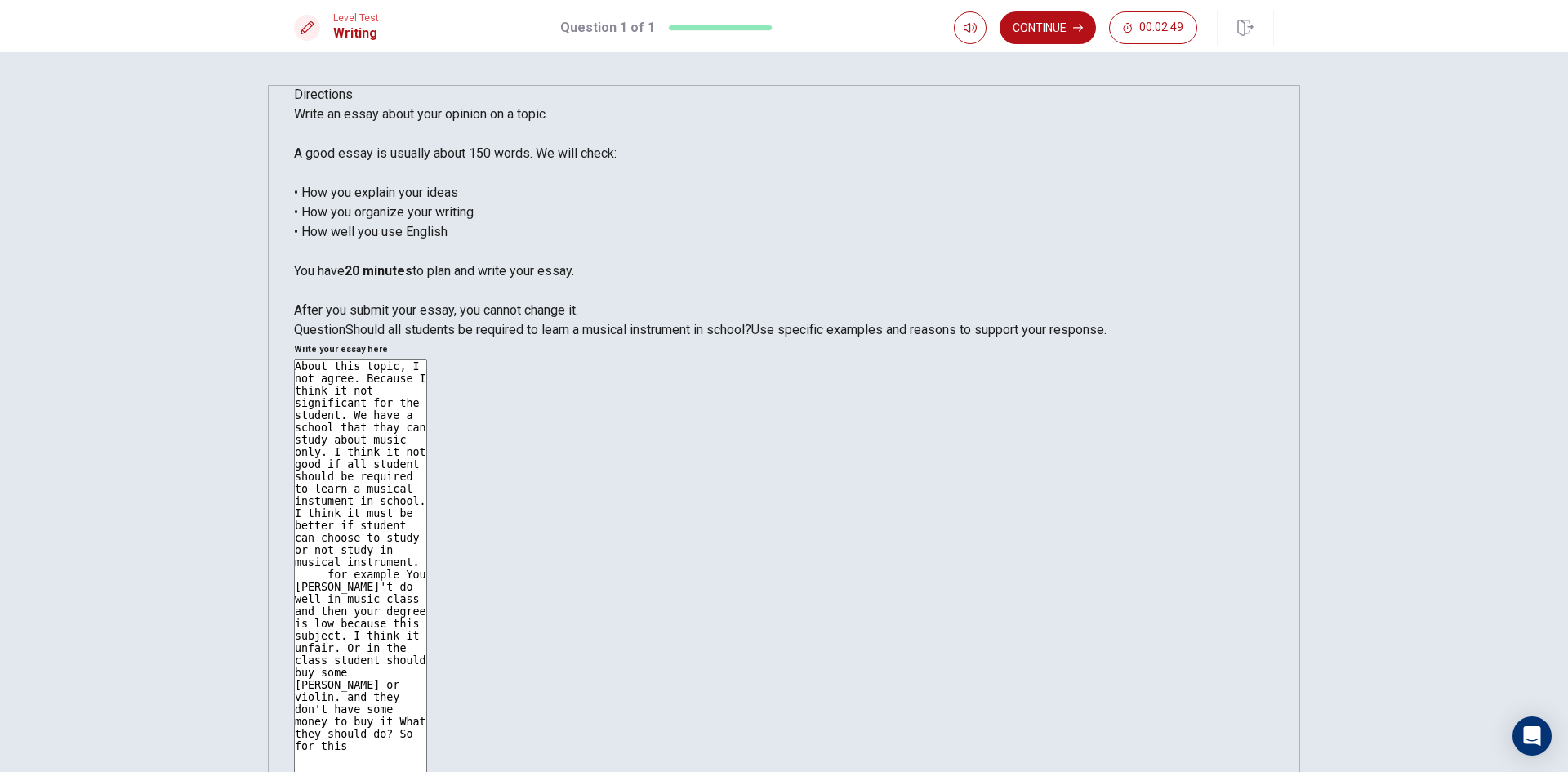
click at [427, 360] on textarea "About this topic, I not agree. Because I think it not significant for the stude…" at bounding box center [361, 602] width 133 height 486
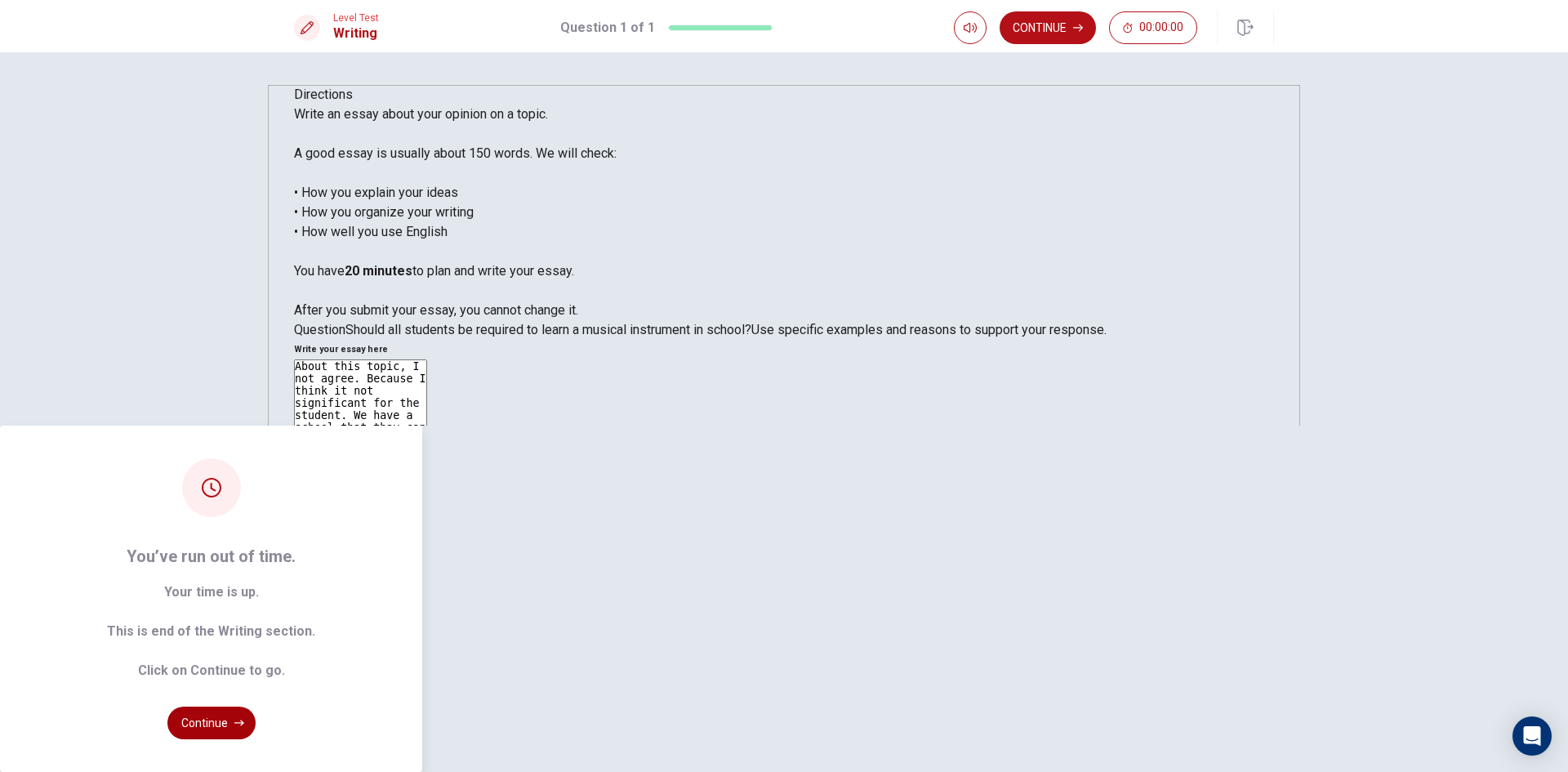
type textarea "About this topic, I not agree. Because I think it not significant for the stude…"
click at [255, 706] on button "Continue" at bounding box center [211, 723] width 88 height 33
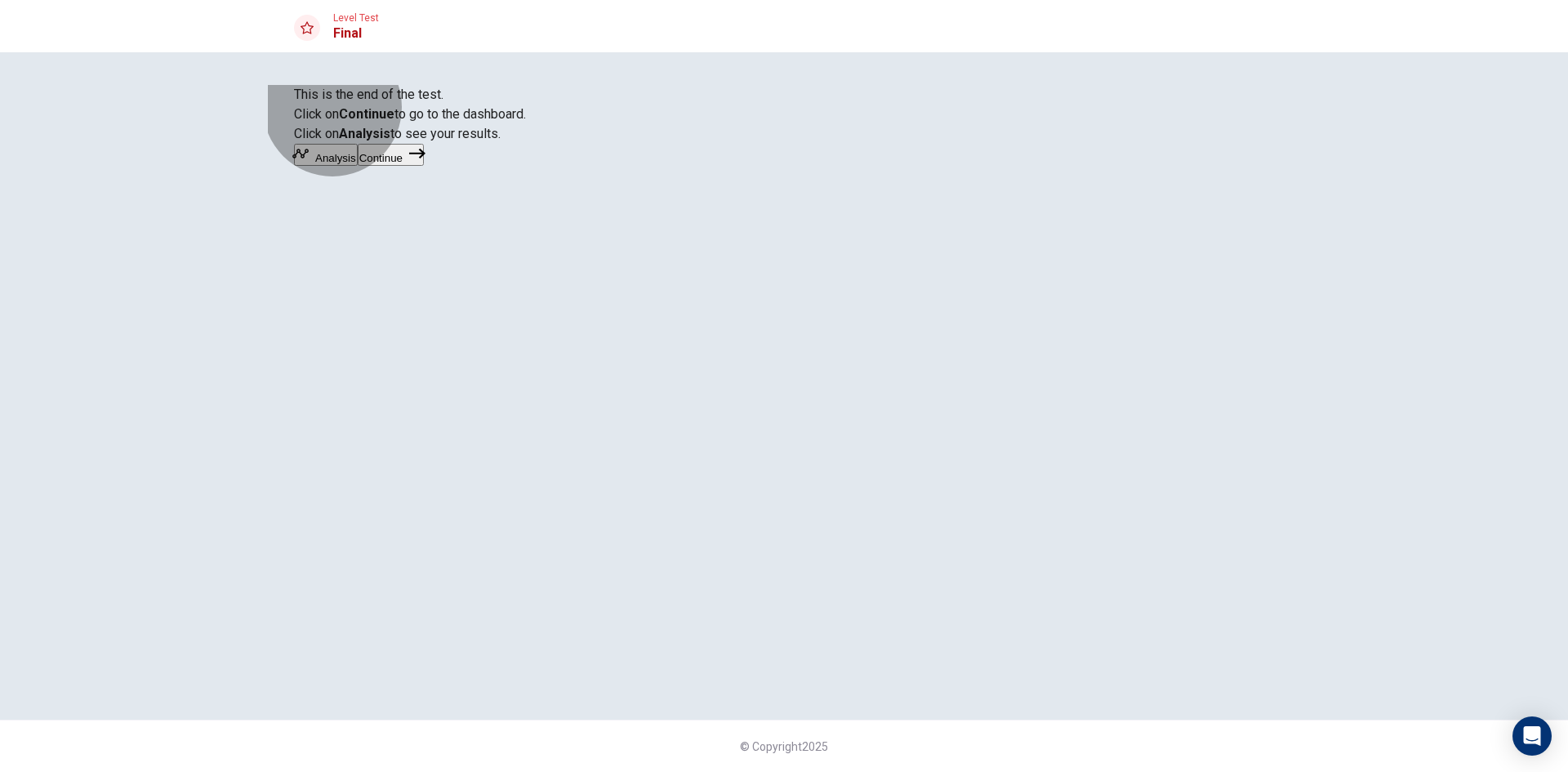
click at [423, 166] on button "Continue" at bounding box center [391, 155] width 66 height 22
